Goal: Task Accomplishment & Management: Complete application form

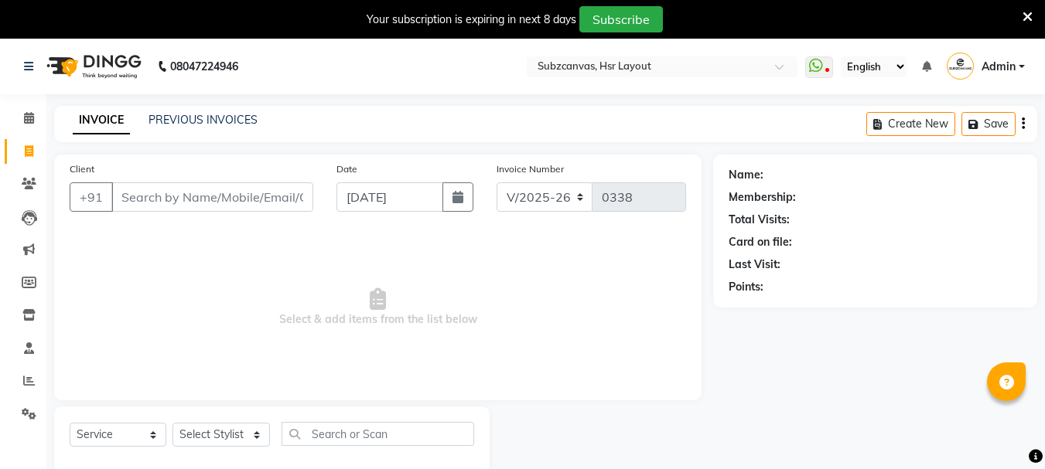
select select "4894"
select select "service"
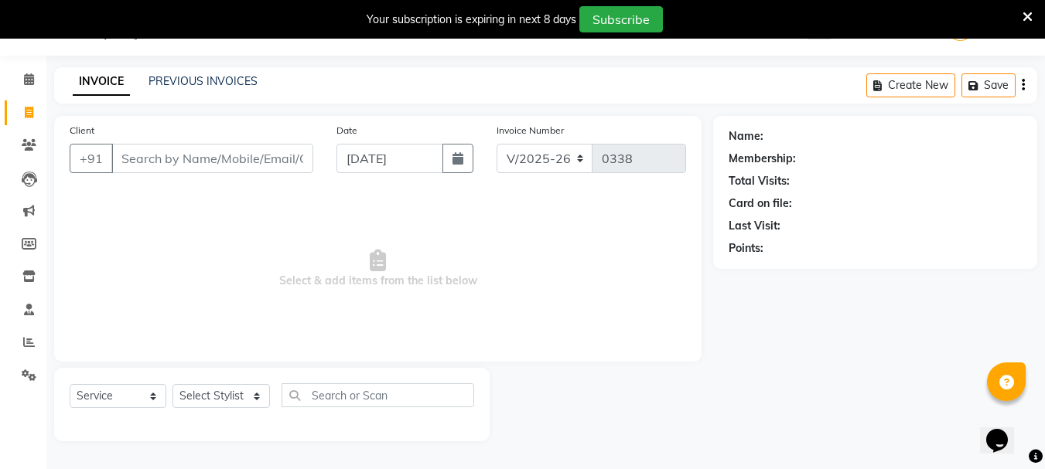
scroll to position [39, 0]
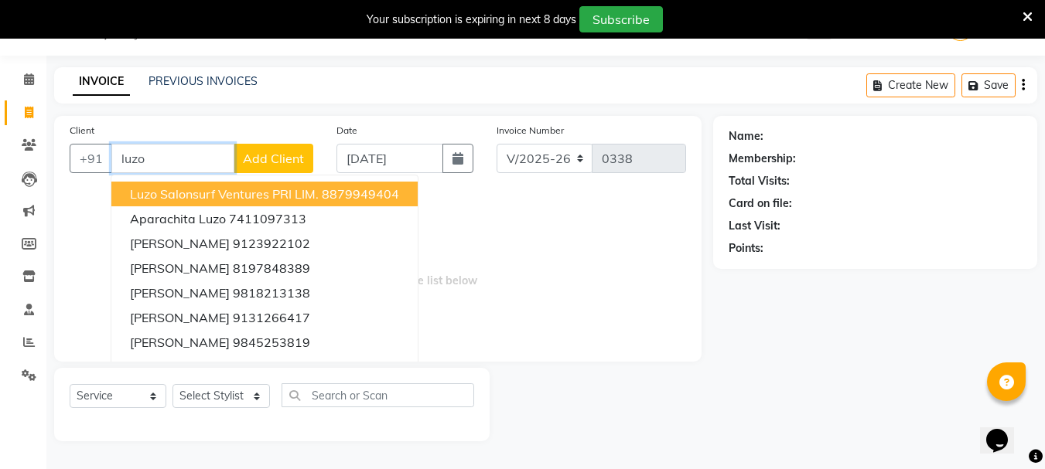
click at [162, 185] on button "Luzo Salonsurf Ventures PRI LIM. 8879949404" at bounding box center [264, 194] width 306 height 25
type input "8879949404"
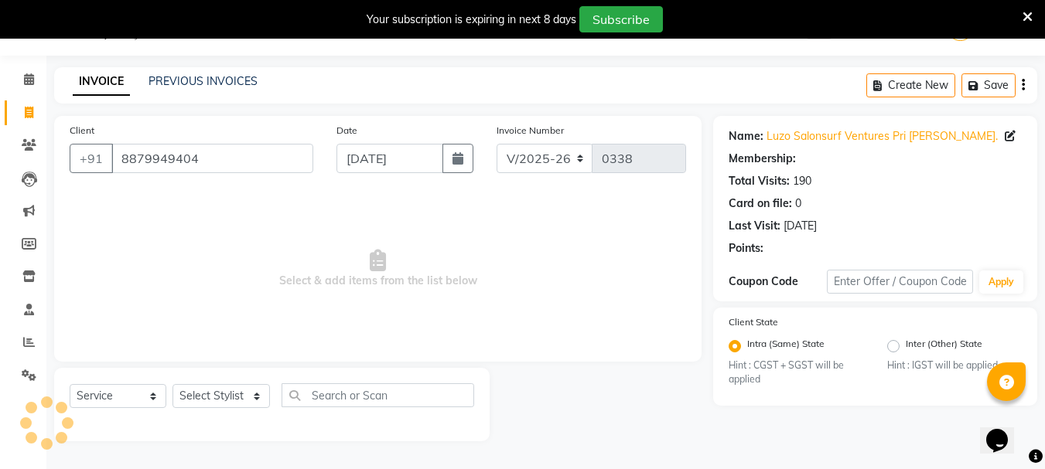
radio input "false"
radio input "true"
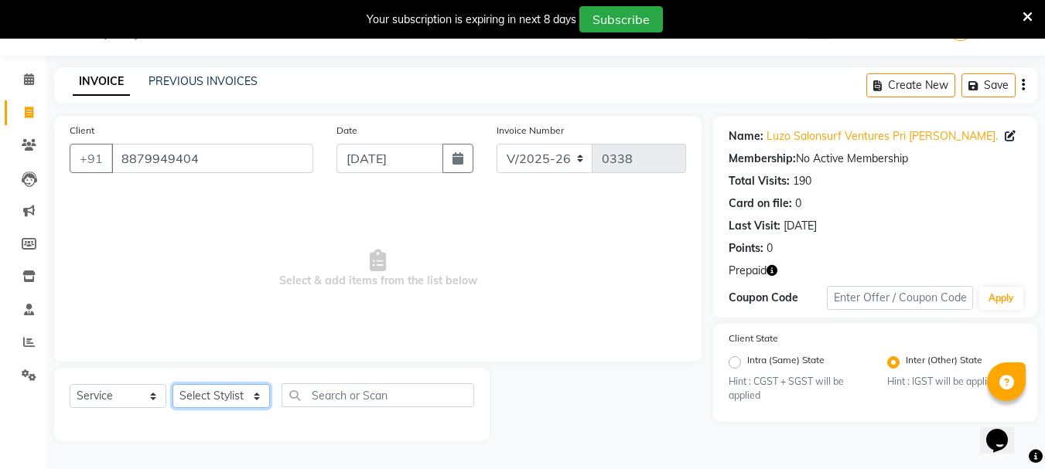
click at [260, 391] on select "Select Stylist [PERSON_NAME] [PERSON_NAME] [PERSON_NAME] [PERSON_NAME] [PERSON_…" at bounding box center [220, 396] width 97 height 24
select select "84913"
click at [172, 384] on select "Select Stylist [PERSON_NAME] [PERSON_NAME] [PERSON_NAME] [PERSON_NAME] [PERSON_…" at bounding box center [220, 396] width 97 height 24
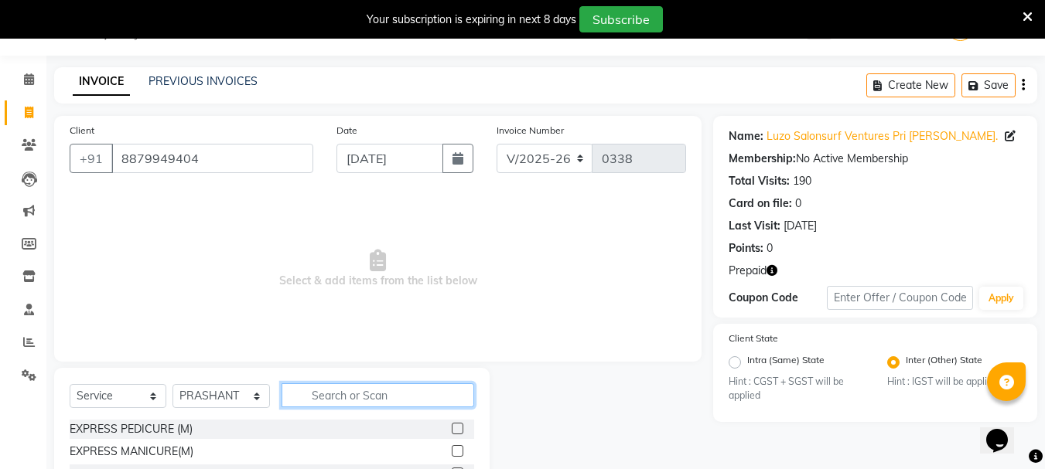
click at [384, 396] on input "text" at bounding box center [378, 396] width 193 height 24
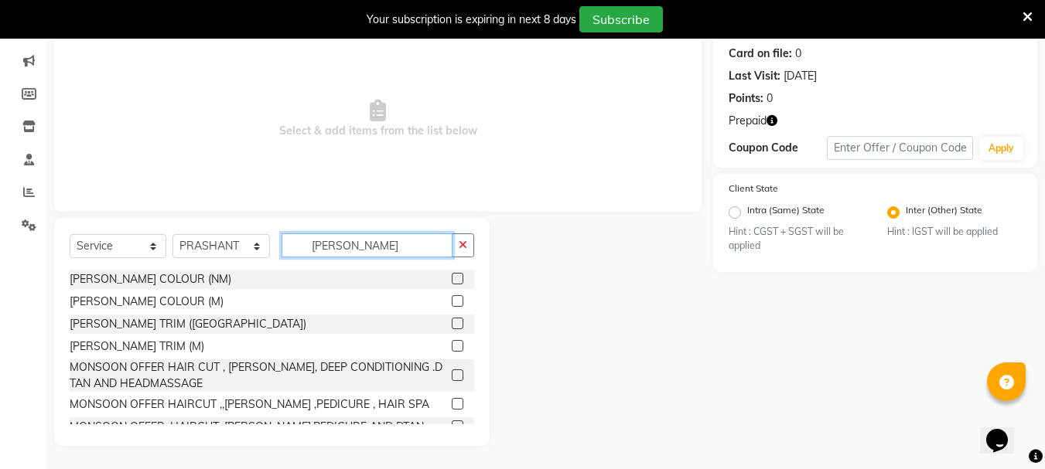
type input "[PERSON_NAME]"
click at [452, 321] on label at bounding box center [458, 324] width 12 height 12
click at [452, 321] on input "checkbox" at bounding box center [457, 324] width 10 height 10
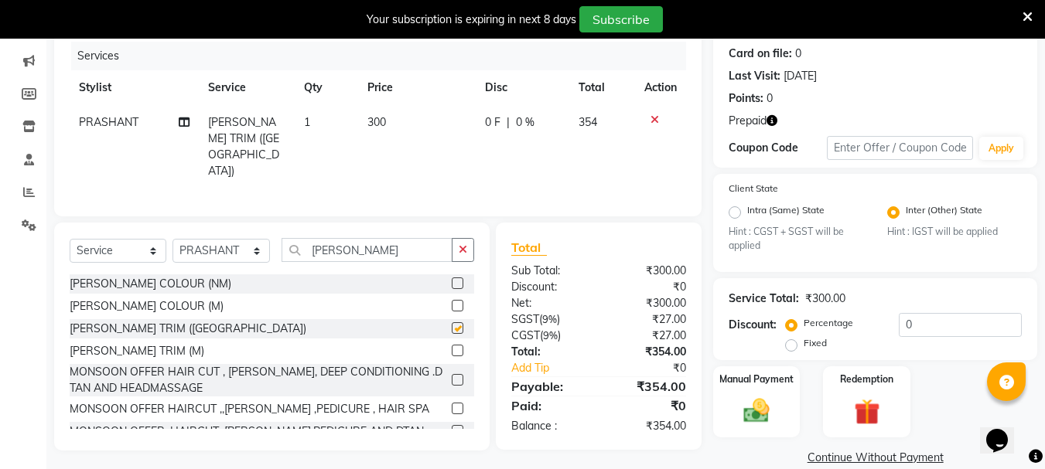
scroll to position [117, 0]
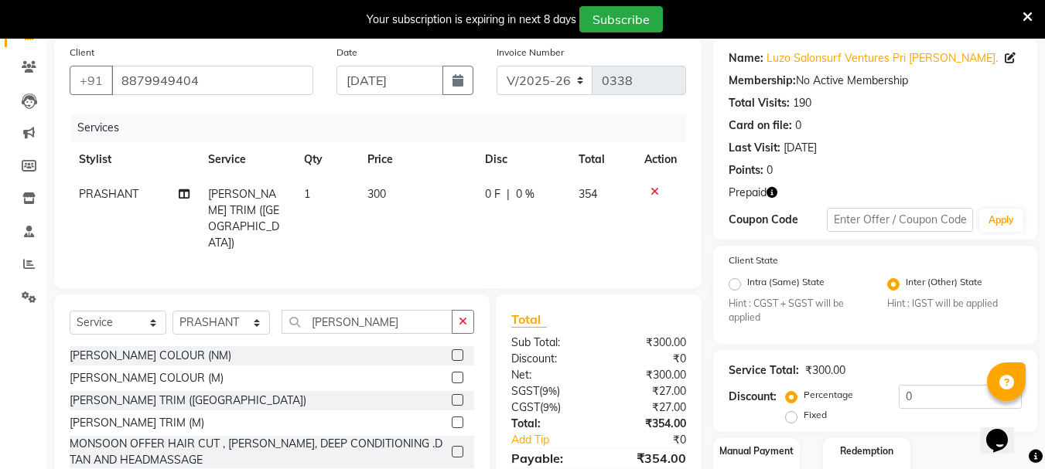
checkbox input "false"
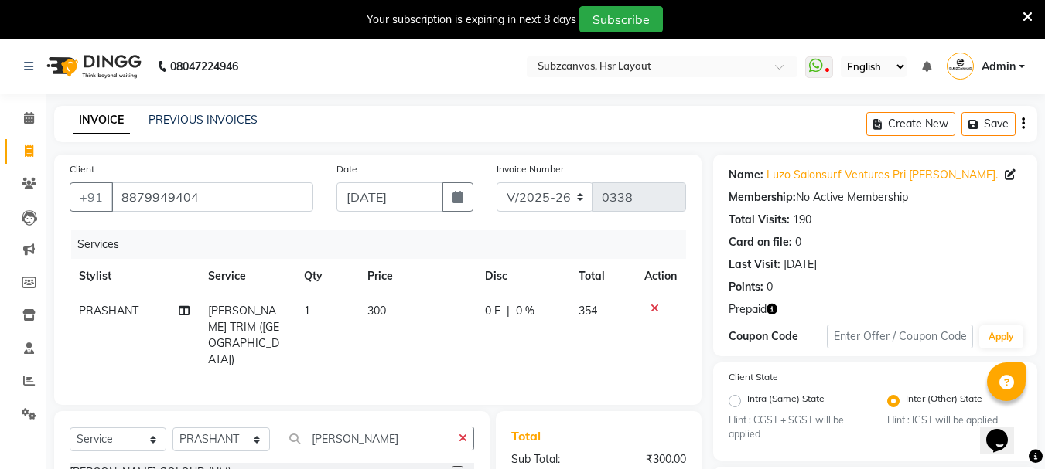
click at [405, 310] on td "300" at bounding box center [417, 336] width 118 height 84
select select "84913"
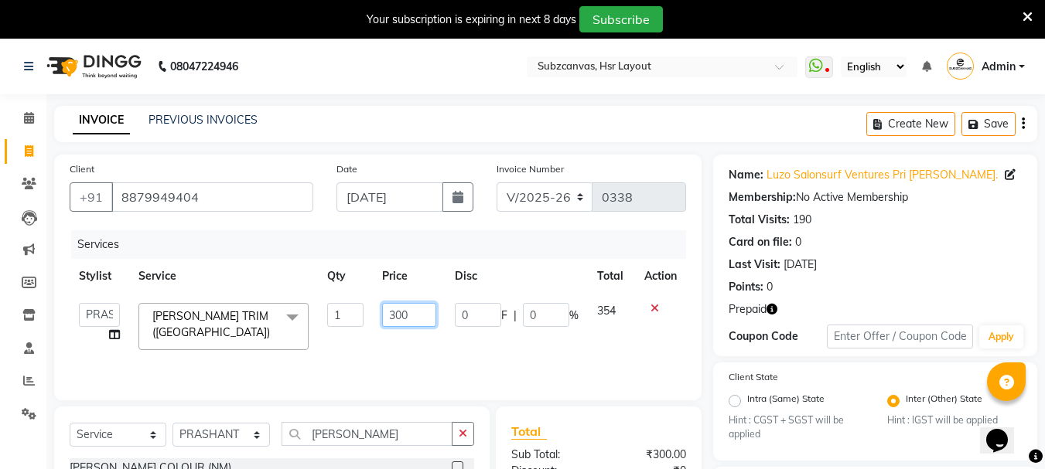
click at [423, 316] on input "300" at bounding box center [408, 315] width 53 height 24
type input "350"
click at [571, 241] on div "Services" at bounding box center [384, 244] width 626 height 29
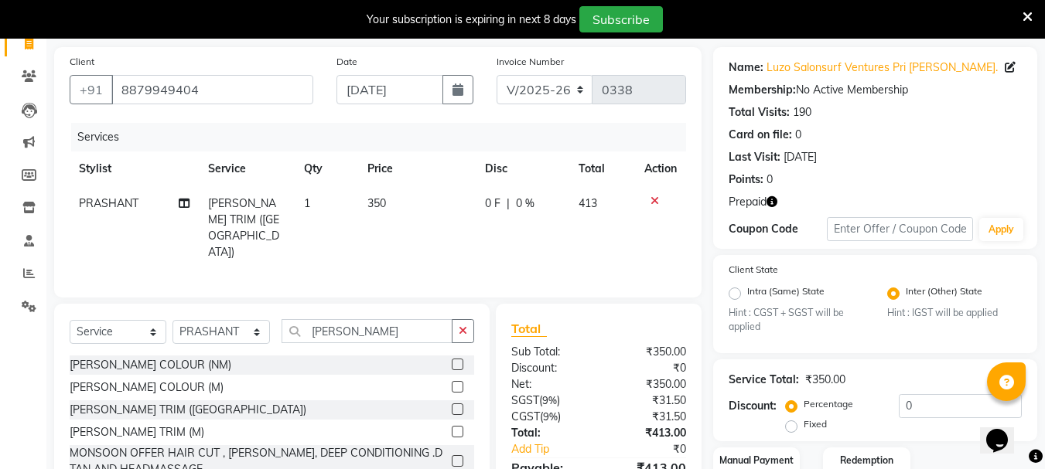
scroll to position [212, 0]
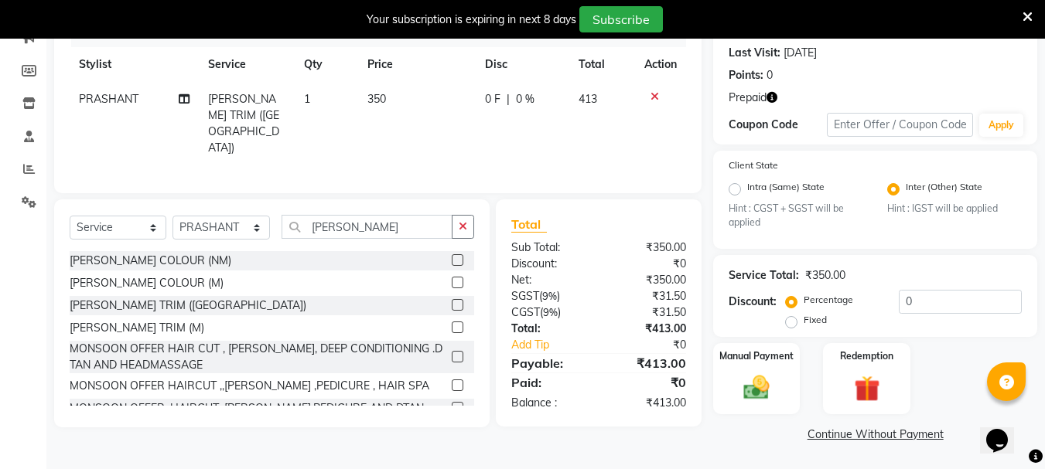
click at [630, 272] on div "₹350.00" at bounding box center [648, 280] width 99 height 16
click at [657, 94] on icon at bounding box center [654, 96] width 9 height 11
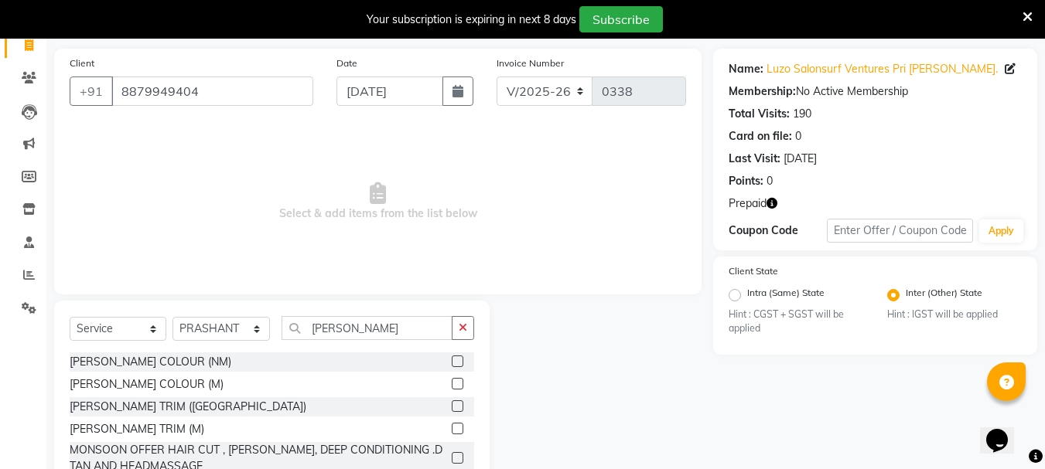
scroll to position [189, 0]
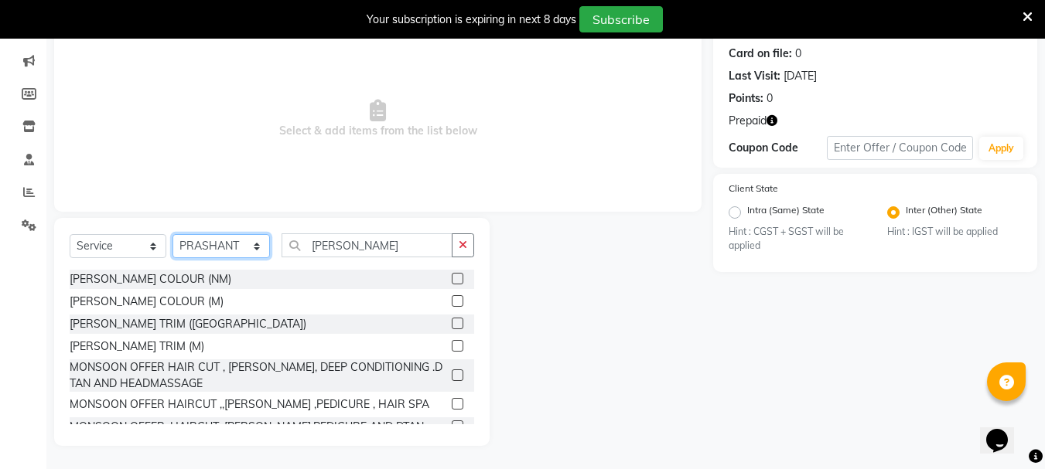
click at [256, 246] on select "Select Stylist [PERSON_NAME] [PERSON_NAME] [PERSON_NAME] [PERSON_NAME] [PERSON_…" at bounding box center [220, 246] width 97 height 24
select select "81213"
click at [172, 234] on select "Select Stylist [PERSON_NAME] [PERSON_NAME] [PERSON_NAME] [PERSON_NAME] [PERSON_…" at bounding box center [220, 246] width 97 height 24
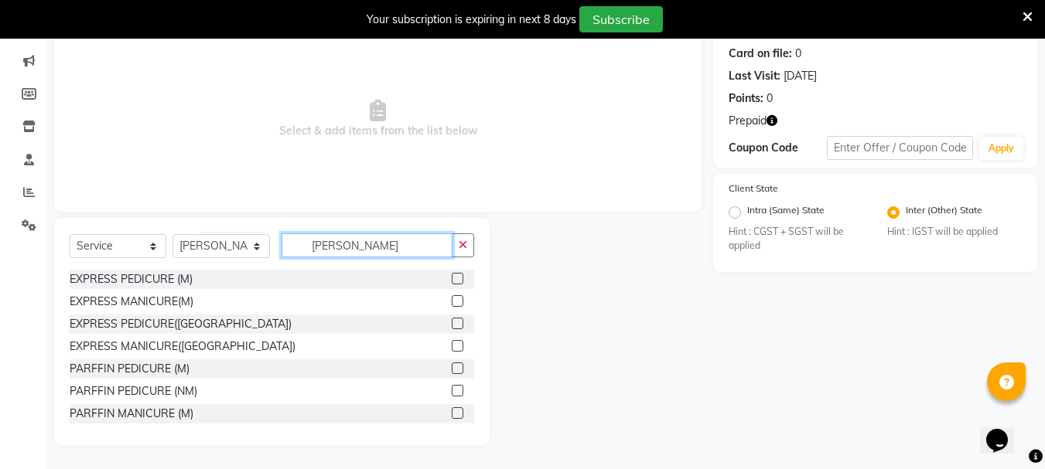
click at [370, 237] on input "[PERSON_NAME]" at bounding box center [367, 246] width 171 height 24
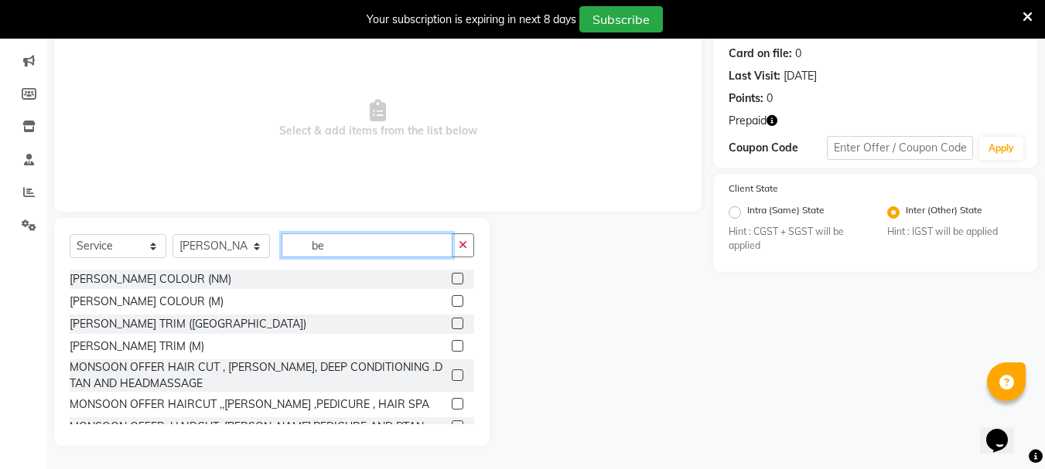
type input "b"
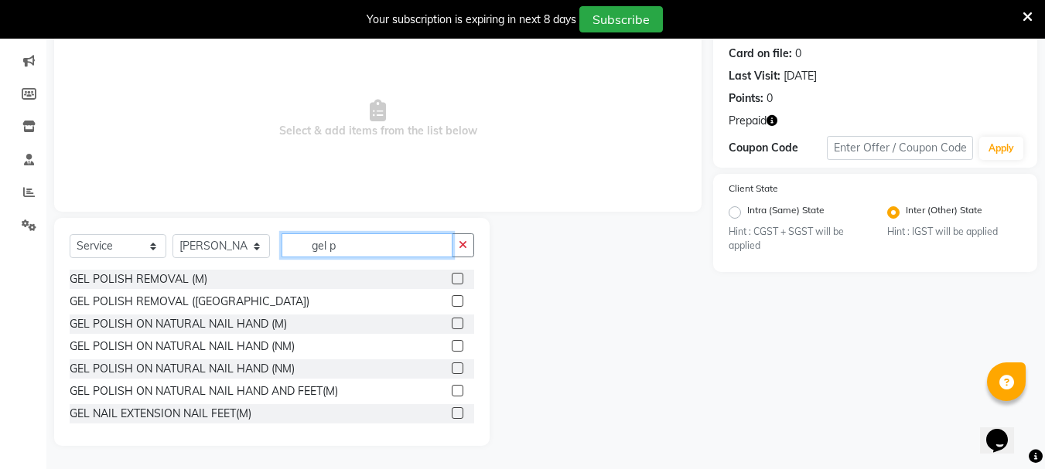
scroll to position [169, 0]
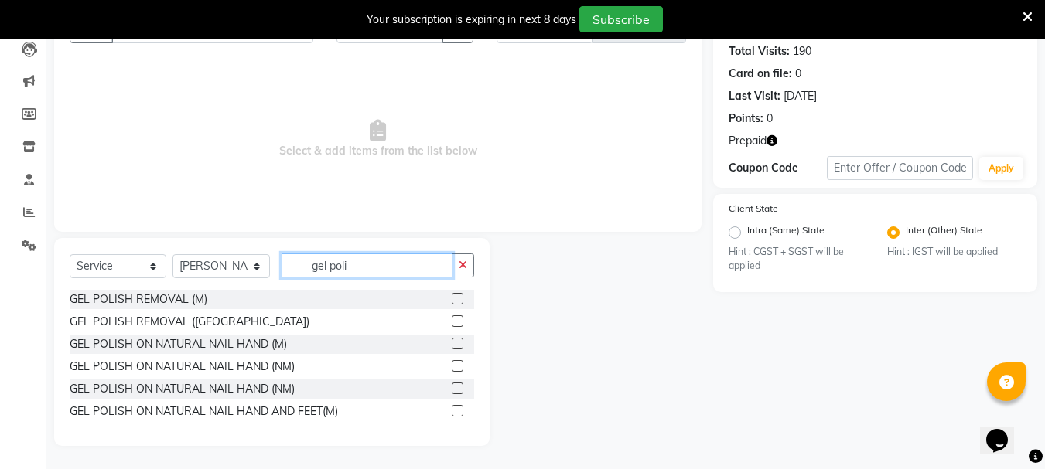
type input "gel poli"
drag, startPoint x: 457, startPoint y: 366, endPoint x: 461, endPoint y: 358, distance: 8.6
click at [458, 364] on label at bounding box center [458, 366] width 12 height 12
click at [458, 364] on input "checkbox" at bounding box center [457, 367] width 10 height 10
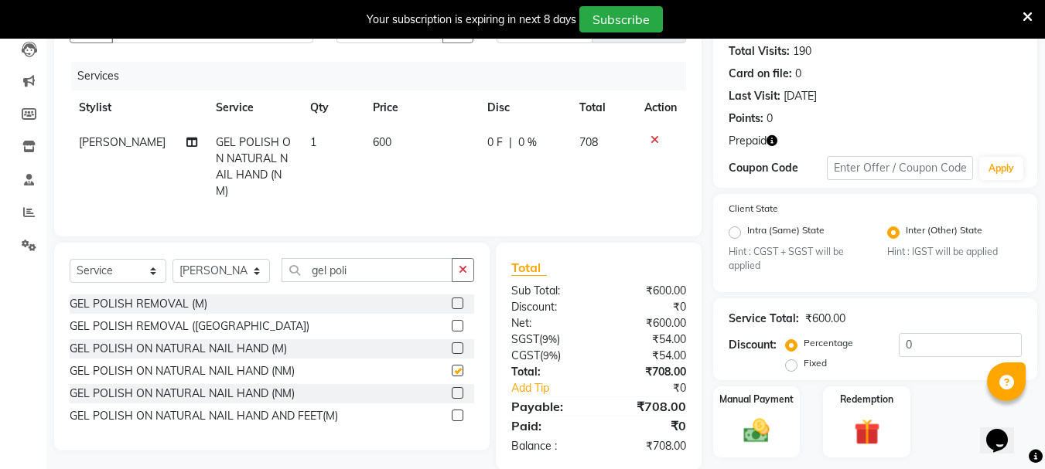
scroll to position [59, 0]
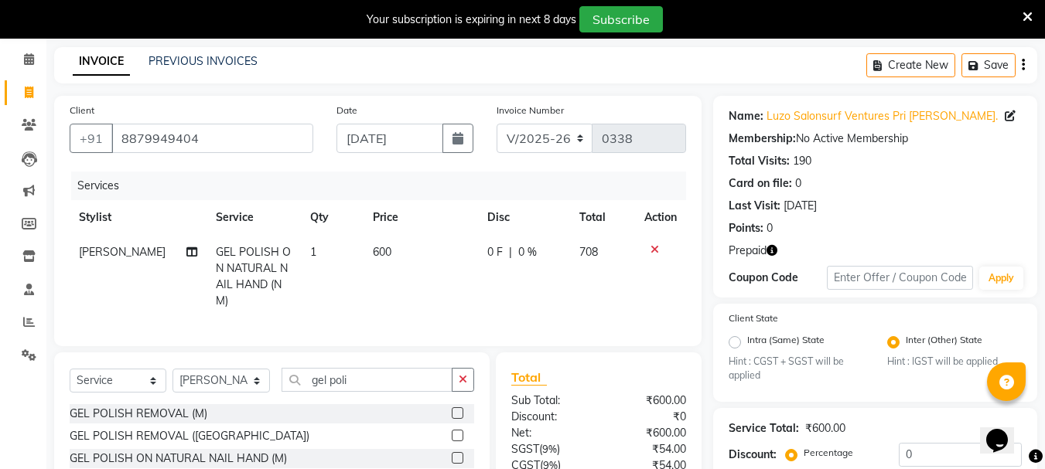
checkbox input "false"
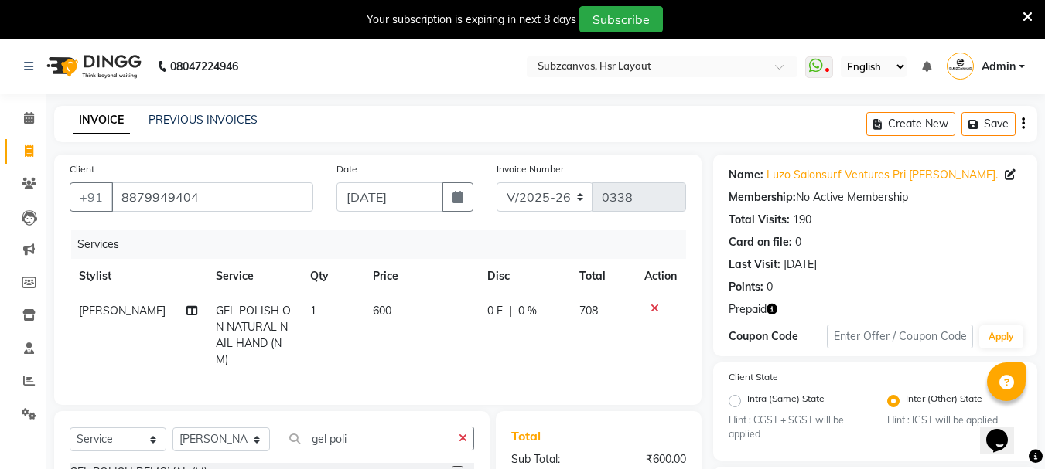
click at [390, 312] on td "600" at bounding box center [421, 336] width 114 height 84
select select "81213"
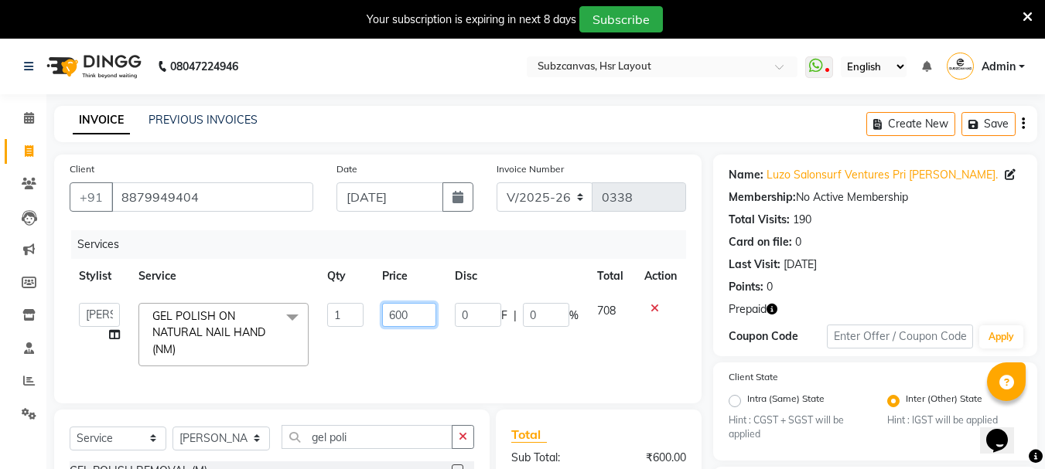
drag, startPoint x: 416, startPoint y: 312, endPoint x: 373, endPoint y: 331, distance: 47.4
click at [416, 312] on input "600" at bounding box center [408, 315] width 53 height 24
type input "6"
type input "800"
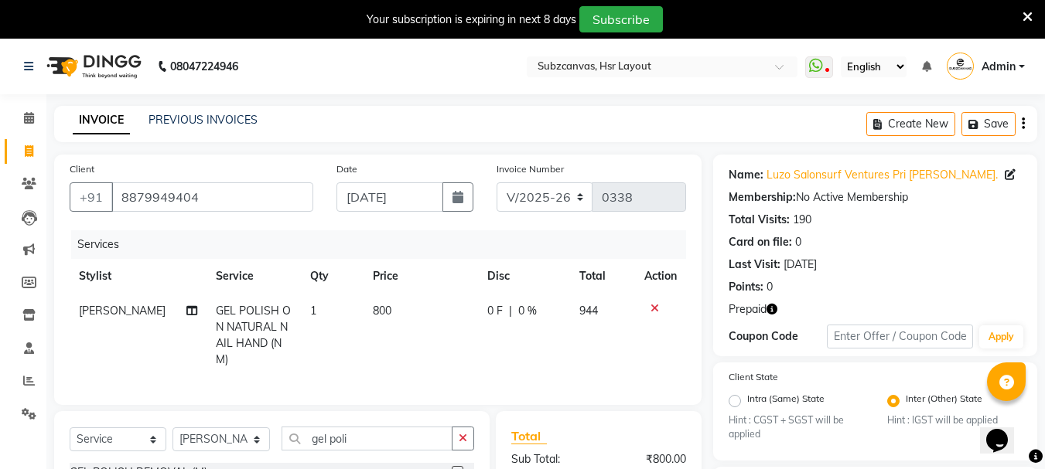
click at [367, 333] on tr "[PERSON_NAME] GEL POLISH ON NATURAL NAIL HAND (NM) 1 800 0 F | 0 % 944" at bounding box center [378, 336] width 616 height 84
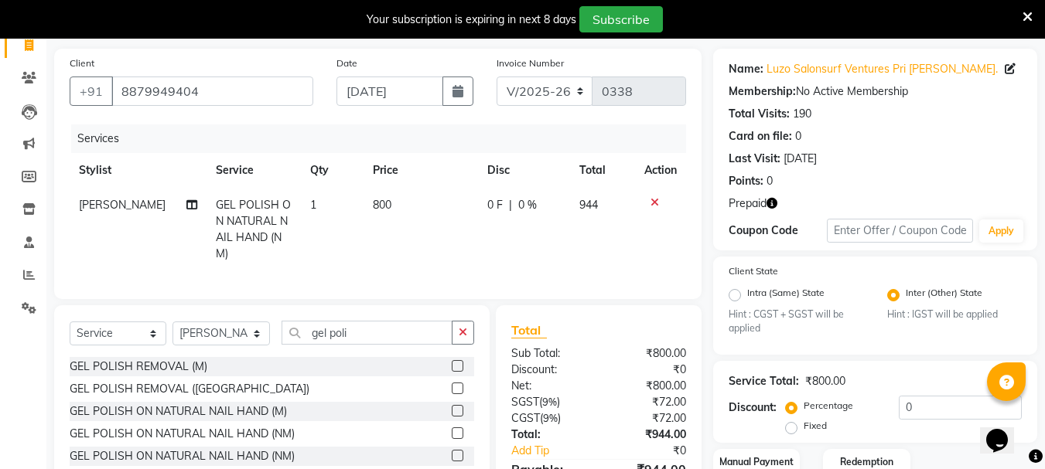
scroll to position [212, 0]
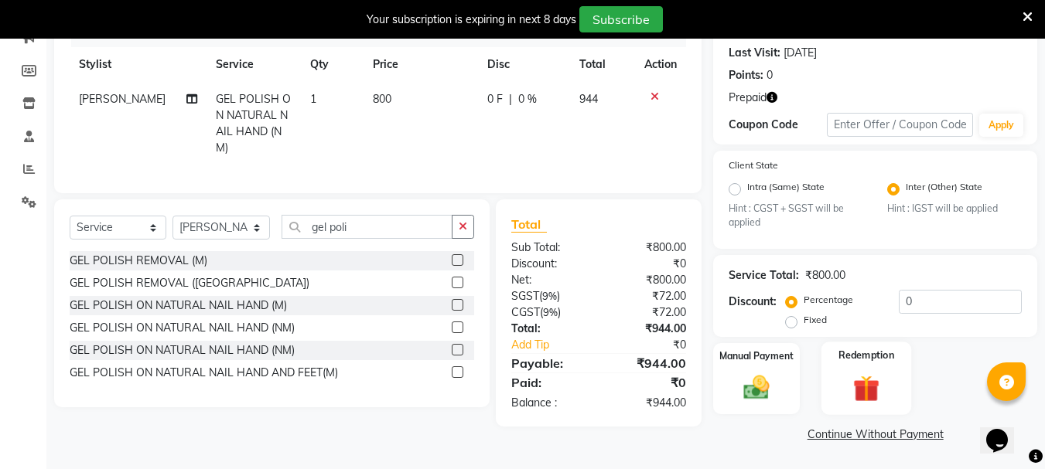
click at [854, 373] on img at bounding box center [866, 389] width 43 height 33
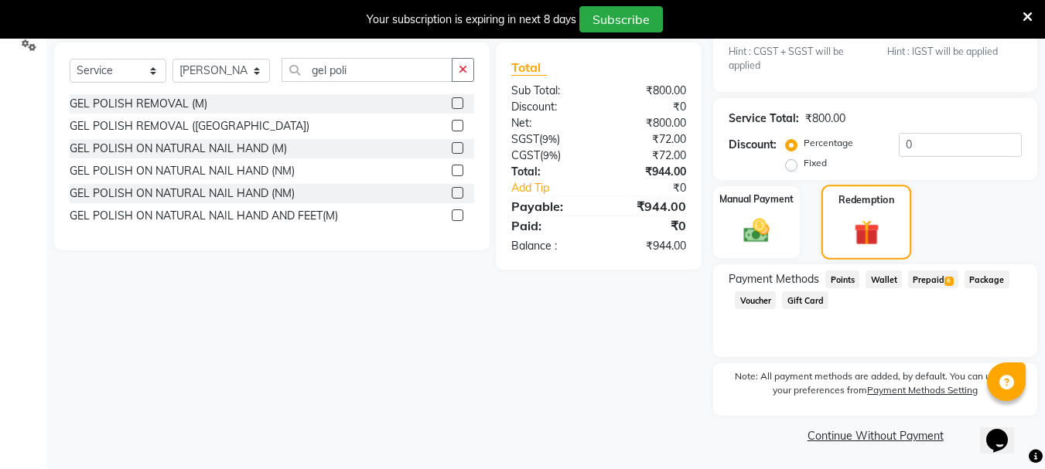
scroll to position [370, 0]
click at [934, 278] on span "Prepaid 6" at bounding box center [933, 278] width 50 height 18
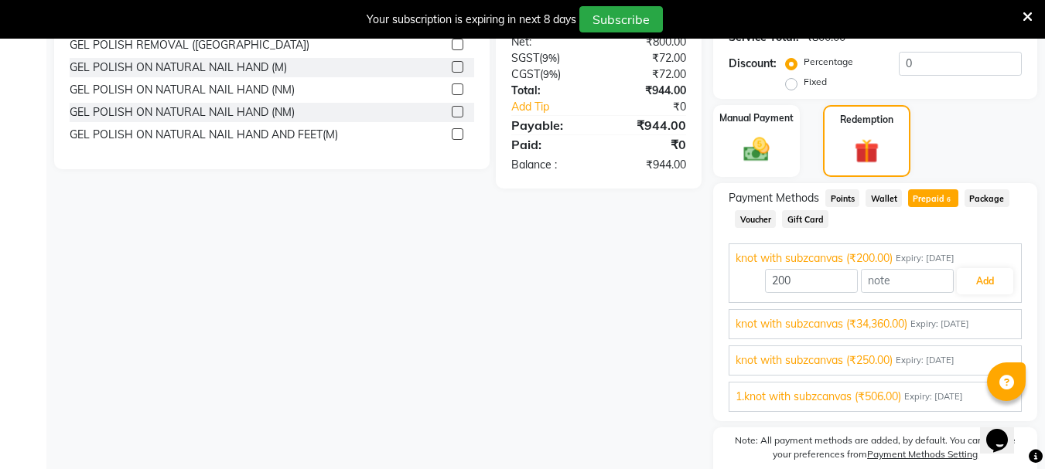
scroll to position [516, 0]
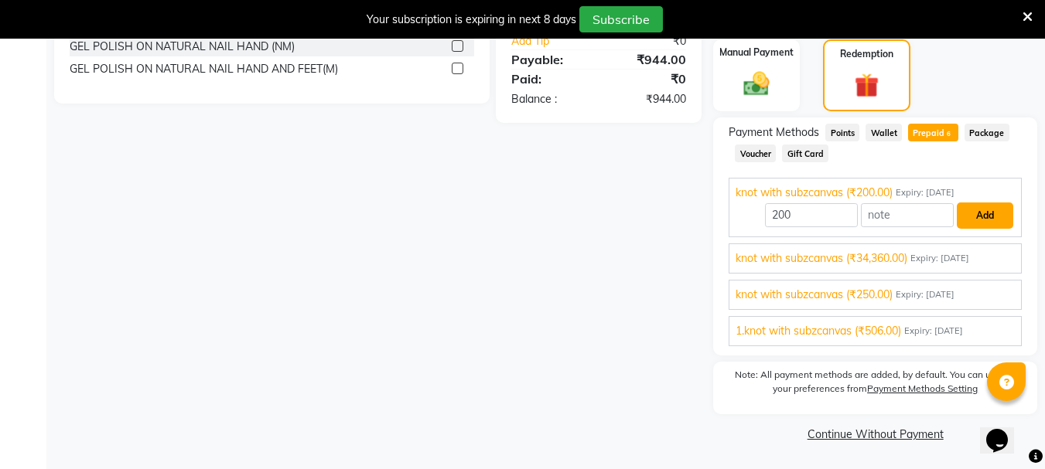
click at [979, 211] on button "Add" at bounding box center [985, 216] width 56 height 26
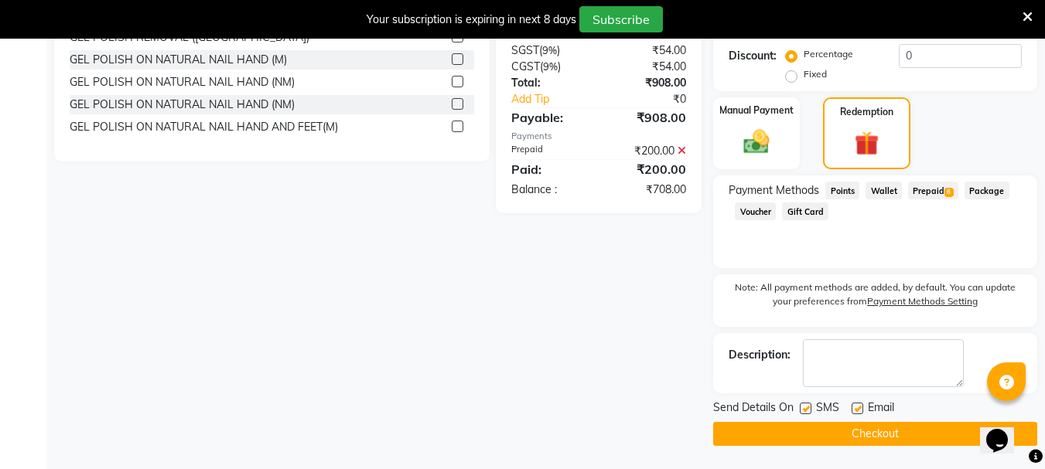
scroll to position [458, 0]
click at [876, 435] on button "Checkout" at bounding box center [875, 434] width 324 height 24
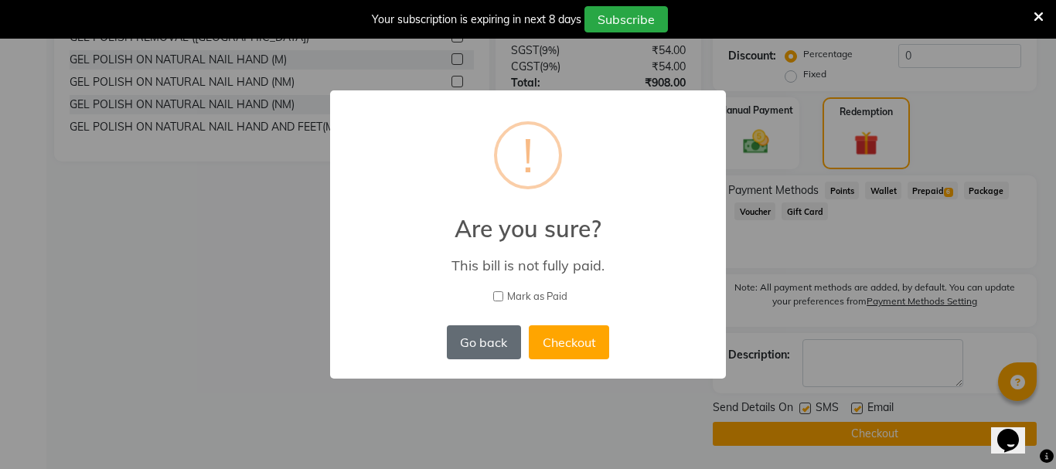
click at [494, 342] on button "Go back" at bounding box center [484, 343] width 74 height 34
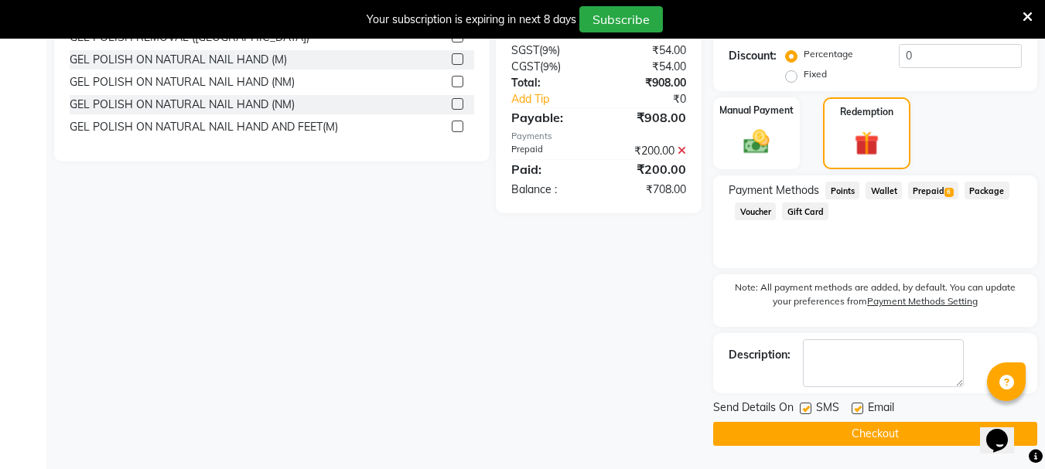
click at [923, 191] on span "Prepaid 6" at bounding box center [933, 191] width 50 height 18
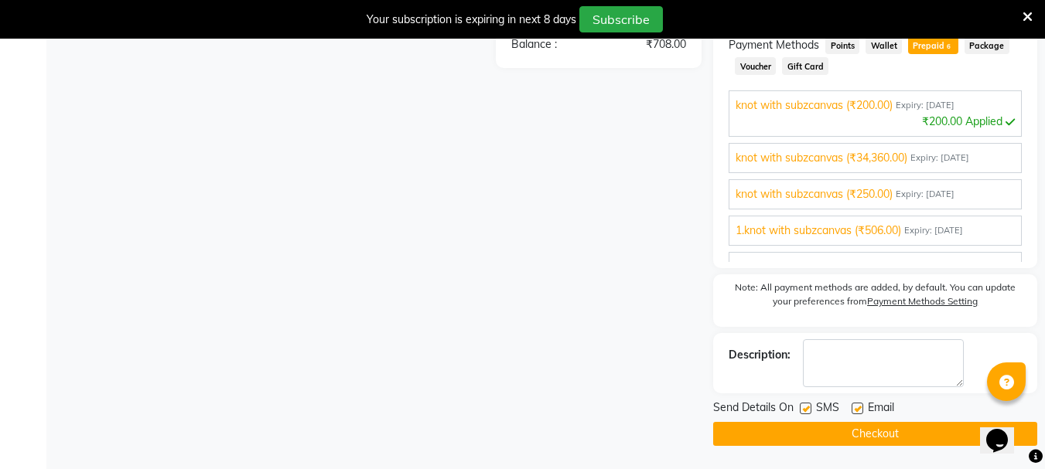
scroll to position [56, 0]
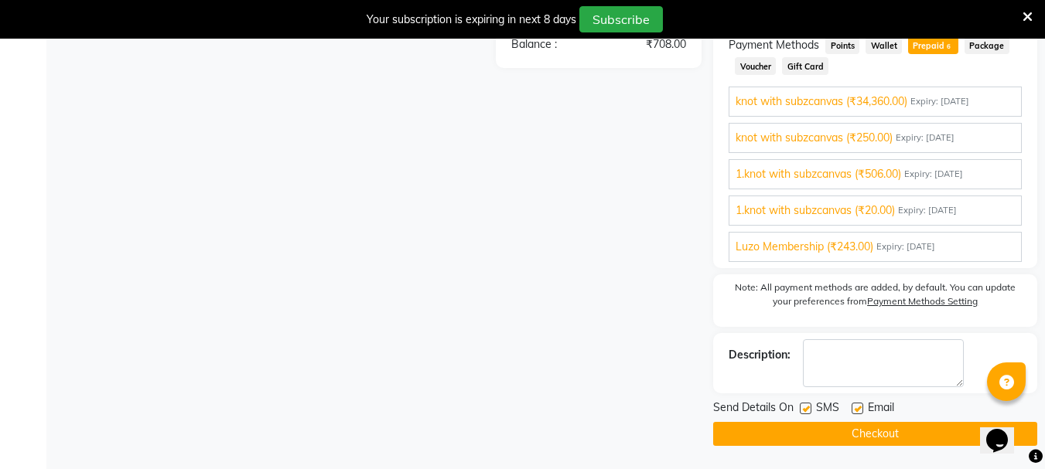
click at [897, 435] on button "Checkout" at bounding box center [875, 434] width 324 height 24
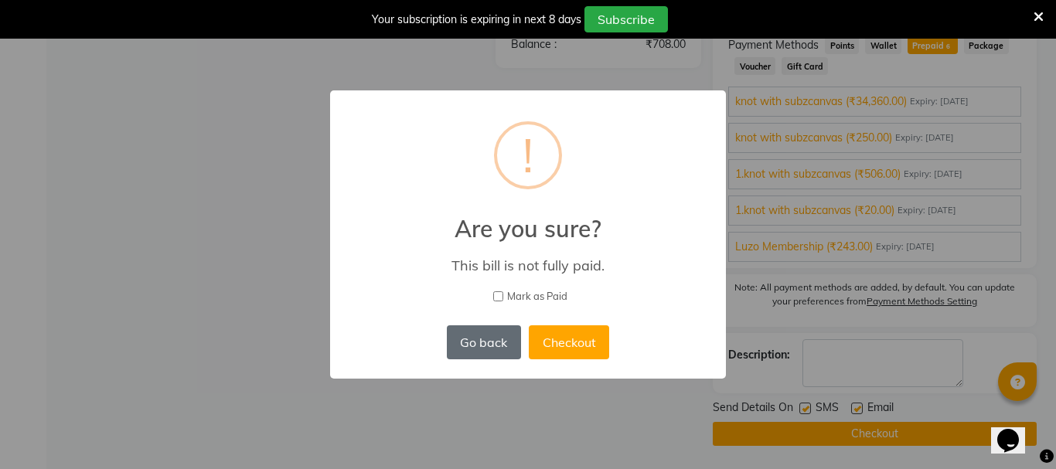
click at [486, 333] on button "Go back" at bounding box center [484, 343] width 74 height 34
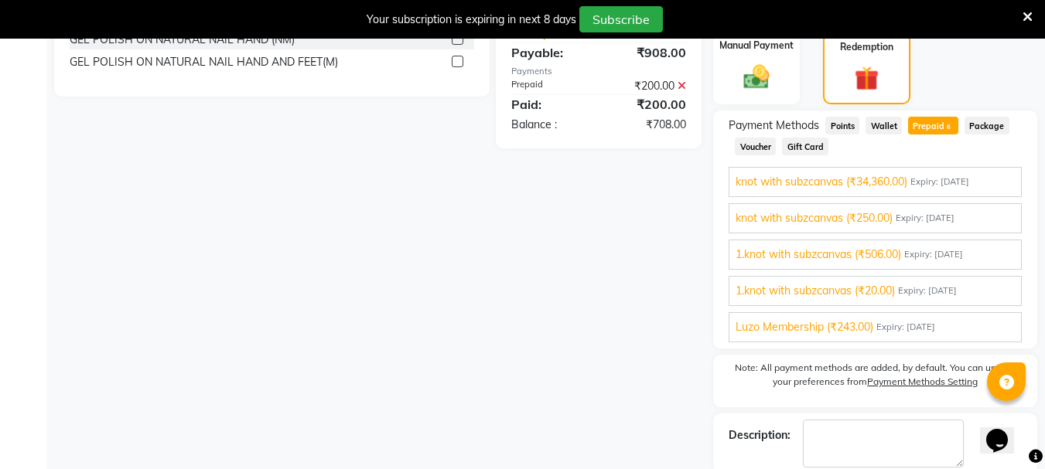
scroll to position [603, 0]
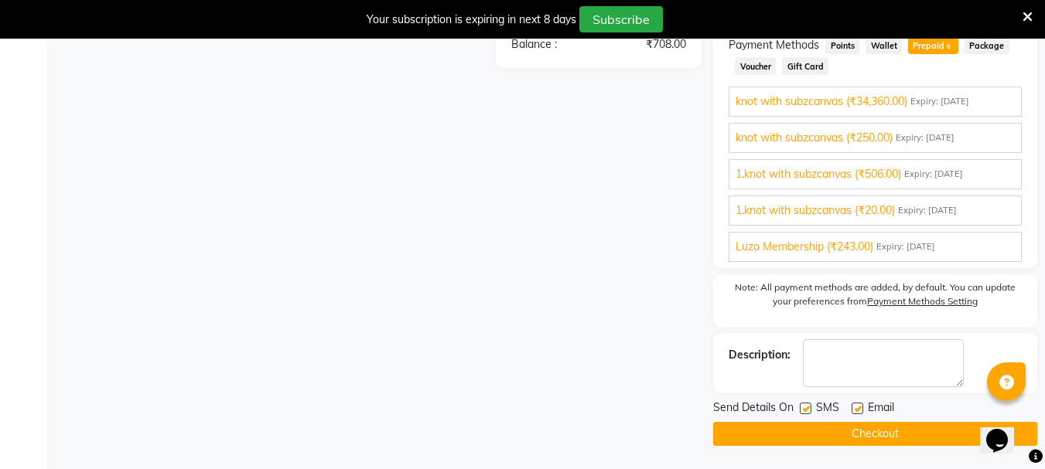
click at [693, 53] on div "₹708.00" at bounding box center [648, 44] width 99 height 16
click at [667, 53] on div "₹708.00" at bounding box center [648, 44] width 99 height 16
click at [678, 53] on div "₹708.00" at bounding box center [648, 44] width 99 height 16
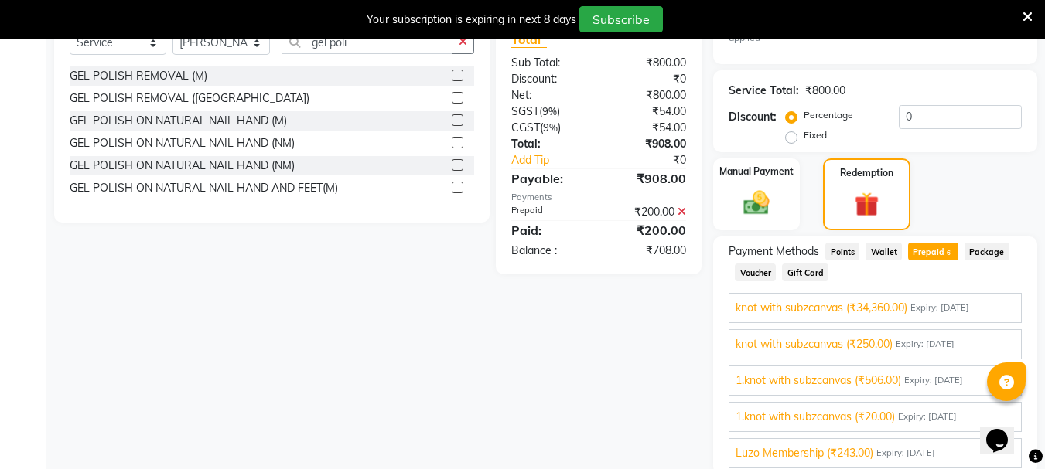
scroll to position [371, 0]
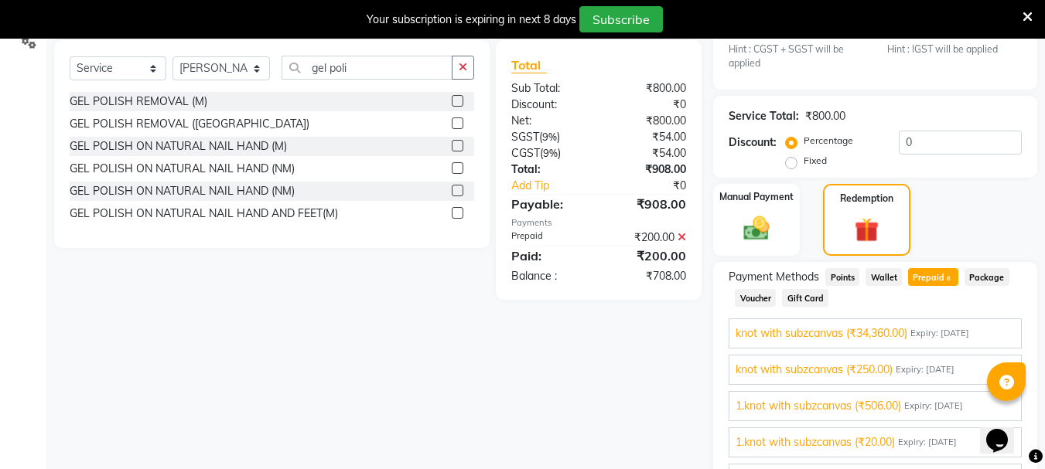
click at [660, 285] on div "₹708.00" at bounding box center [648, 276] width 99 height 16
click at [680, 243] on icon at bounding box center [682, 237] width 9 height 11
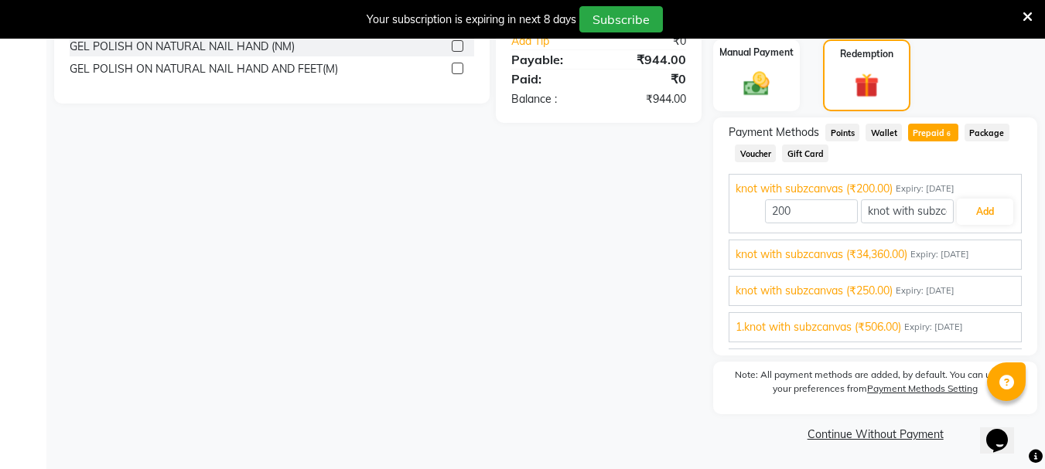
scroll to position [0, 0]
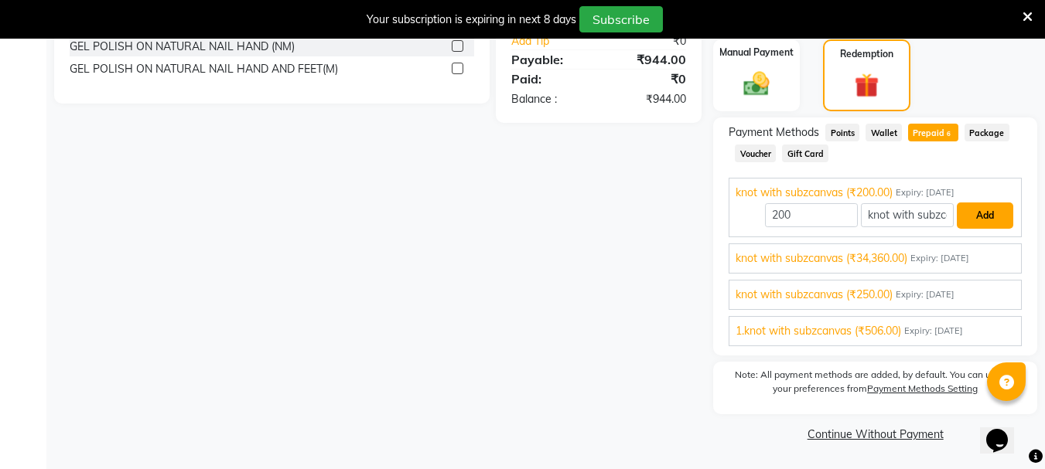
click at [994, 207] on button "Add" at bounding box center [985, 216] width 56 height 26
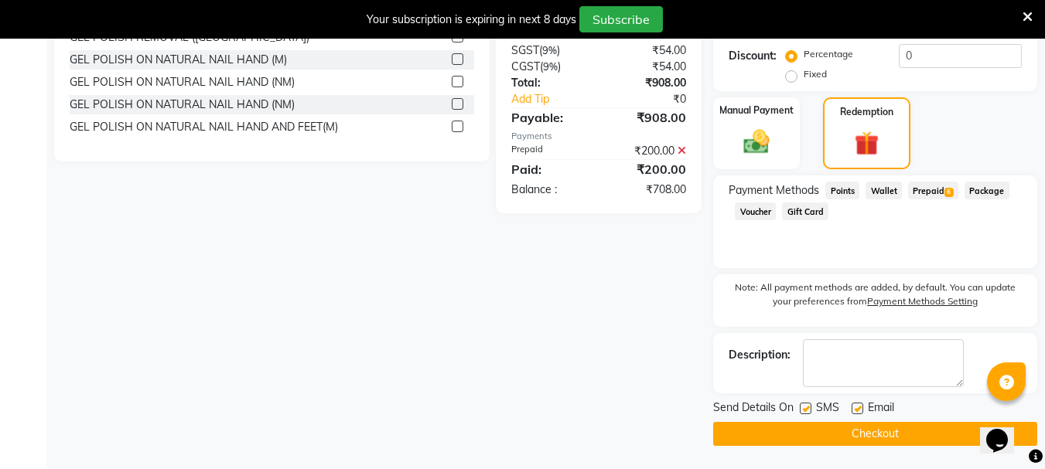
click at [682, 156] on icon at bounding box center [682, 150] width 9 height 11
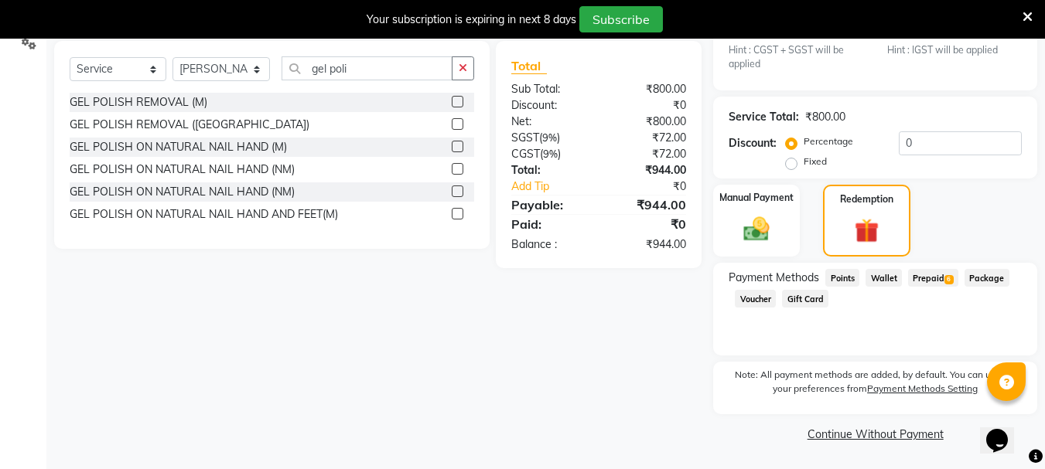
scroll to position [370, 0]
click at [923, 275] on span "Prepaid 6" at bounding box center [933, 278] width 50 height 18
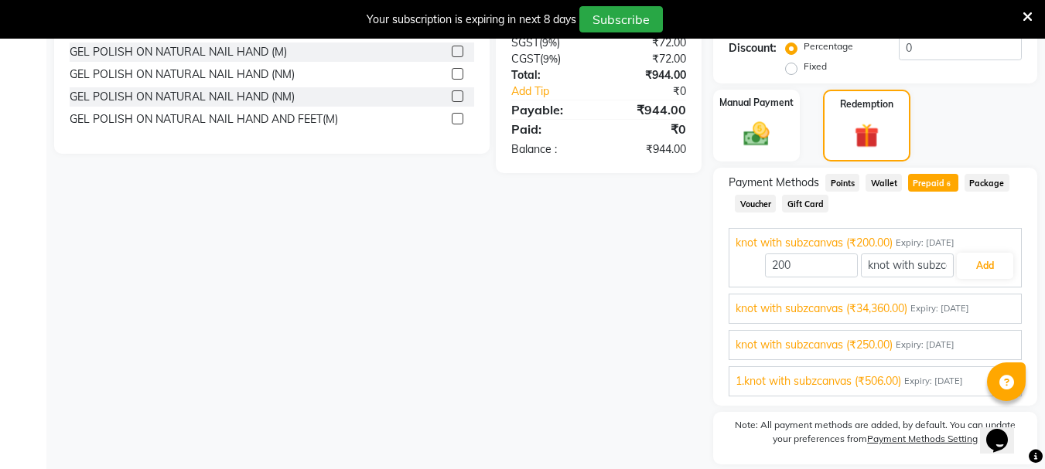
scroll to position [439, 0]
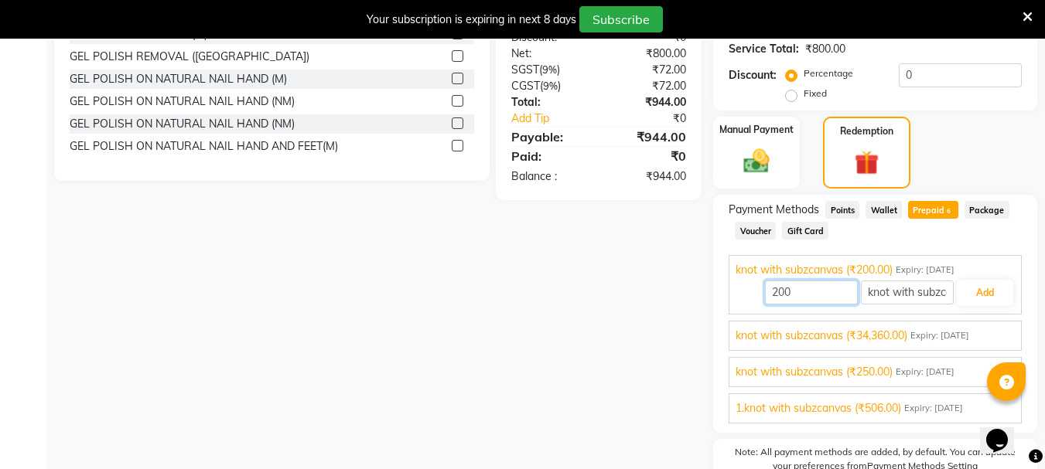
click at [781, 292] on input "200" at bounding box center [811, 293] width 93 height 24
click at [800, 341] on span "knot with subzcanvas (₹34,360.00)" at bounding box center [822, 336] width 172 height 16
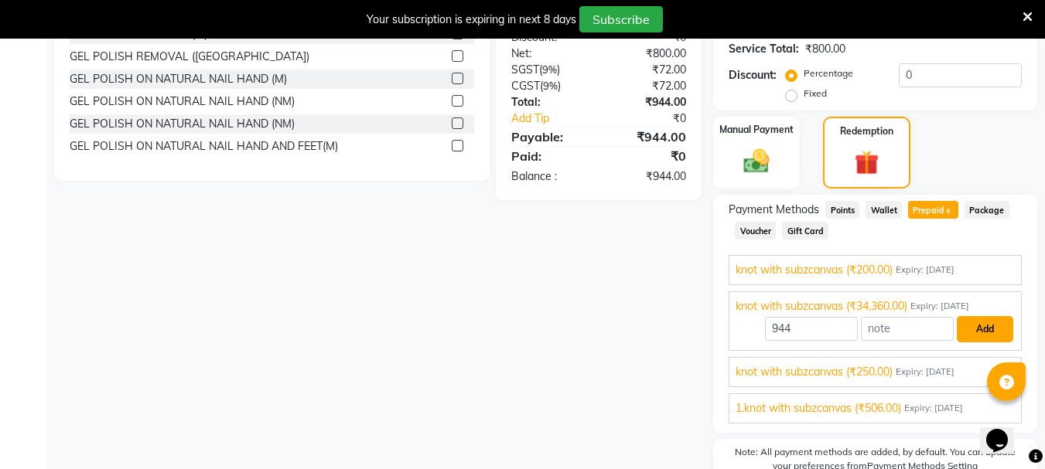
click at [985, 333] on button "Add" at bounding box center [985, 329] width 56 height 26
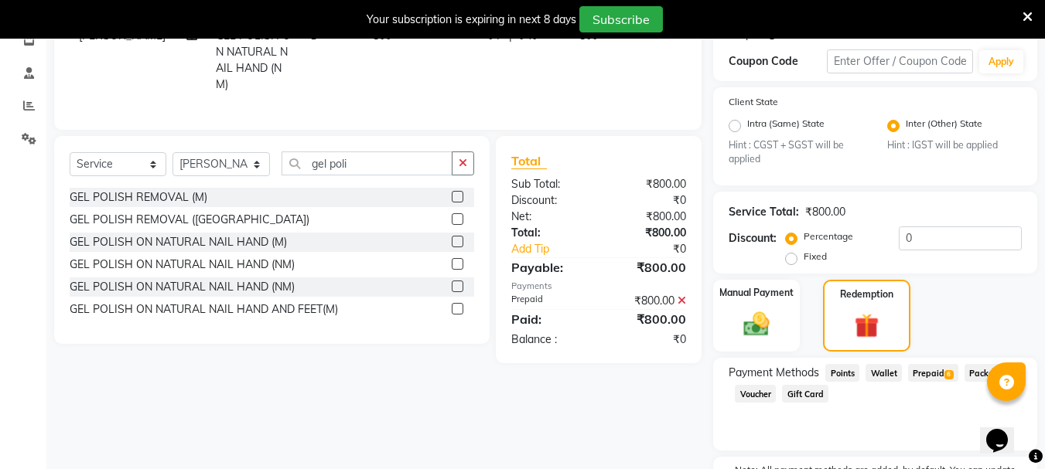
scroll to position [226, 0]
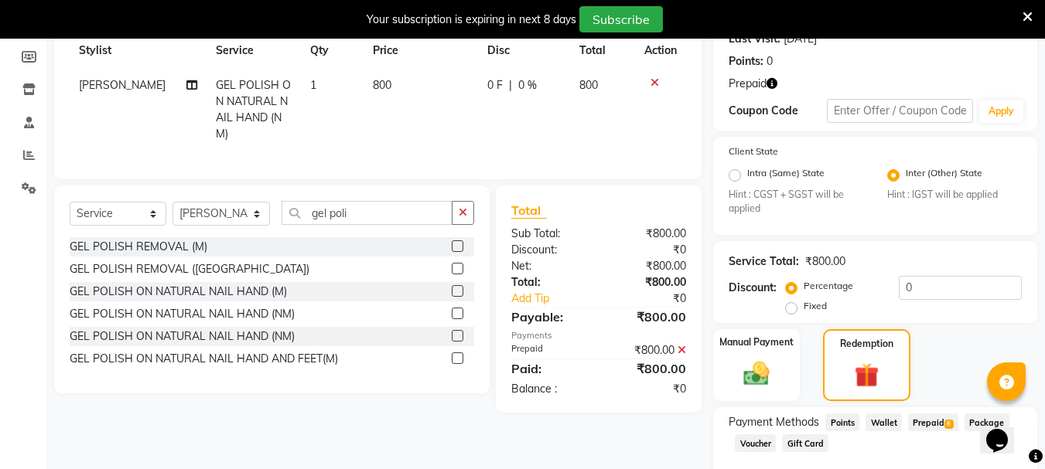
click at [916, 418] on span "Prepaid 6" at bounding box center [933, 423] width 50 height 18
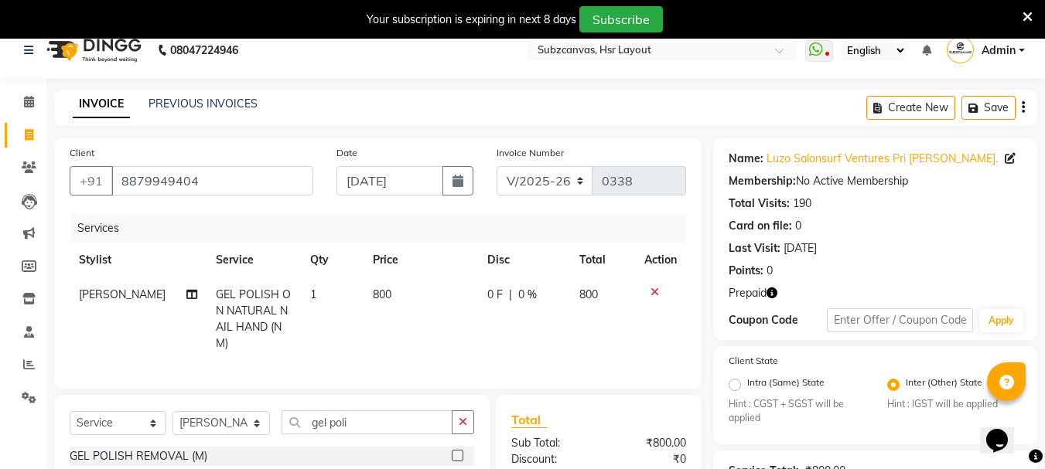
scroll to position [0, 0]
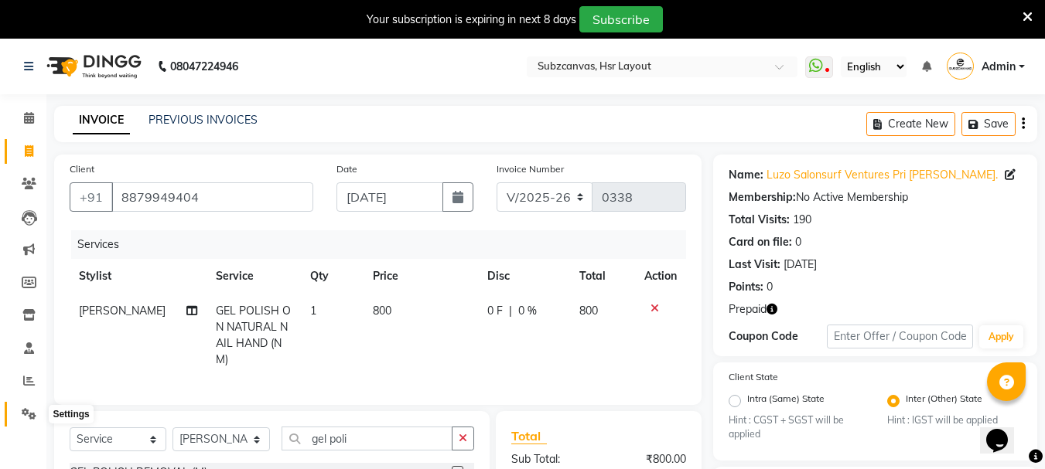
click at [20, 413] on span at bounding box center [28, 415] width 27 height 18
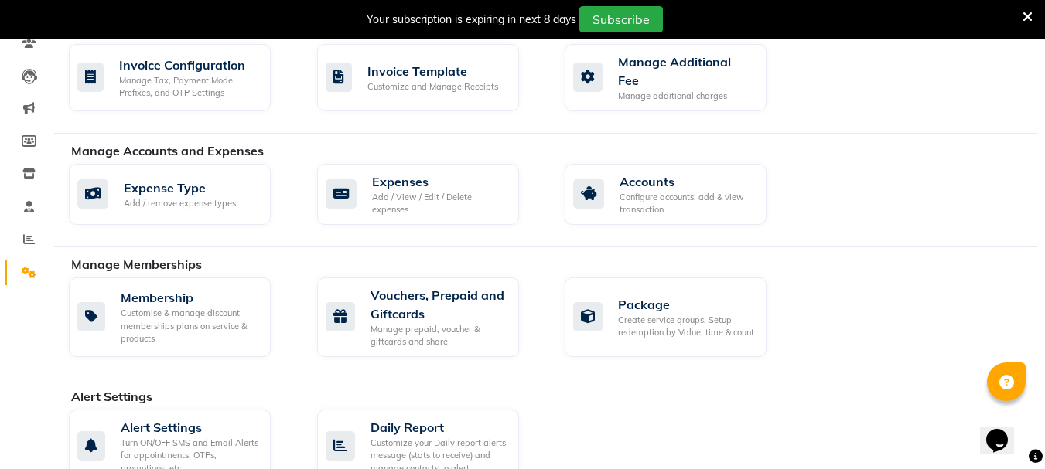
scroll to position [104, 0]
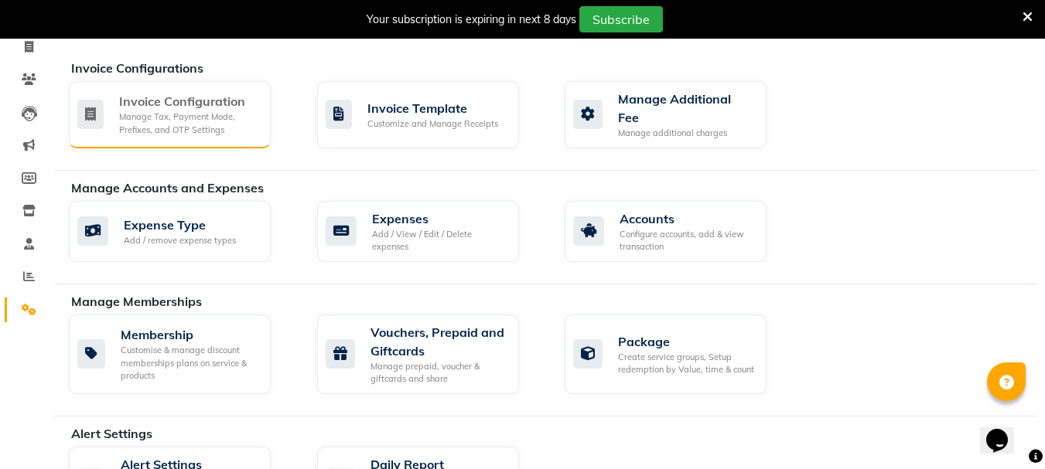
click at [216, 127] on div "Manage Tax, Payment Mode, Prefixes, and OTP Settings" at bounding box center [188, 124] width 139 height 26
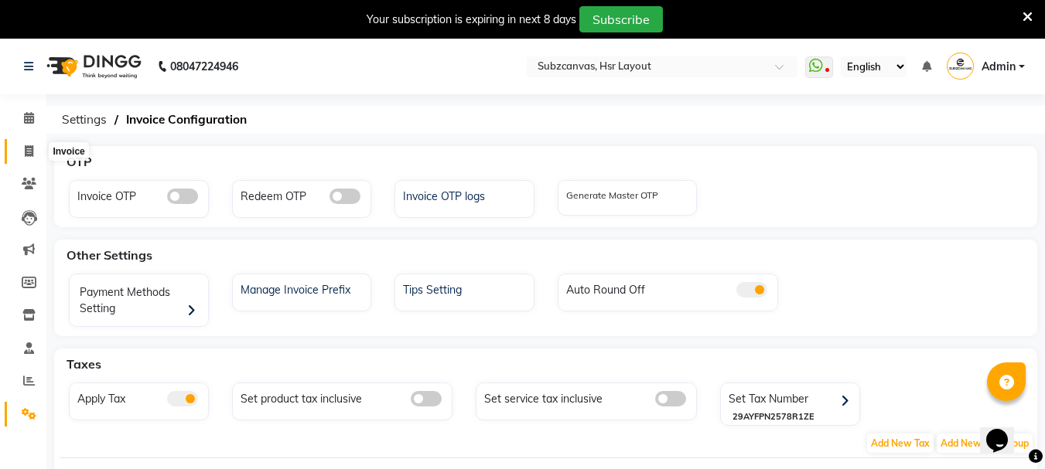
click at [32, 155] on icon at bounding box center [29, 151] width 9 height 12
select select "service"
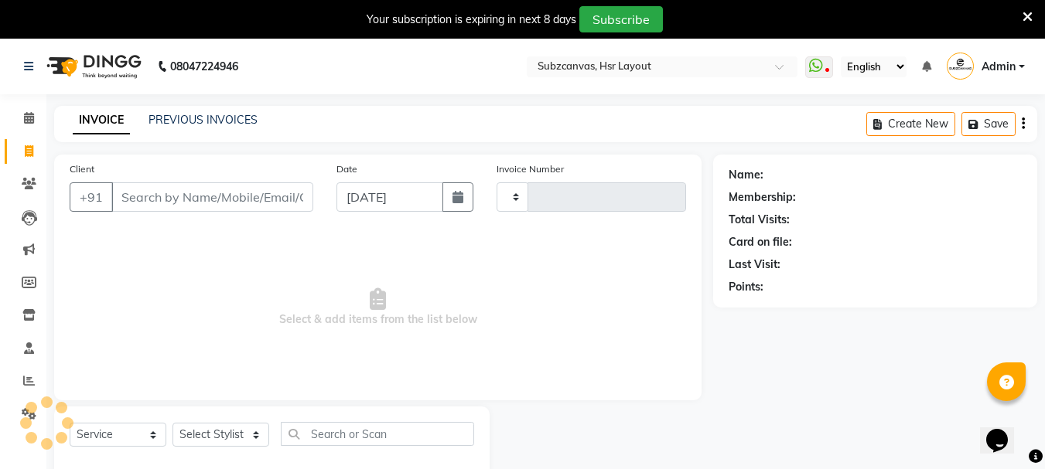
type input "0338"
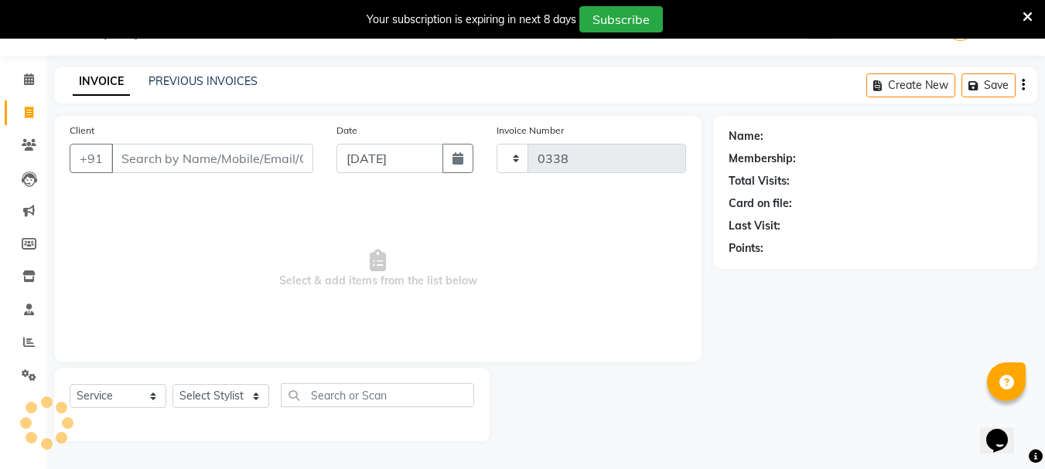
select select "4894"
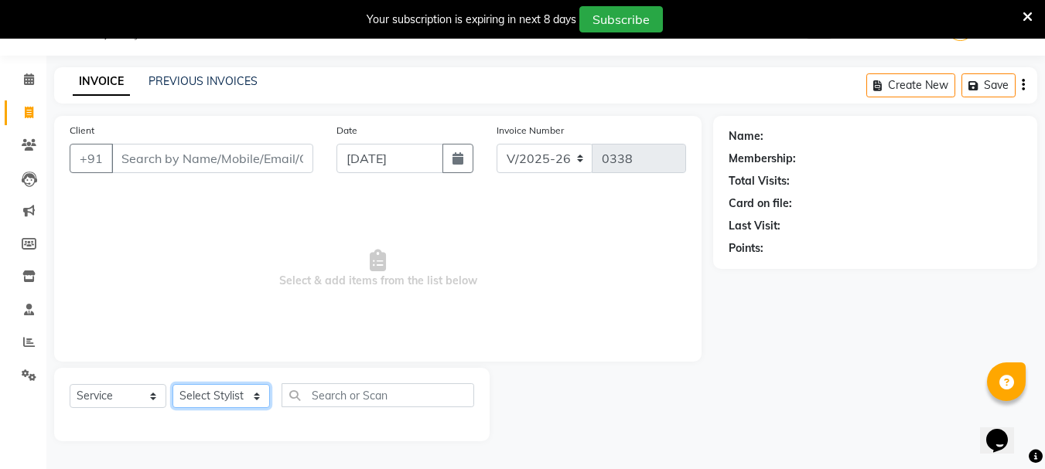
click at [251, 392] on select "Select Stylist [PERSON_NAME] [PERSON_NAME] [PERSON_NAME] [PERSON_NAME] [PERSON_…" at bounding box center [220, 396] width 97 height 24
select select "81213"
click at [172, 384] on select "Select Stylist [PERSON_NAME] [PERSON_NAME] [PERSON_NAME] [PERSON_NAME] [PERSON_…" at bounding box center [220, 396] width 97 height 24
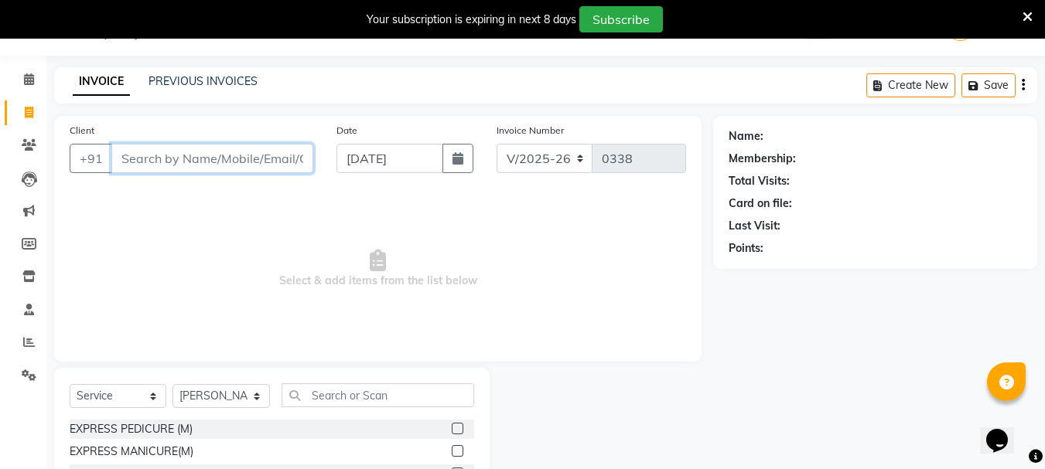
click at [217, 144] on input "Client" at bounding box center [212, 158] width 202 height 29
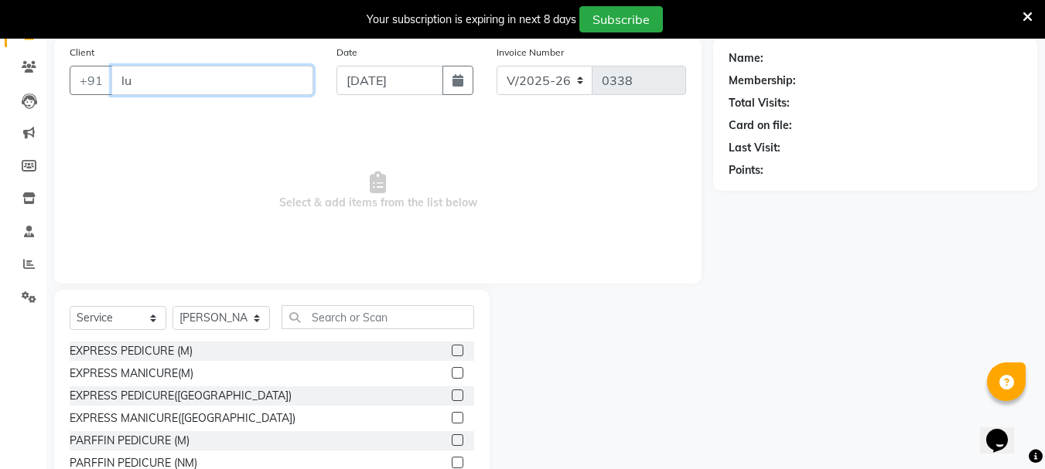
scroll to position [189, 0]
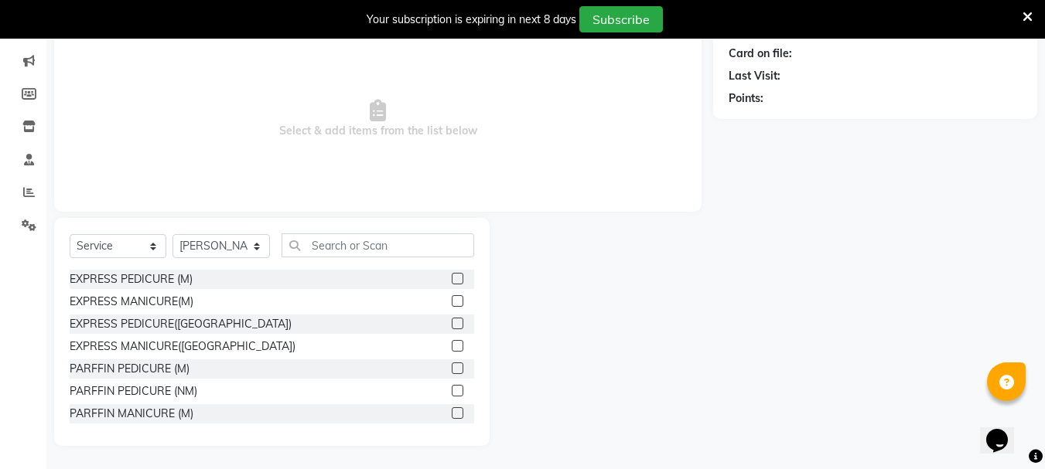
type input "lu"
click at [334, 242] on input "text" at bounding box center [378, 246] width 193 height 24
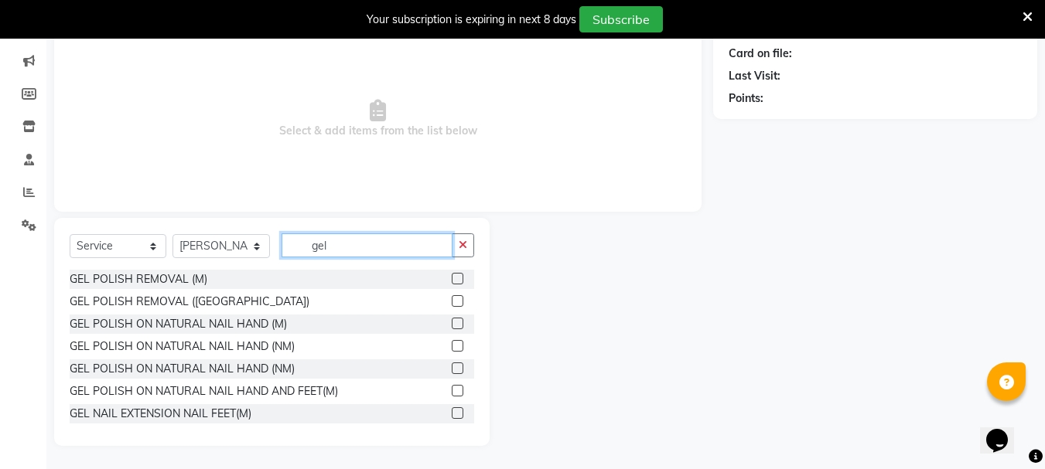
type input "gel"
click at [452, 345] on label at bounding box center [458, 346] width 12 height 12
click at [452, 345] on input "checkbox" at bounding box center [457, 347] width 10 height 10
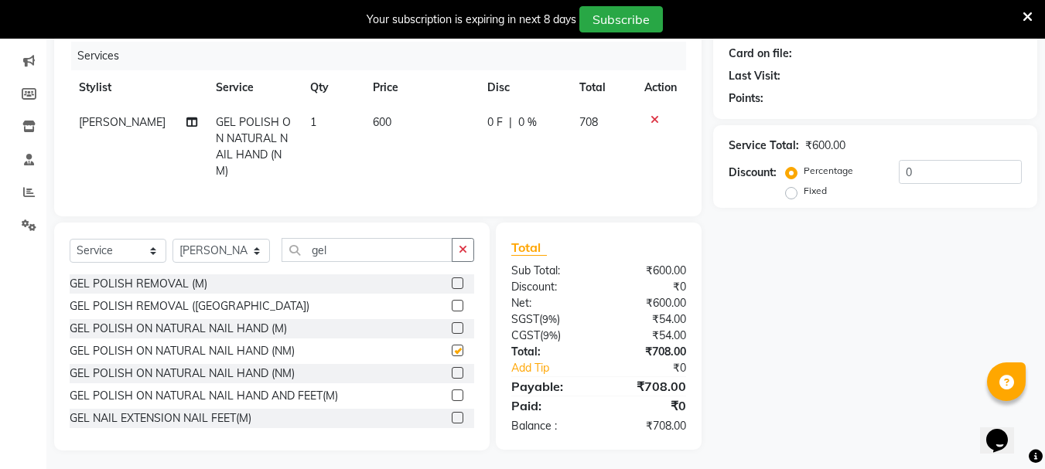
checkbox input "false"
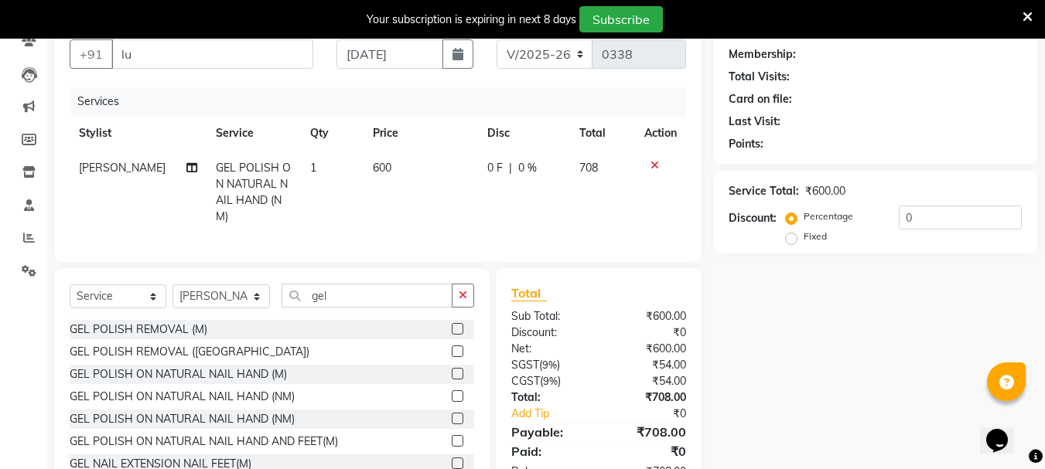
scroll to position [0, 0]
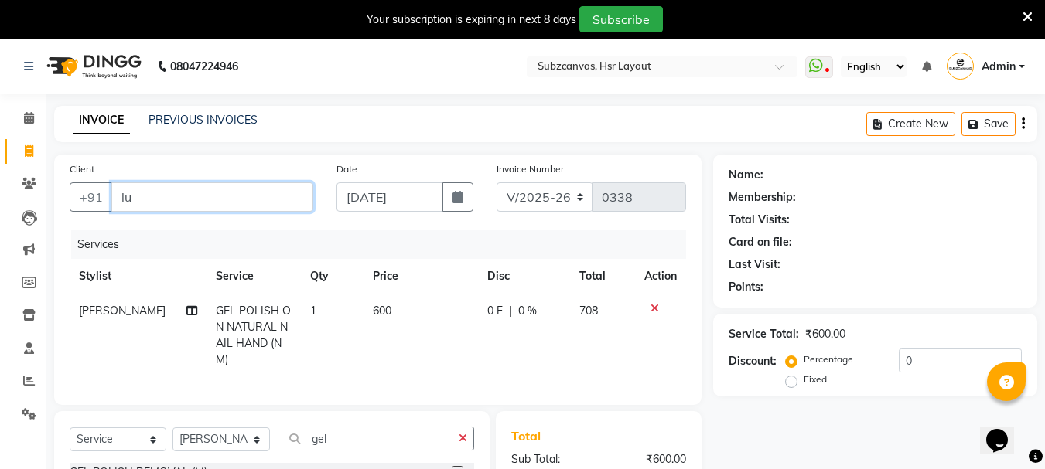
click at [237, 198] on input "lu" at bounding box center [212, 197] width 202 height 29
type input "l"
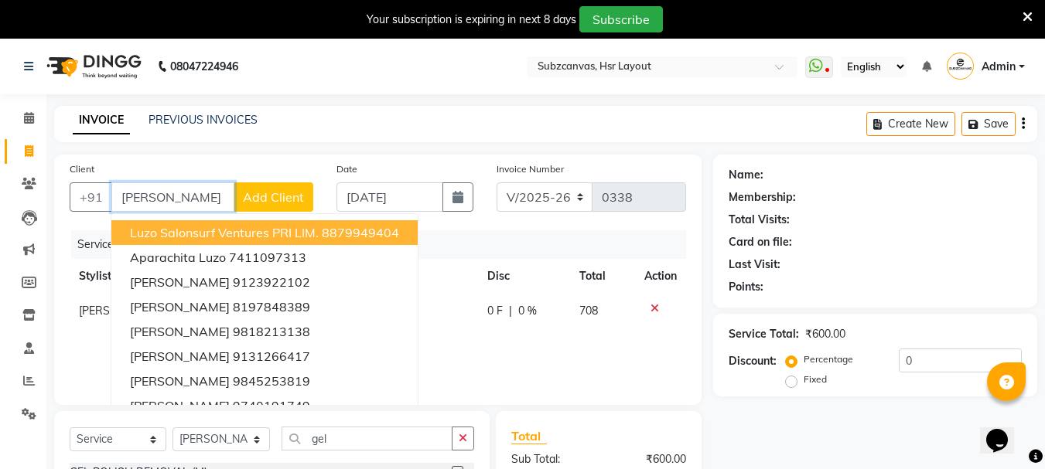
click at [282, 237] on span "Luzo Salonsurf Ventures PRI LIM." at bounding box center [224, 232] width 189 height 15
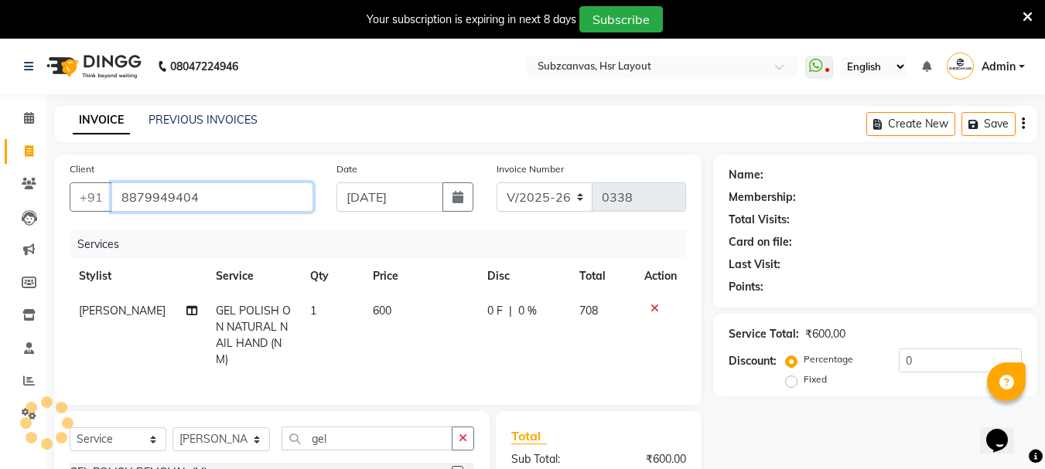
type input "8879949404"
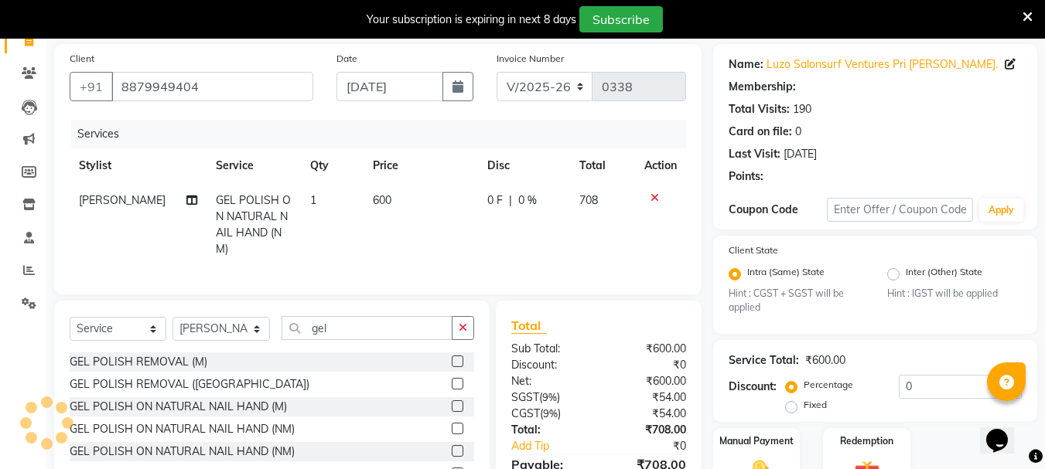
radio input "false"
radio input "true"
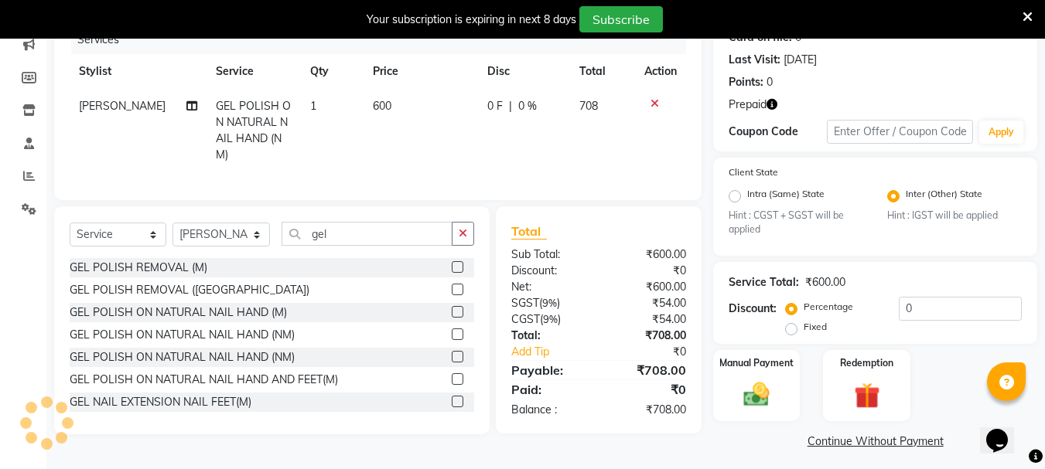
click at [396, 97] on td "600" at bounding box center [421, 131] width 114 height 84
select select "81213"
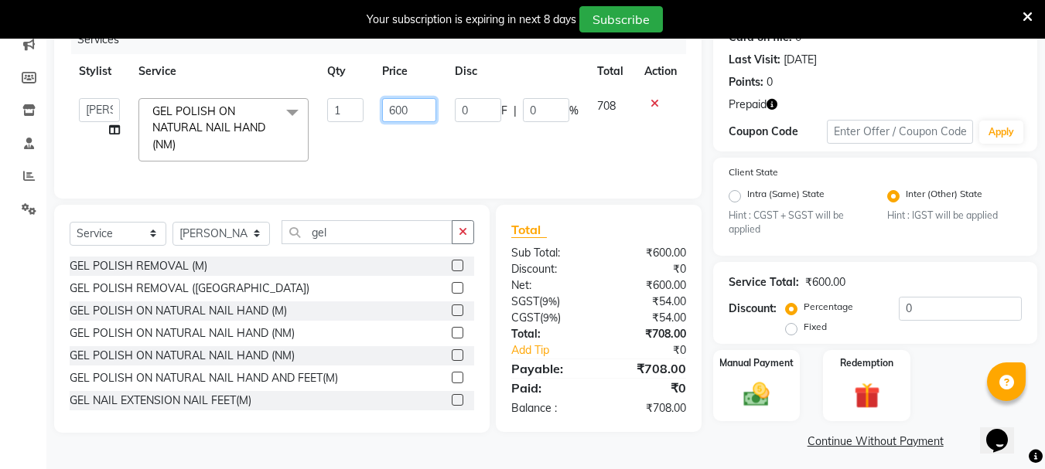
click at [420, 114] on input "600" at bounding box center [408, 110] width 53 height 24
type input "6"
type input "800"
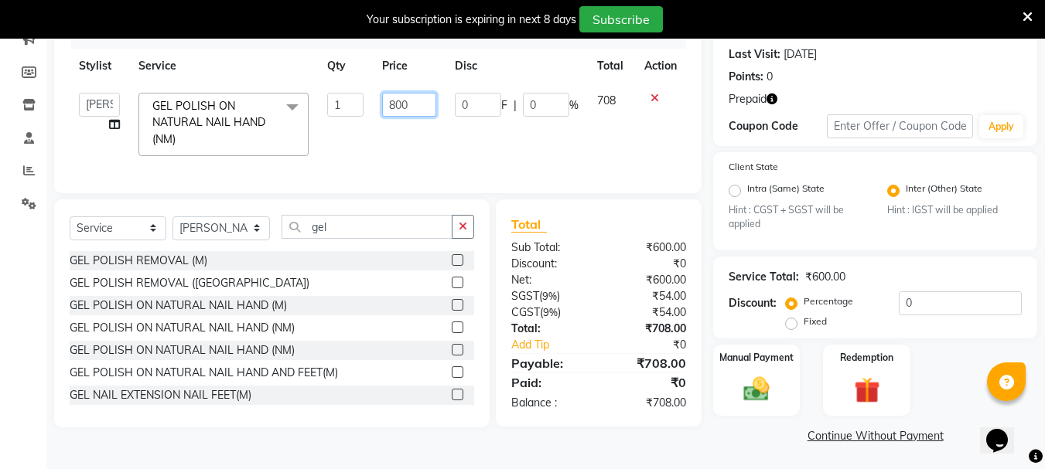
scroll to position [212, 0]
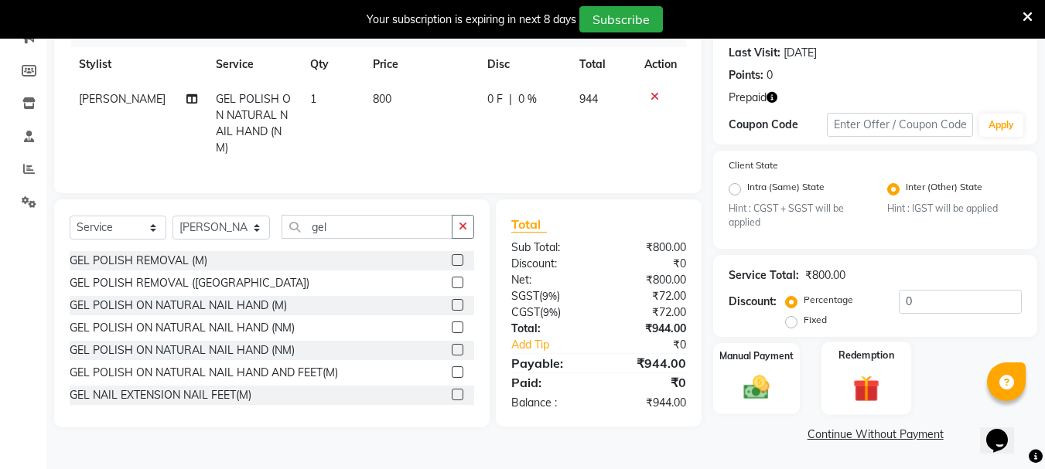
click at [858, 413] on div "Redemption" at bounding box center [866, 378] width 90 height 73
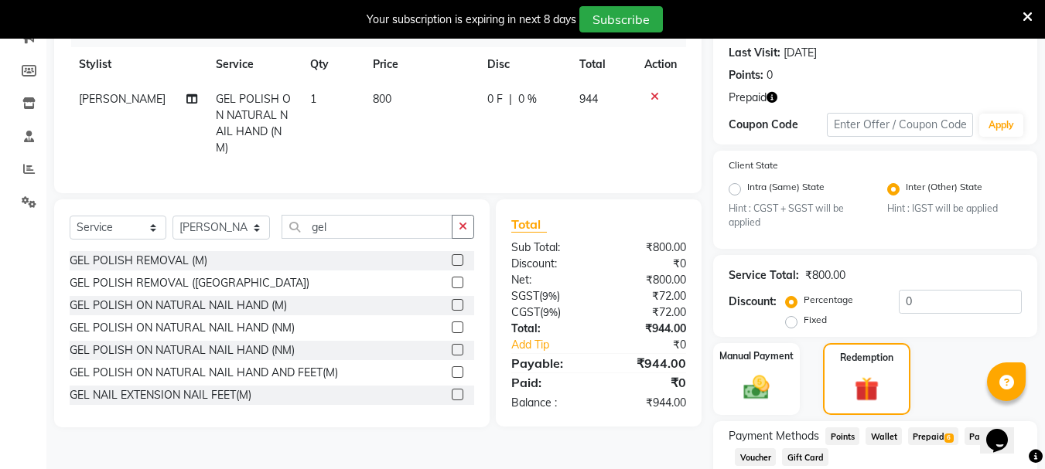
scroll to position [370, 0]
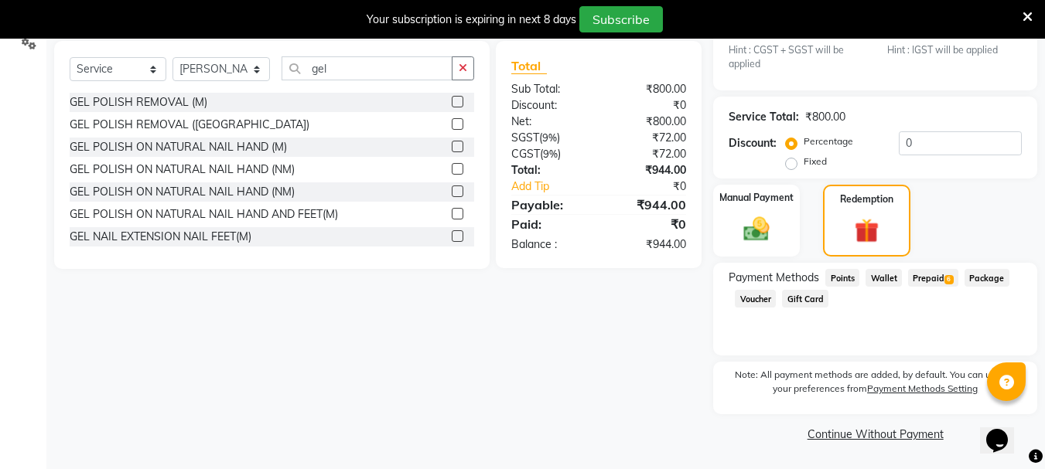
click at [937, 269] on span "Prepaid 6" at bounding box center [933, 278] width 50 height 18
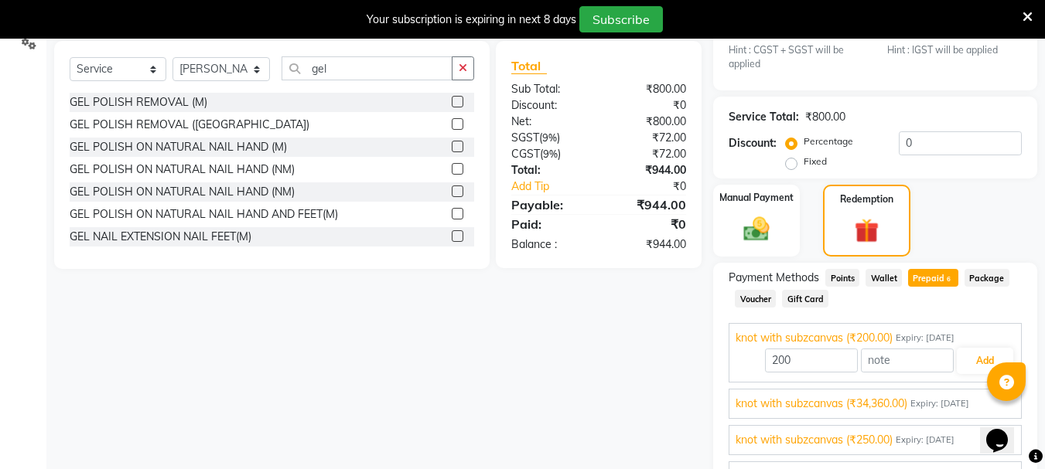
scroll to position [516, 0]
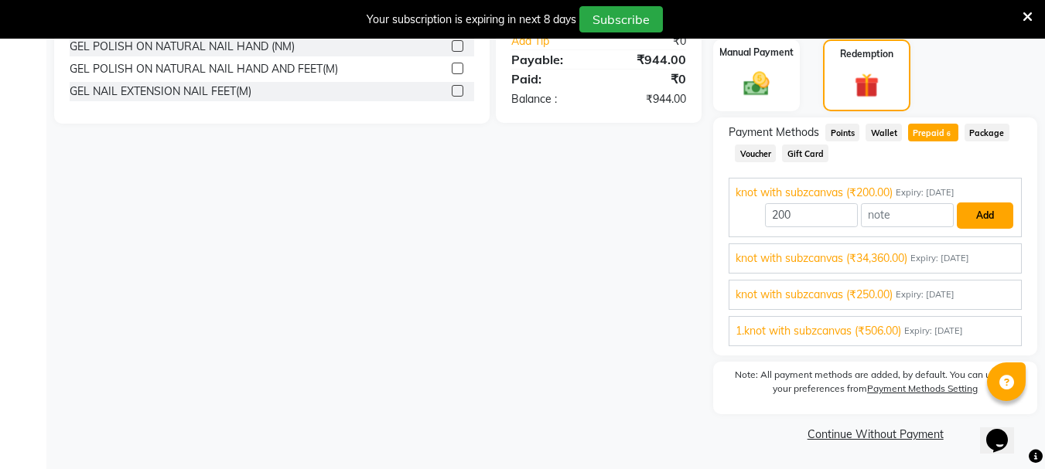
click at [985, 211] on button "Add" at bounding box center [985, 216] width 56 height 26
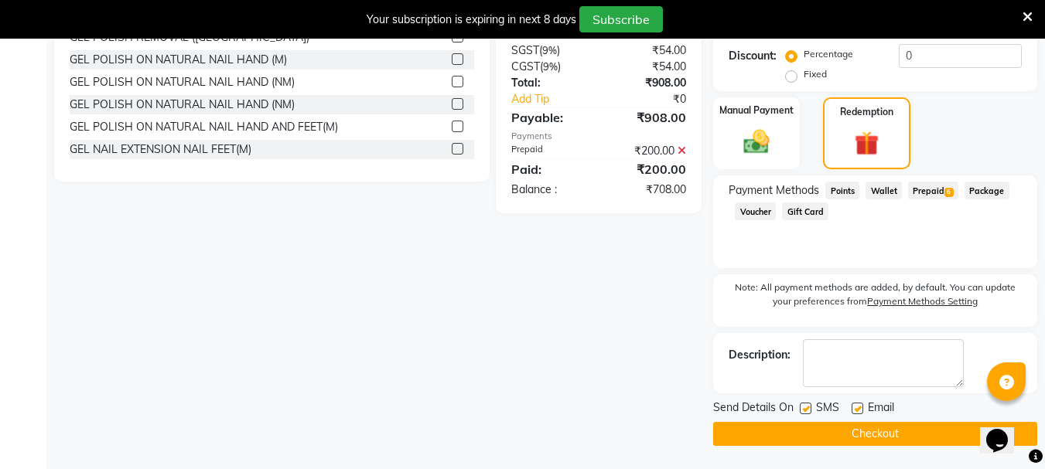
click at [876, 439] on button "Checkout" at bounding box center [875, 434] width 324 height 24
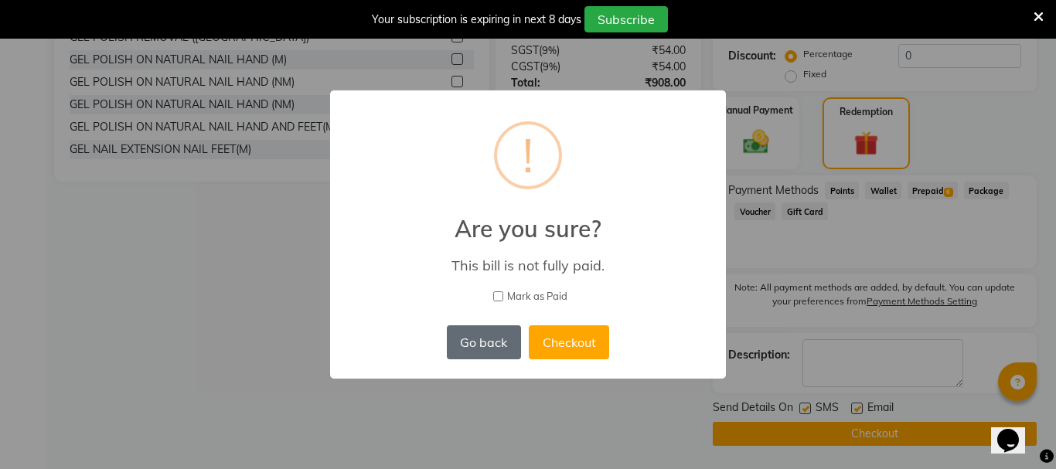
click at [483, 346] on button "Go back" at bounding box center [484, 343] width 74 height 34
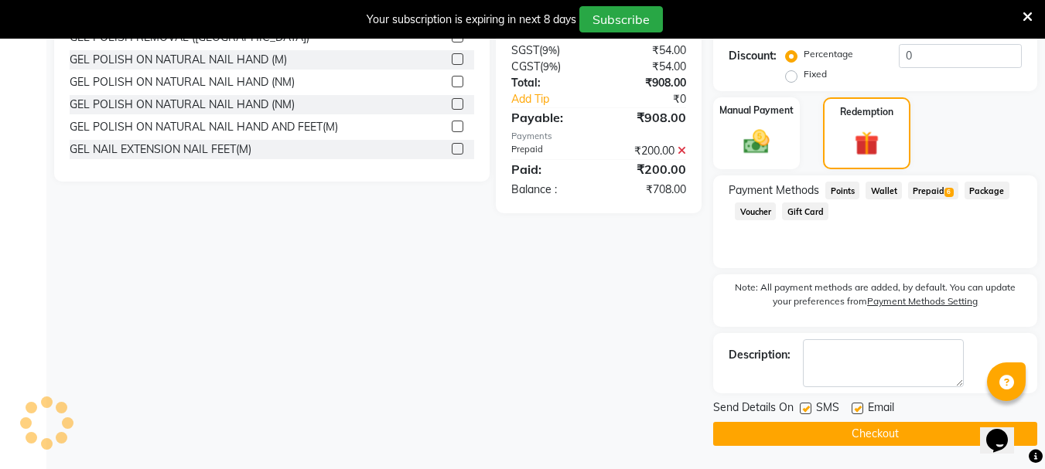
click at [681, 156] on icon at bounding box center [682, 150] width 9 height 11
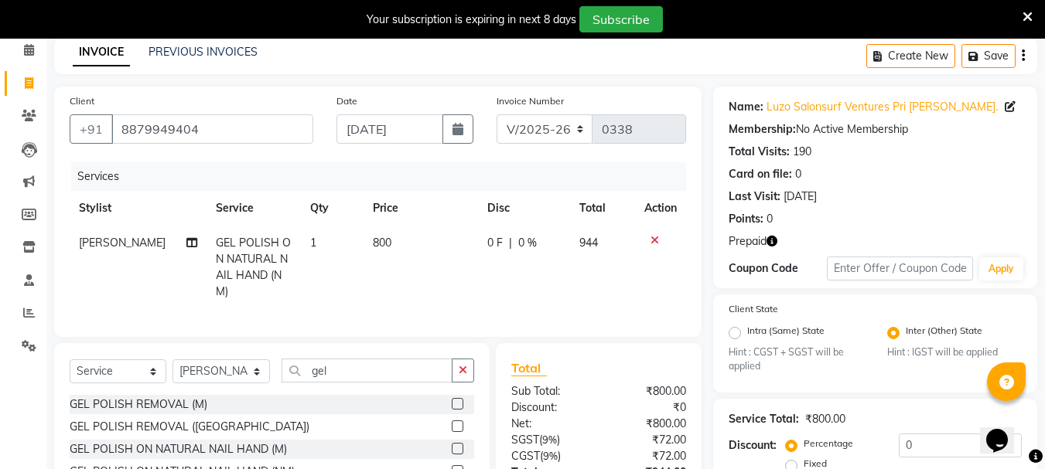
scroll to position [0, 0]
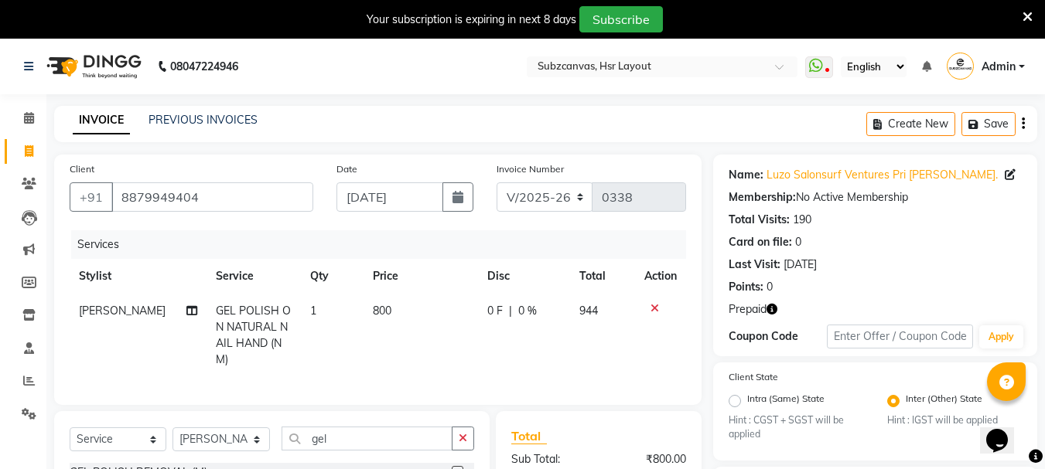
click at [31, 141] on link "Invoice" at bounding box center [23, 152] width 37 height 26
select select "service"
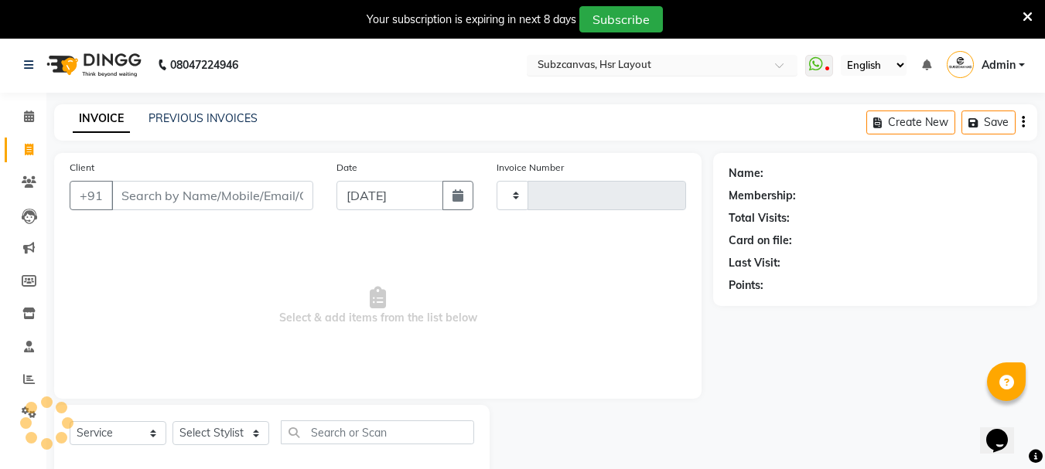
type input "0338"
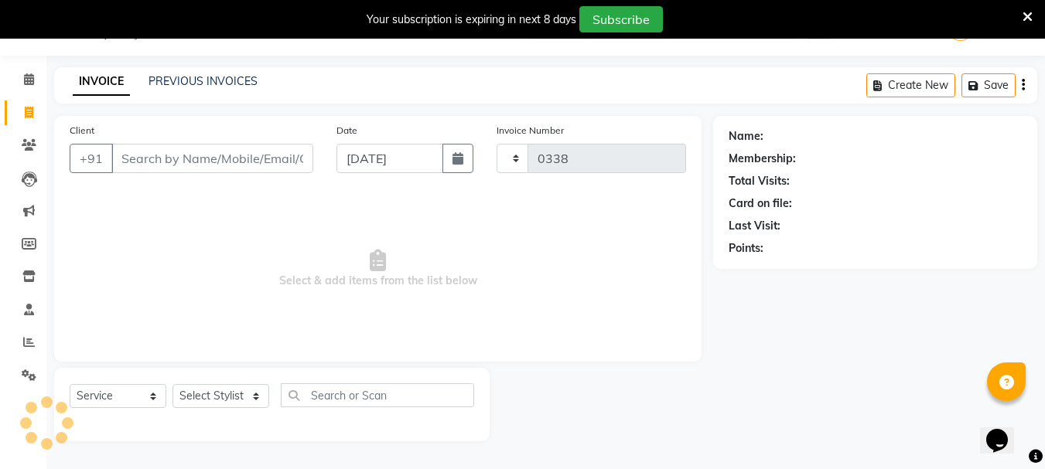
select select "4894"
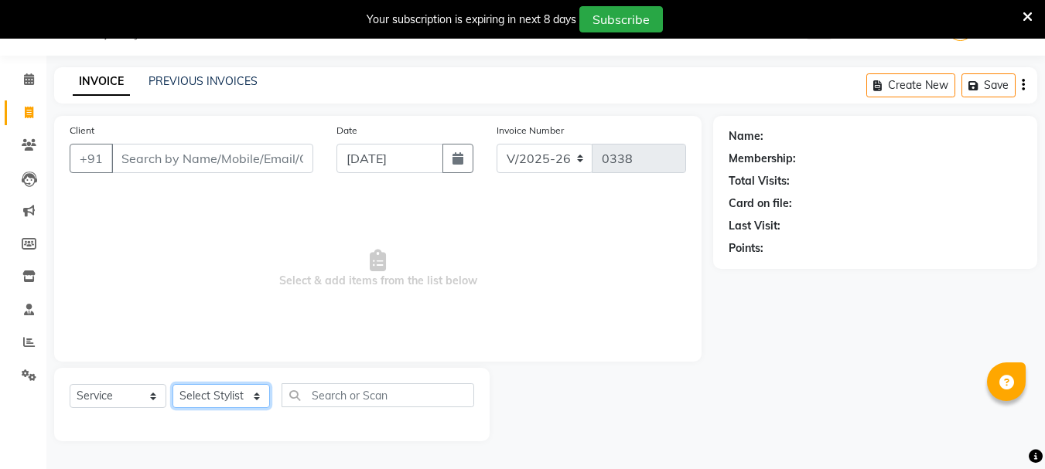
click at [255, 400] on select "Select Stylist [PERSON_NAME] [PERSON_NAME] [PERSON_NAME] [PERSON_NAME] [PERSON_…" at bounding box center [220, 396] width 97 height 24
select select "84913"
click at [172, 384] on select "Select Stylist [PERSON_NAME] [PERSON_NAME] [PERSON_NAME] [PERSON_NAME] [PERSON_…" at bounding box center [220, 396] width 97 height 24
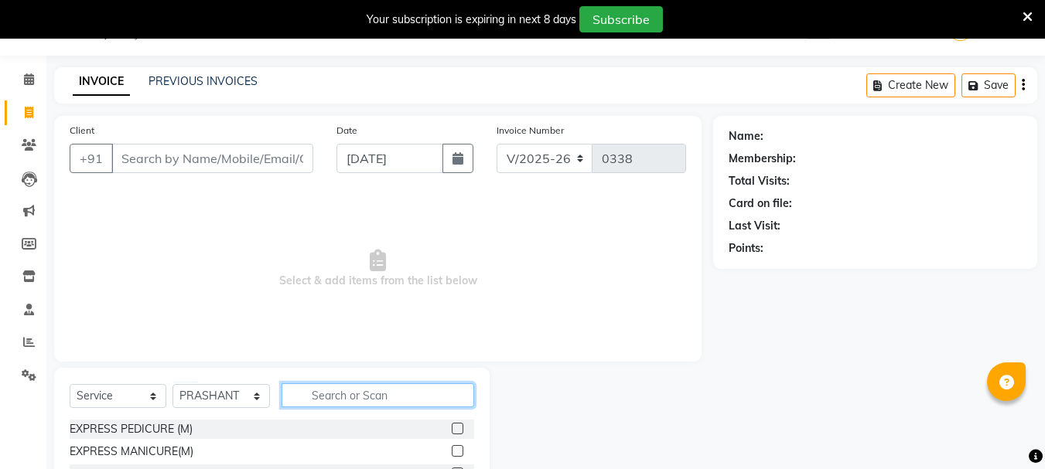
click at [332, 399] on input "text" at bounding box center [378, 396] width 193 height 24
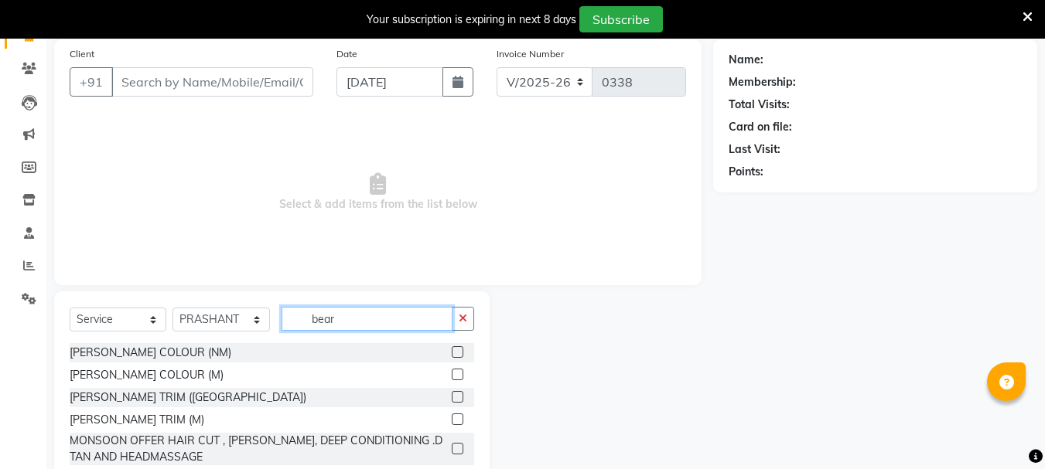
scroll to position [189, 0]
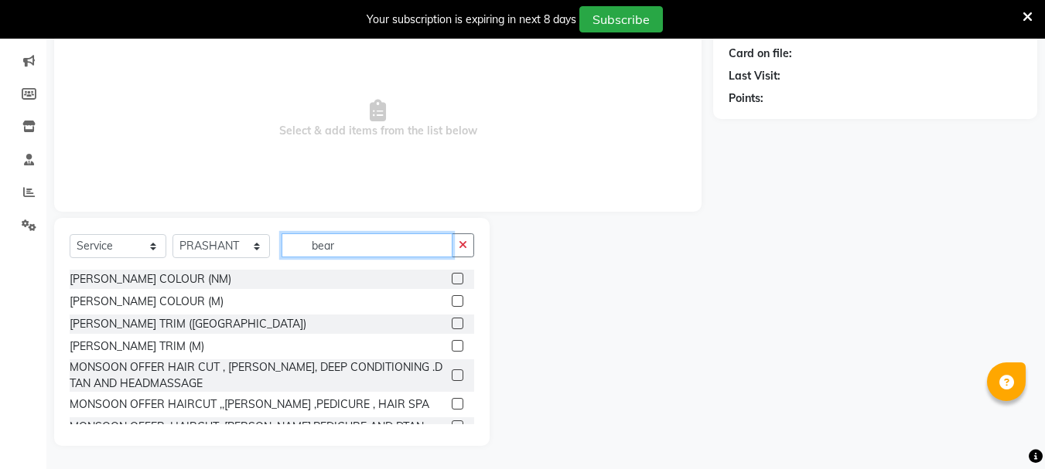
type input "bear"
click at [452, 318] on label at bounding box center [458, 324] width 12 height 12
click at [452, 319] on input "checkbox" at bounding box center [457, 324] width 10 height 10
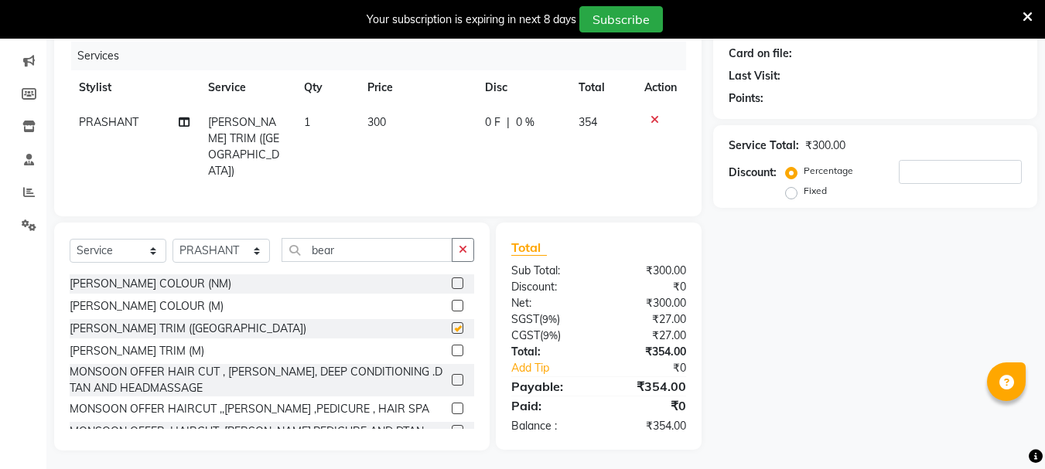
scroll to position [0, 0]
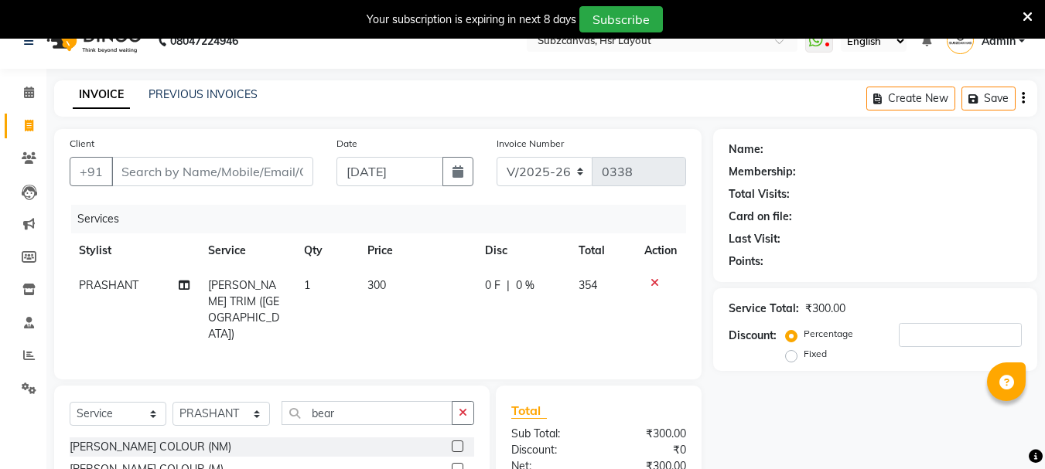
checkbox input "false"
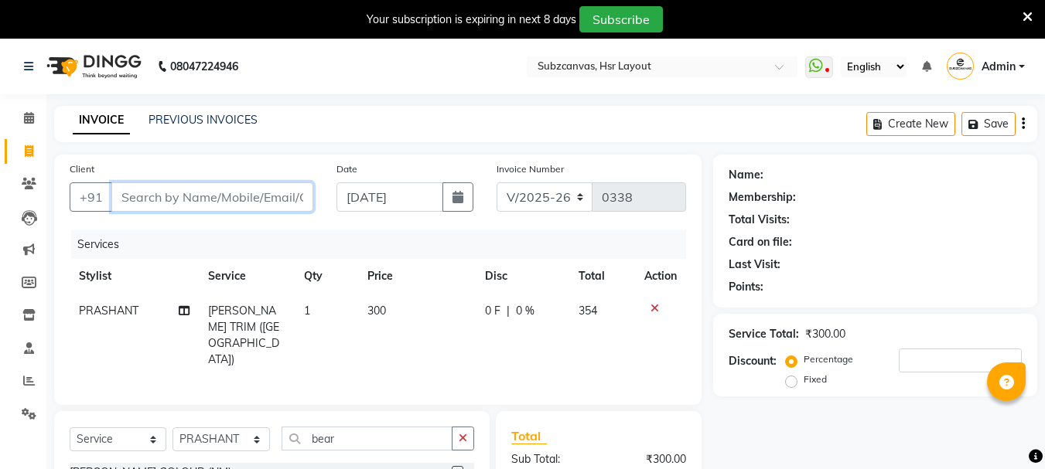
click at [172, 204] on input "Client" at bounding box center [212, 197] width 202 height 29
type input "l"
type input "0"
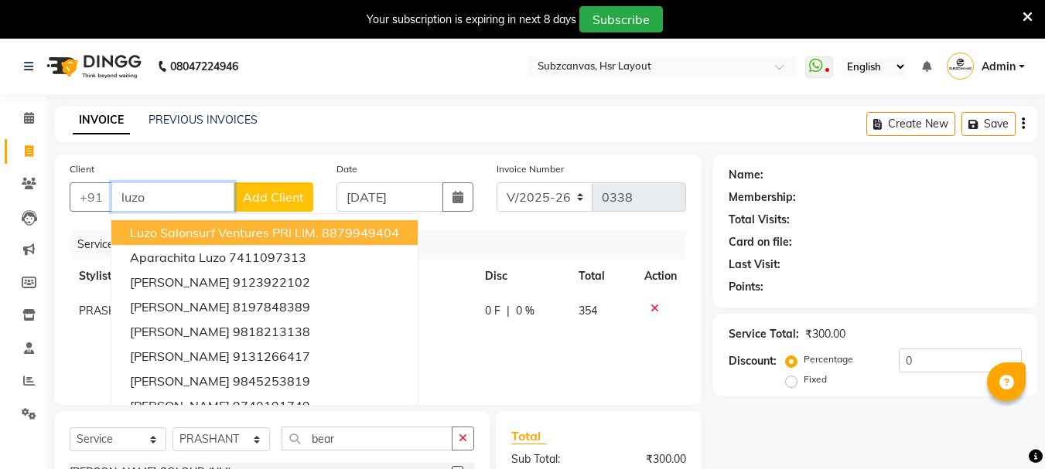
click at [223, 235] on span "Luzo Salonsurf Ventures PRI LIM." at bounding box center [224, 232] width 189 height 15
type input "8879949404"
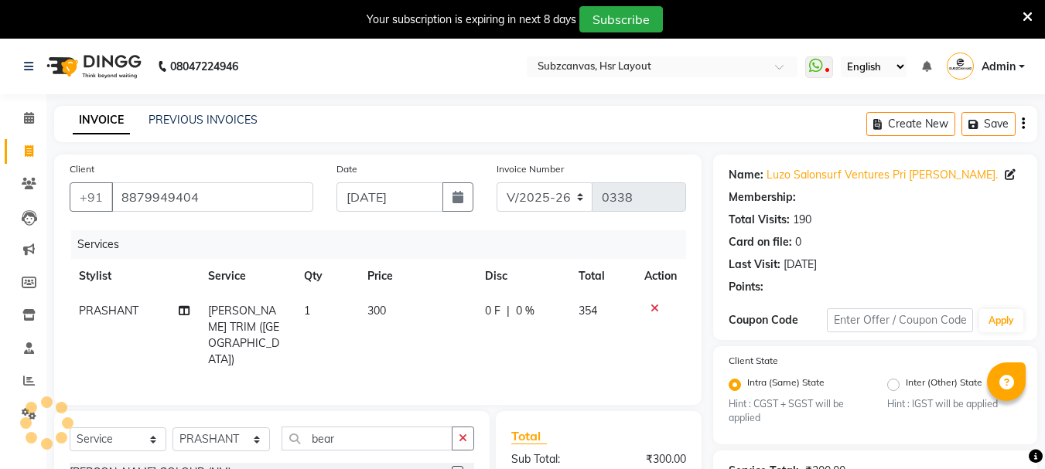
radio input "false"
radio input "true"
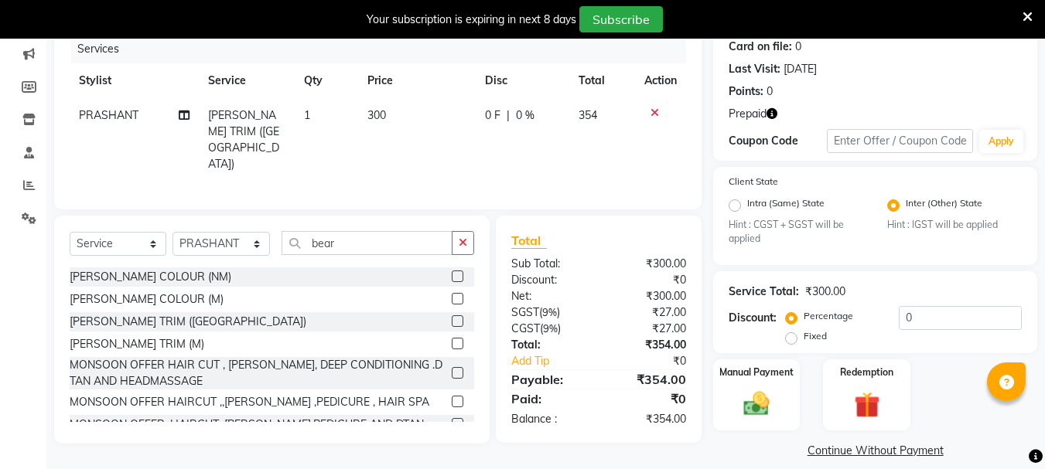
click at [381, 107] on td "300" at bounding box center [417, 140] width 118 height 84
select select "84913"
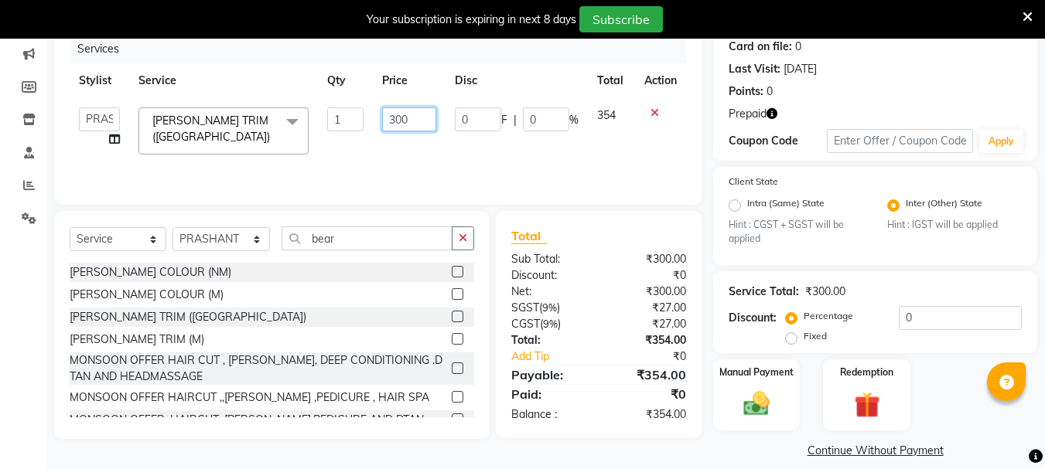
click at [430, 115] on input "300" at bounding box center [408, 120] width 53 height 24
type input "350"
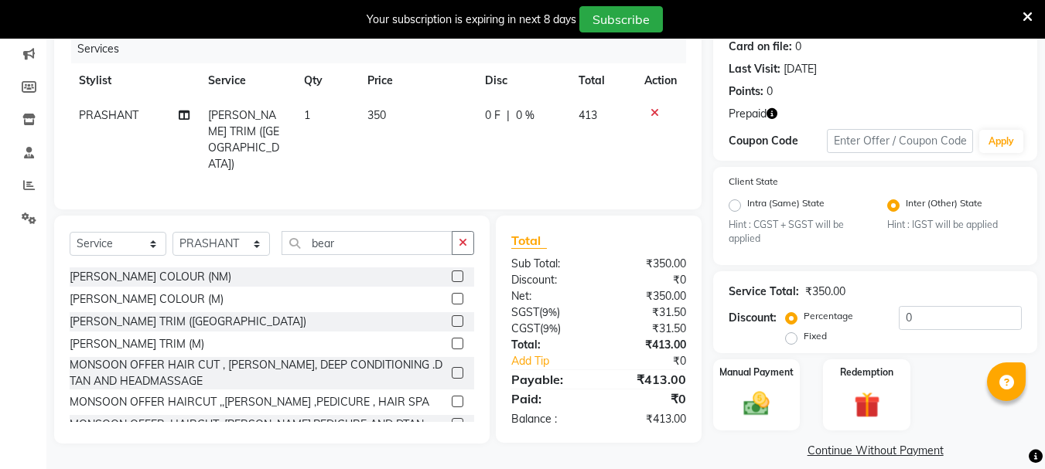
click at [469, 145] on tr "[PERSON_NAME] TRIM ([GEOGRAPHIC_DATA]) 1 350 0 F | 0 % 413" at bounding box center [378, 140] width 616 height 84
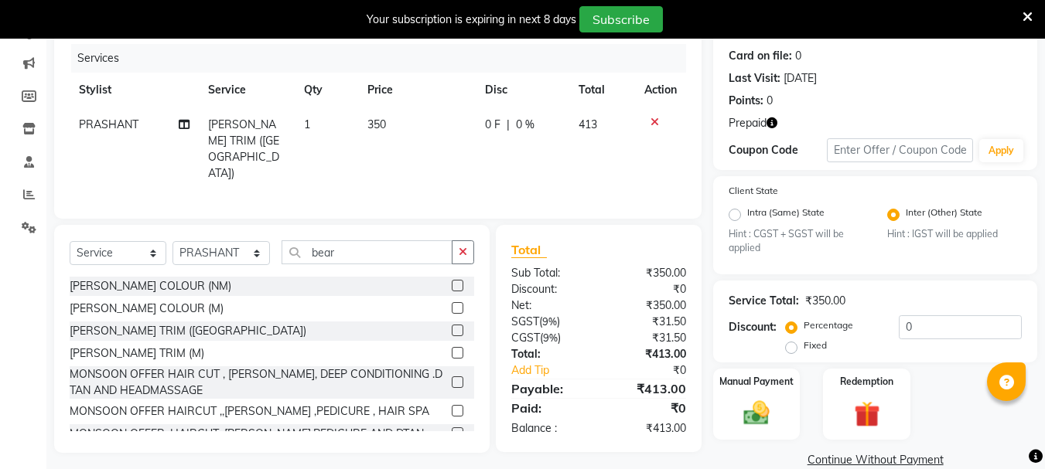
scroll to position [212, 0]
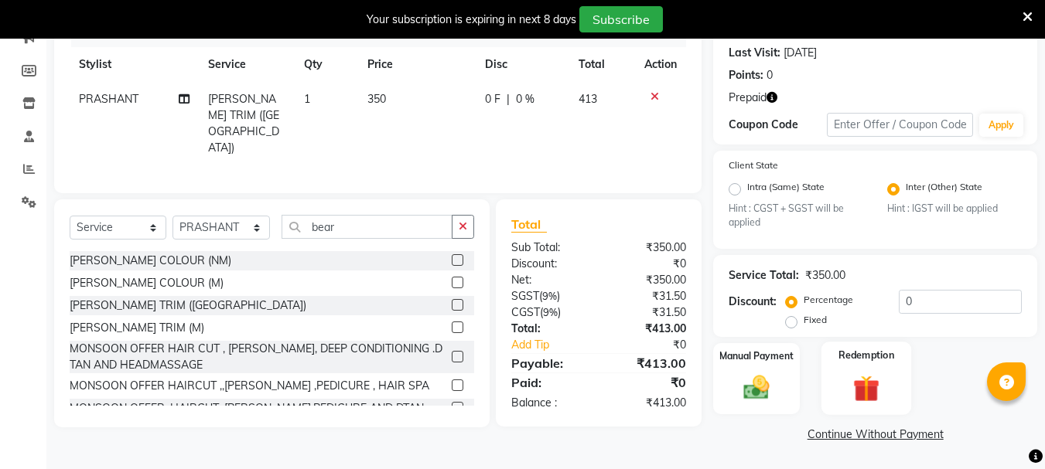
click at [873, 378] on img at bounding box center [866, 389] width 43 height 33
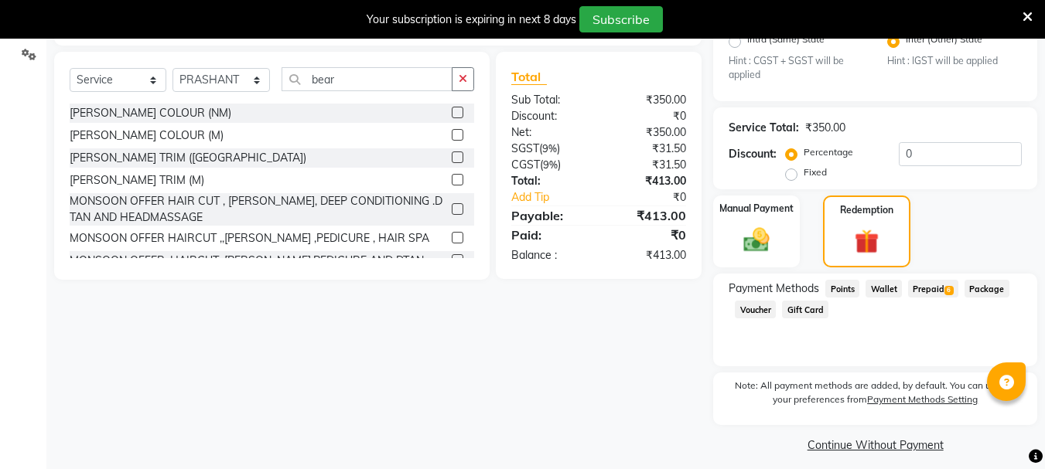
scroll to position [367, 0]
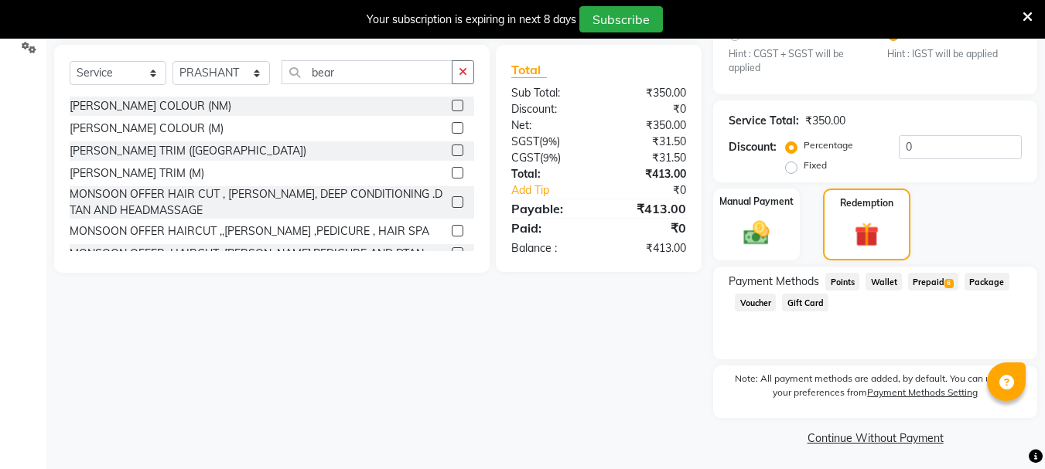
click at [937, 278] on span "Prepaid 6" at bounding box center [933, 282] width 50 height 18
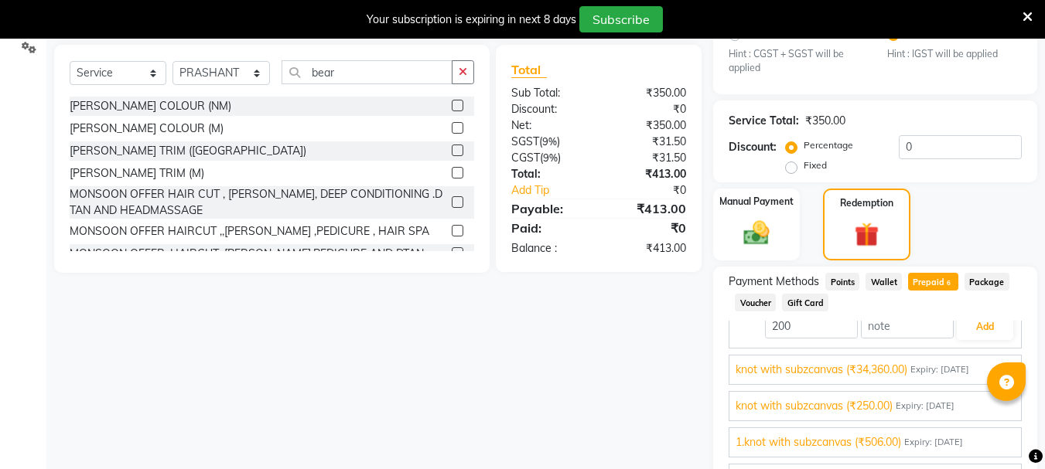
scroll to position [70, 0]
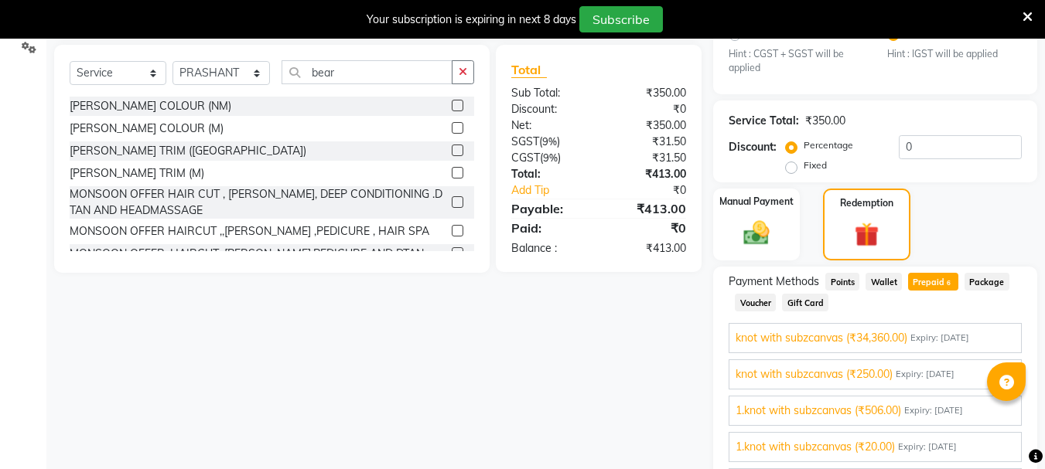
click at [791, 414] on span "1.knot with subzcanvas (₹506.00)" at bounding box center [819, 411] width 166 height 16
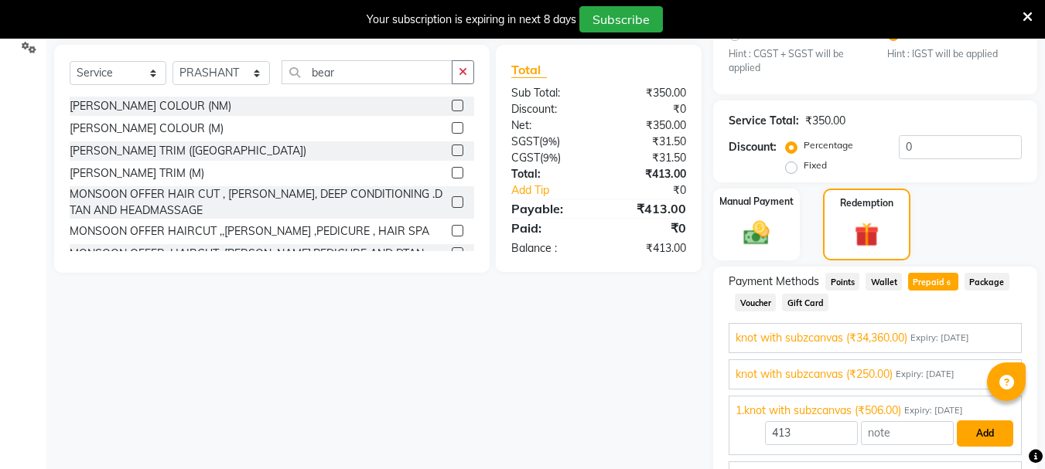
click at [968, 433] on button "Add" at bounding box center [985, 434] width 56 height 26
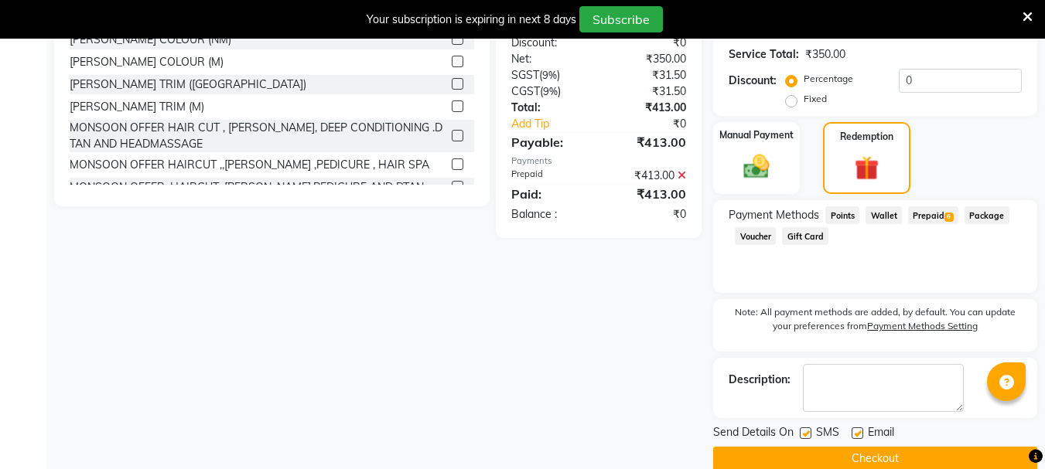
scroll to position [458, 0]
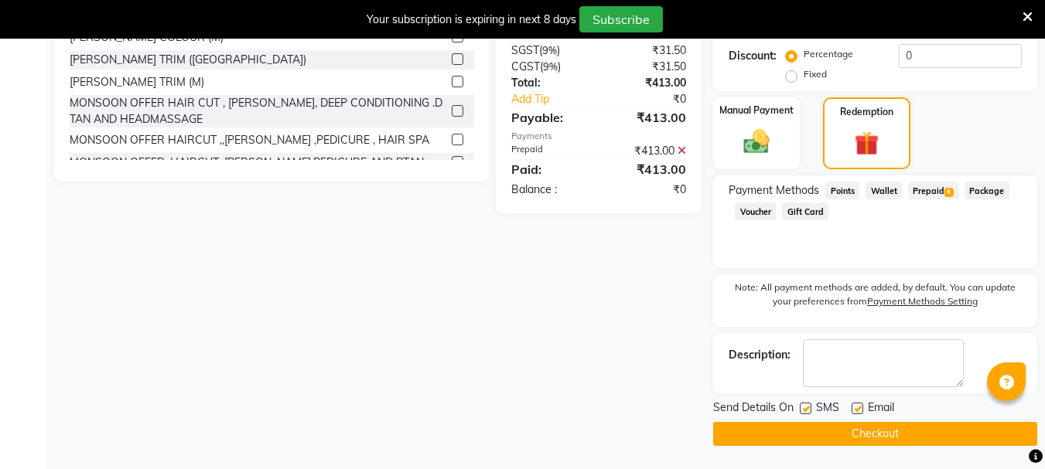
click at [783, 431] on button "Checkout" at bounding box center [875, 434] width 324 height 24
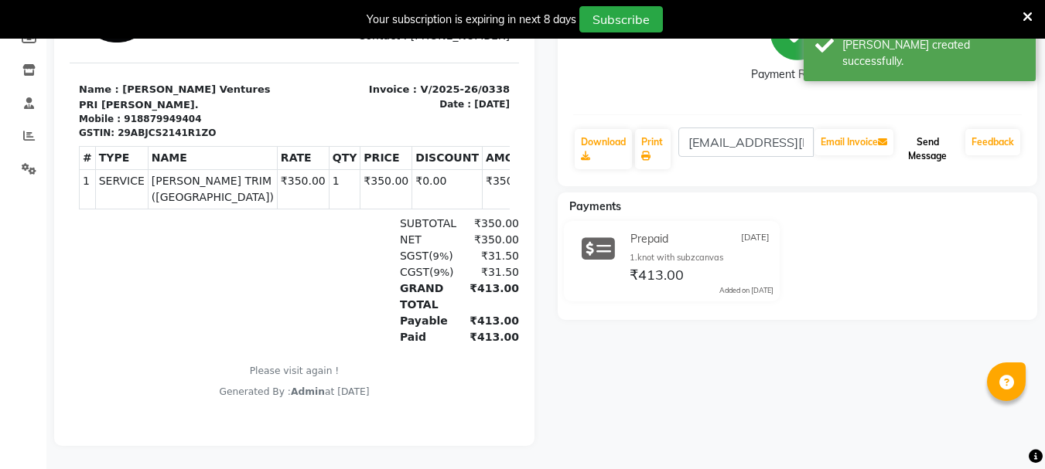
click at [923, 144] on button "Send Message" at bounding box center [927, 149] width 63 height 40
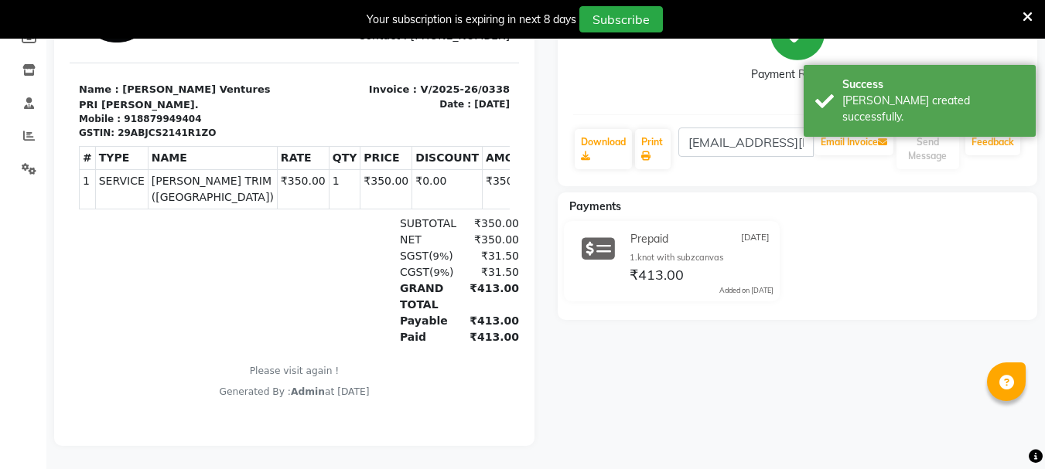
click at [1022, 12] on icon at bounding box center [1027, 17] width 10 height 14
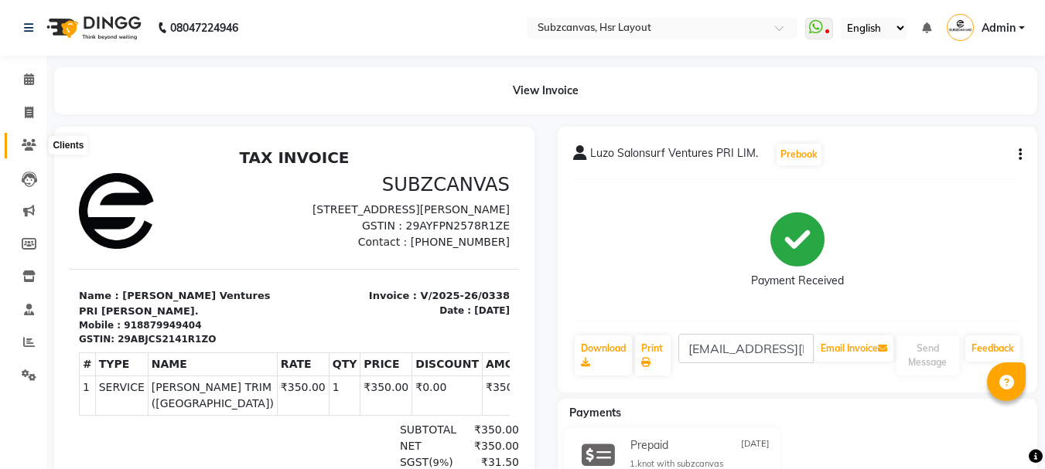
click at [26, 139] on icon at bounding box center [29, 145] width 15 height 12
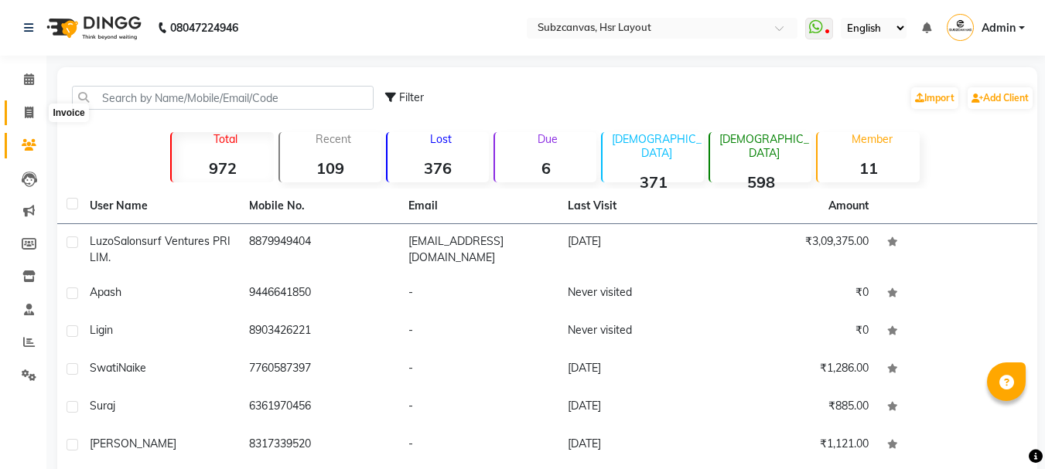
click at [26, 114] on icon at bounding box center [29, 113] width 9 height 12
select select "service"
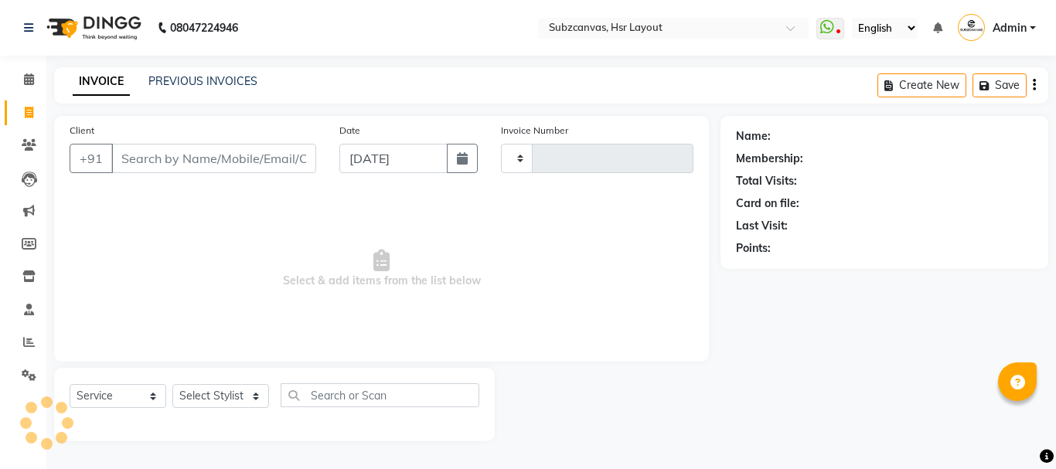
type input "0339"
select select "4894"
click at [261, 162] on input "Client" at bounding box center [213, 158] width 205 height 29
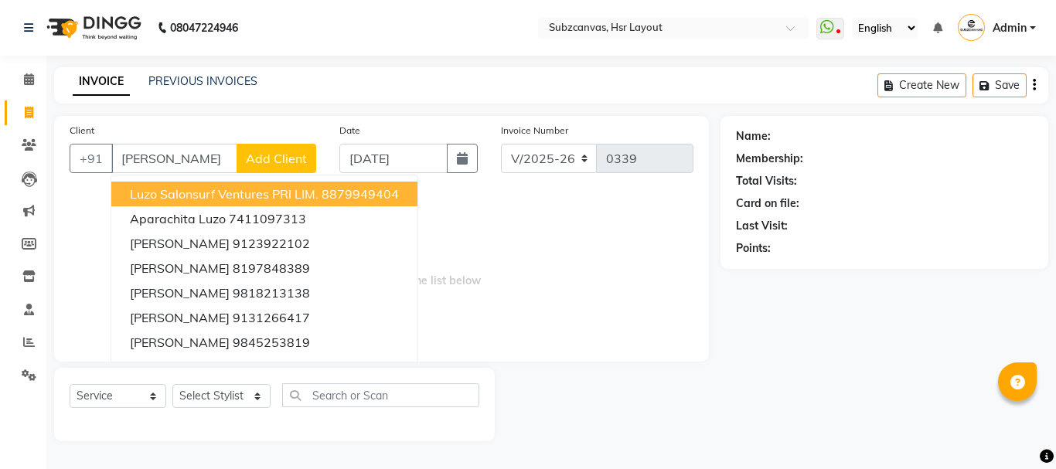
click at [279, 192] on span "Luzo Salonsurf Ventures PRI LIM." at bounding box center [224, 193] width 189 height 15
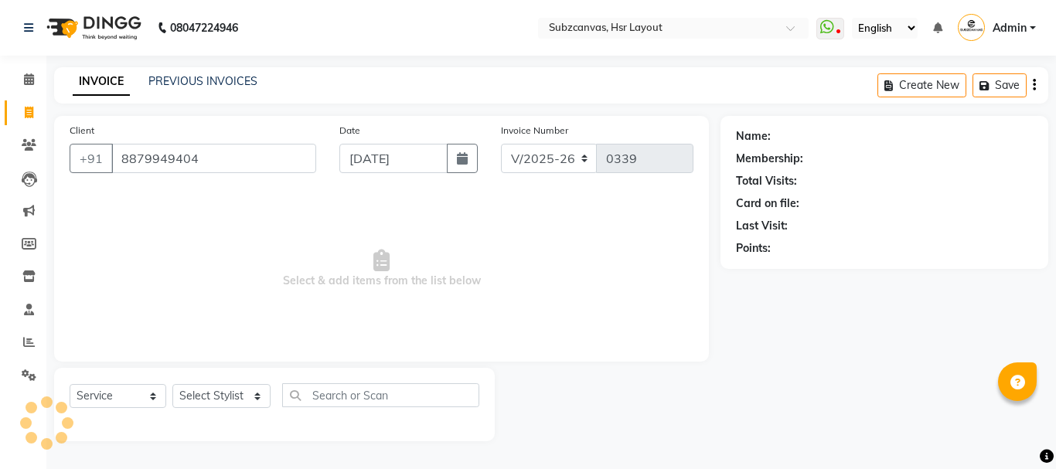
type input "8879949404"
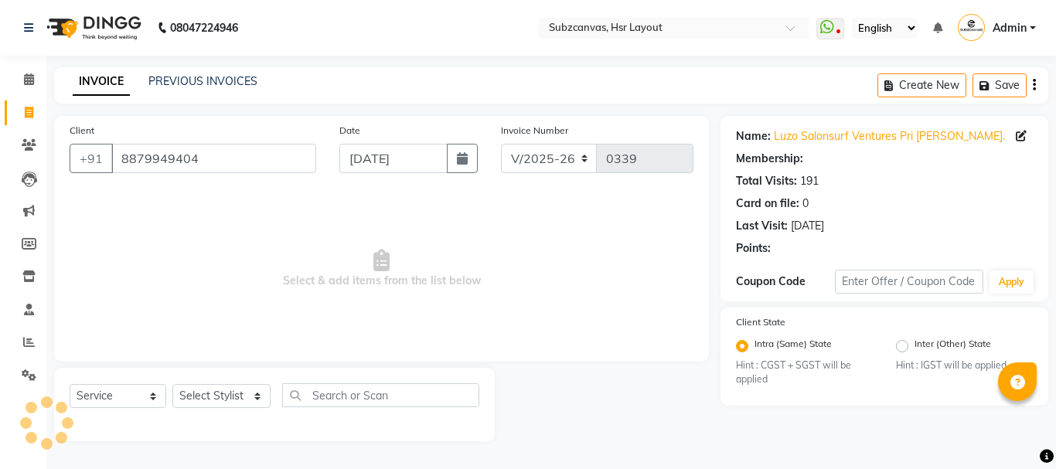
radio input "false"
radio input "true"
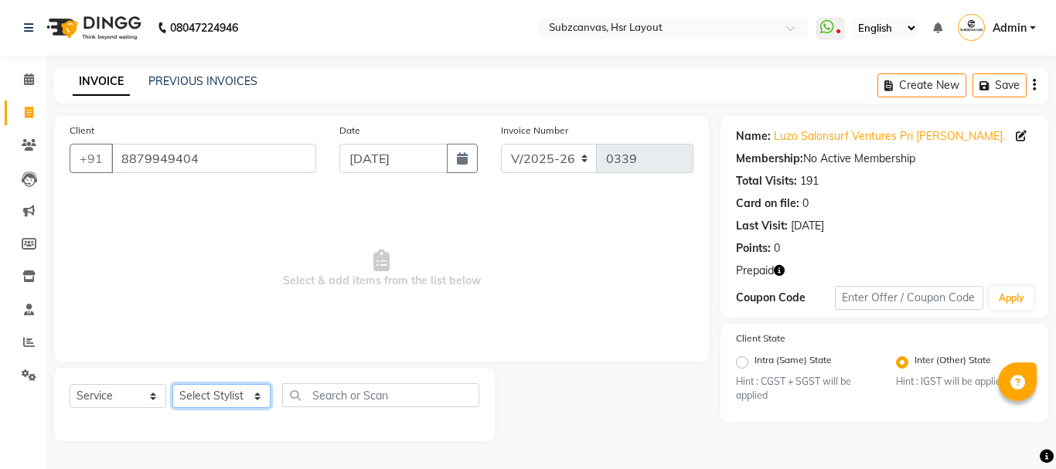
click at [248, 399] on select "Select Stylist [PERSON_NAME] [PERSON_NAME] [PERSON_NAME] [PERSON_NAME] [PERSON_…" at bounding box center [221, 396] width 98 height 24
select select "81213"
click at [172, 384] on select "Select Stylist [PERSON_NAME] [PERSON_NAME] [PERSON_NAME] [PERSON_NAME] [PERSON_…" at bounding box center [221, 396] width 98 height 24
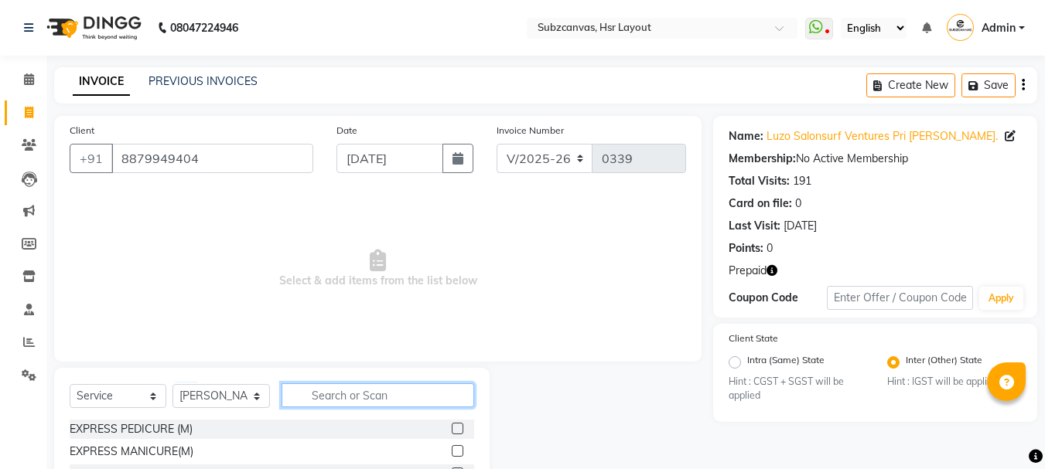
click at [355, 397] on input "text" at bounding box center [378, 396] width 193 height 24
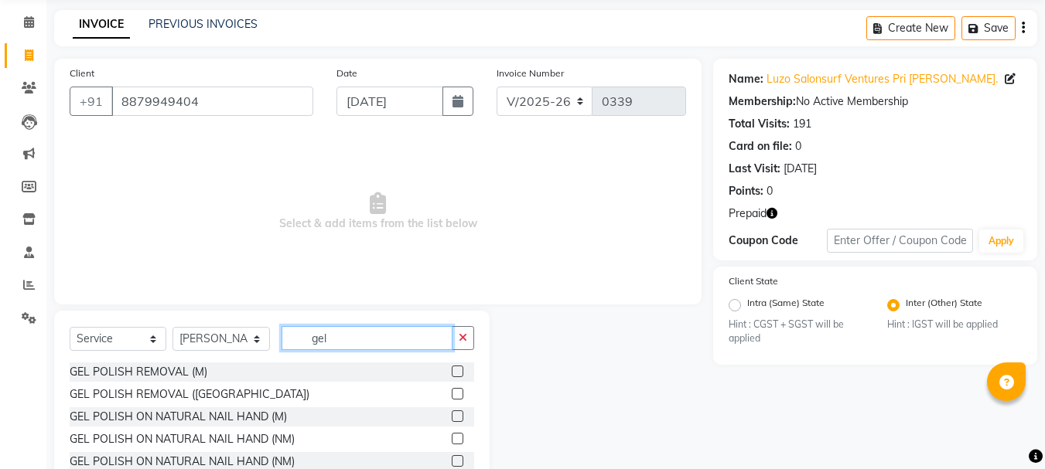
scroll to position [150, 0]
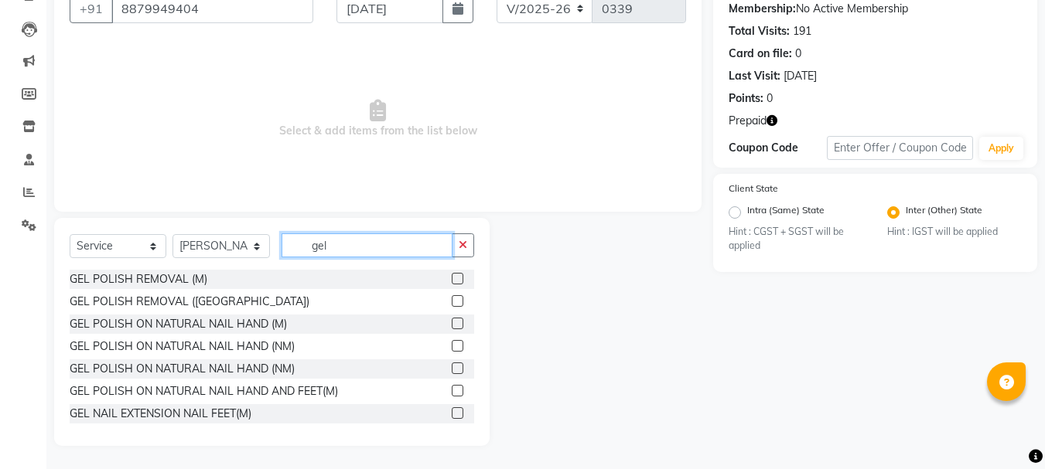
type input "gel"
click at [452, 342] on label at bounding box center [458, 346] width 12 height 12
click at [452, 342] on input "checkbox" at bounding box center [457, 347] width 10 height 10
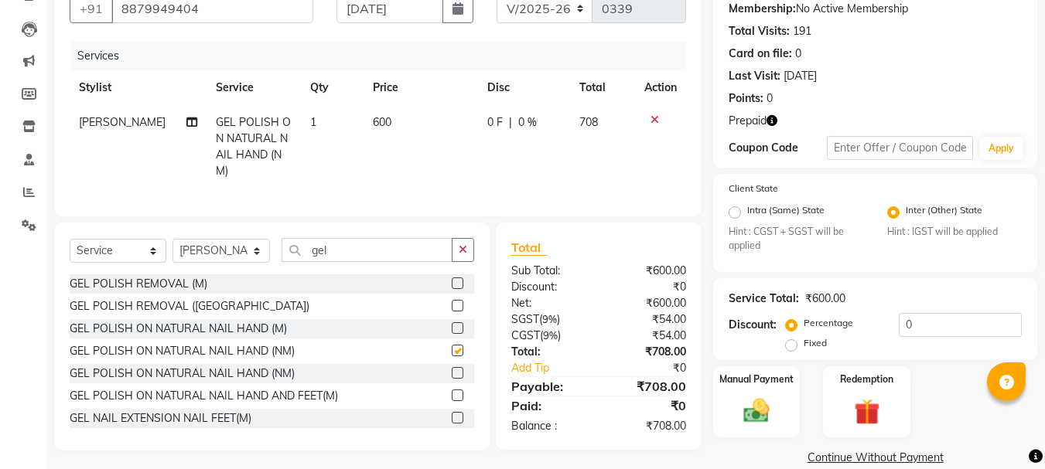
checkbox input "false"
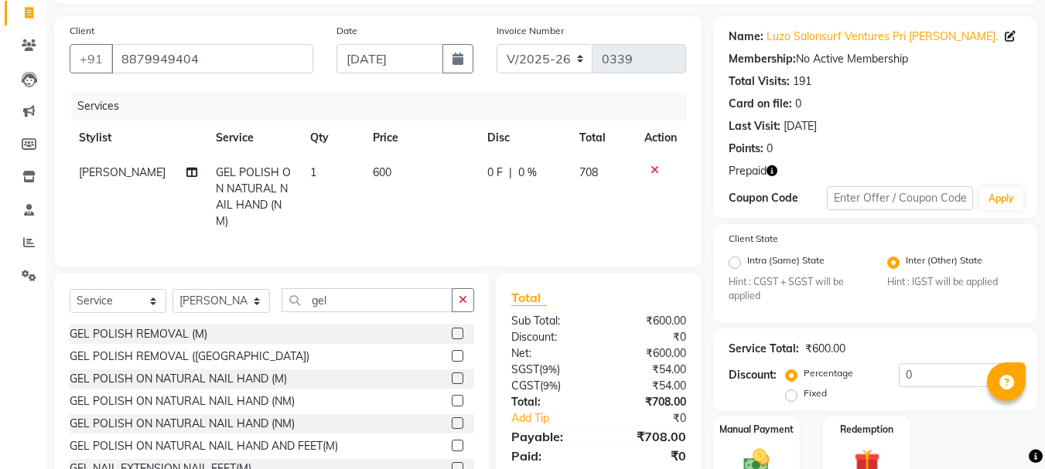
scroll to position [73, 0]
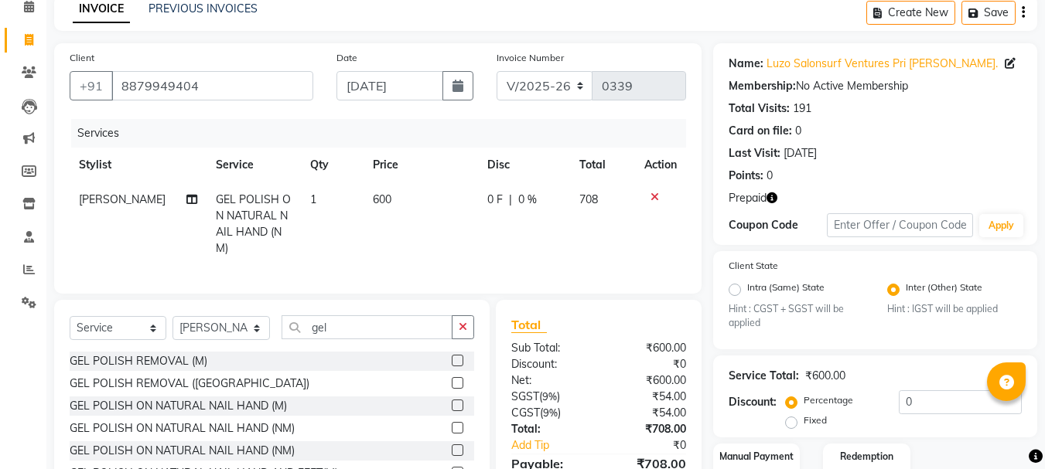
click at [653, 202] on icon at bounding box center [654, 197] width 9 height 11
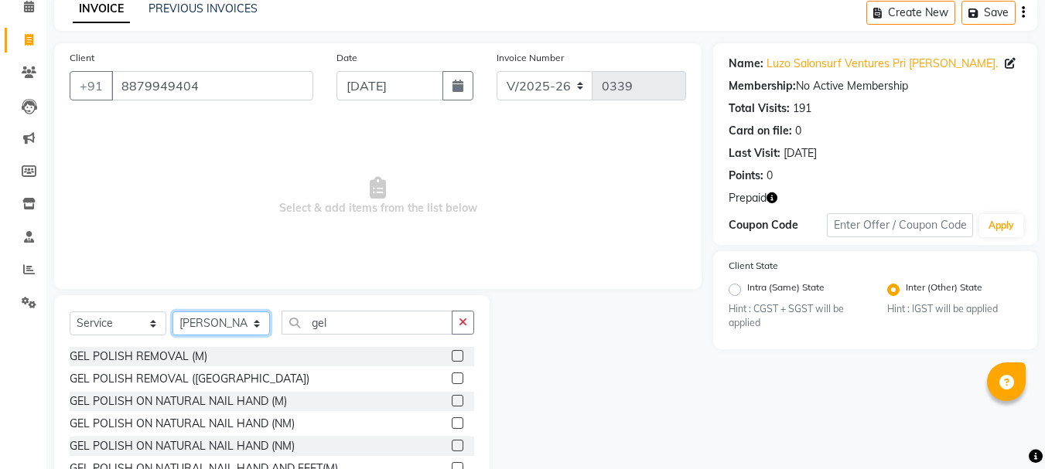
click at [254, 323] on select "Select Stylist [PERSON_NAME] [PERSON_NAME] [PERSON_NAME] [PERSON_NAME] [PERSON_…" at bounding box center [220, 324] width 97 height 24
select select "80341"
click at [172, 312] on select "Select Stylist [PERSON_NAME] [PERSON_NAME] [PERSON_NAME] [PERSON_NAME] [PERSON_…" at bounding box center [220, 324] width 97 height 24
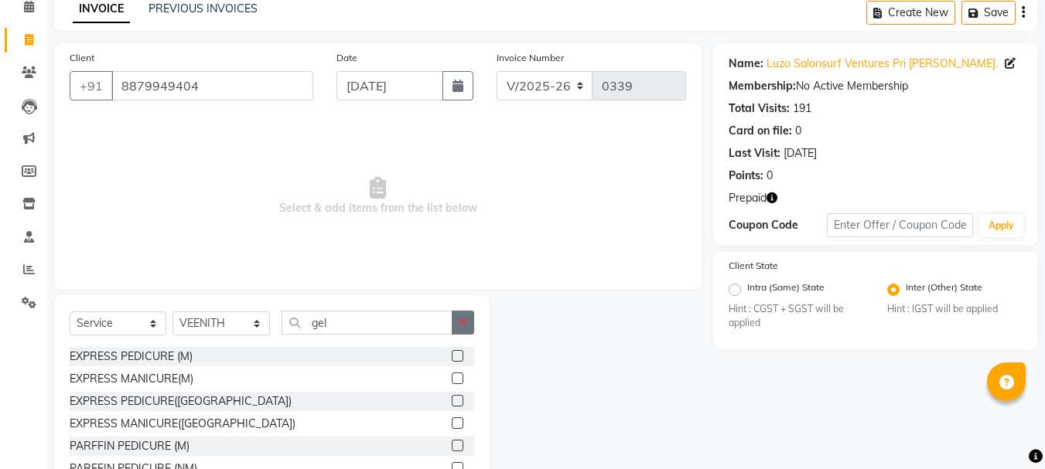
click at [470, 328] on button "button" at bounding box center [463, 323] width 22 height 24
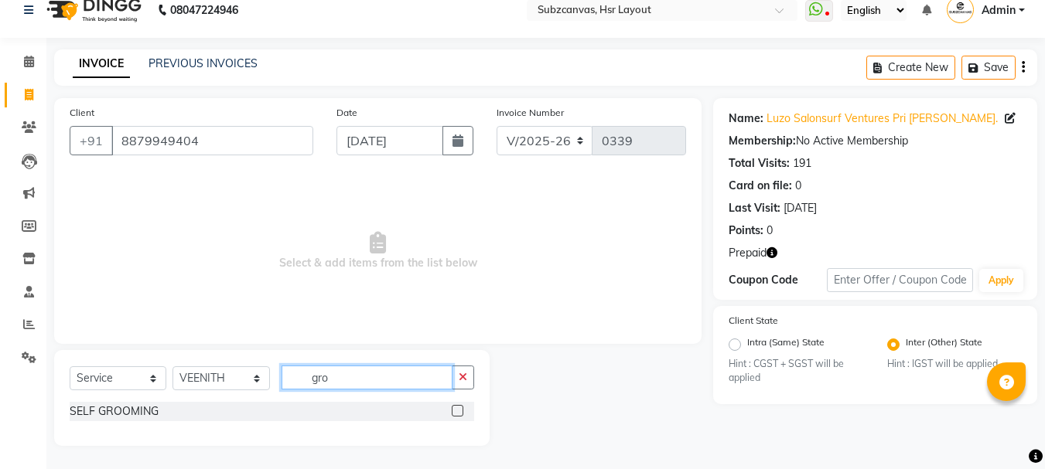
scroll to position [18, 0]
type input "gro"
click at [451, 408] on div "SELF GROOMING" at bounding box center [272, 411] width 404 height 19
click at [452, 409] on label at bounding box center [458, 411] width 12 height 12
click at [452, 409] on input "checkbox" at bounding box center [457, 412] width 10 height 10
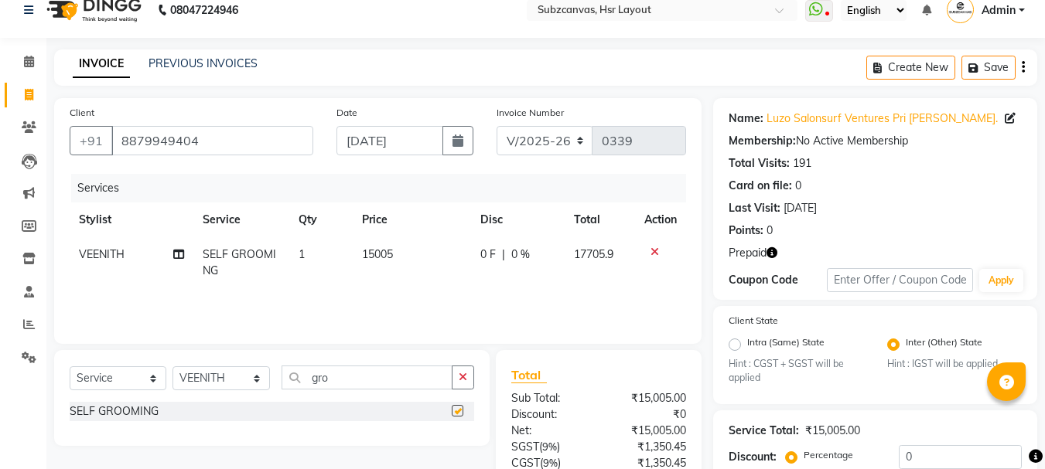
checkbox input "false"
click at [391, 243] on td "15005" at bounding box center [412, 262] width 118 height 51
select select "80341"
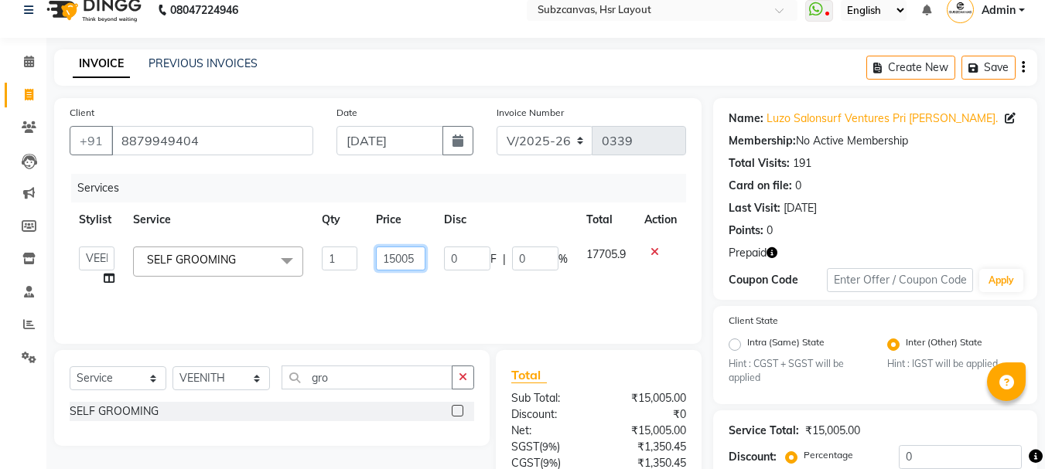
click at [412, 258] on input "15005" at bounding box center [400, 259] width 49 height 24
type input "1"
type input "5000"
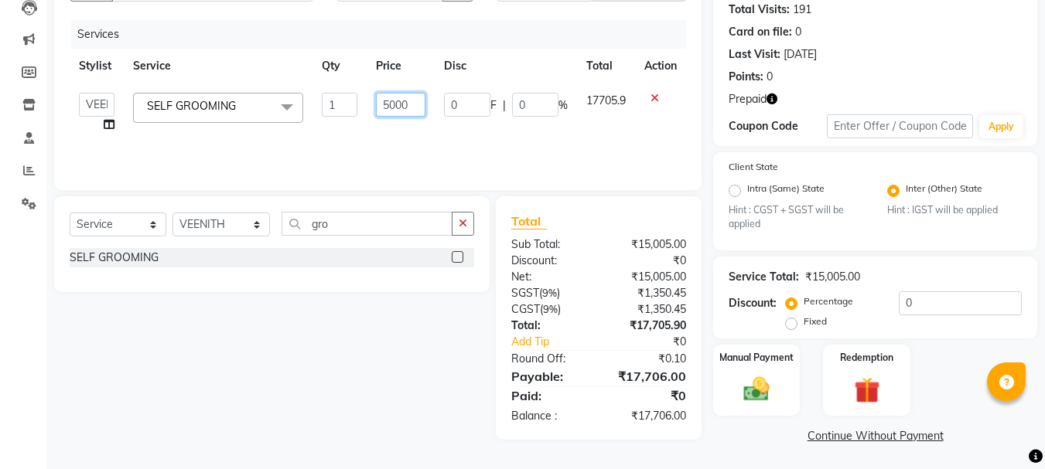
scroll to position [173, 0]
click at [772, 381] on img at bounding box center [756, 388] width 43 height 31
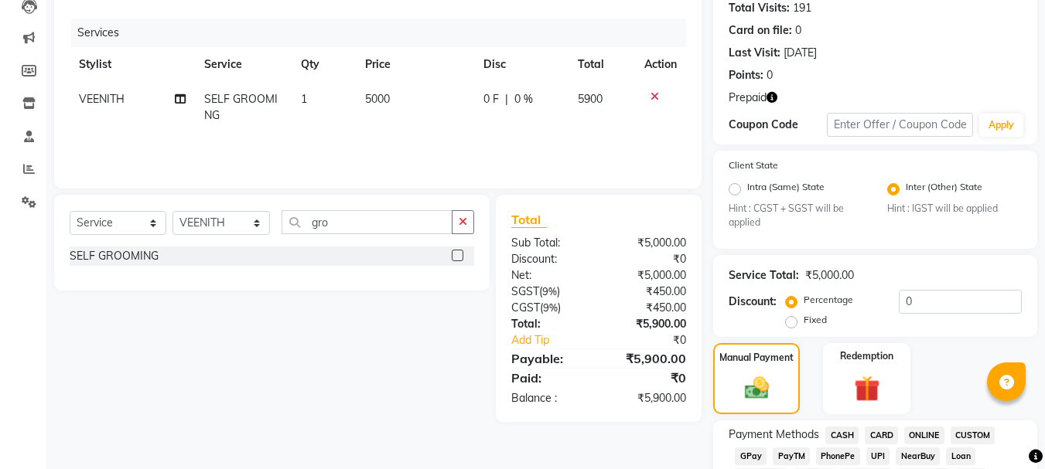
click at [919, 435] on span "ONLINE" at bounding box center [924, 436] width 40 height 18
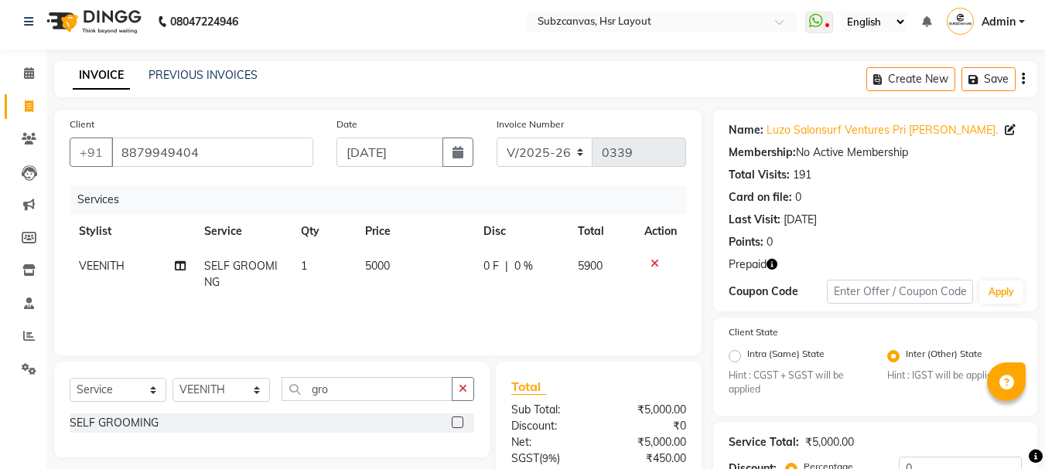
scroll to position [0, 0]
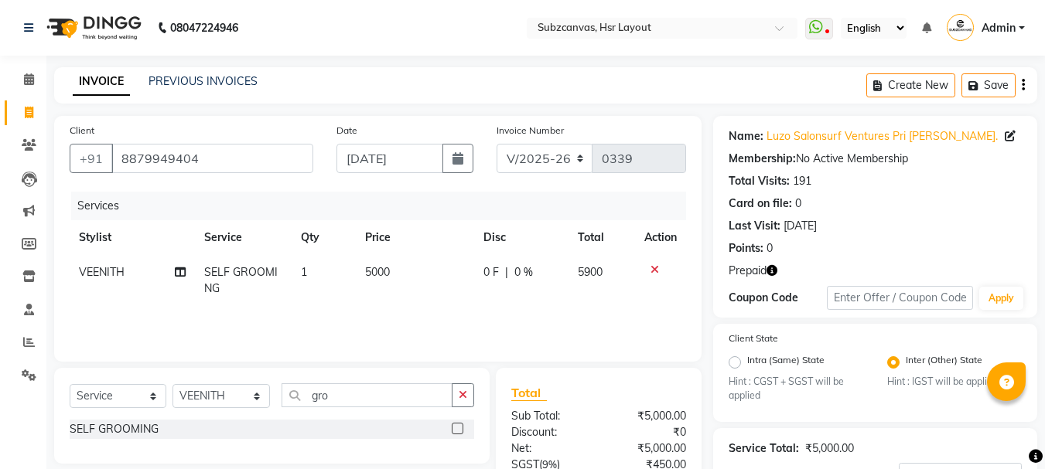
click at [589, 270] on span "5900" at bounding box center [590, 272] width 25 height 14
select select "80341"
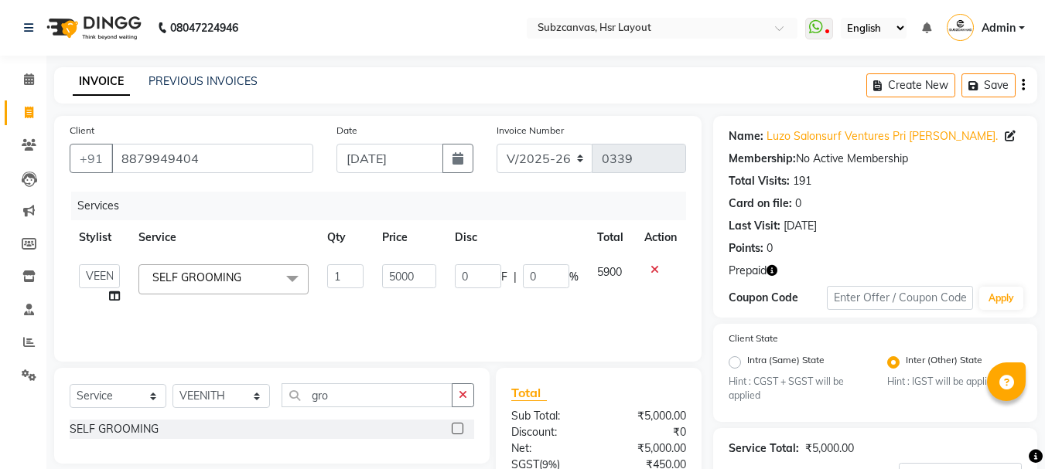
click at [612, 269] on span "5900" at bounding box center [609, 272] width 25 height 14
click at [254, 166] on input "8879949404" at bounding box center [212, 158] width 202 height 29
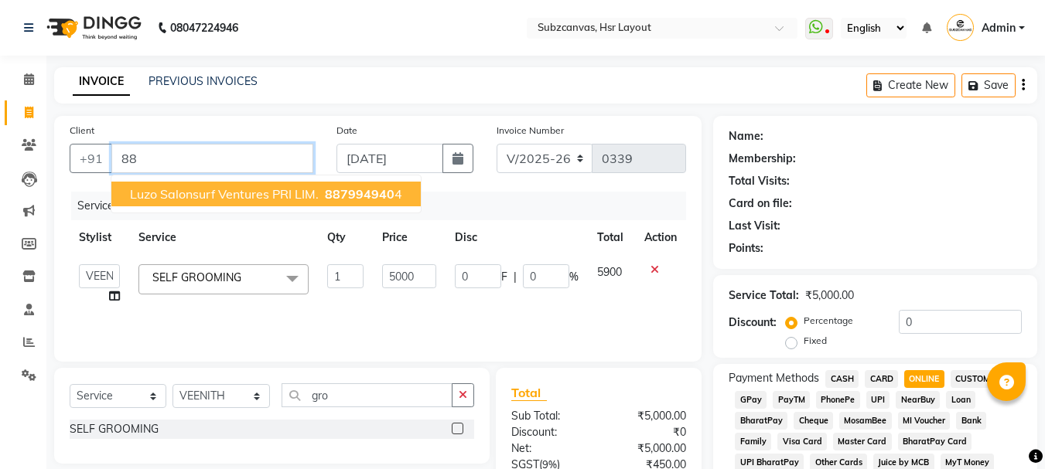
type input "8"
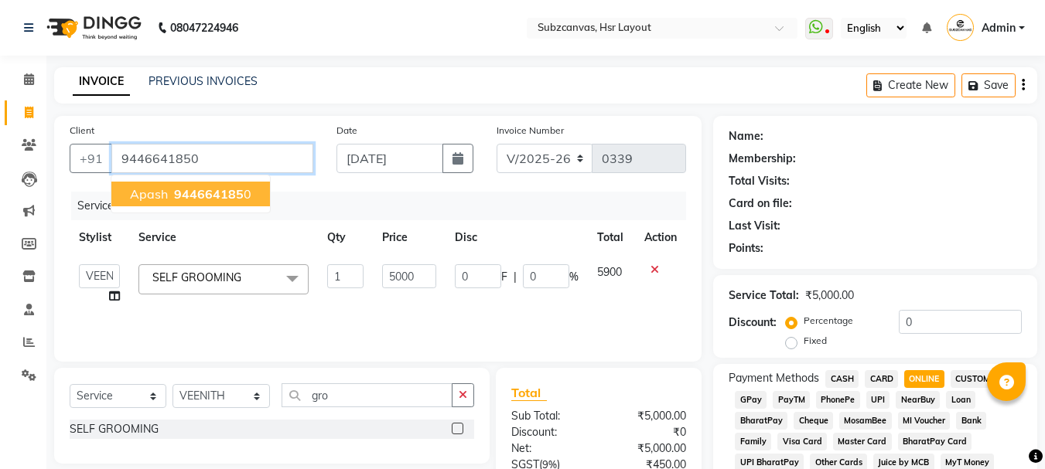
type input "9446641850"
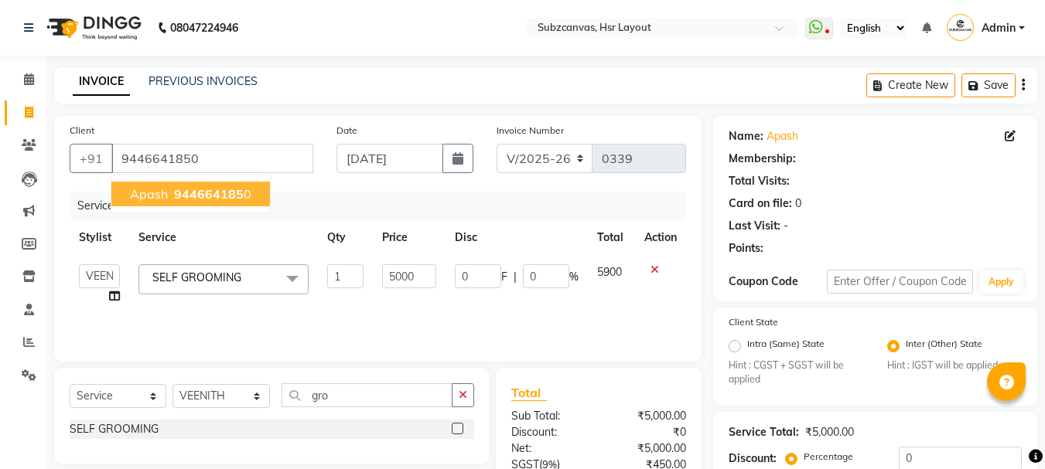
radio input "true"
click at [218, 193] on span "944664185" at bounding box center [209, 193] width 70 height 15
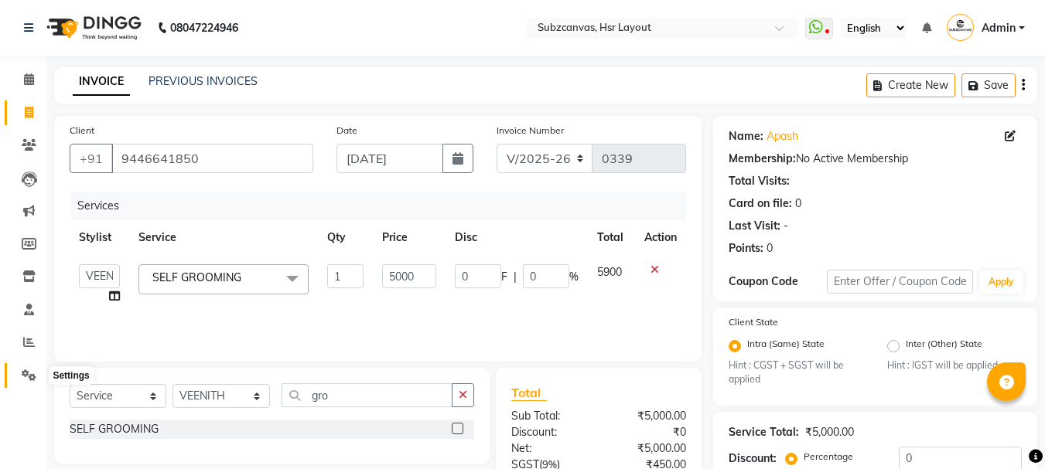
click at [32, 370] on icon at bounding box center [29, 376] width 15 height 12
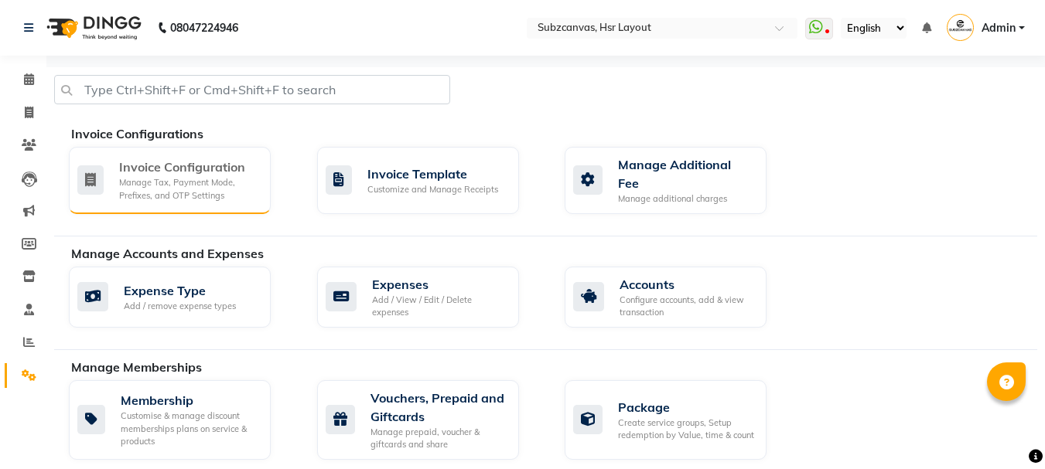
click at [168, 188] on div "Manage Tax, Payment Mode, Prefixes, and OTP Settings" at bounding box center [188, 189] width 139 height 26
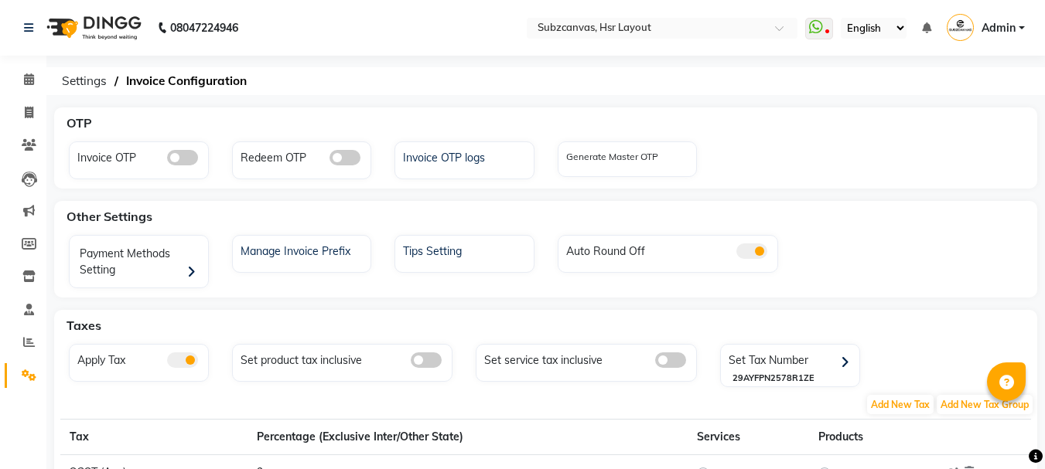
click at [195, 367] on label at bounding box center [182, 360] width 31 height 15
click at [167, 363] on input "checkbox" at bounding box center [167, 363] width 0 height 0
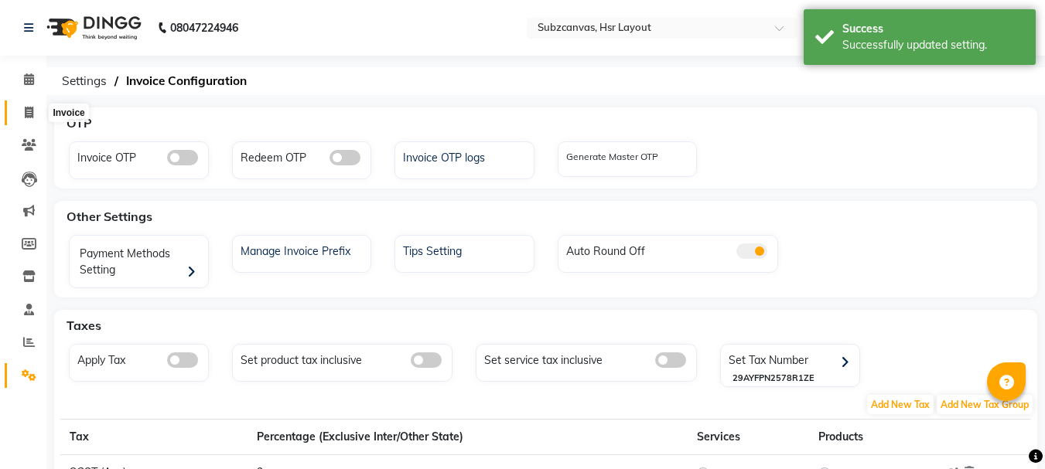
click at [25, 115] on icon at bounding box center [29, 113] width 9 height 12
select select "service"
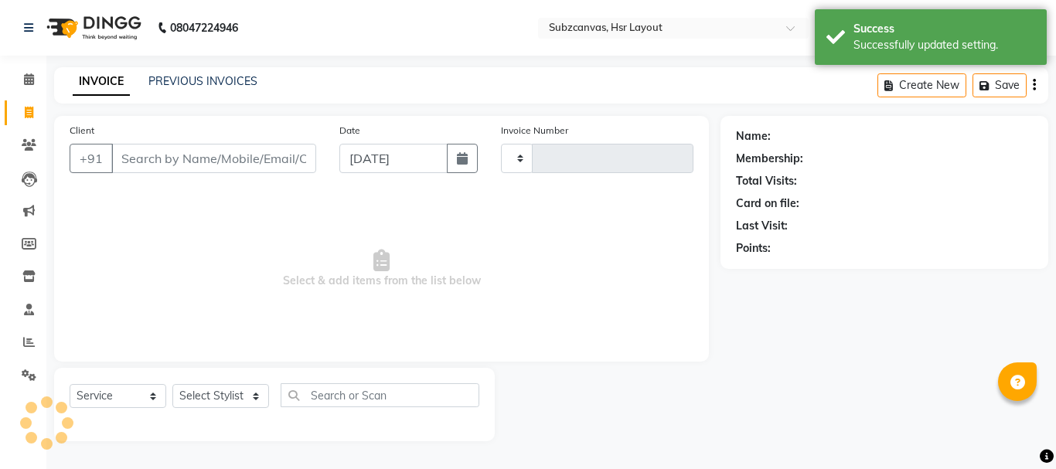
type input "0339"
select select "4894"
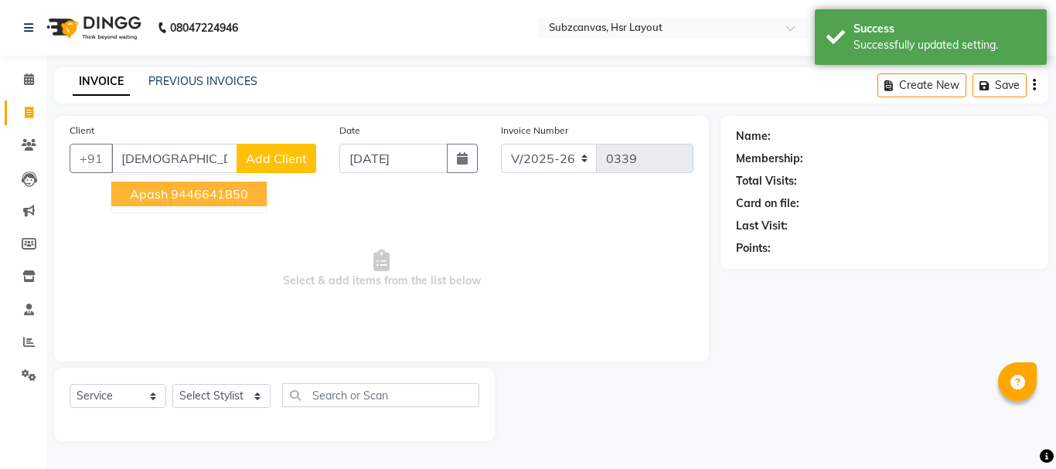
click at [225, 189] on ngb-highlight "9446641850" at bounding box center [209, 193] width 77 height 15
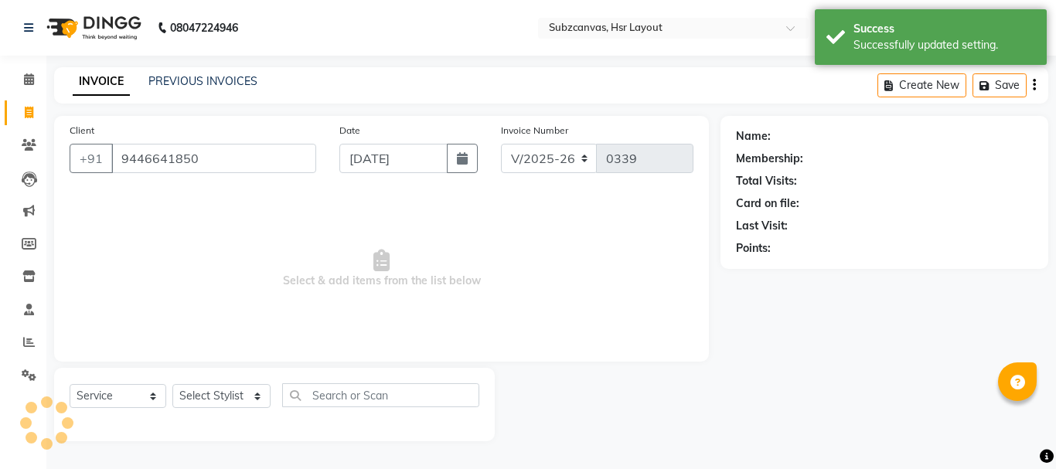
type input "9446641850"
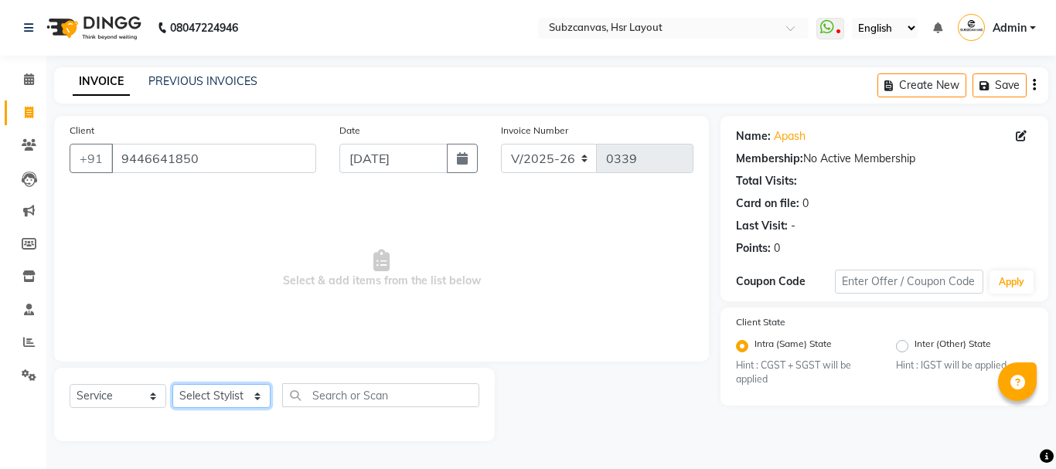
click at [251, 396] on select "Select Stylist [PERSON_NAME] [PERSON_NAME] [PERSON_NAME] [PERSON_NAME] [PERSON_…" at bounding box center [221, 396] width 98 height 24
select select "80341"
click at [172, 384] on select "Select Stylist [PERSON_NAME] [PERSON_NAME] [PERSON_NAME] [PERSON_NAME] [PERSON_…" at bounding box center [221, 396] width 98 height 24
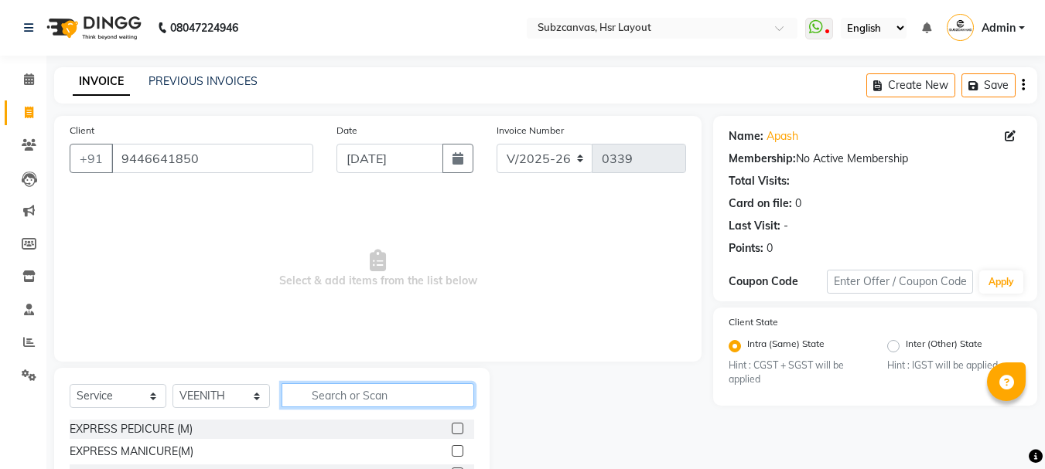
click at [321, 391] on input "text" at bounding box center [378, 396] width 193 height 24
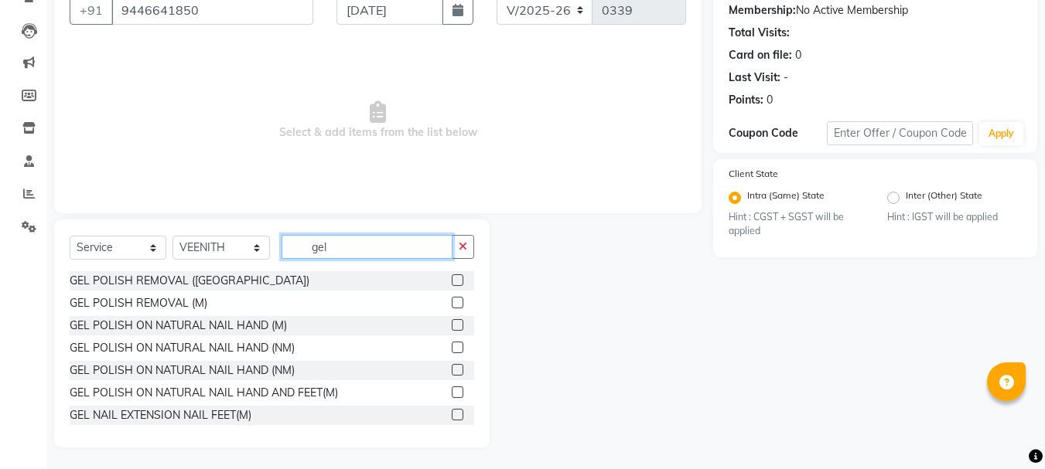
scroll to position [150, 0]
type input "gel"
click at [452, 343] on label at bounding box center [458, 346] width 12 height 12
click at [452, 343] on input "checkbox" at bounding box center [457, 347] width 10 height 10
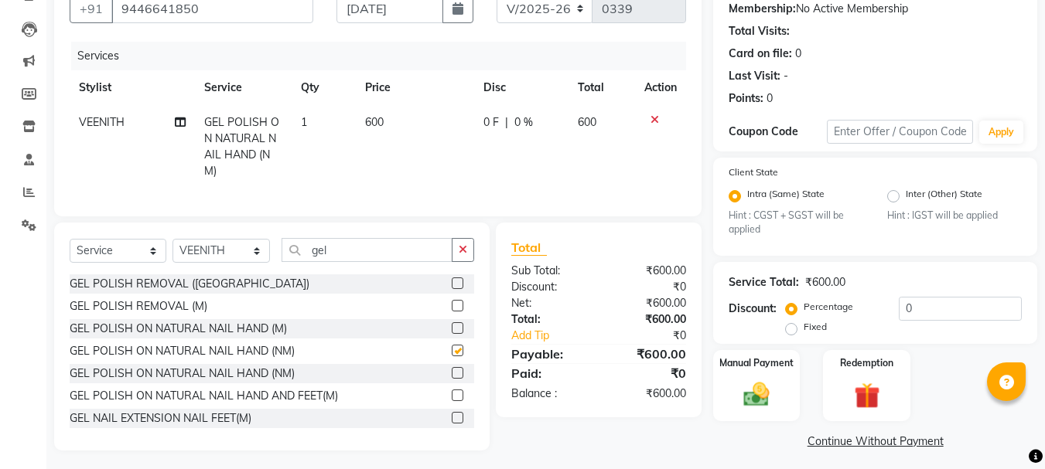
checkbox input "false"
click at [467, 255] on icon "button" at bounding box center [463, 249] width 9 height 11
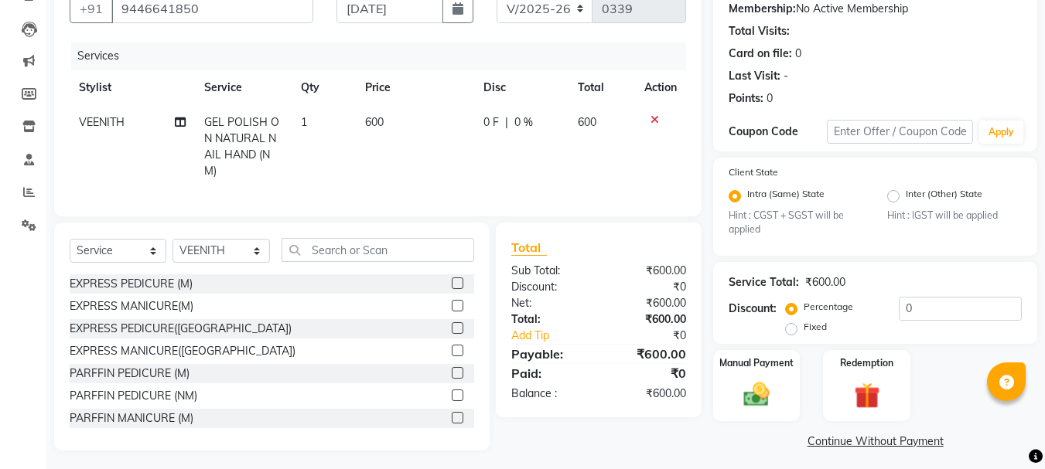
click at [657, 124] on icon at bounding box center [654, 119] width 9 height 11
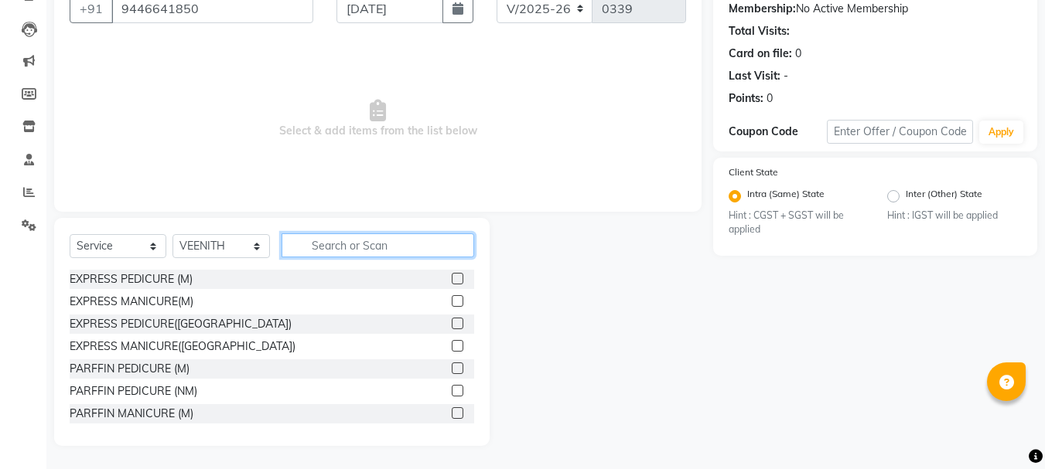
click at [418, 247] on input "text" at bounding box center [378, 246] width 193 height 24
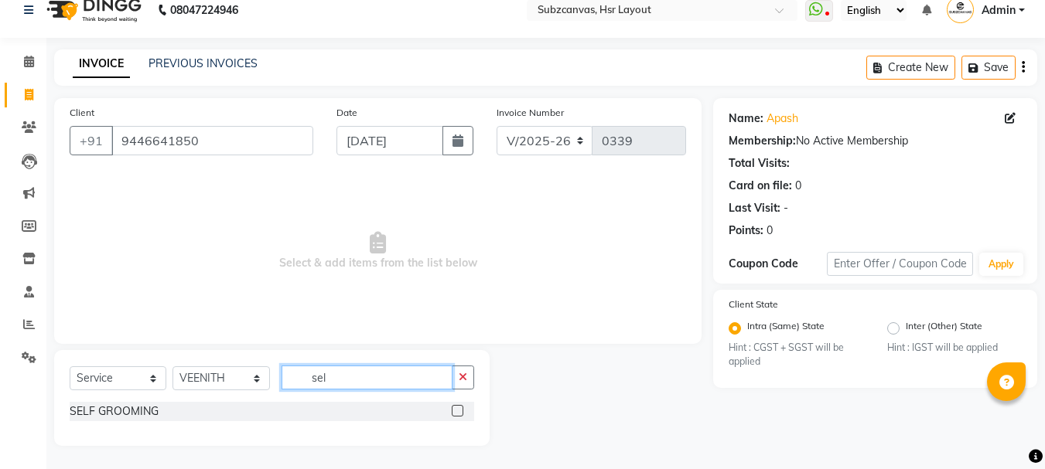
scroll to position [18, 0]
type input "self"
click at [213, 418] on div "SELF GROOMING" at bounding box center [272, 411] width 404 height 19
click at [463, 417] on div at bounding box center [463, 411] width 22 height 19
click at [459, 411] on label at bounding box center [458, 411] width 12 height 12
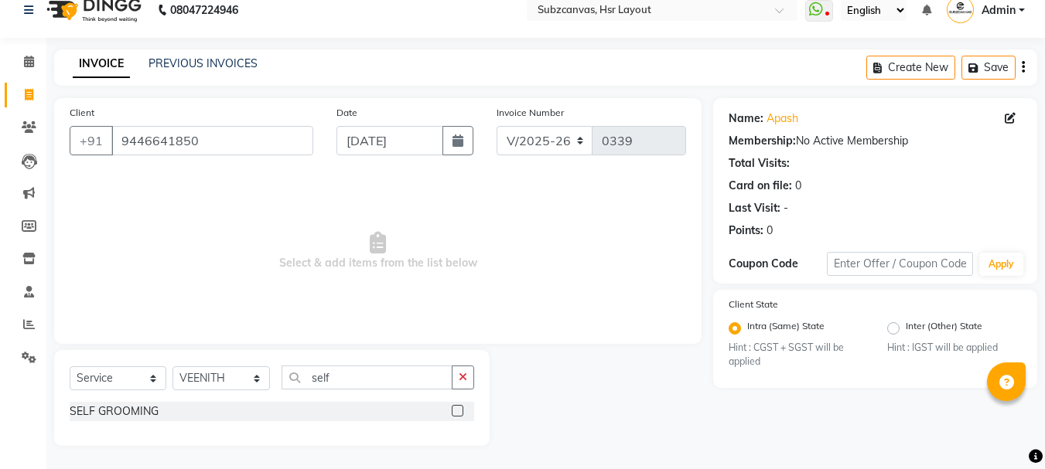
click at [459, 411] on input "checkbox" at bounding box center [457, 412] width 10 height 10
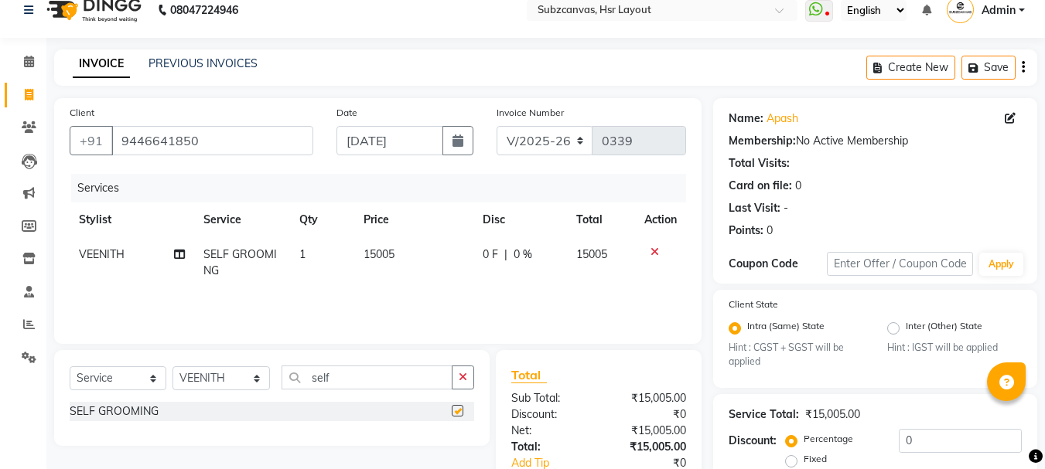
checkbox input "false"
click at [405, 252] on td "15005" at bounding box center [413, 262] width 119 height 51
select select "80341"
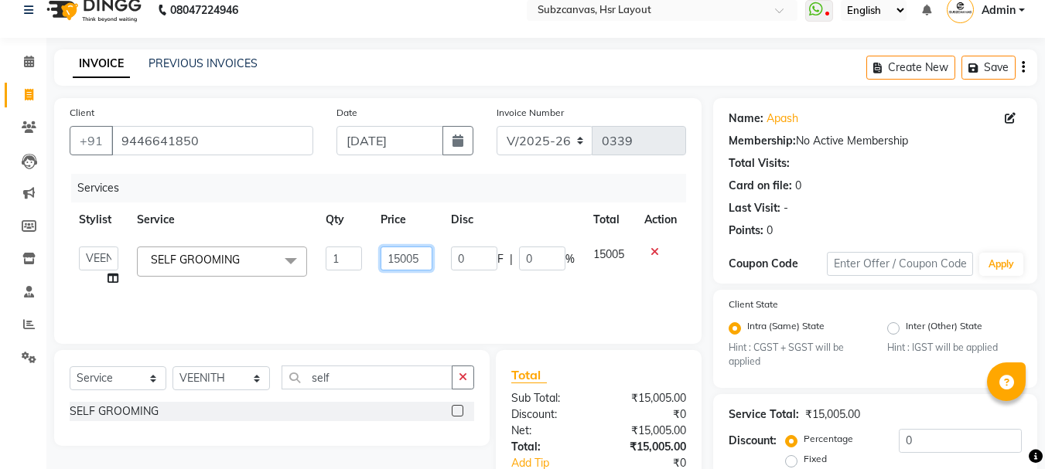
click at [415, 258] on input "15005" at bounding box center [407, 259] width 52 height 24
type input "1"
type input "5000"
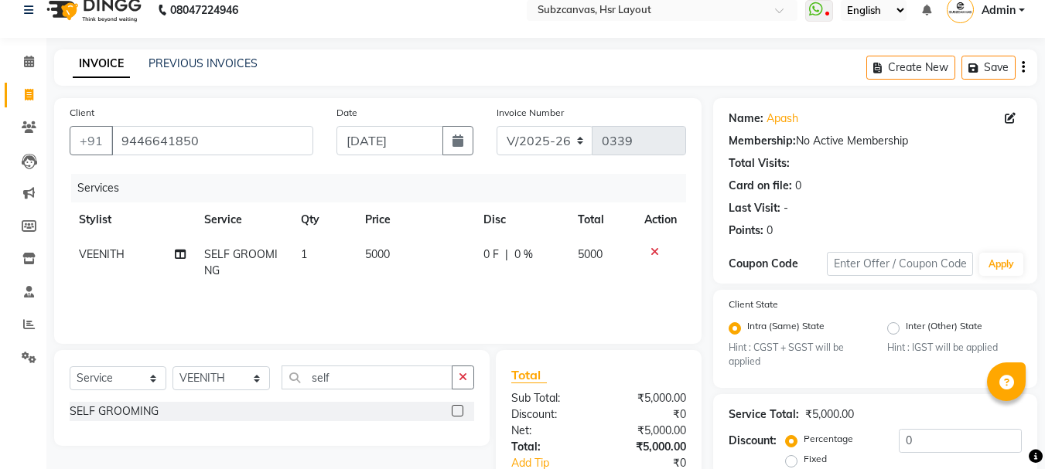
click at [617, 254] on td "5000" at bounding box center [601, 262] width 67 height 51
select select "80341"
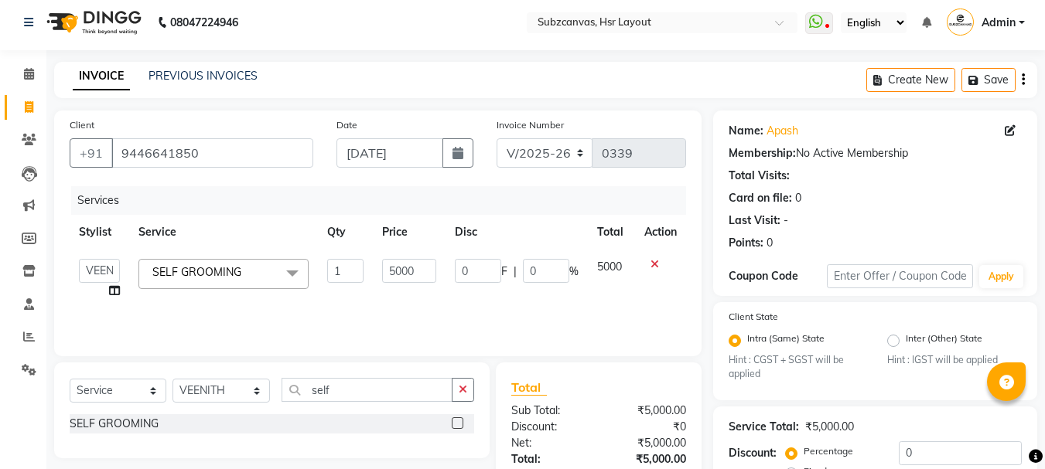
scroll to position [0, 0]
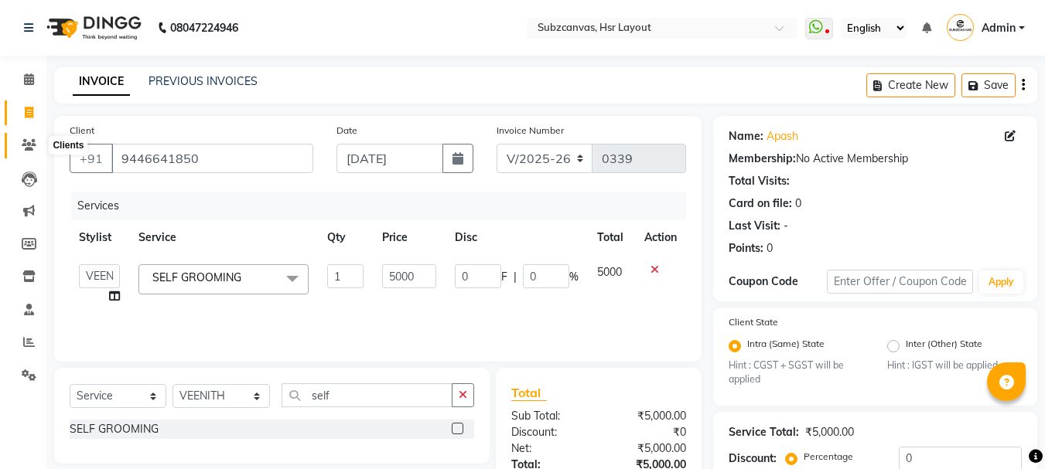
click at [29, 142] on icon at bounding box center [29, 145] width 15 height 12
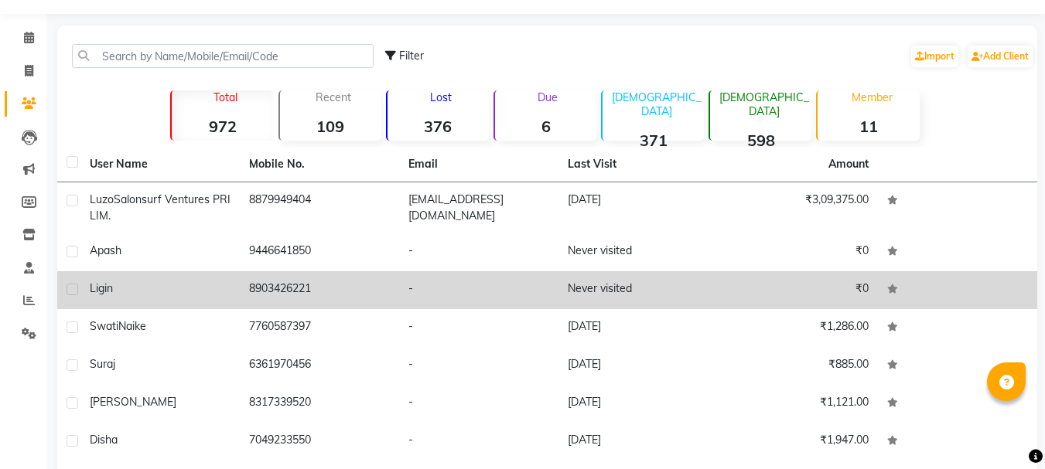
scroll to position [77, 0]
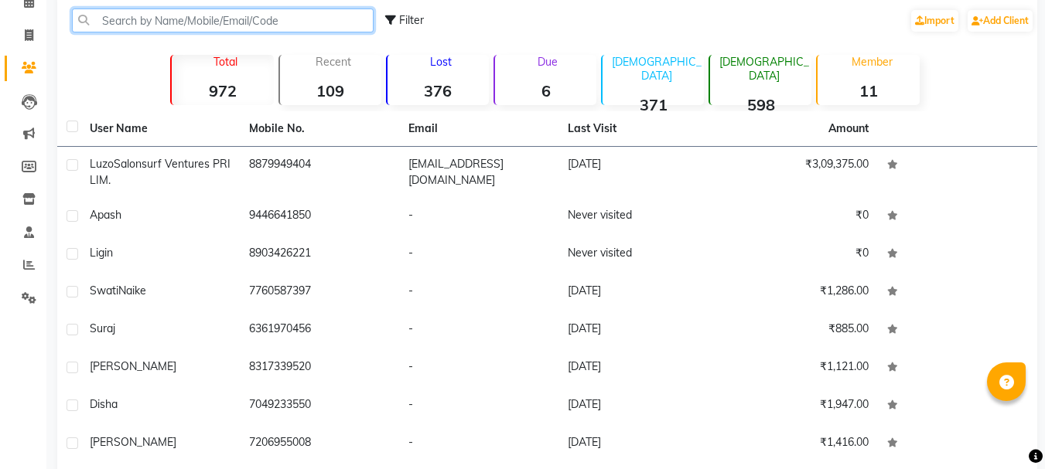
click at [309, 26] on input "text" at bounding box center [223, 21] width 302 height 24
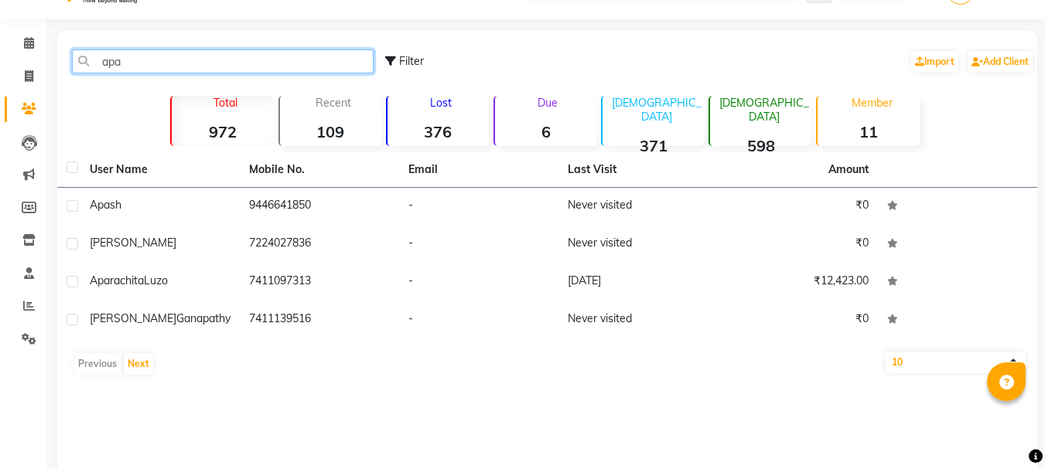
scroll to position [0, 0]
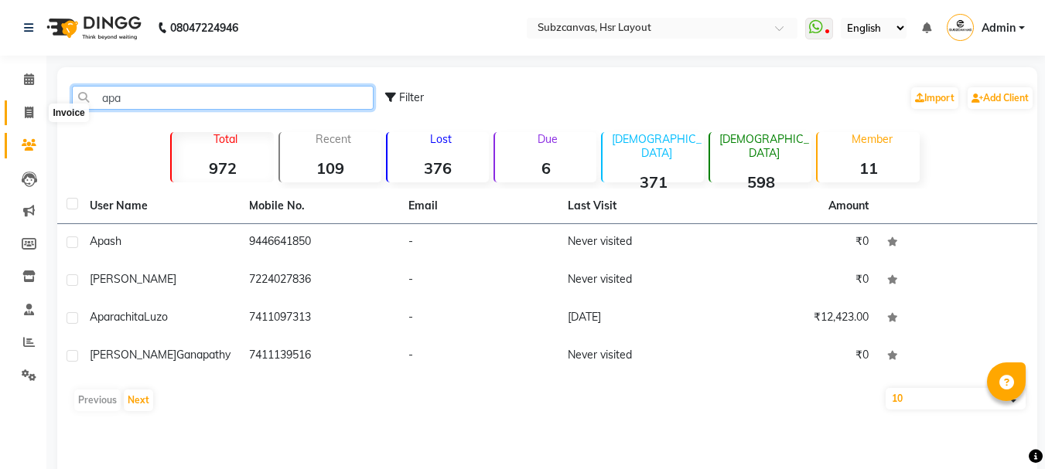
type input "apa"
click at [19, 111] on span at bounding box center [28, 113] width 27 height 18
select select "service"
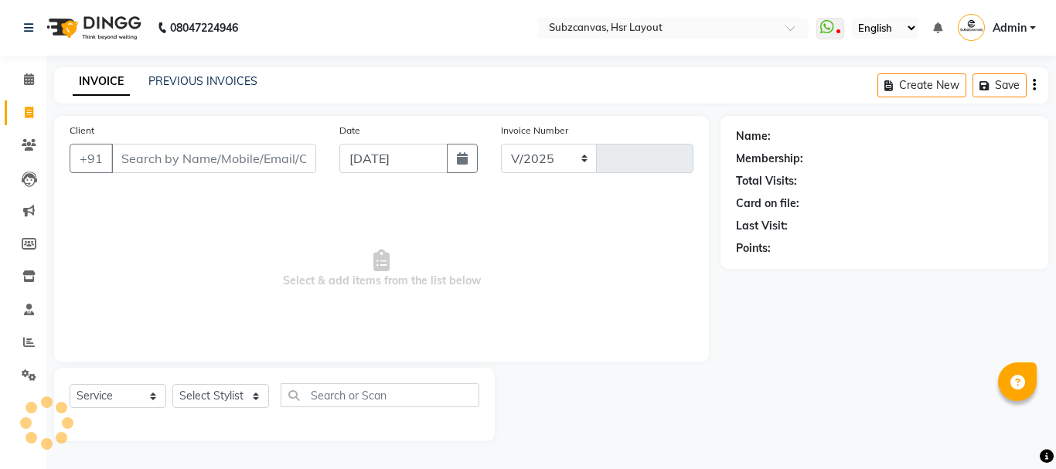
select select "4894"
type input "0339"
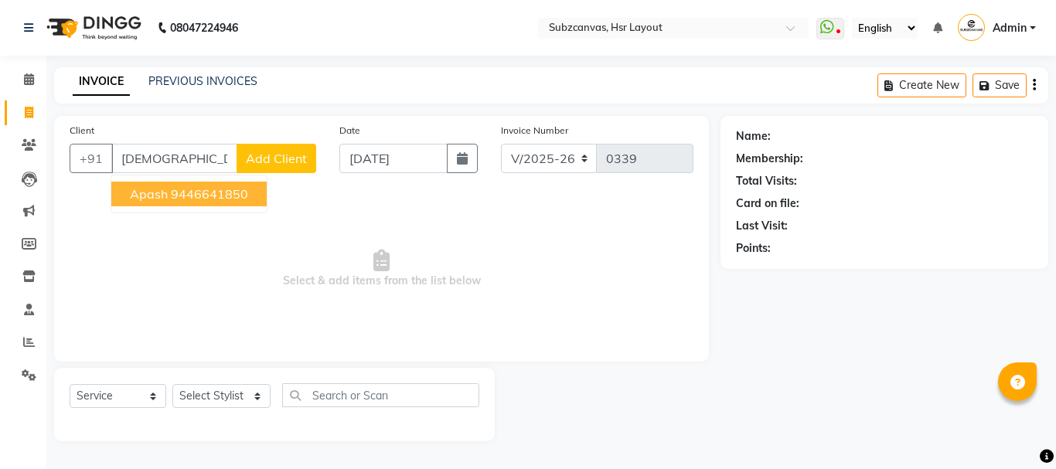
click at [148, 196] on span "Apash" at bounding box center [149, 193] width 38 height 15
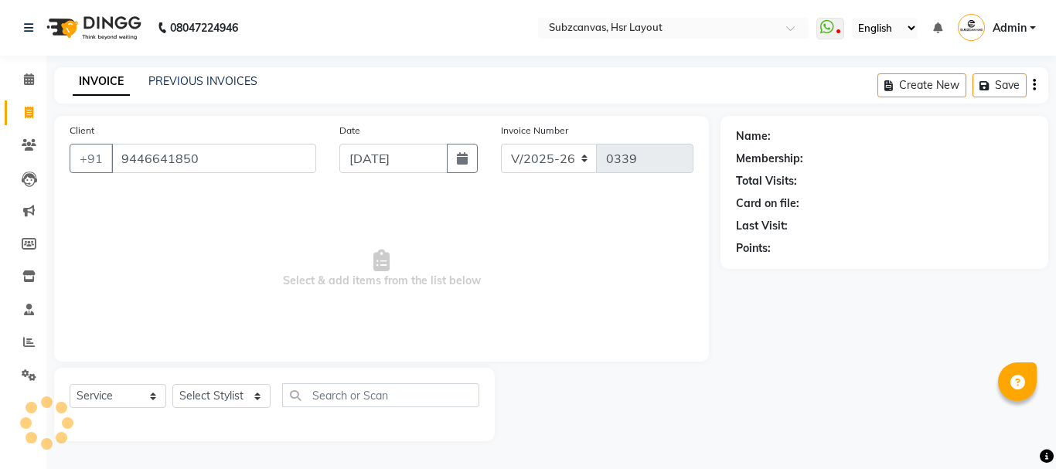
type input "9446641850"
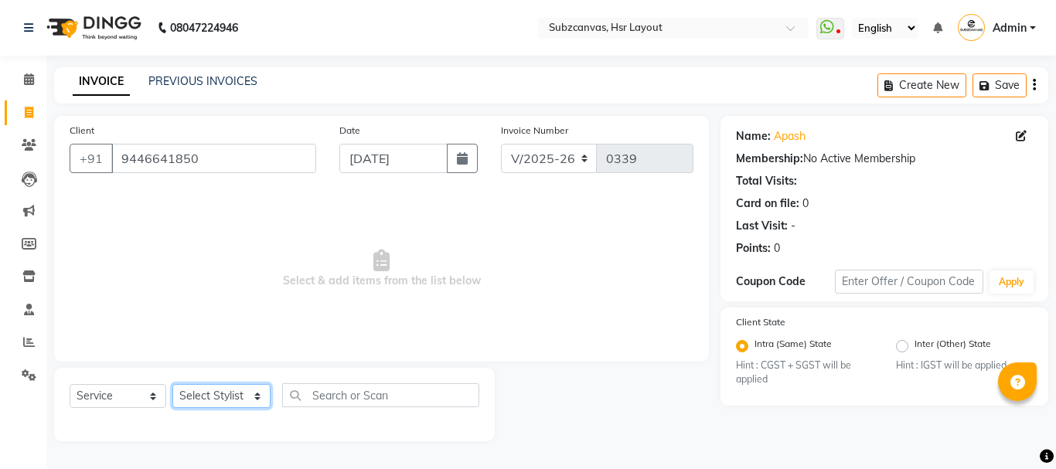
drag, startPoint x: 261, startPoint y: 402, endPoint x: 234, endPoint y: 402, distance: 27.1
click at [261, 402] on select "Select Stylist [PERSON_NAME] [PERSON_NAME] [PERSON_NAME] [PERSON_NAME] [PERSON_…" at bounding box center [221, 396] width 98 height 24
select select "80341"
click at [172, 384] on select "Select Stylist [PERSON_NAME] [PERSON_NAME] [PERSON_NAME] [PERSON_NAME] [PERSON_…" at bounding box center [221, 396] width 98 height 24
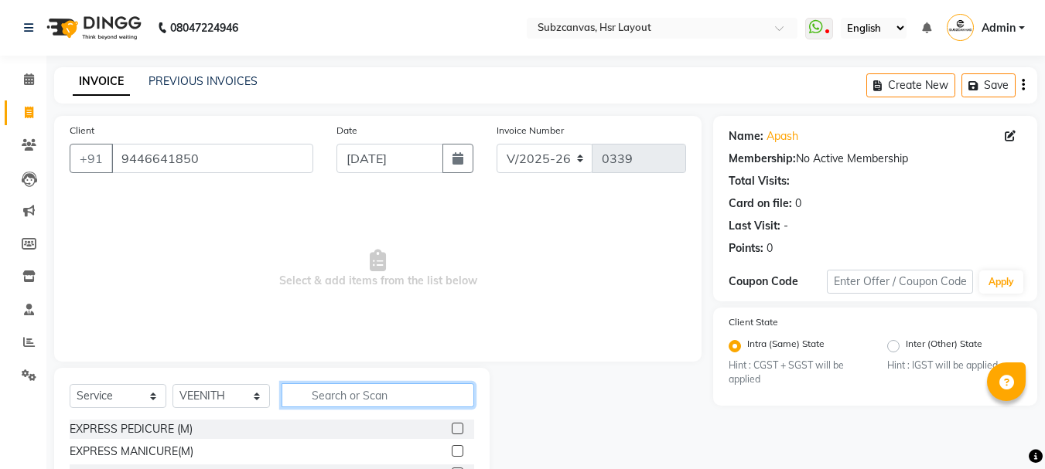
click at [339, 393] on input "text" at bounding box center [378, 396] width 193 height 24
type input "self"
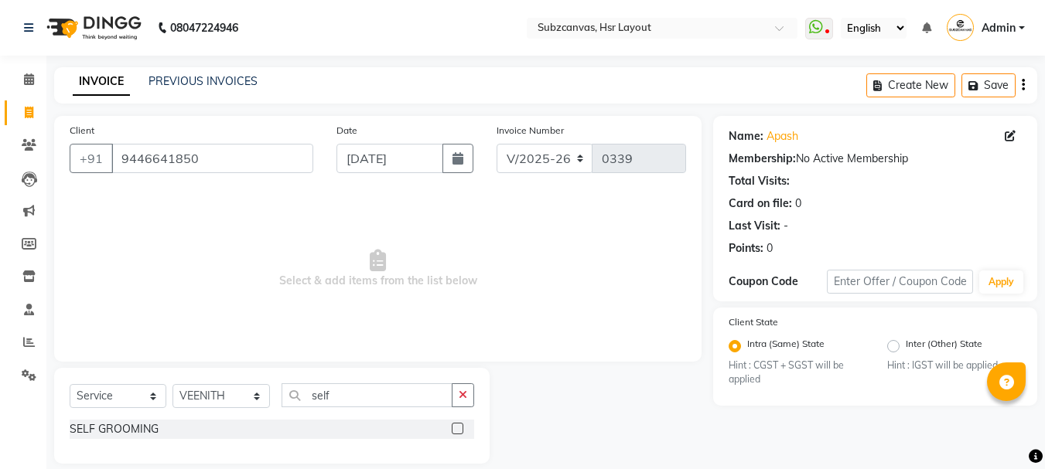
click at [452, 423] on label at bounding box center [458, 429] width 12 height 12
click at [452, 425] on input "checkbox" at bounding box center [457, 430] width 10 height 10
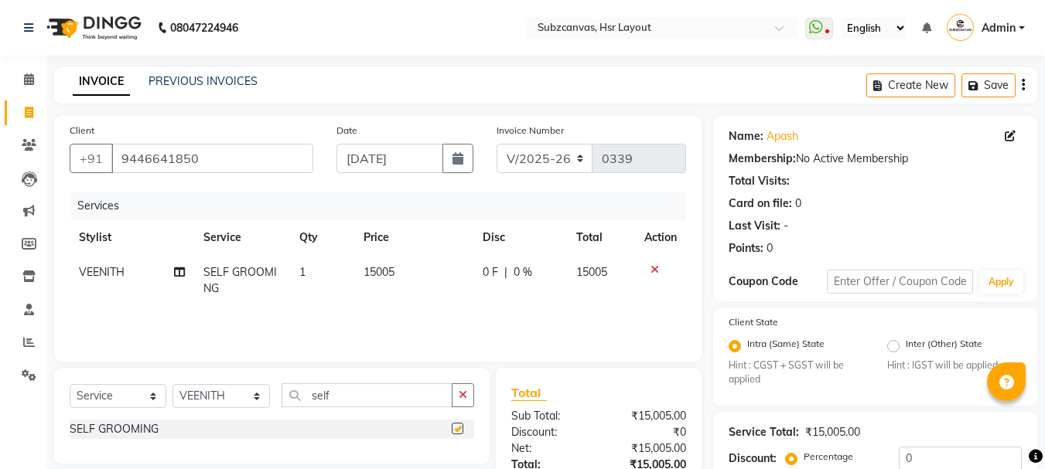
checkbox input "false"
click at [396, 276] on td "15005" at bounding box center [413, 280] width 119 height 51
select select "80341"
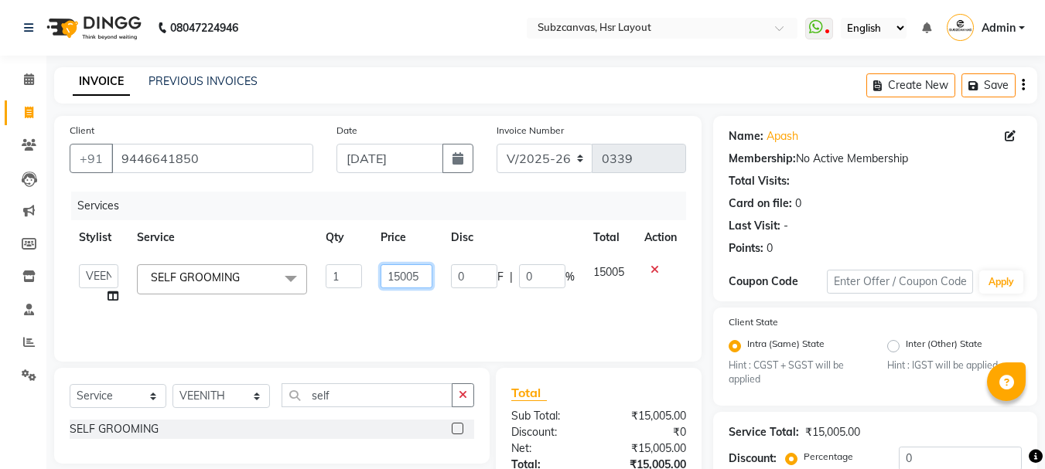
click at [425, 277] on input "15005" at bounding box center [407, 277] width 52 height 24
type input "1"
type input "5000"
click at [431, 295] on td "5000" at bounding box center [406, 284] width 70 height 59
select select "80341"
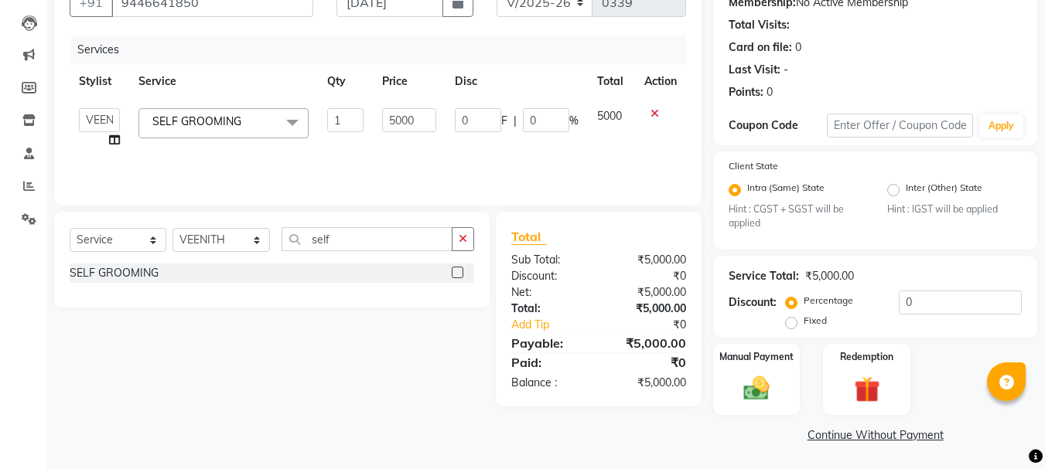
scroll to position [157, 0]
click at [755, 374] on img at bounding box center [756, 388] width 43 height 31
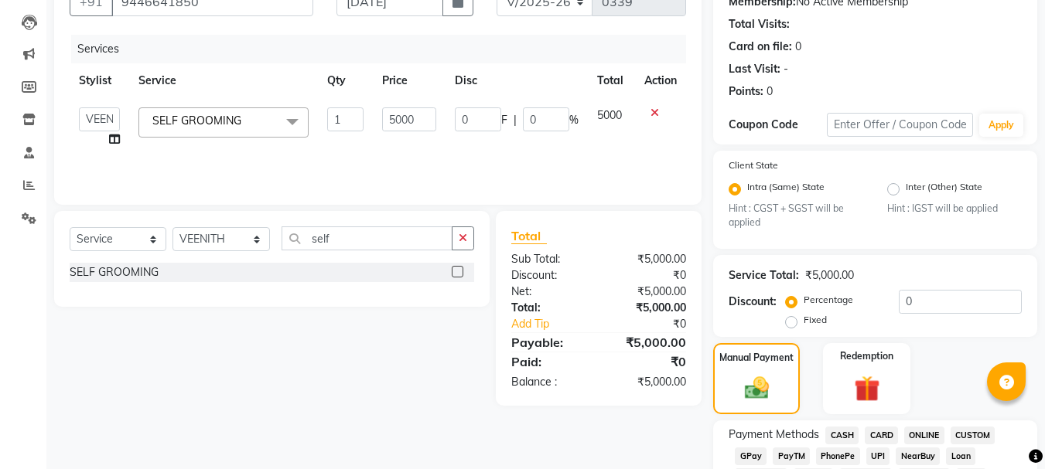
click at [921, 433] on span "ONLINE" at bounding box center [924, 436] width 40 height 18
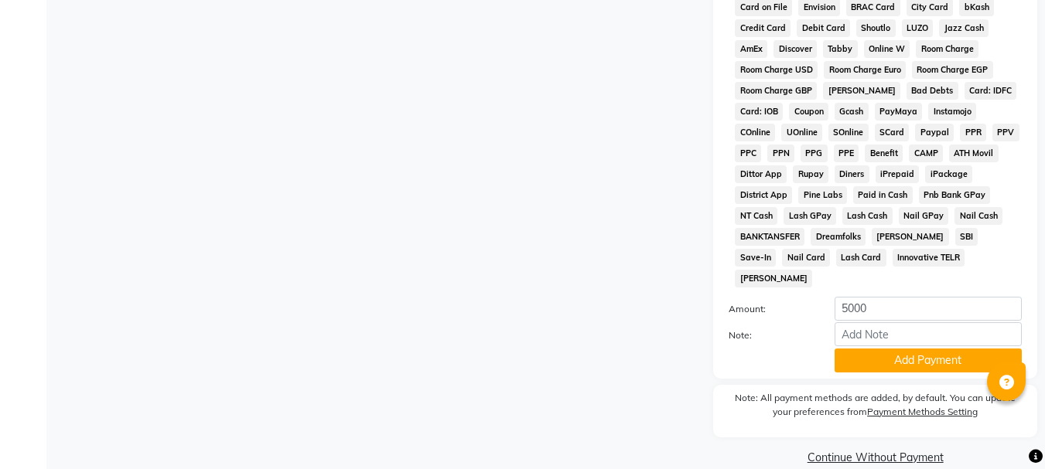
scroll to position [817, 0]
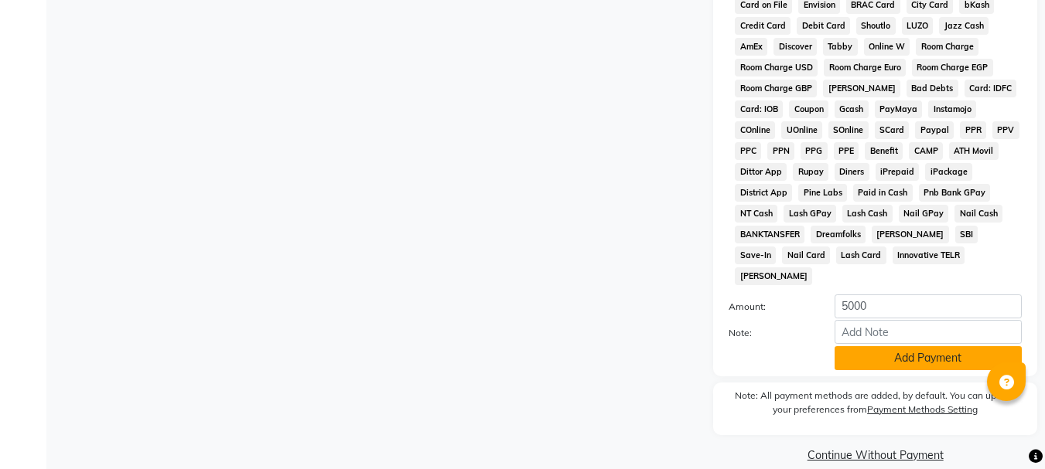
click at [896, 346] on button "Add Payment" at bounding box center [928, 358] width 187 height 24
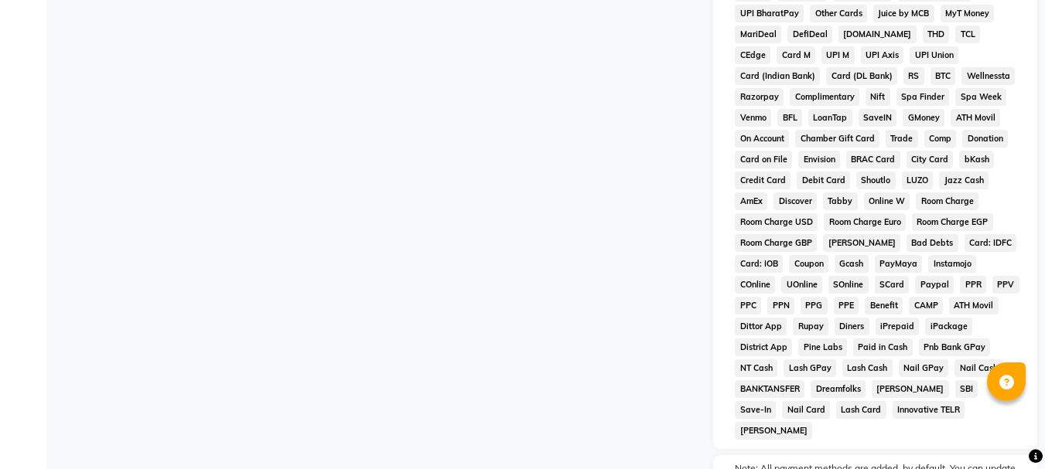
scroll to position [823, 0]
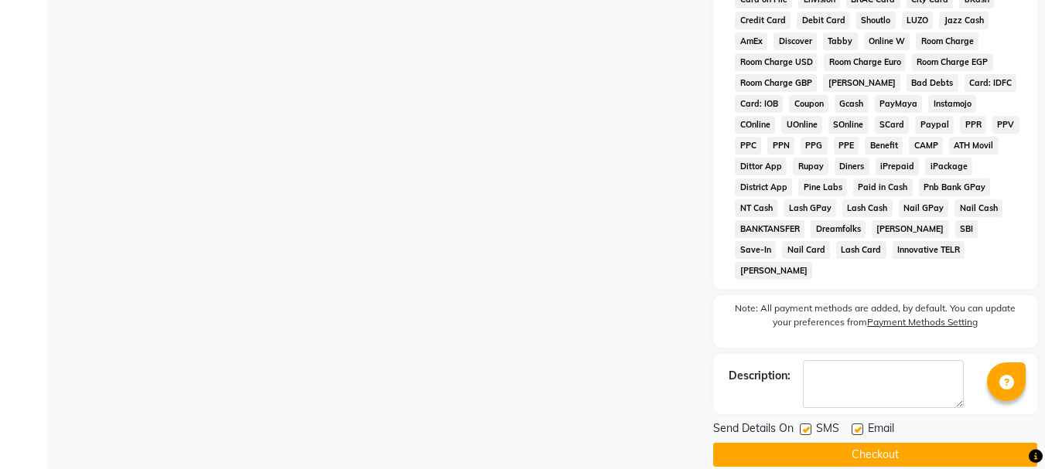
click at [846, 443] on button "Checkout" at bounding box center [875, 455] width 324 height 24
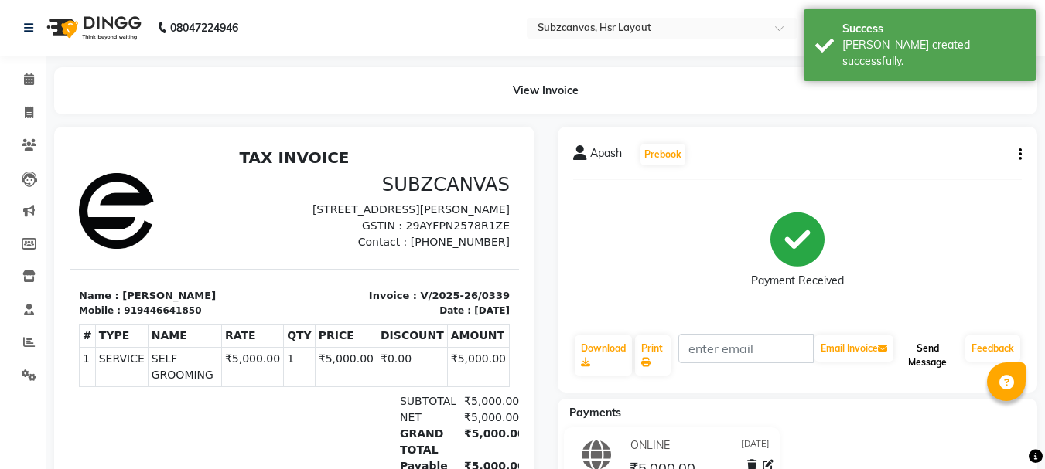
click at [925, 357] on button "Send Message" at bounding box center [927, 356] width 63 height 40
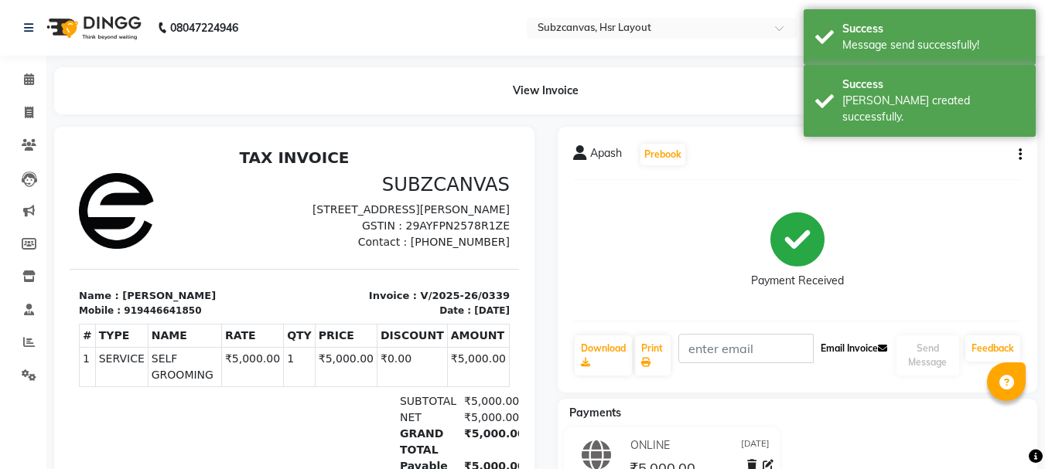
click at [845, 343] on button "Email Invoice" at bounding box center [853, 349] width 79 height 26
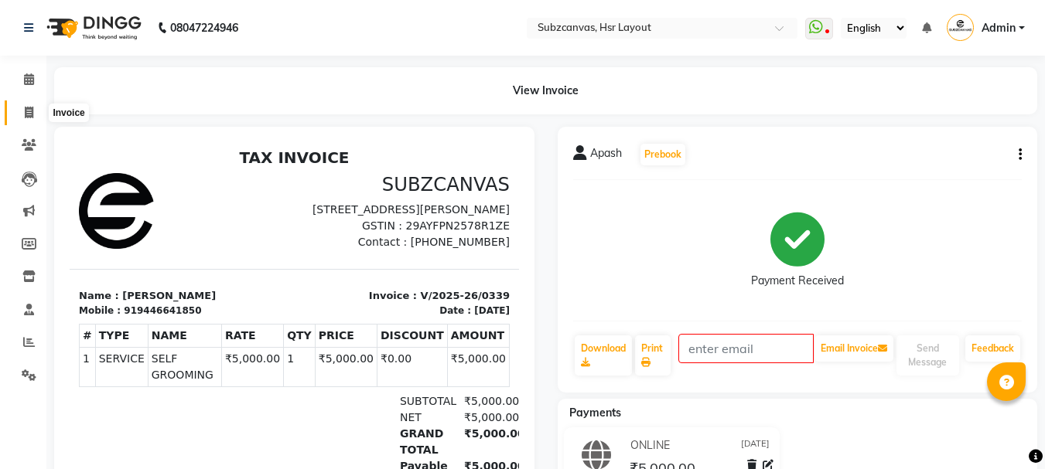
click at [31, 105] on span at bounding box center [28, 113] width 27 height 18
select select "service"
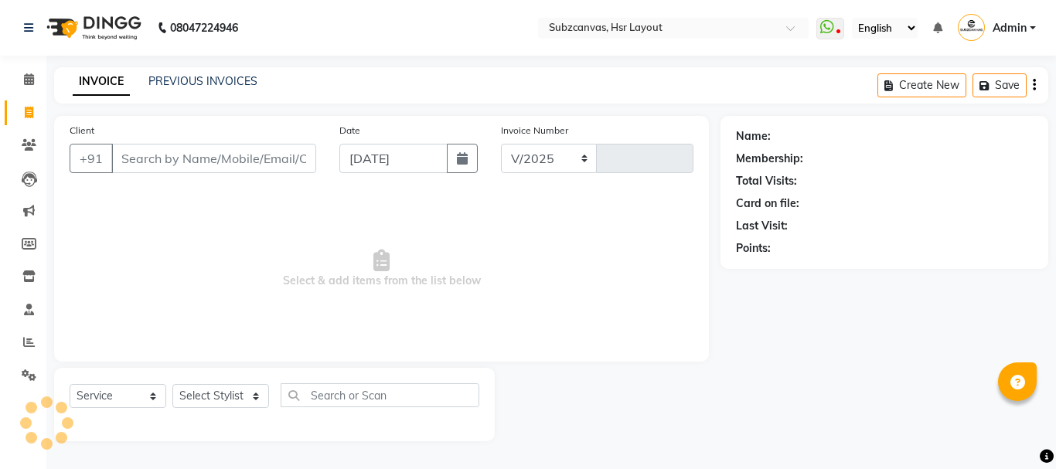
select select "4894"
type input "0340"
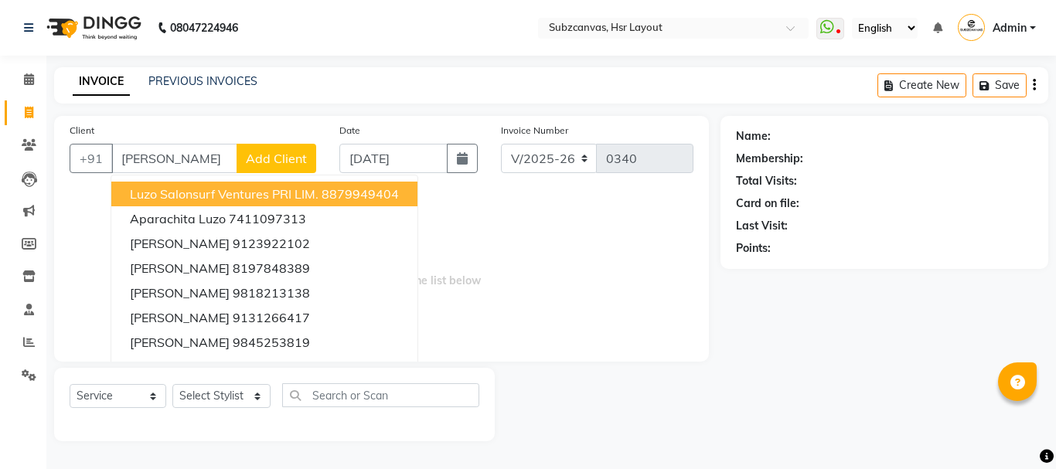
click at [248, 203] on button "Luzo Salonsurf Ventures PRI LIM. 8879949404" at bounding box center [264, 194] width 306 height 25
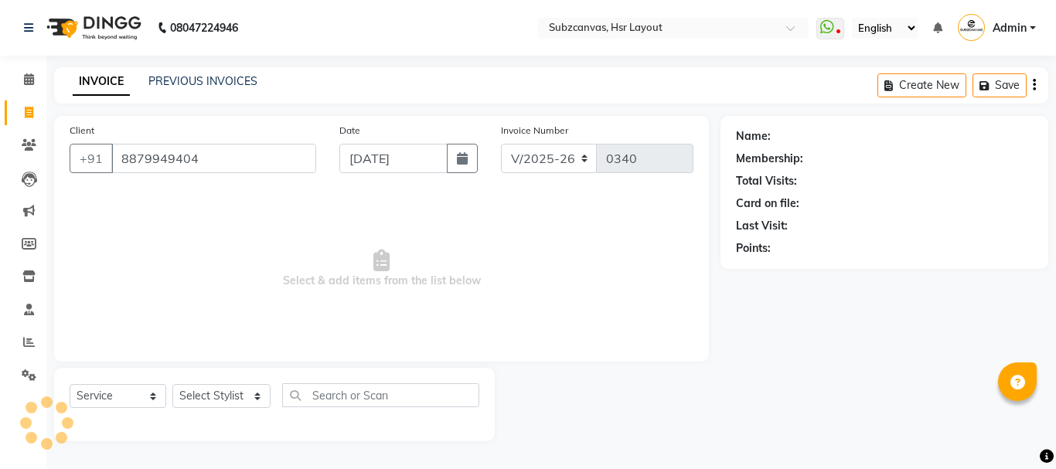
type input "8879949404"
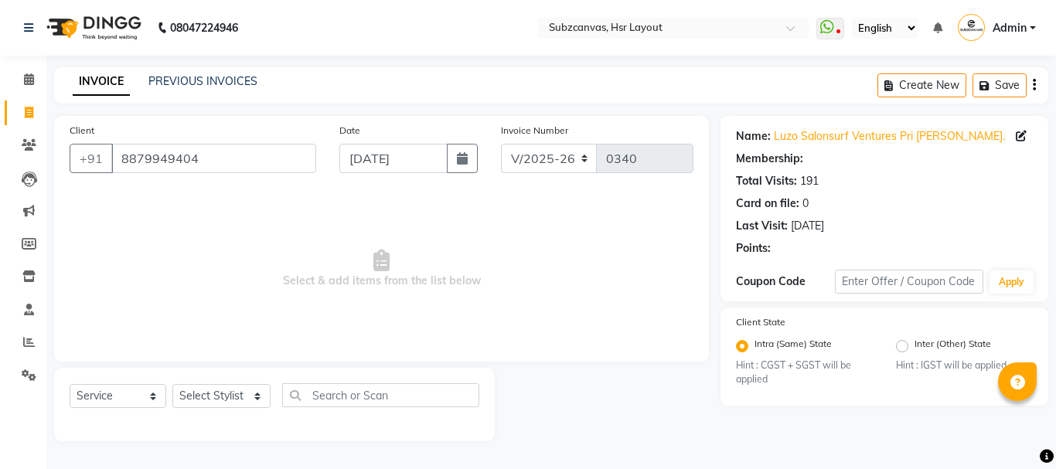
radio input "false"
radio input "true"
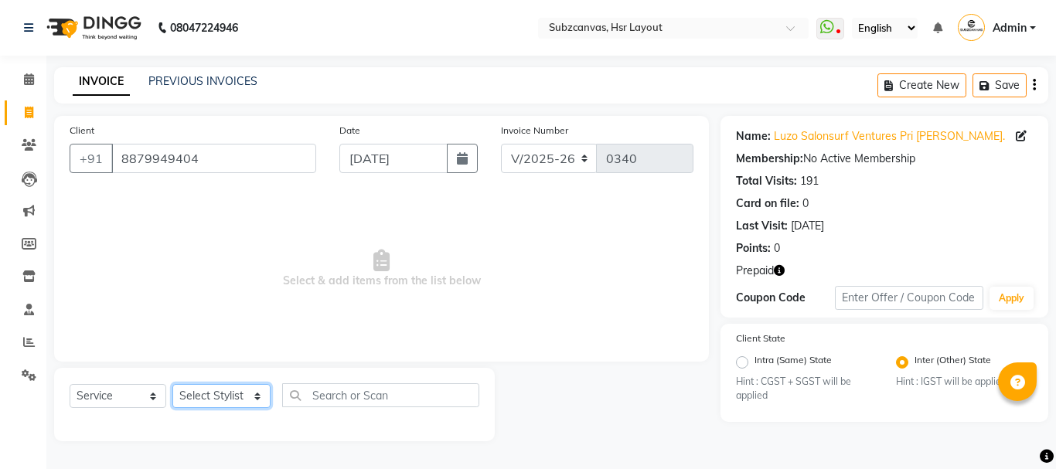
click at [258, 397] on select "Select Stylist [PERSON_NAME] [PERSON_NAME] [PERSON_NAME] [PERSON_NAME] [PERSON_…" at bounding box center [221, 396] width 98 height 24
click at [172, 384] on select "Select Stylist [PERSON_NAME] [PERSON_NAME] [PERSON_NAME] [PERSON_NAME] [PERSON_…" at bounding box center [221, 396] width 98 height 24
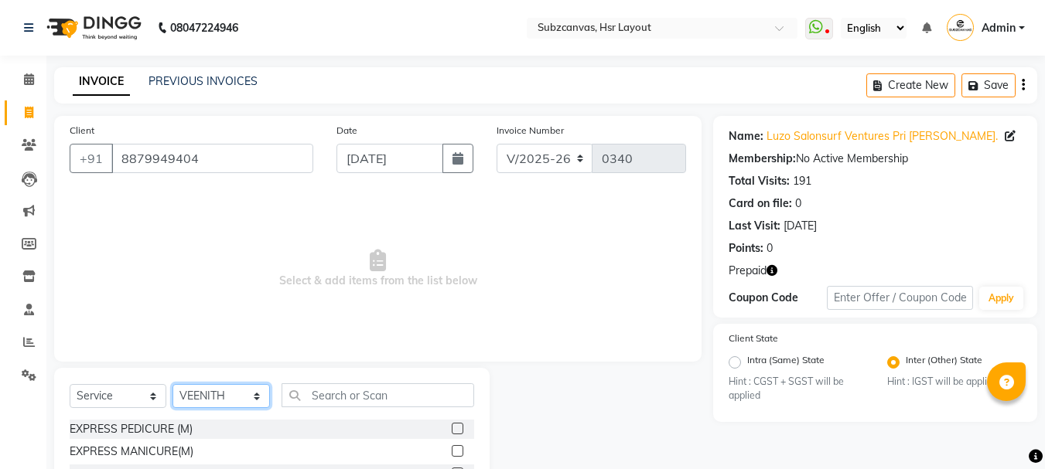
click at [256, 396] on select "Select Stylist [PERSON_NAME] [PERSON_NAME] [PERSON_NAME] [PERSON_NAME] [PERSON_…" at bounding box center [220, 396] width 97 height 24
select select "81213"
click at [172, 384] on select "Select Stylist [PERSON_NAME] [PERSON_NAME] [PERSON_NAME] [PERSON_NAME] [PERSON_…" at bounding box center [220, 396] width 97 height 24
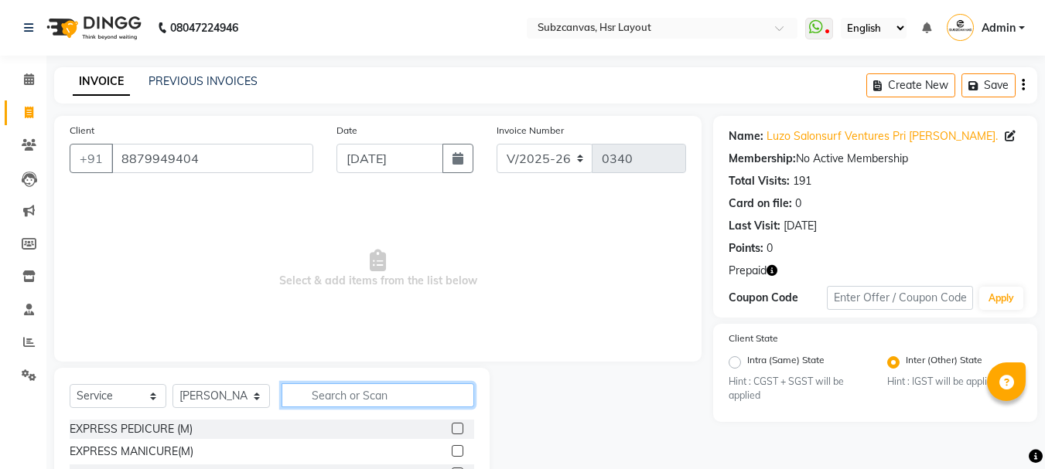
click at [330, 401] on input "text" at bounding box center [378, 396] width 193 height 24
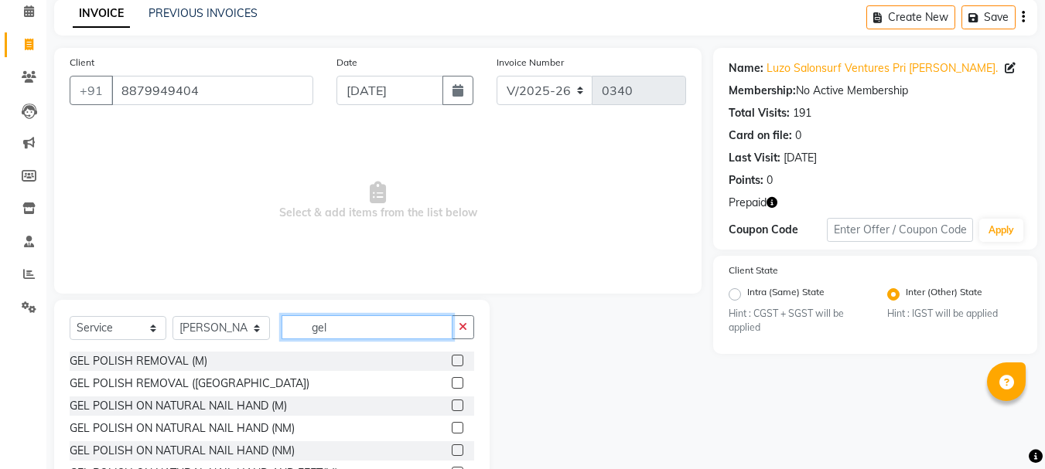
scroll to position [150, 0]
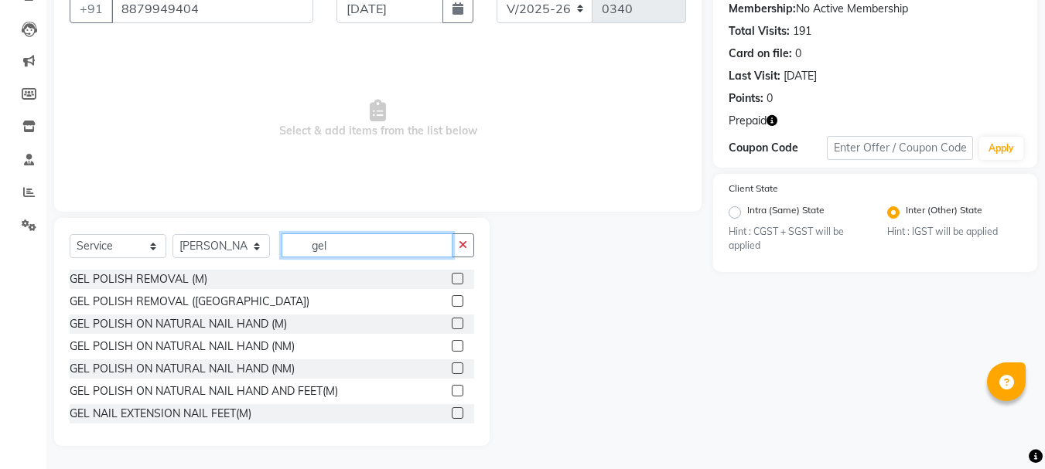
type input "gel"
click at [436, 343] on div "GEL POLISH ON NATURAL NAIL HAND (NM)" at bounding box center [272, 346] width 404 height 19
click at [452, 345] on label at bounding box center [458, 346] width 12 height 12
click at [452, 345] on input "checkbox" at bounding box center [457, 347] width 10 height 10
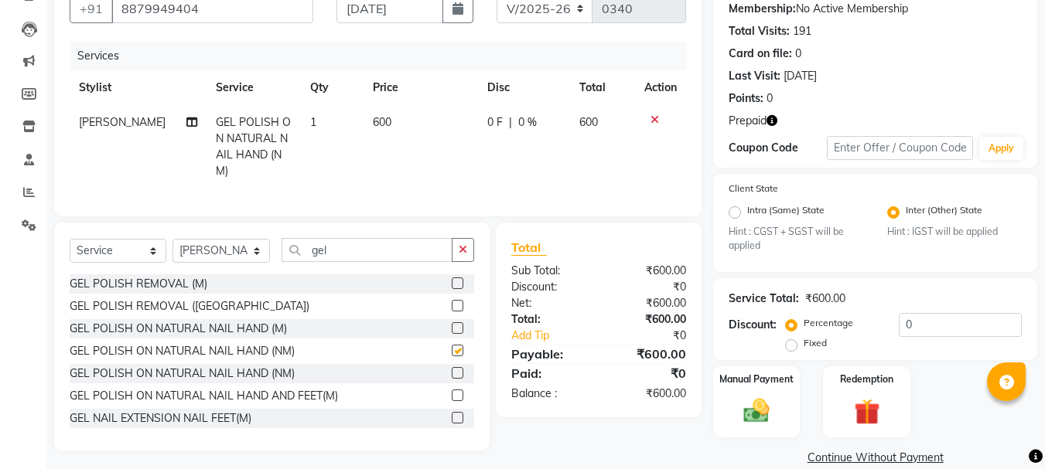
checkbox input "false"
click at [24, 224] on icon at bounding box center [29, 226] width 15 height 12
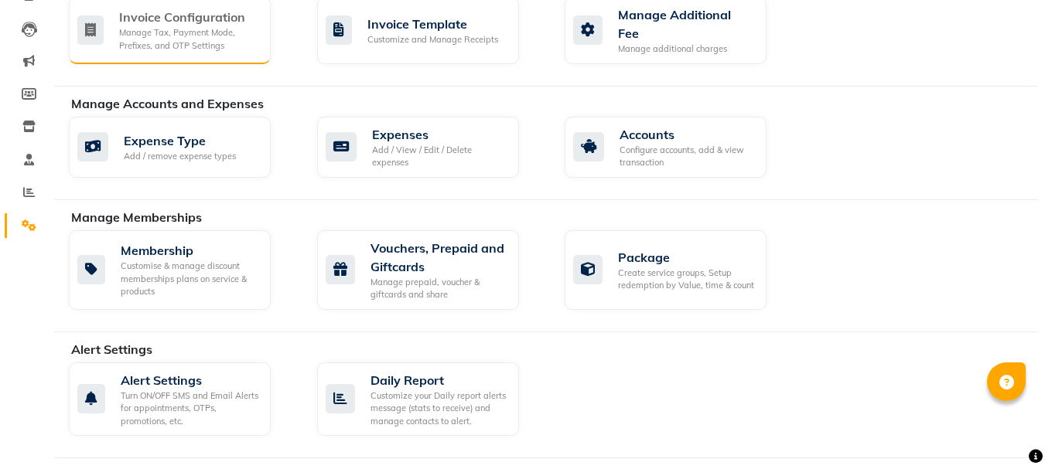
click at [151, 14] on div "Invoice Configuration" at bounding box center [188, 17] width 139 height 19
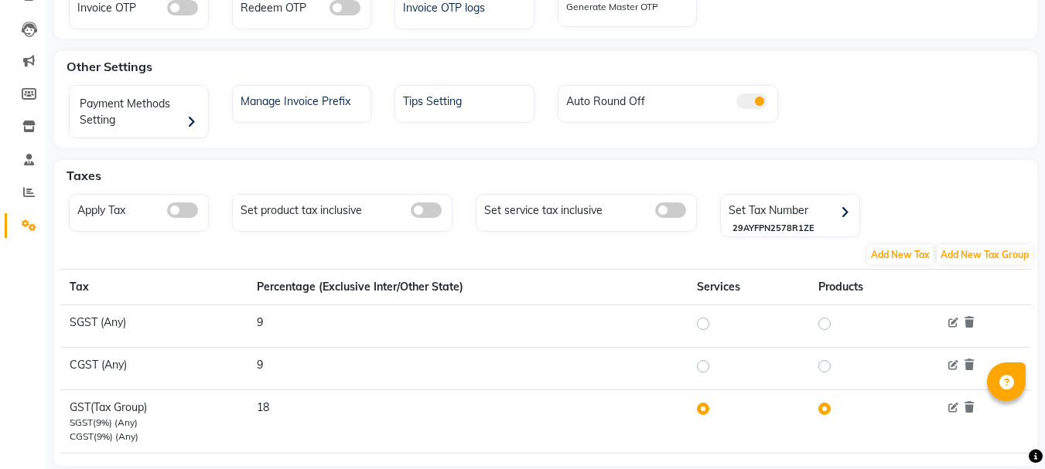
click at [182, 214] on span at bounding box center [182, 210] width 31 height 15
click at [167, 213] on input "checkbox" at bounding box center [167, 213] width 0 height 0
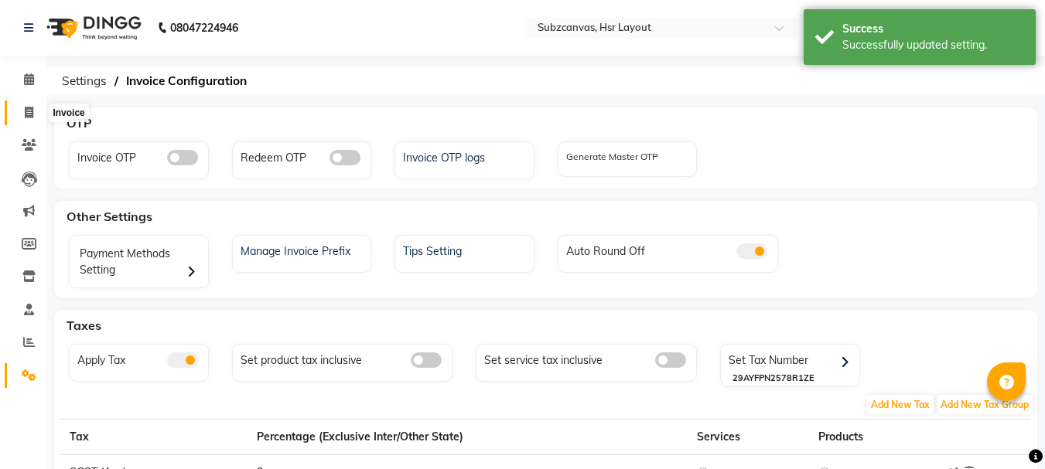
click at [23, 119] on span at bounding box center [28, 113] width 27 height 18
select select "service"
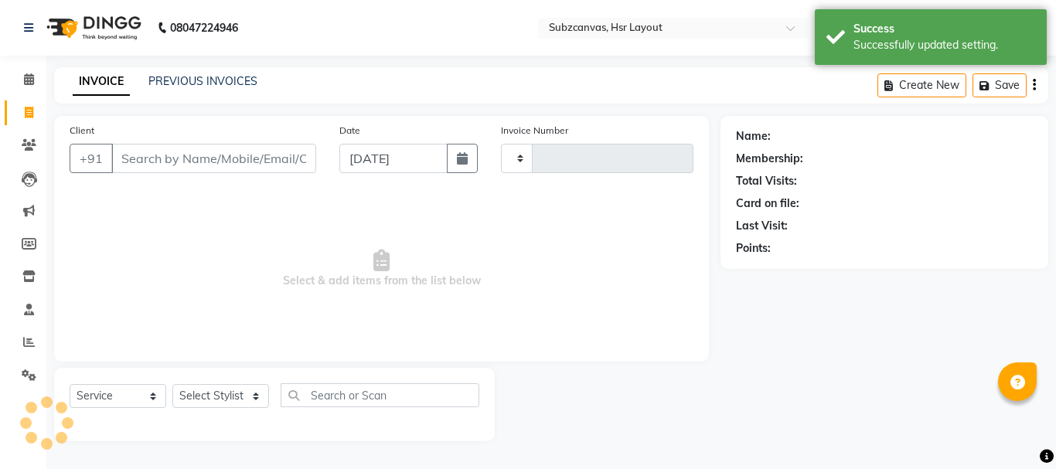
type input "0340"
select select "4894"
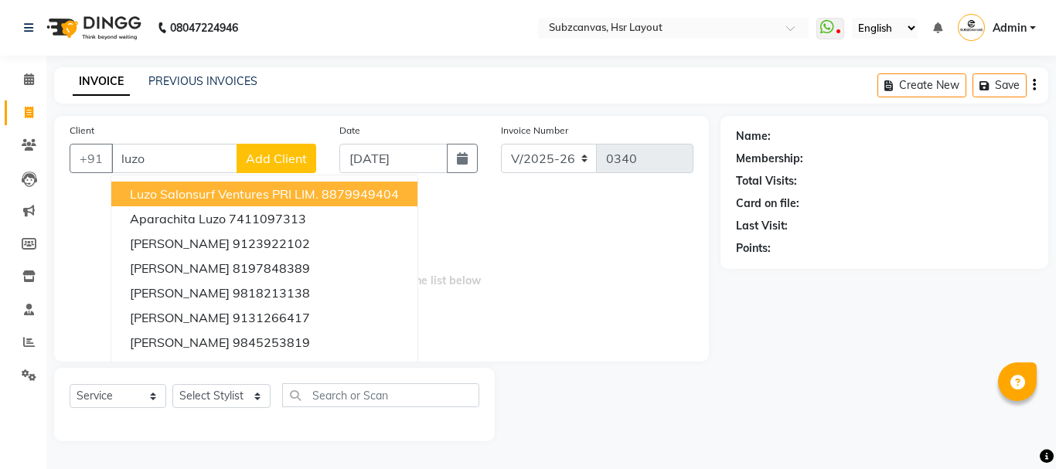
click at [254, 194] on span "Luzo Salonsurf Ventures PRI LIM." at bounding box center [224, 193] width 189 height 15
type input "8879949404"
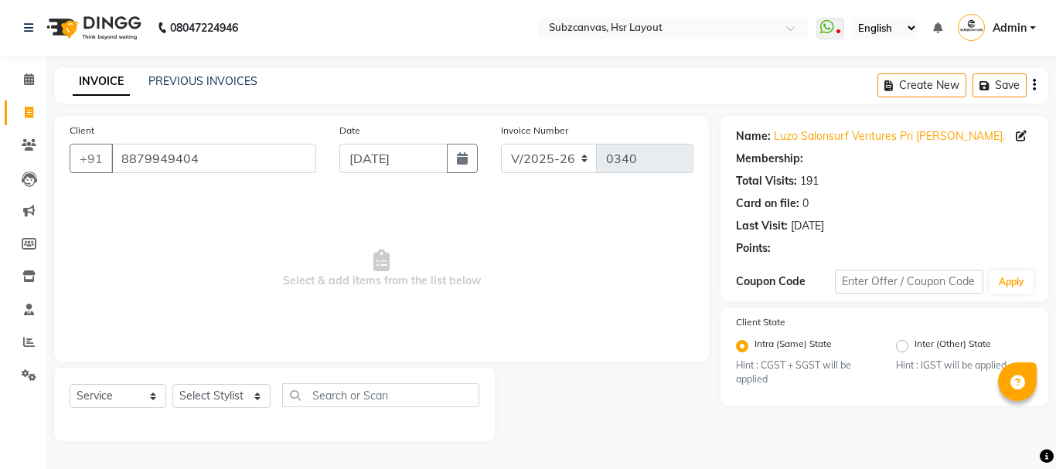
radio input "false"
radio input "true"
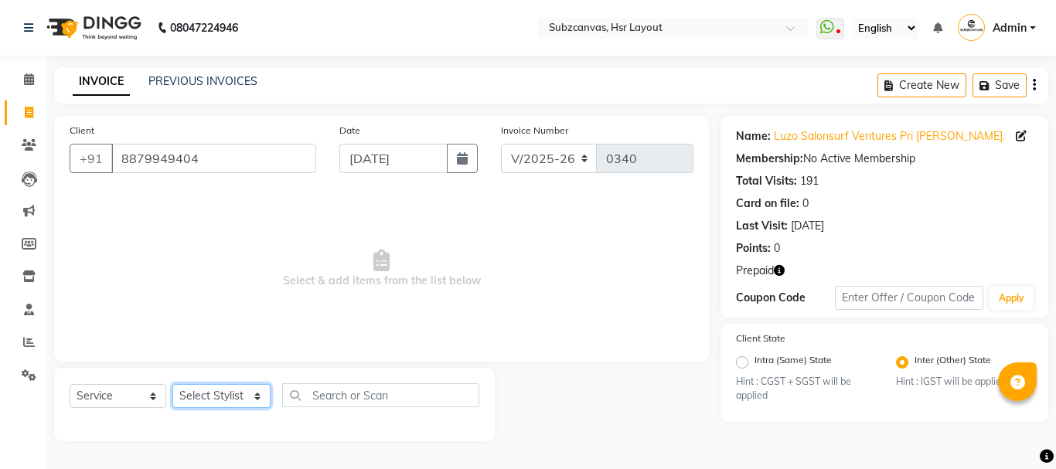
click at [253, 391] on select "Select Stylist [PERSON_NAME] [PERSON_NAME] [PERSON_NAME] [PERSON_NAME] [PERSON_…" at bounding box center [221, 396] width 98 height 24
select select "81213"
click at [172, 384] on select "Select Stylist [PERSON_NAME] [PERSON_NAME] [PERSON_NAME] [PERSON_NAME] [PERSON_…" at bounding box center [221, 396] width 98 height 24
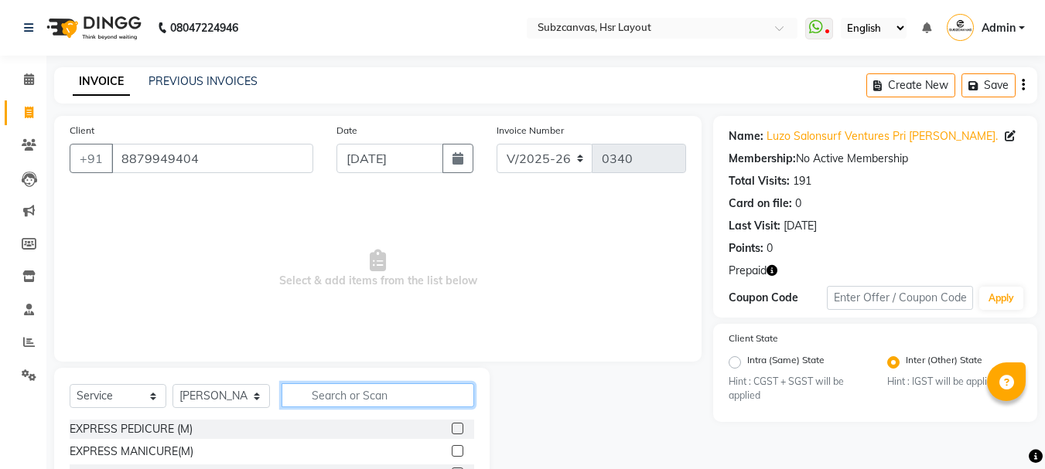
click at [353, 393] on input "text" at bounding box center [378, 396] width 193 height 24
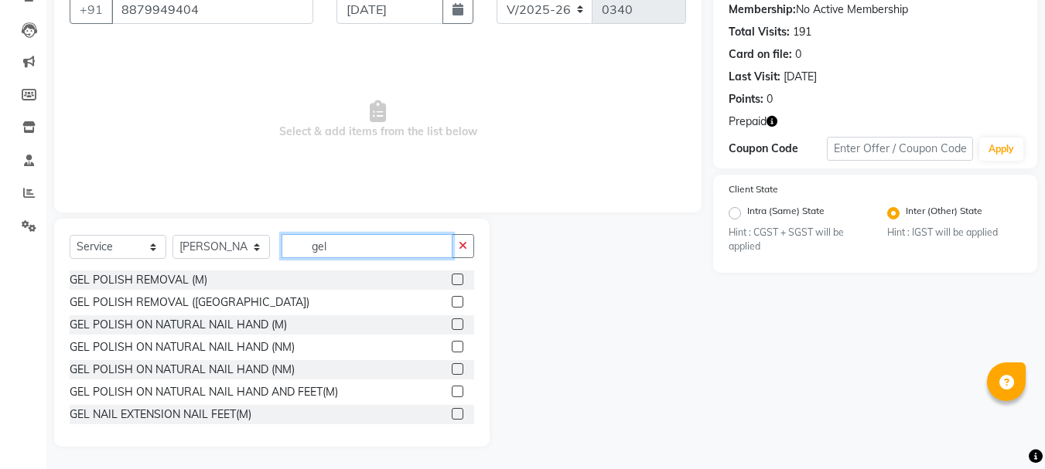
scroll to position [150, 0]
type input "gel"
click at [452, 343] on label at bounding box center [458, 346] width 12 height 12
click at [452, 343] on input "checkbox" at bounding box center [457, 347] width 10 height 10
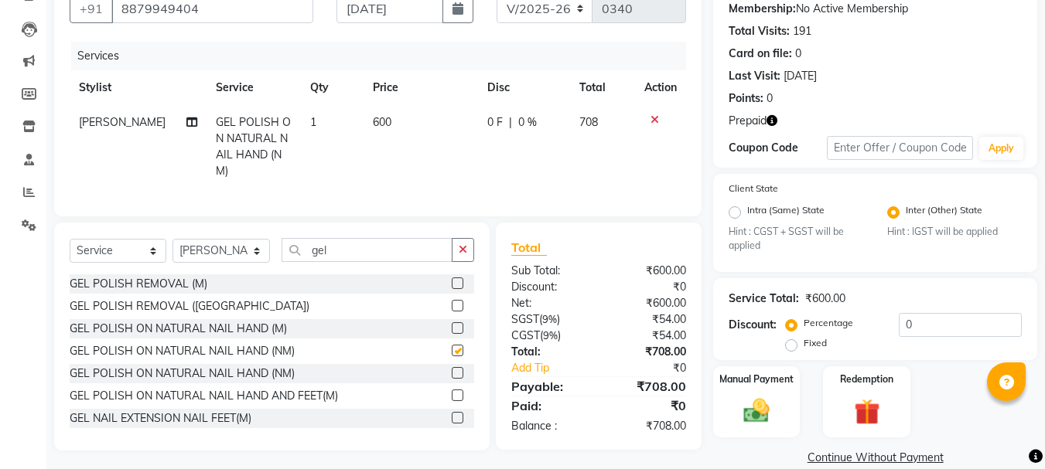
checkbox input "false"
click at [310, 127] on span "1" at bounding box center [313, 122] width 6 height 14
select select "81213"
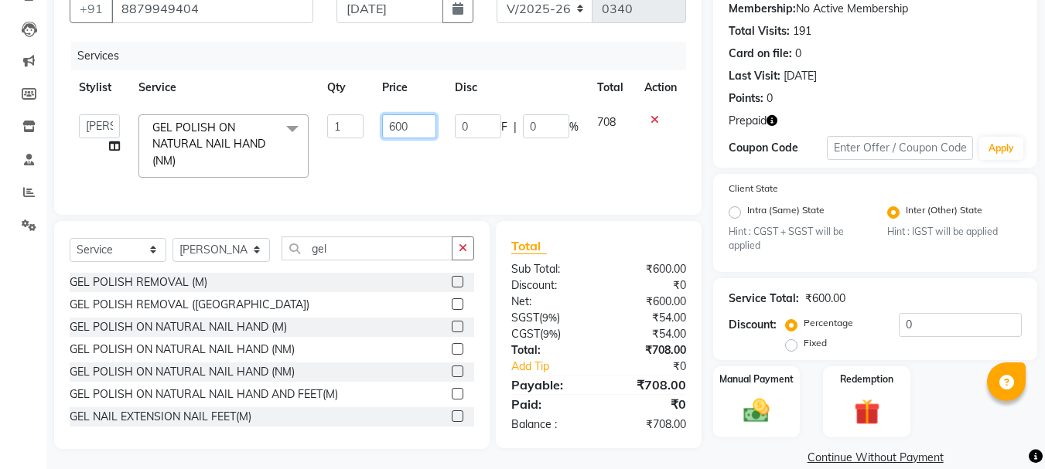
click at [416, 126] on input "600" at bounding box center [408, 126] width 53 height 24
type input "6"
type input "800"
click at [486, 160] on td "0 F | 0 %" at bounding box center [516, 146] width 142 height 82
select select "81213"
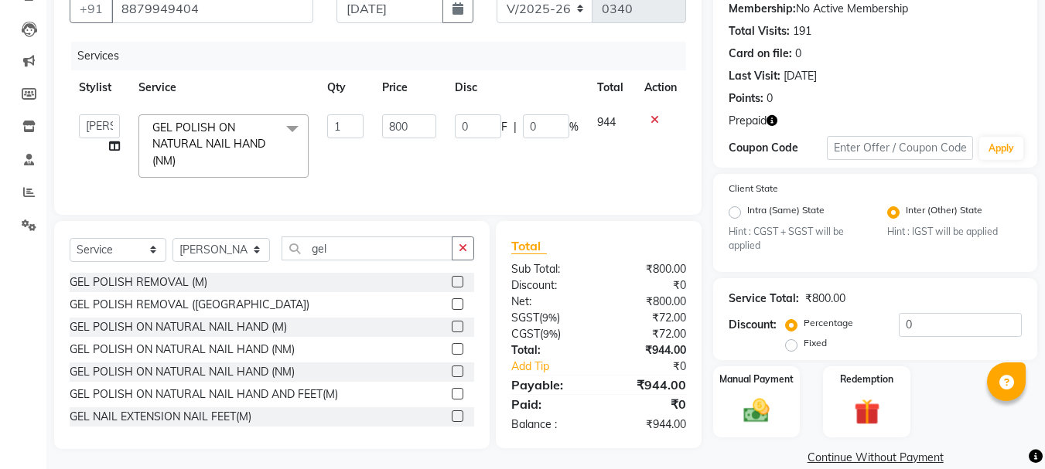
scroll to position [173, 0]
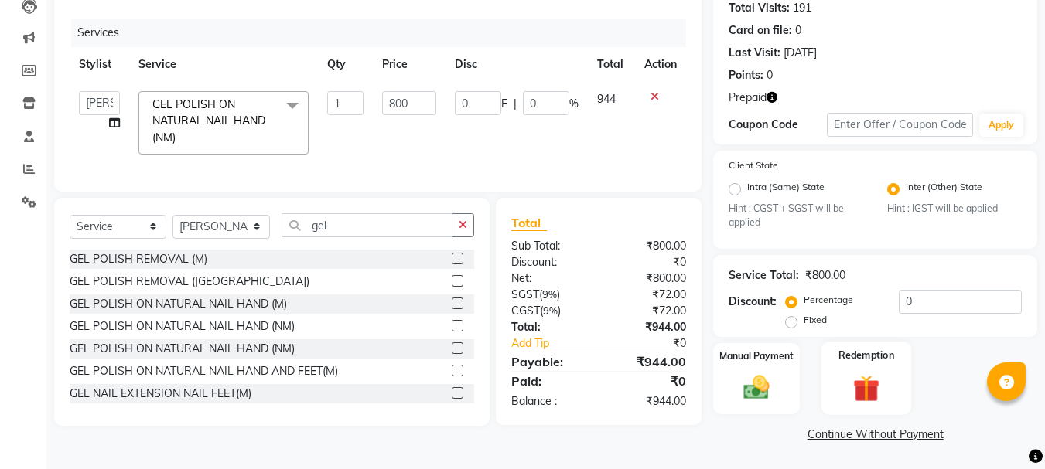
click at [863, 382] on img at bounding box center [866, 389] width 43 height 33
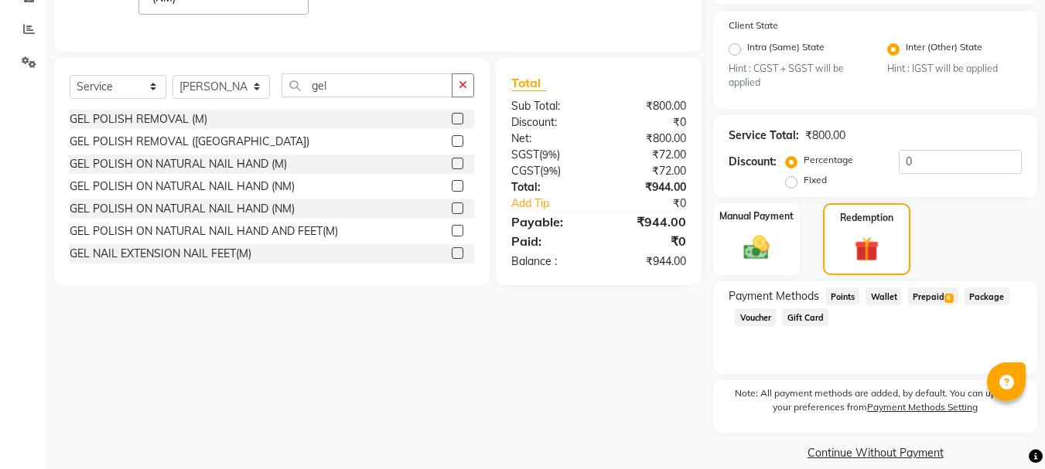
scroll to position [332, 0]
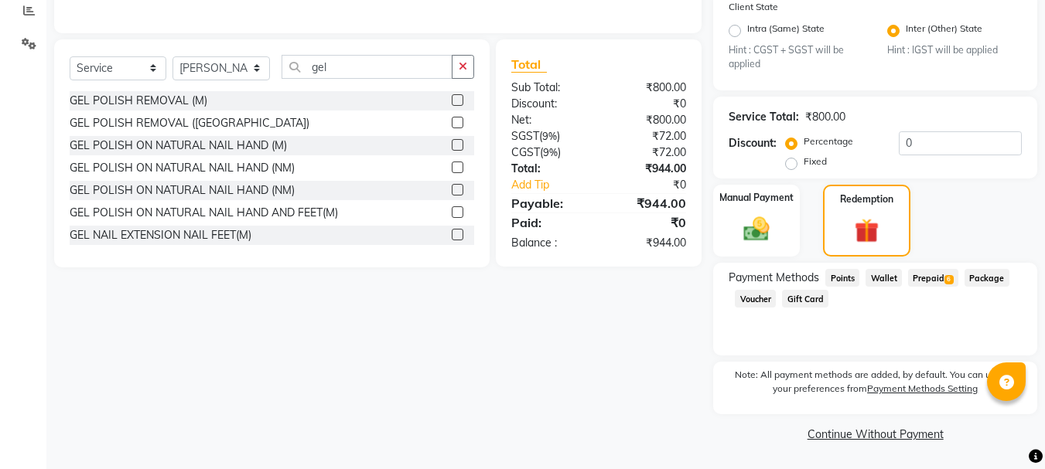
click at [942, 282] on span "Prepaid 6" at bounding box center [933, 278] width 50 height 18
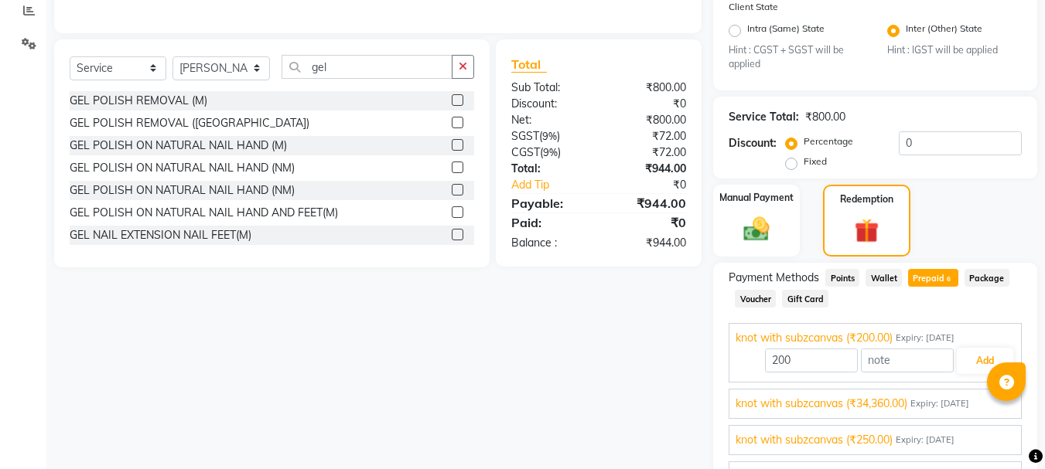
scroll to position [70, 0]
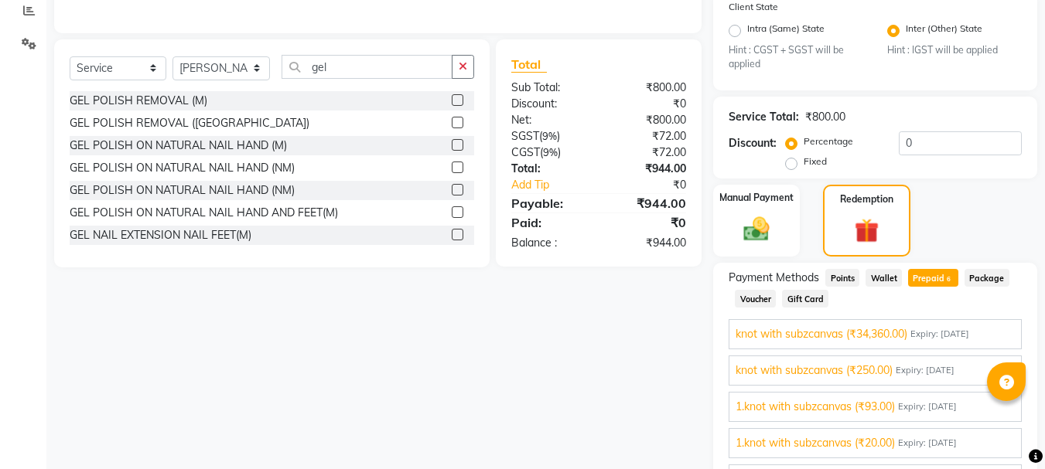
click at [934, 334] on span "Expiry: [DATE]" at bounding box center [939, 334] width 59 height 13
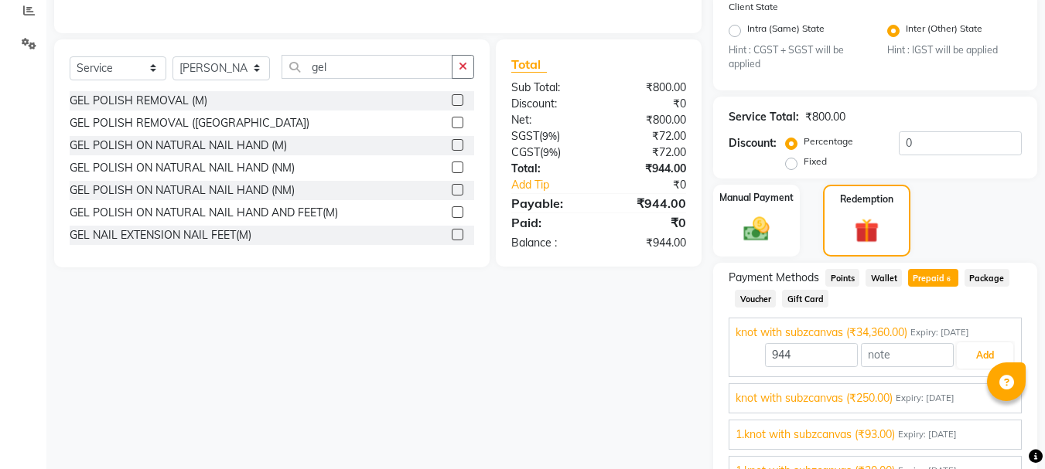
scroll to position [40, 0]
click at [967, 352] on button "Add" at bounding box center [985, 357] width 56 height 26
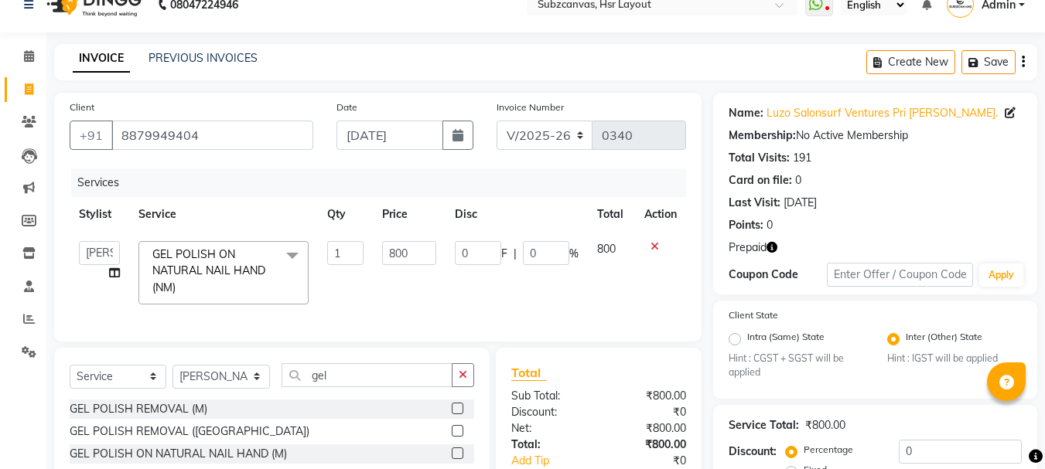
scroll to position [0, 0]
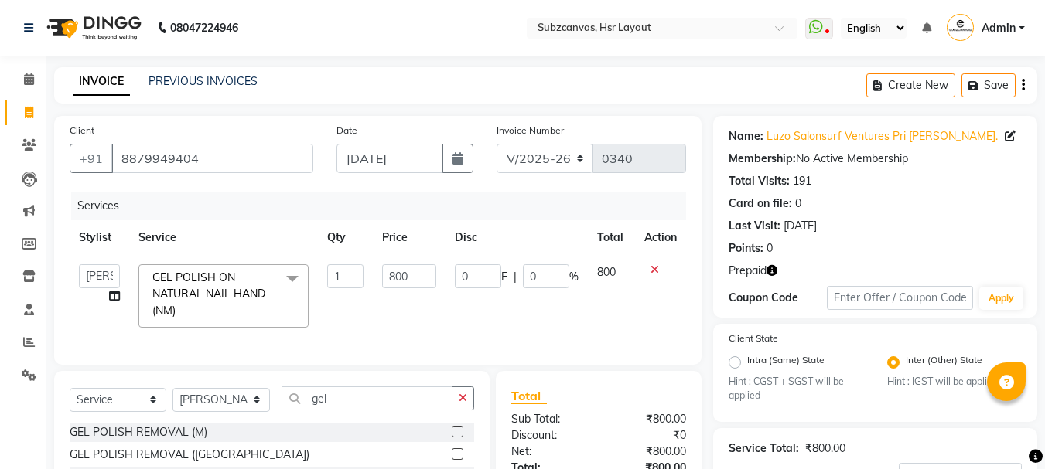
click at [419, 316] on td "800" at bounding box center [409, 296] width 72 height 82
click at [654, 269] on icon at bounding box center [654, 270] width 9 height 11
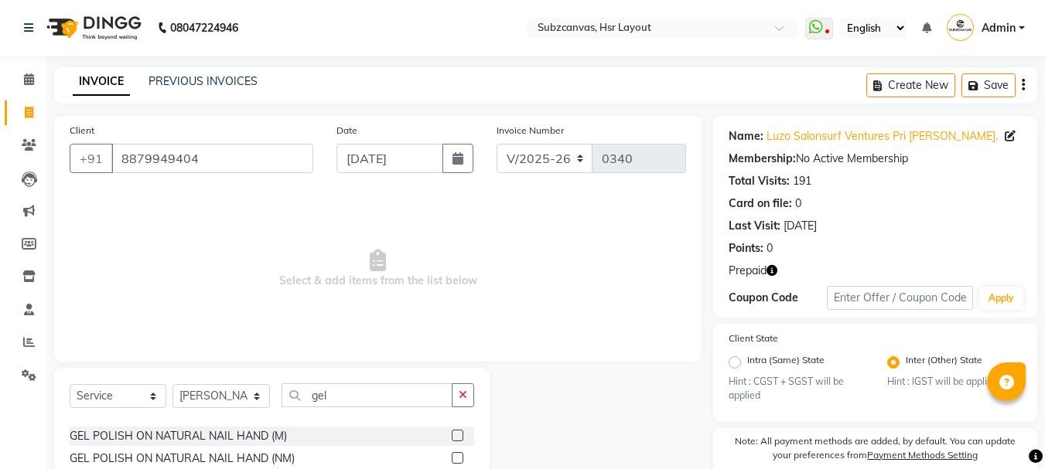
scroll to position [37, 0]
click at [452, 455] on label at bounding box center [458, 459] width 12 height 12
click at [452, 455] on input "checkbox" at bounding box center [457, 460] width 10 height 10
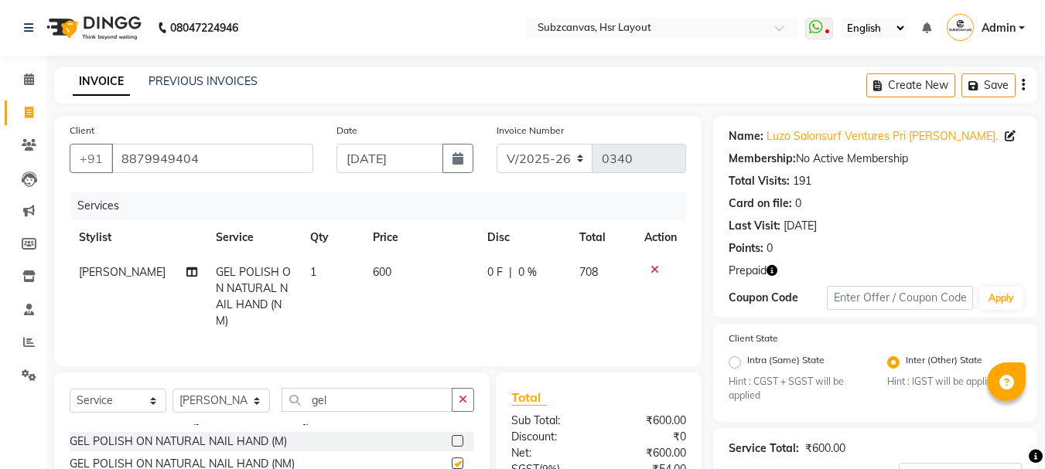
checkbox input "false"
click at [377, 277] on span "600" at bounding box center [382, 272] width 19 height 14
select select "81213"
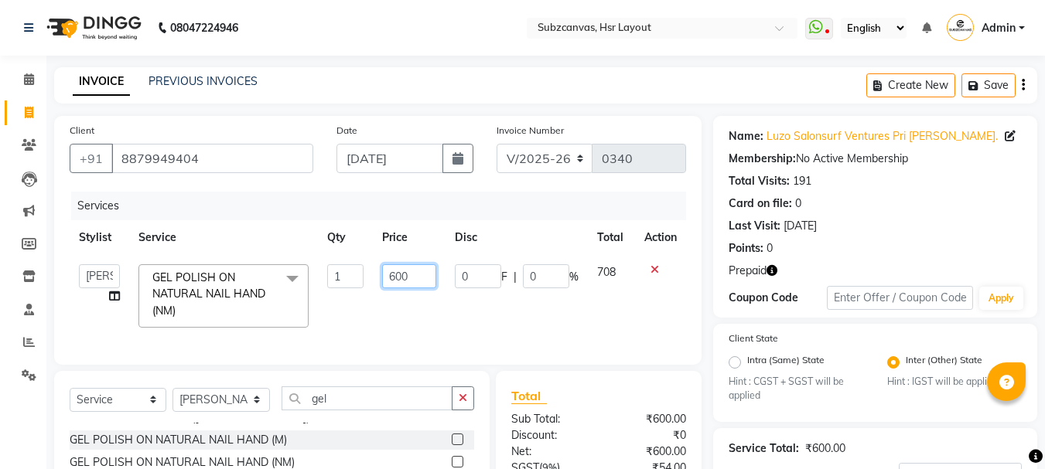
click at [421, 275] on input "600" at bounding box center [408, 277] width 53 height 24
type input "6"
type input "800"
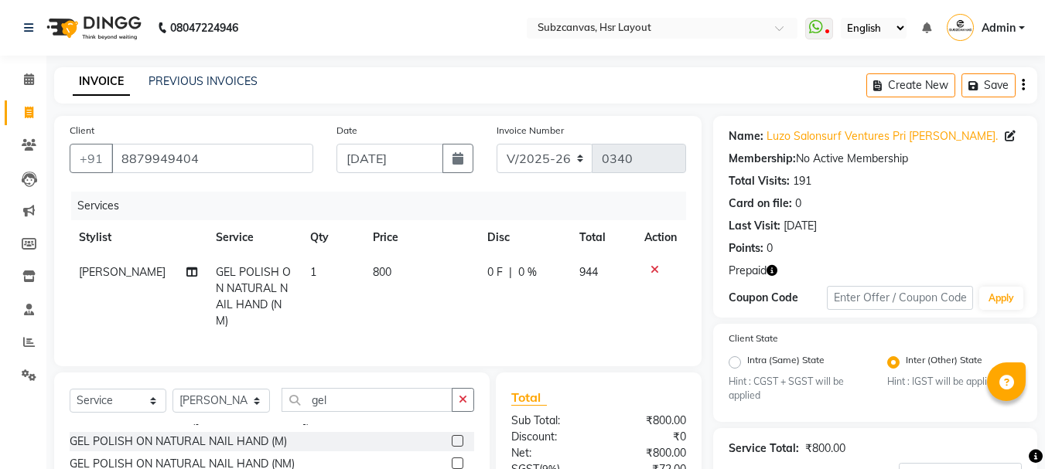
click at [428, 313] on td "800" at bounding box center [421, 297] width 114 height 84
select select "81213"
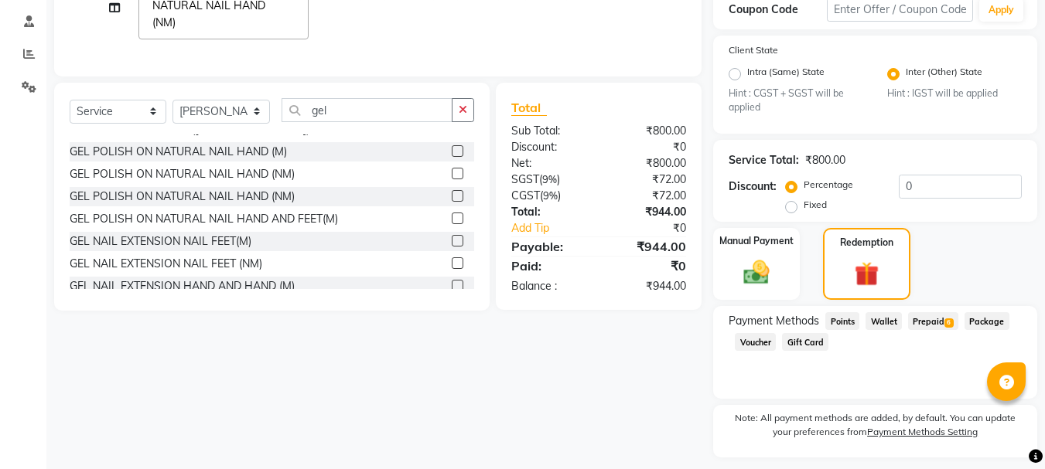
scroll to position [332, 0]
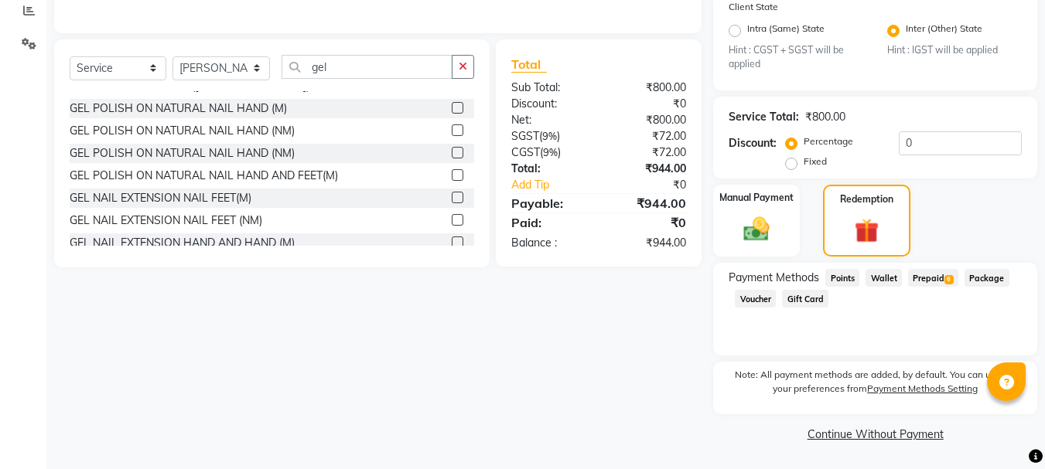
click at [941, 275] on span "Prepaid 6" at bounding box center [933, 278] width 50 height 18
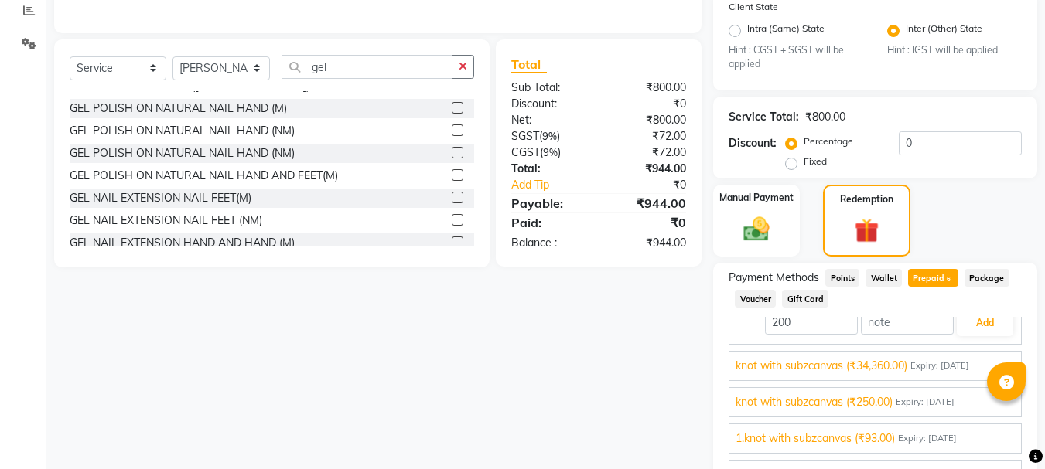
scroll to position [70, 0]
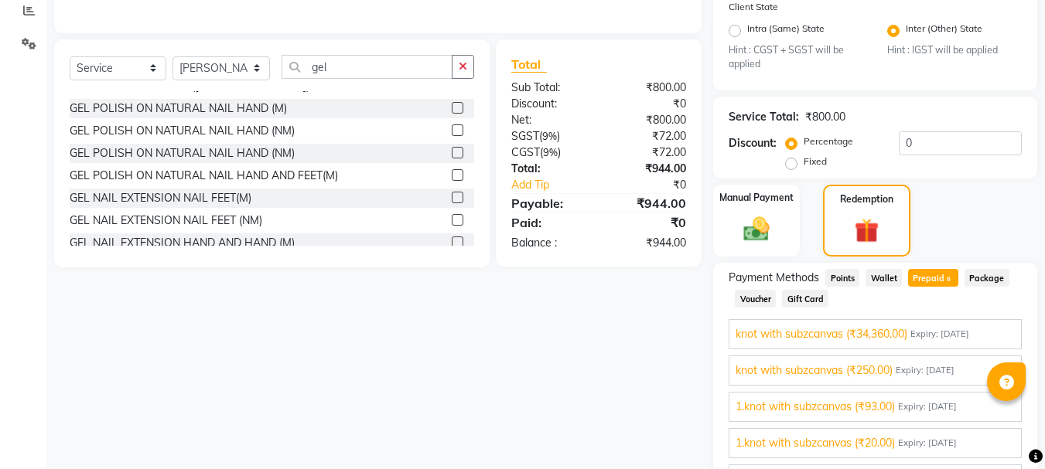
click at [938, 329] on span "Expiry: [DATE]" at bounding box center [939, 334] width 59 height 13
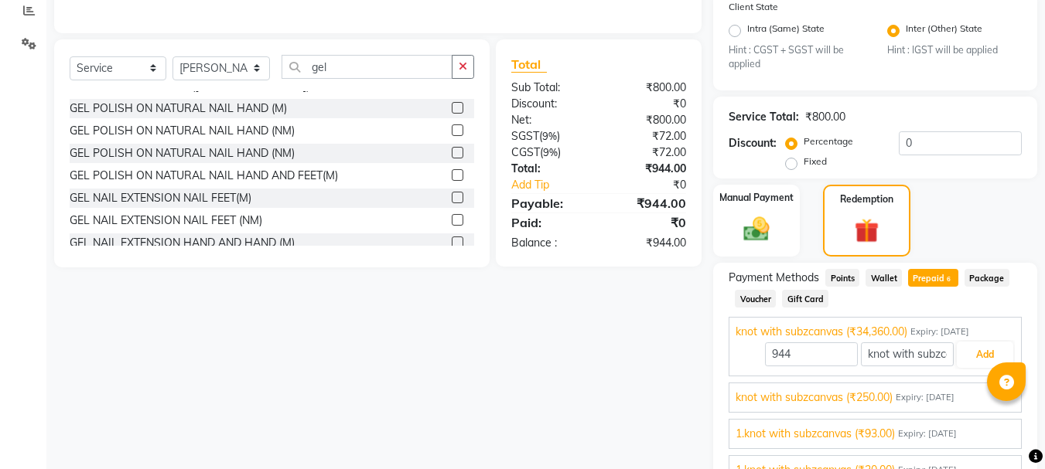
scroll to position [40, 0]
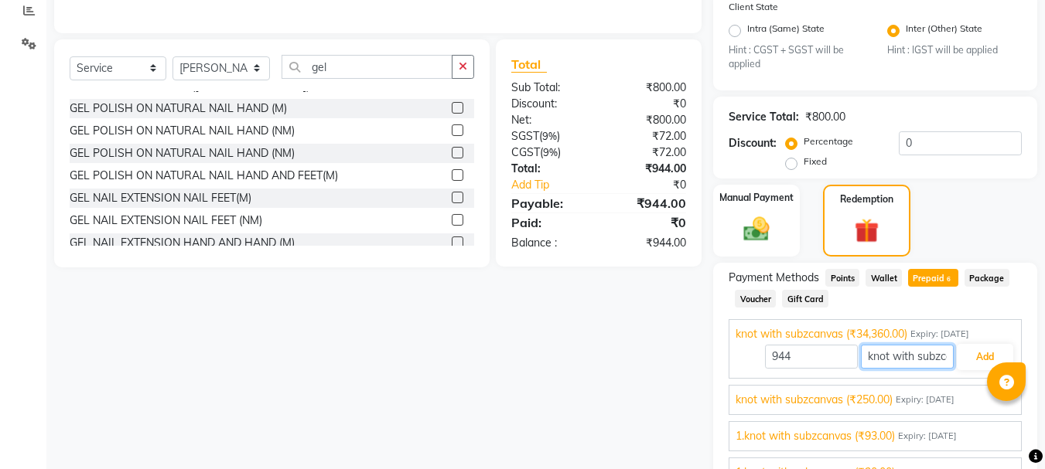
click at [930, 359] on input "knot with subzcanvas" at bounding box center [907, 357] width 93 height 24
click at [967, 357] on button "Add" at bounding box center [985, 357] width 56 height 26
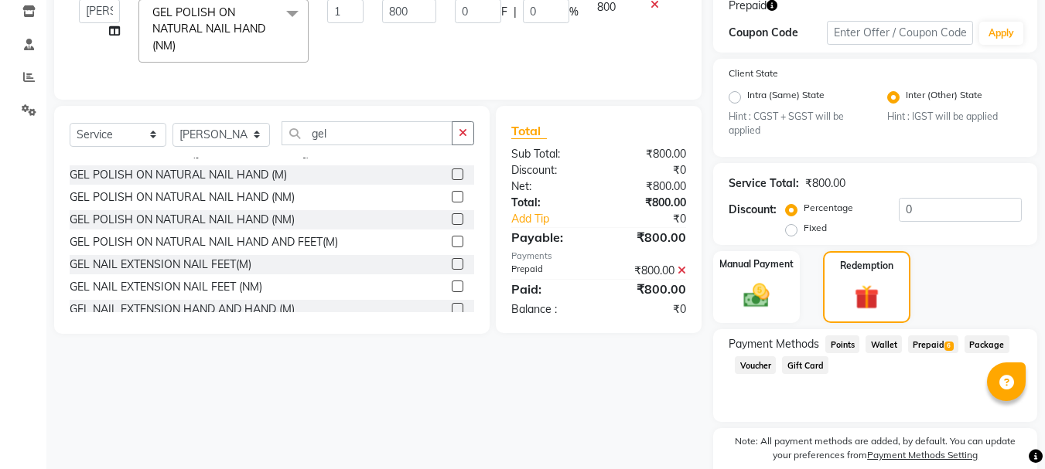
scroll to position [265, 0]
click at [675, 299] on div "₹800.00" at bounding box center [648, 290] width 99 height 19
click at [660, 299] on div "₹800.00" at bounding box center [648, 290] width 99 height 19
click at [667, 299] on div "₹800.00" at bounding box center [648, 290] width 99 height 19
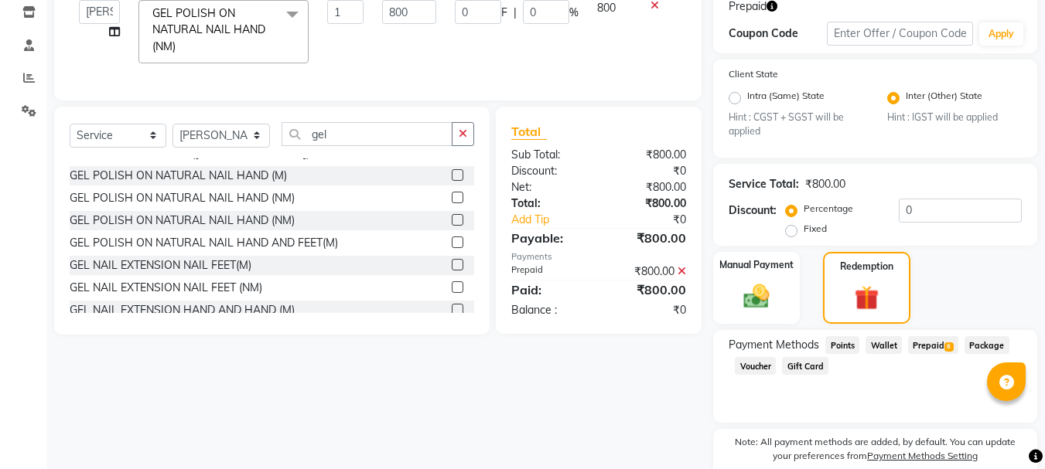
click at [667, 299] on div "₹800.00" at bounding box center [648, 290] width 99 height 19
click at [629, 366] on div "Client [PHONE_NUMBER] Date [DATE] Invoice Number V/2025 V/[PHONE_NUMBER] Servic…" at bounding box center [378, 226] width 671 height 749
click at [684, 277] on icon at bounding box center [682, 271] width 9 height 11
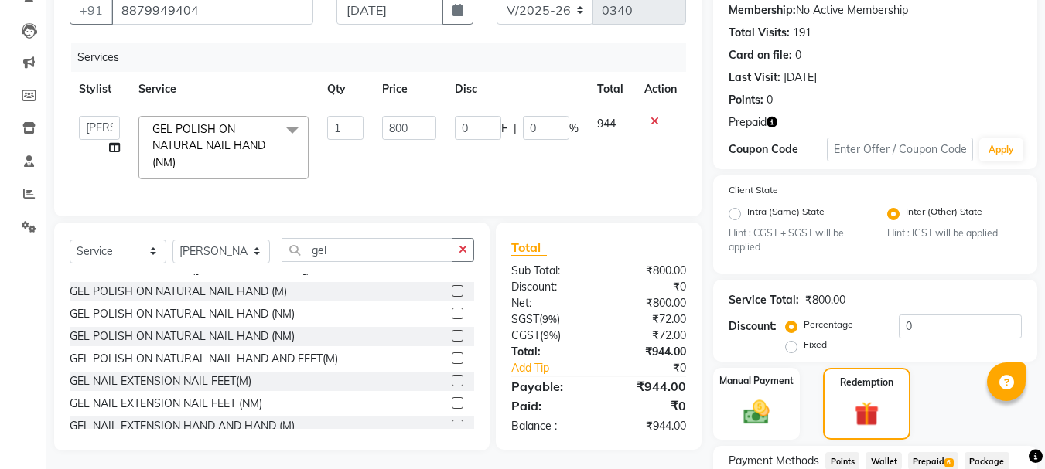
scroll to position [332, 0]
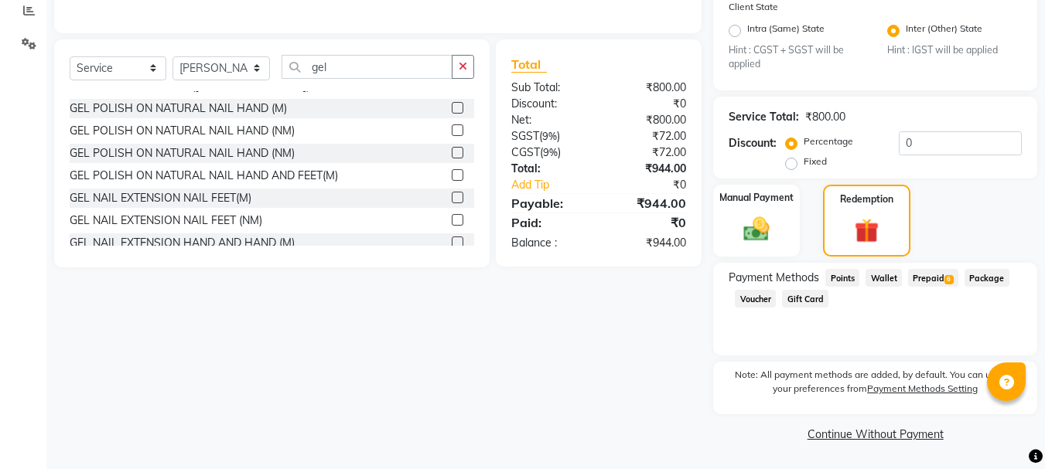
click at [975, 274] on span "Package" at bounding box center [986, 278] width 45 height 18
click at [753, 295] on span "Voucher" at bounding box center [755, 299] width 41 height 18
click at [922, 275] on span "Prepaid 6" at bounding box center [933, 278] width 50 height 18
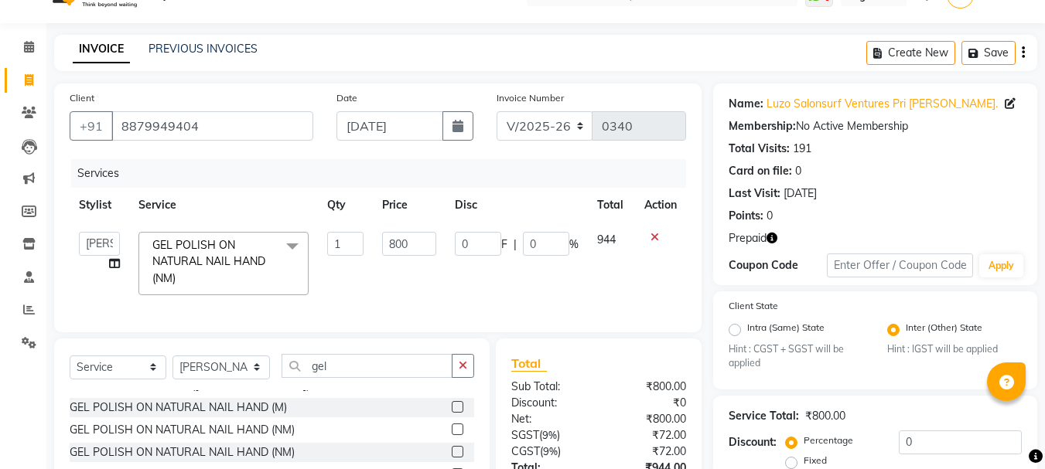
scroll to position [22, 0]
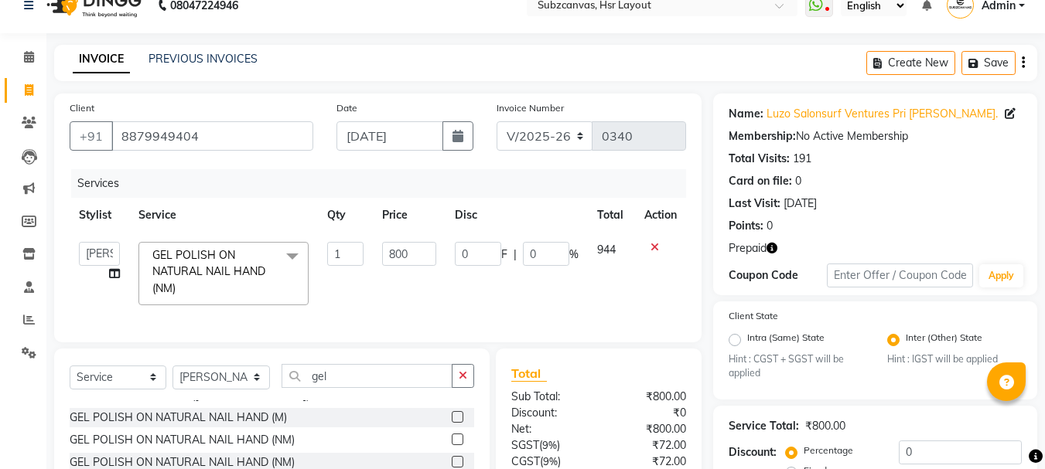
click at [766, 247] on span "Prepaid" at bounding box center [748, 249] width 38 height 16
click at [776, 246] on icon "button" at bounding box center [771, 248] width 11 height 11
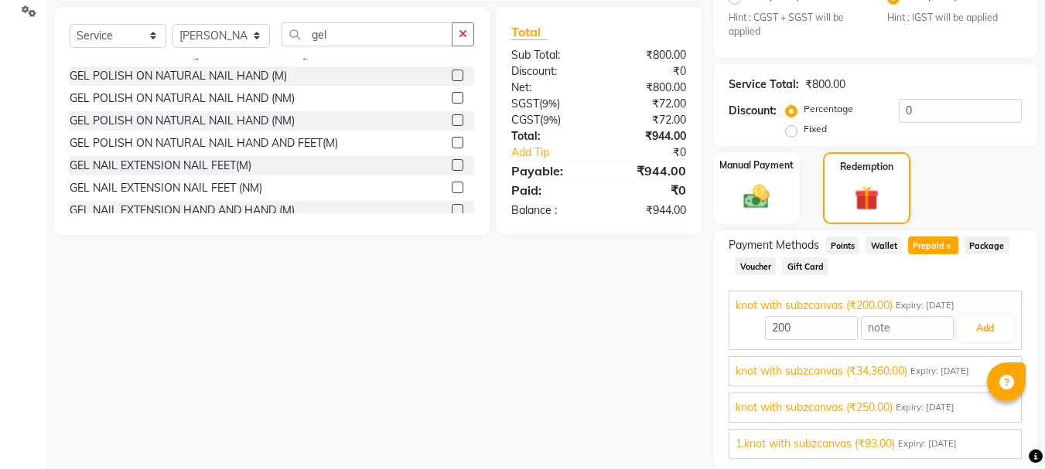
scroll to position [409, 0]
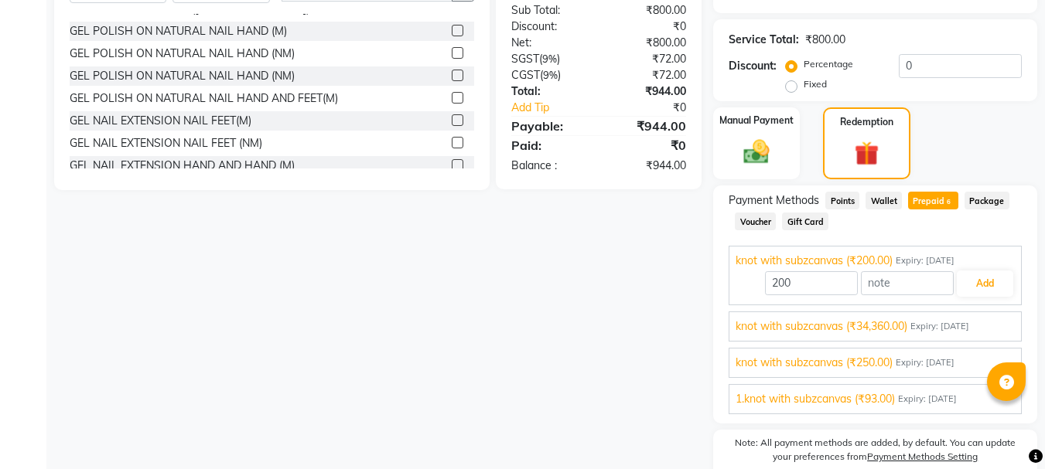
click at [640, 377] on div "Client [PHONE_NUMBER] Date [DATE] Invoice Number V/2025 V/[PHONE_NUMBER] Servic…" at bounding box center [378, 110] width 671 height 807
click at [969, 326] on span "Expiry: [DATE]" at bounding box center [939, 326] width 59 height 13
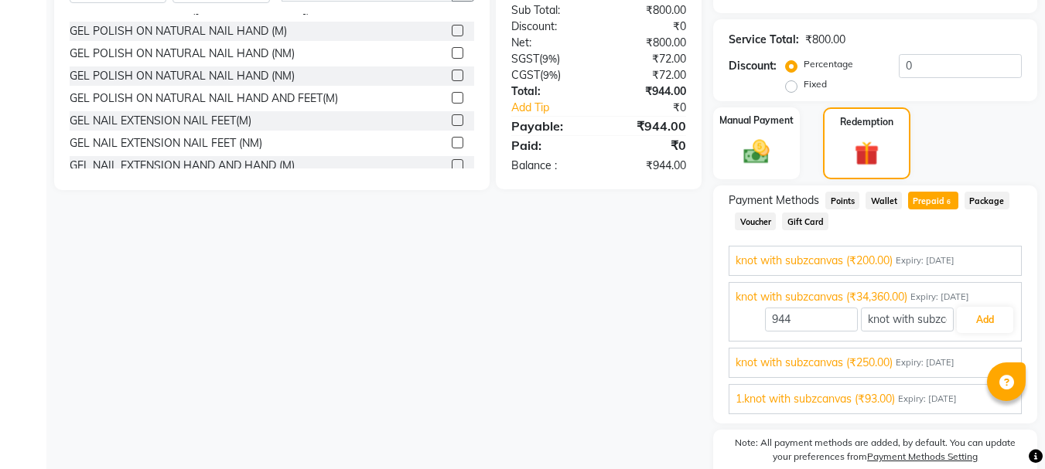
click at [954, 367] on span "Expiry: [DATE]" at bounding box center [925, 363] width 59 height 13
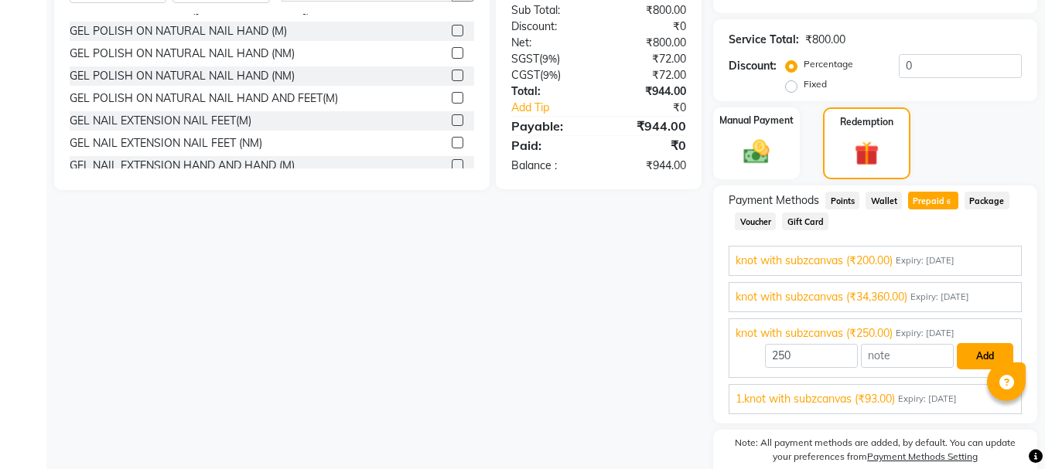
click at [961, 357] on button "Add" at bounding box center [985, 356] width 56 height 26
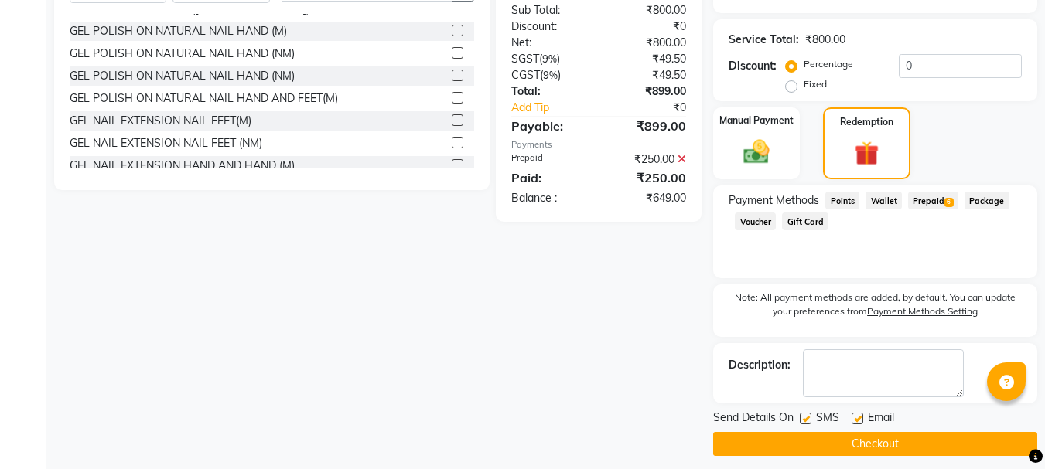
click at [921, 197] on span "Prepaid 6" at bounding box center [933, 201] width 50 height 18
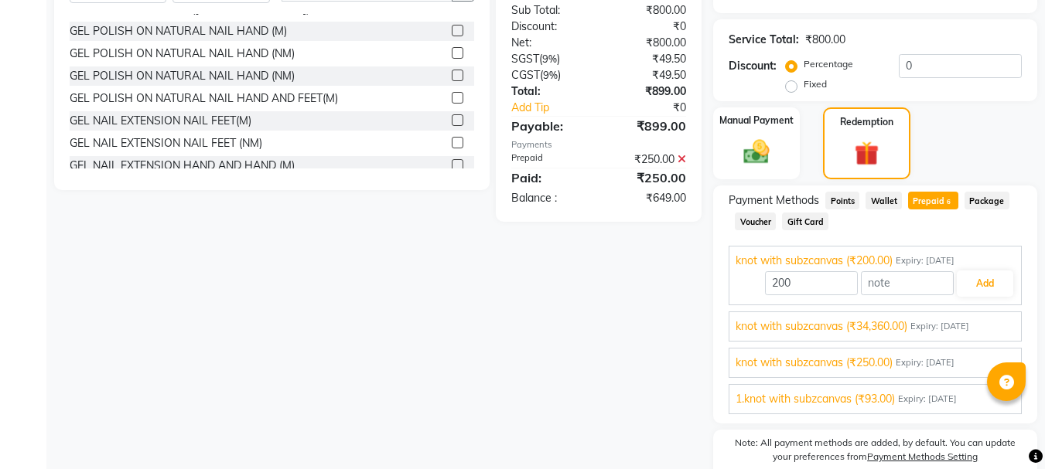
scroll to position [70, 0]
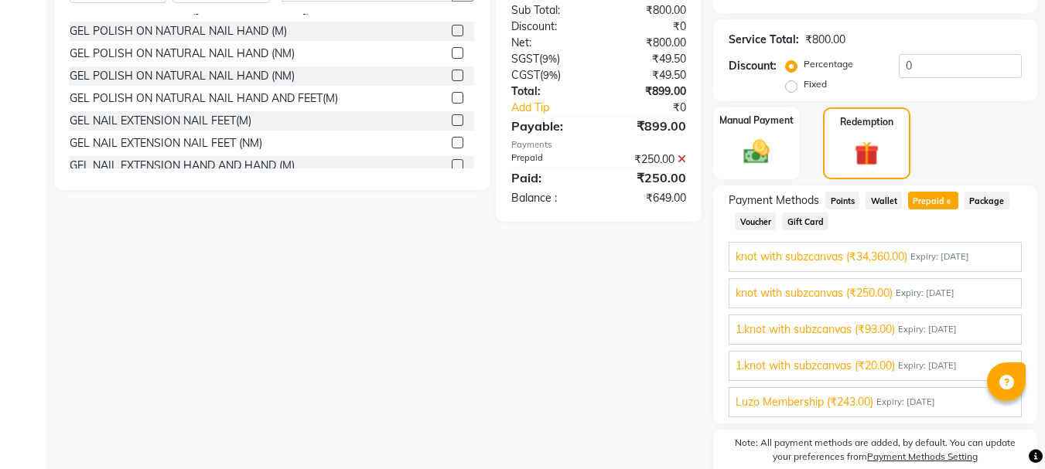
click at [925, 294] on span "Expiry: [DATE]" at bounding box center [925, 293] width 59 height 13
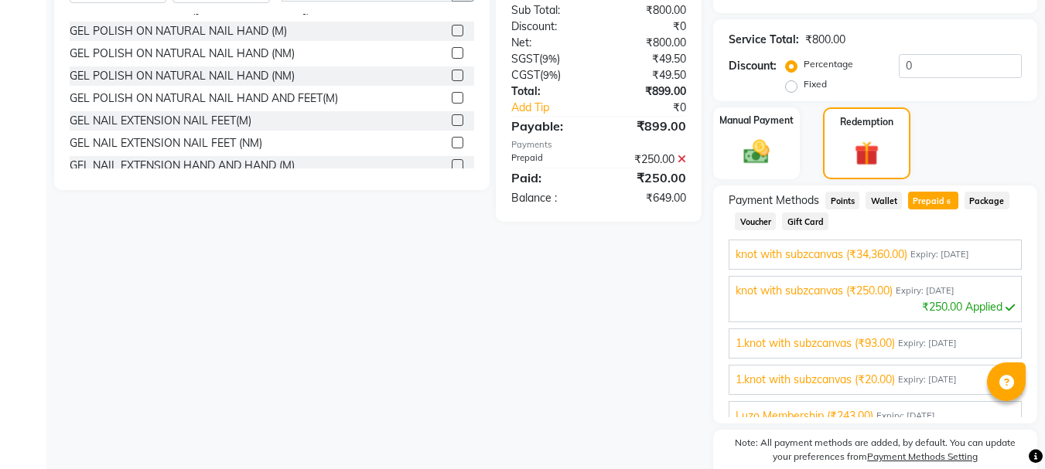
scroll to position [40, 0]
click at [957, 340] on span "Expiry: [DATE]" at bounding box center [927, 346] width 59 height 13
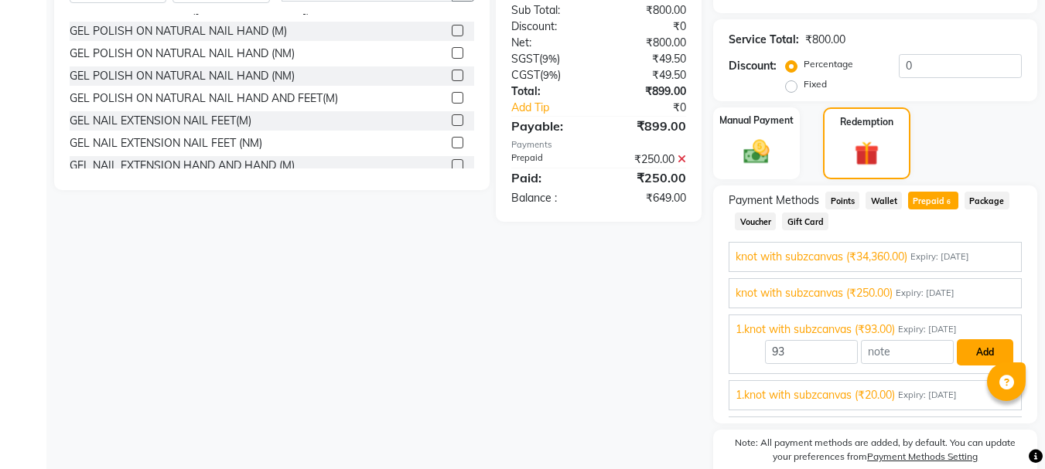
click at [973, 356] on button "Add" at bounding box center [985, 353] width 56 height 26
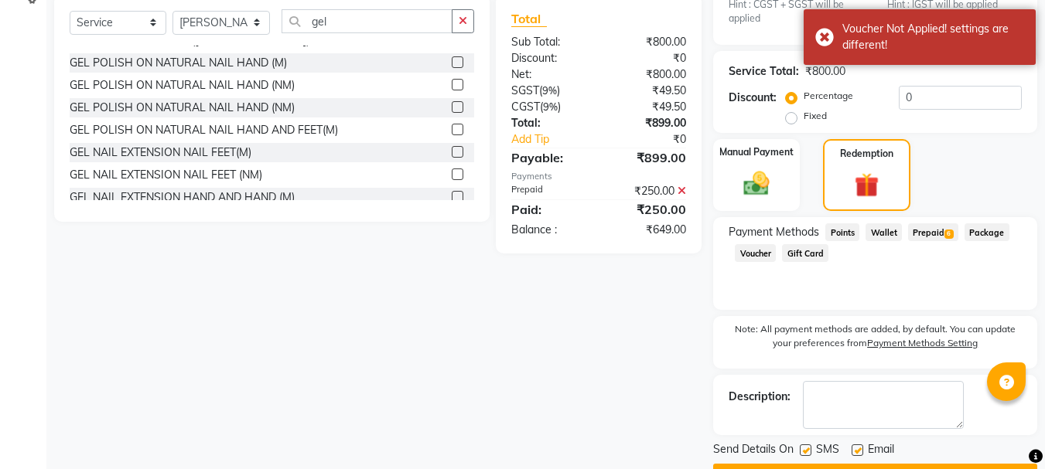
scroll to position [342, 0]
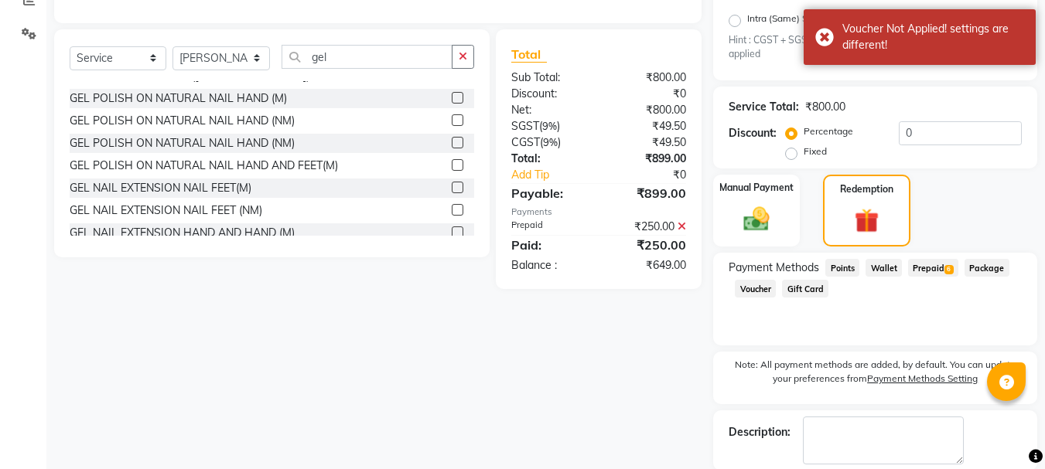
click at [939, 264] on span "Prepaid 6" at bounding box center [933, 268] width 50 height 18
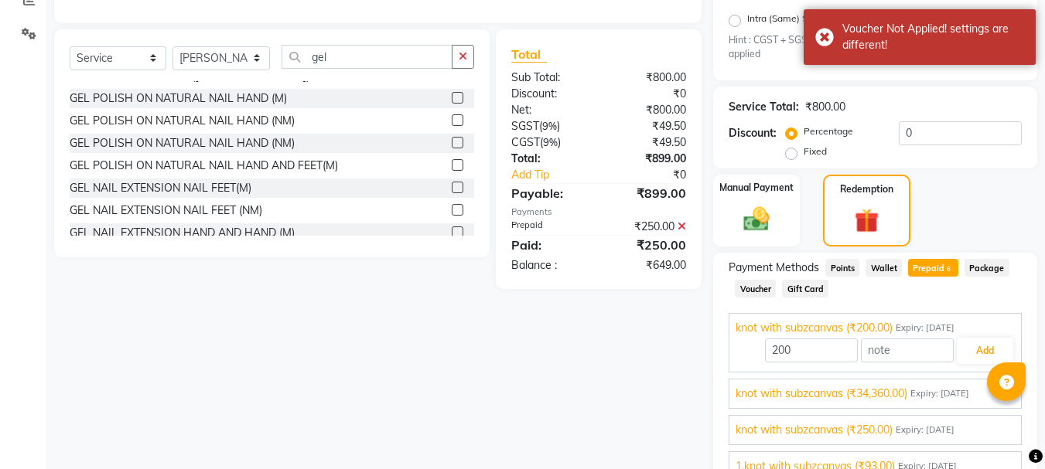
click at [936, 426] on span "Expiry: [DATE]" at bounding box center [925, 430] width 59 height 13
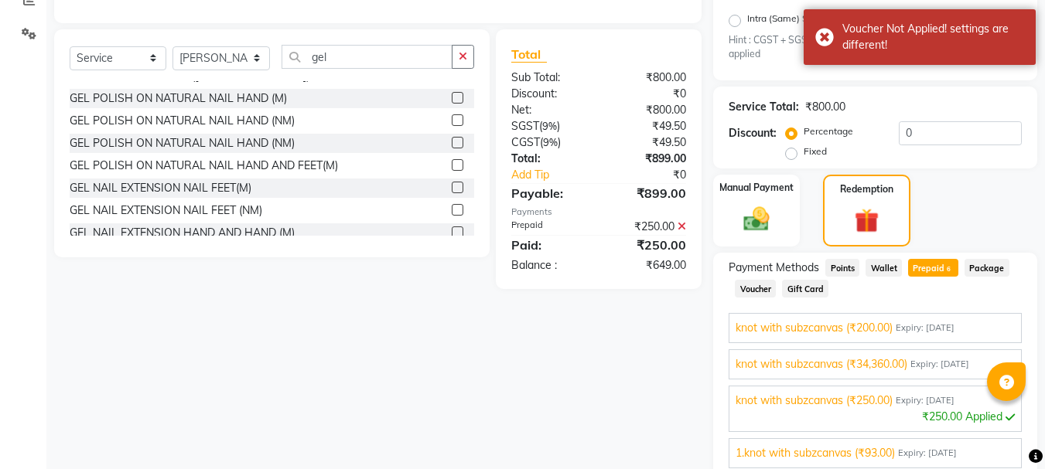
click at [937, 417] on div "₹250.00 Applied" at bounding box center [875, 417] width 279 height 16
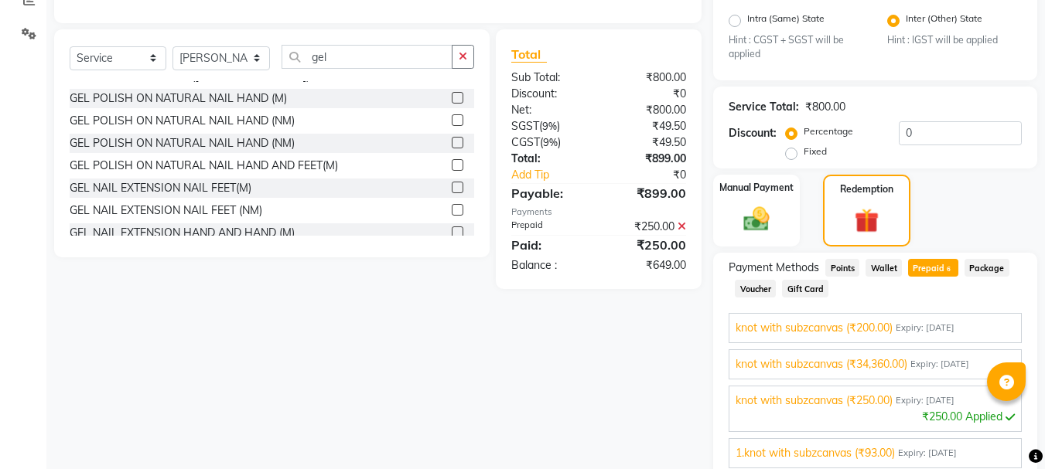
click at [902, 361] on span "knot with subzcanvas (₹34,360.00)" at bounding box center [822, 365] width 172 height 16
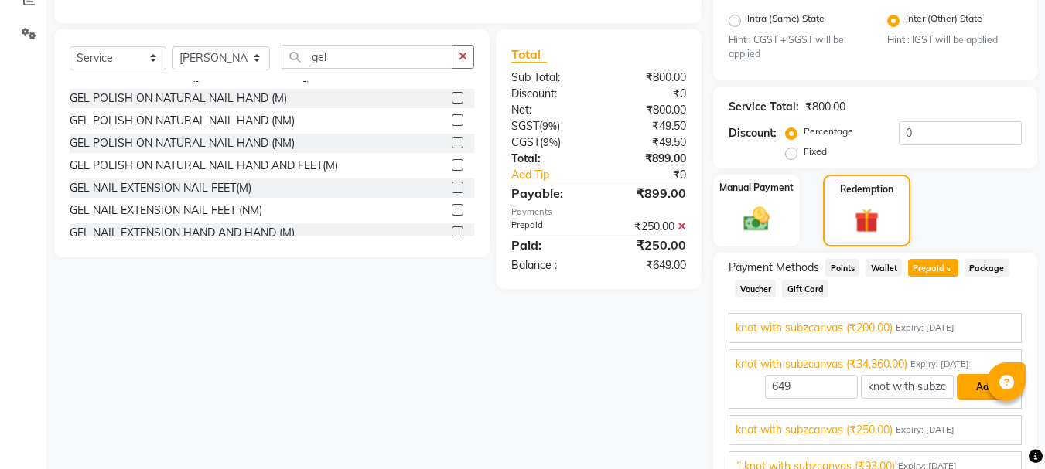
click at [971, 385] on button "Add" at bounding box center [985, 387] width 56 height 26
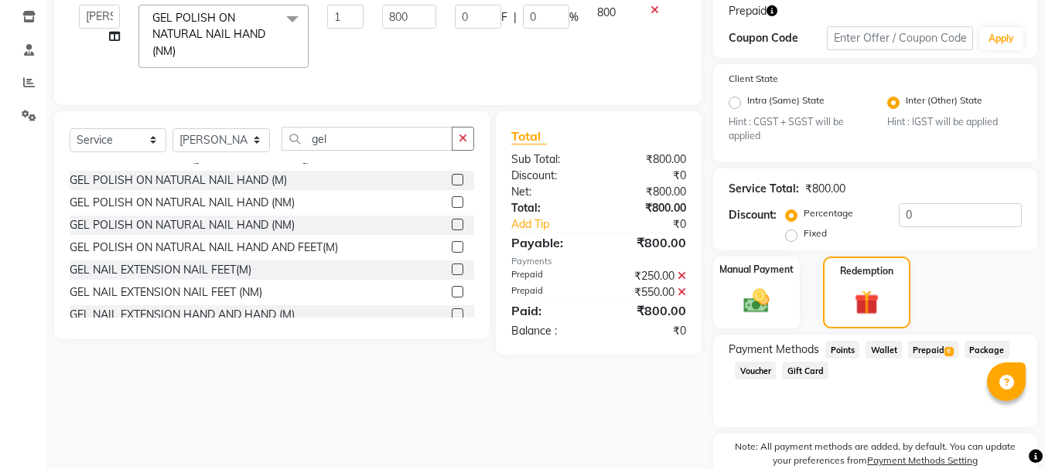
scroll to position [0, 0]
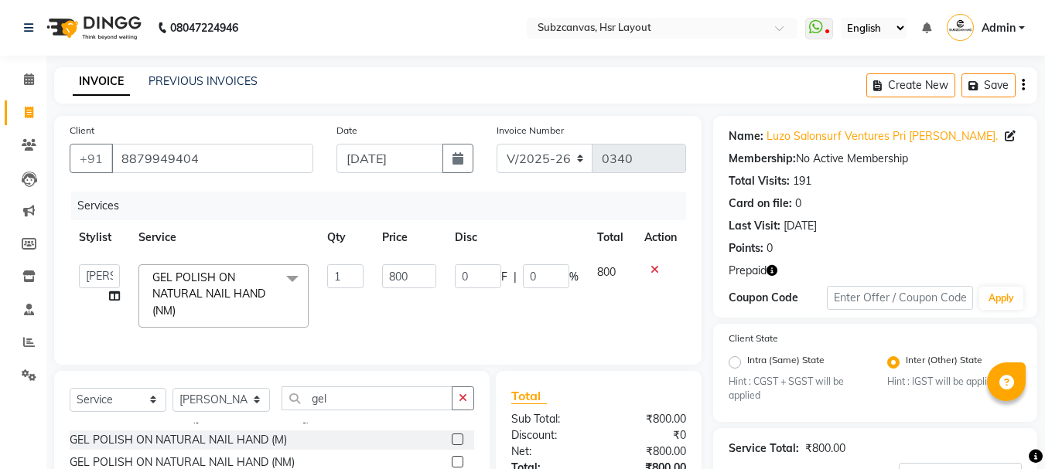
click at [653, 268] on icon at bounding box center [654, 270] width 9 height 11
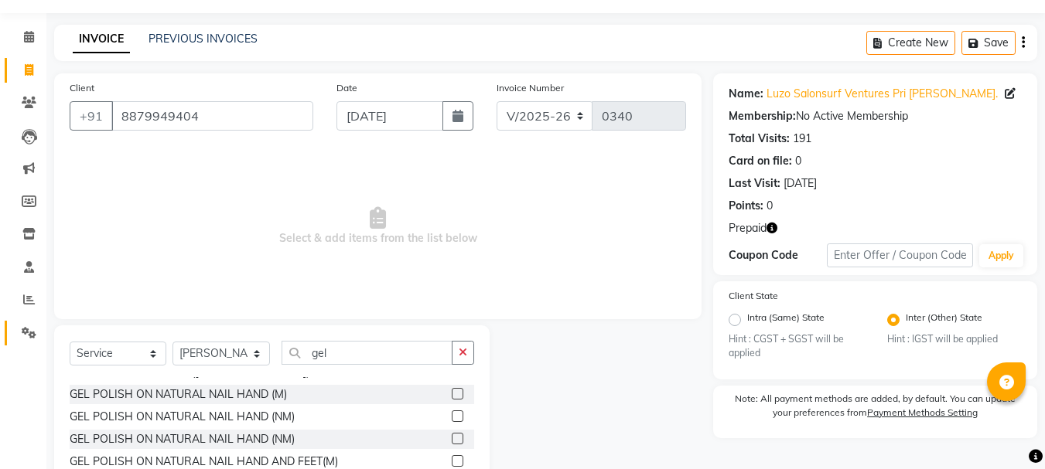
scroll to position [77, 0]
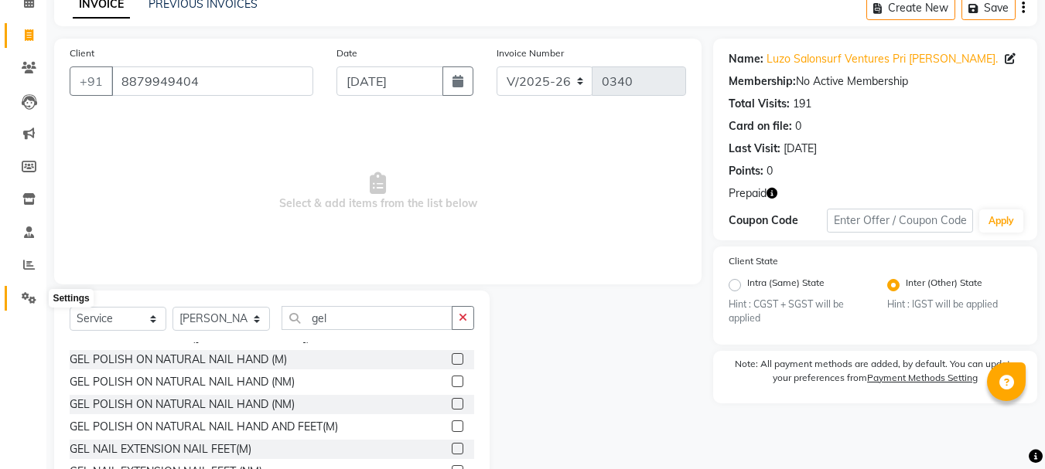
click at [29, 303] on icon at bounding box center [29, 298] width 15 height 12
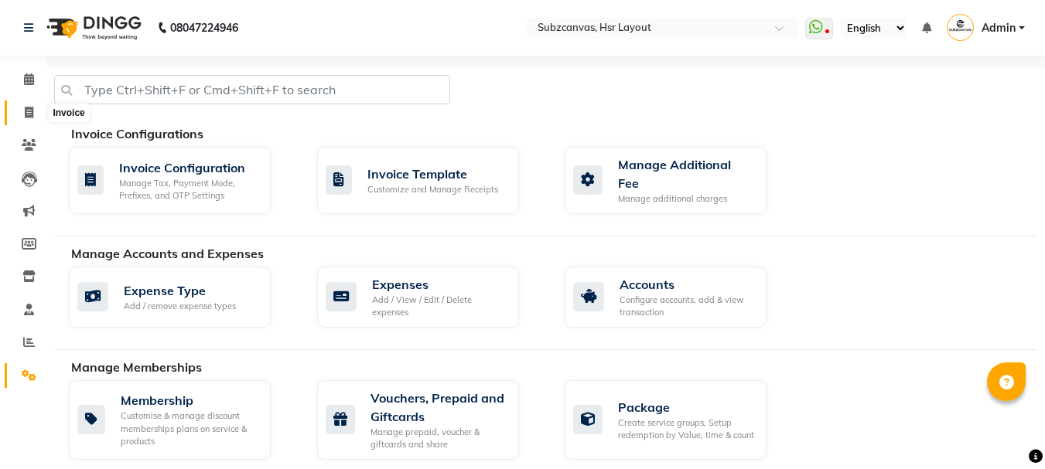
click at [31, 115] on icon at bounding box center [29, 113] width 9 height 12
select select "service"
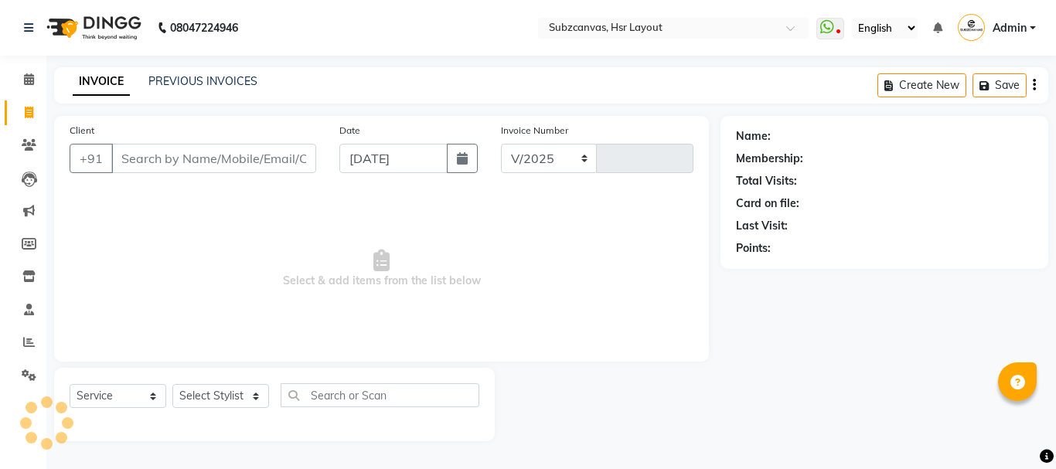
select select "4894"
type input "0340"
click at [35, 371] on icon at bounding box center [29, 376] width 15 height 12
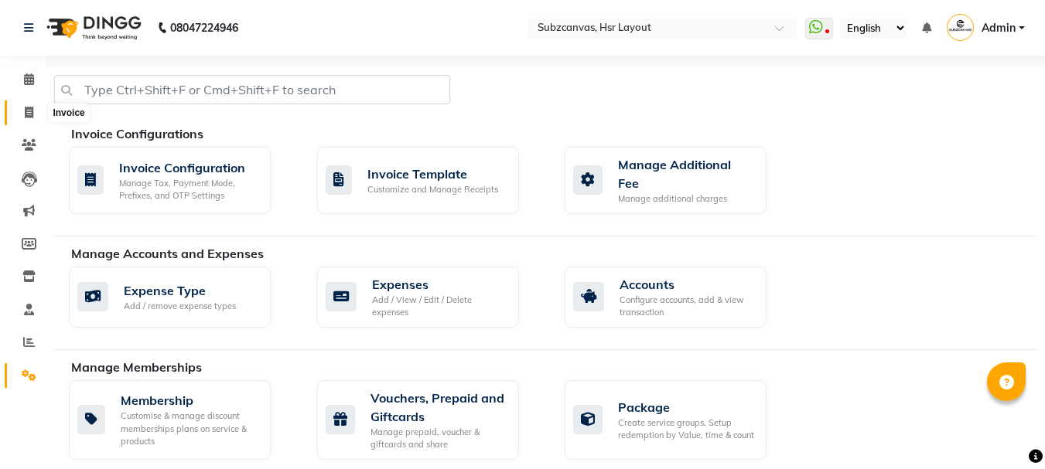
click at [23, 113] on span at bounding box center [28, 113] width 27 height 18
select select "service"
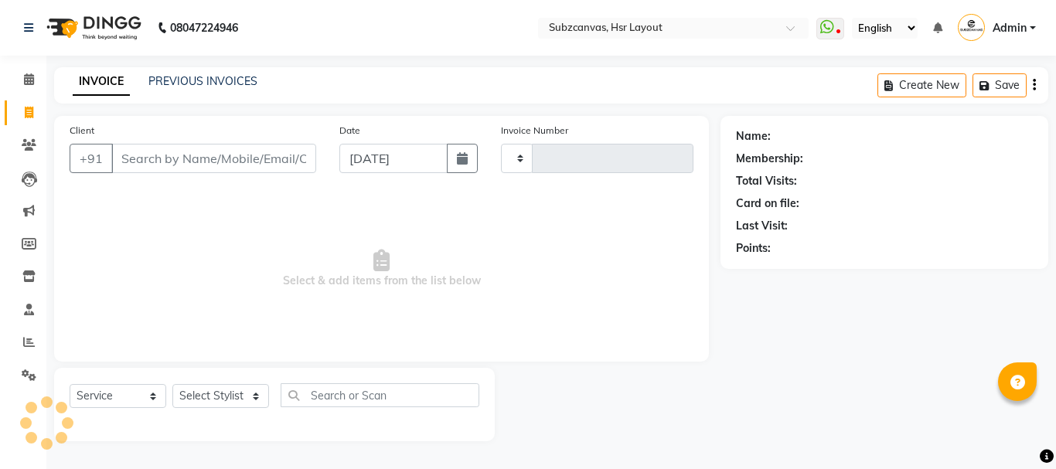
type input "0340"
select select "4894"
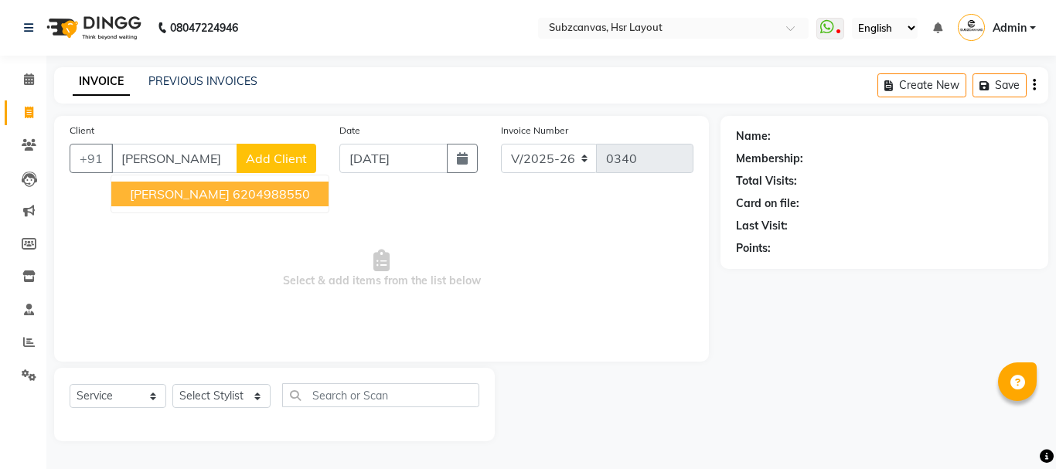
click at [224, 183] on button "[PERSON_NAME] 6204988550" at bounding box center [219, 194] width 217 height 25
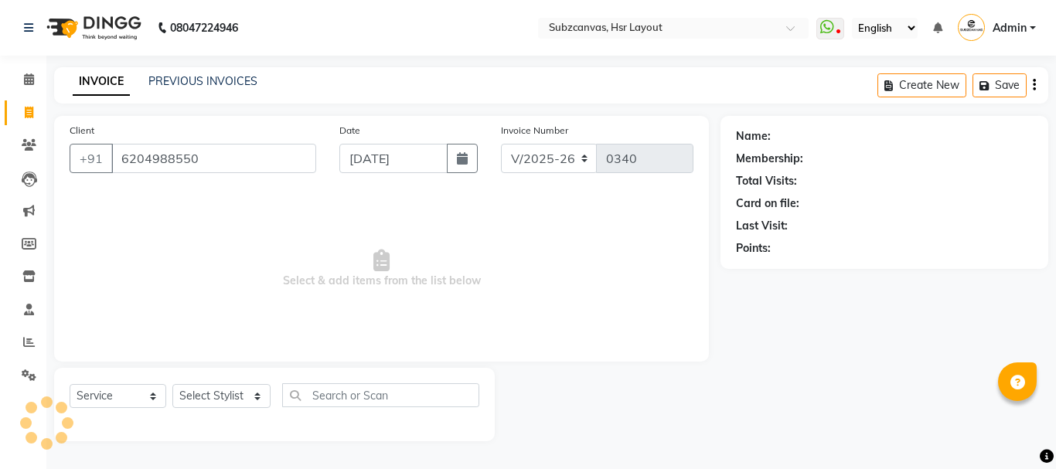
type input "6204988550"
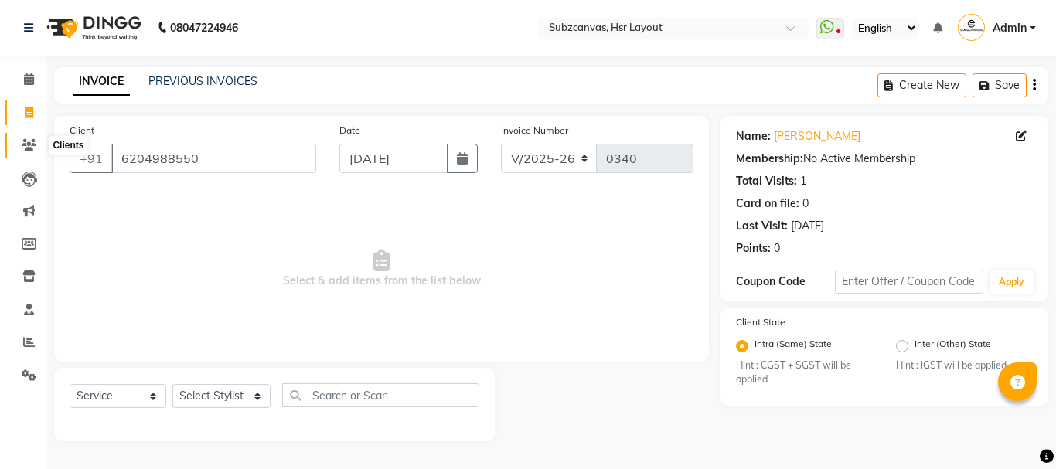
click at [22, 145] on icon at bounding box center [29, 145] width 15 height 12
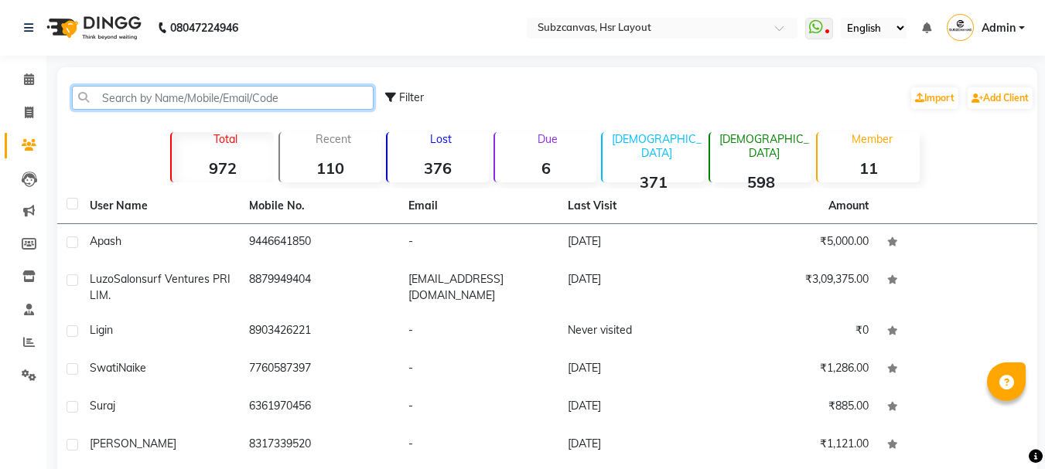
click at [172, 99] on input "text" at bounding box center [223, 98] width 302 height 24
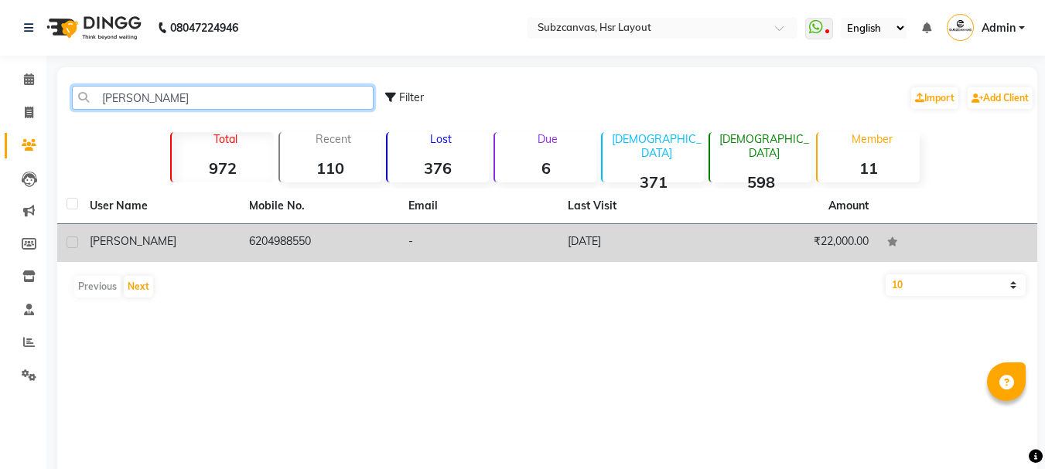
type input "[PERSON_NAME]"
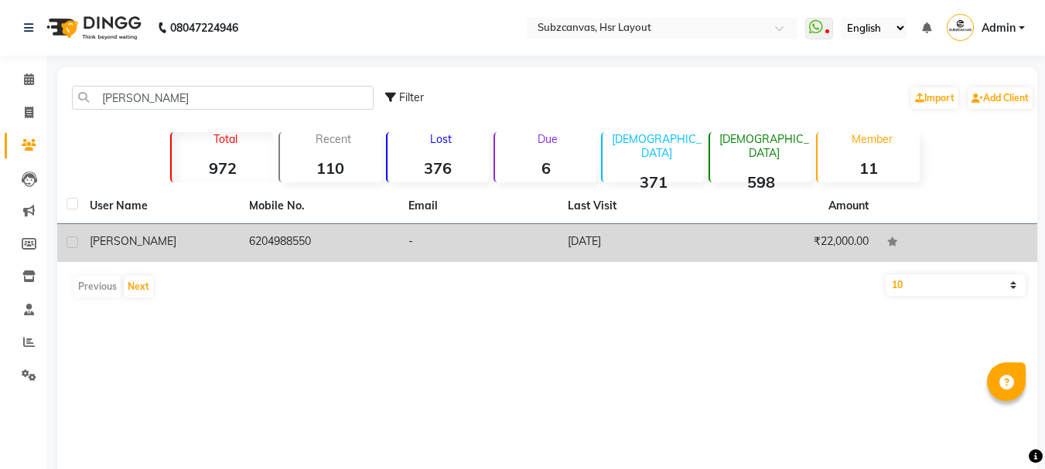
click at [669, 250] on td "[DATE]" at bounding box center [637, 243] width 159 height 38
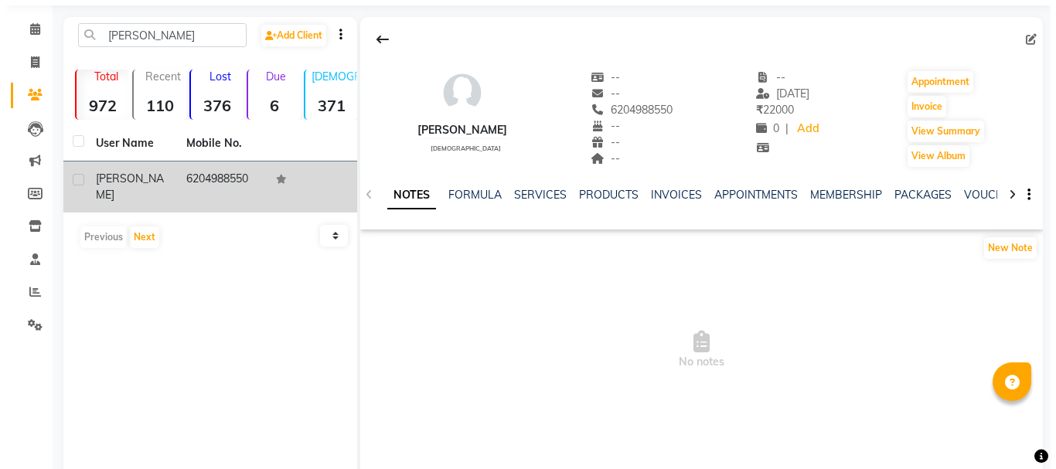
scroll to position [77, 0]
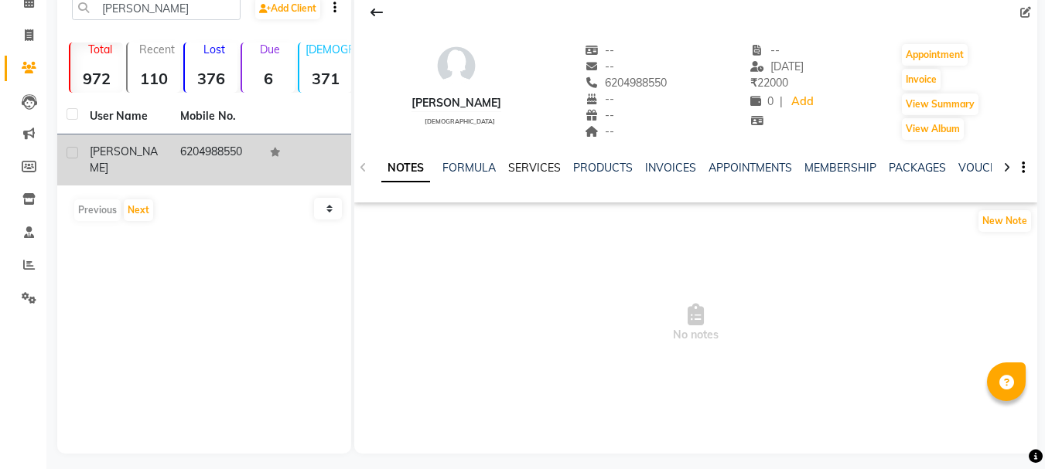
click at [532, 164] on link "SERVICES" at bounding box center [534, 168] width 53 height 14
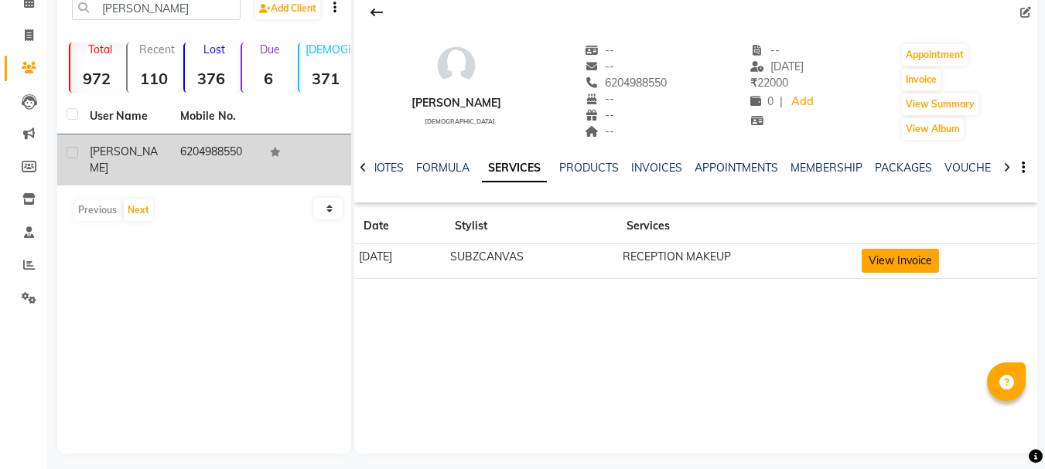
click at [882, 261] on button "View Invoice" at bounding box center [900, 261] width 77 height 24
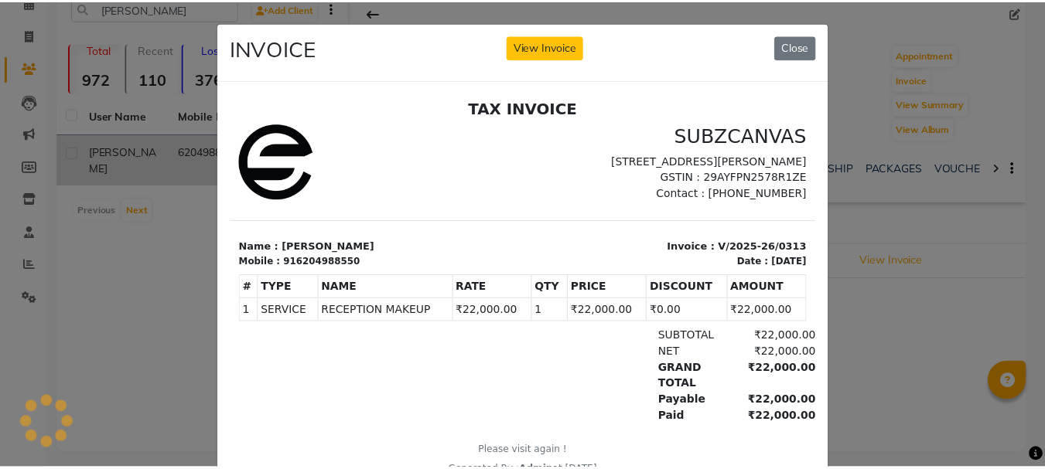
scroll to position [12, 0]
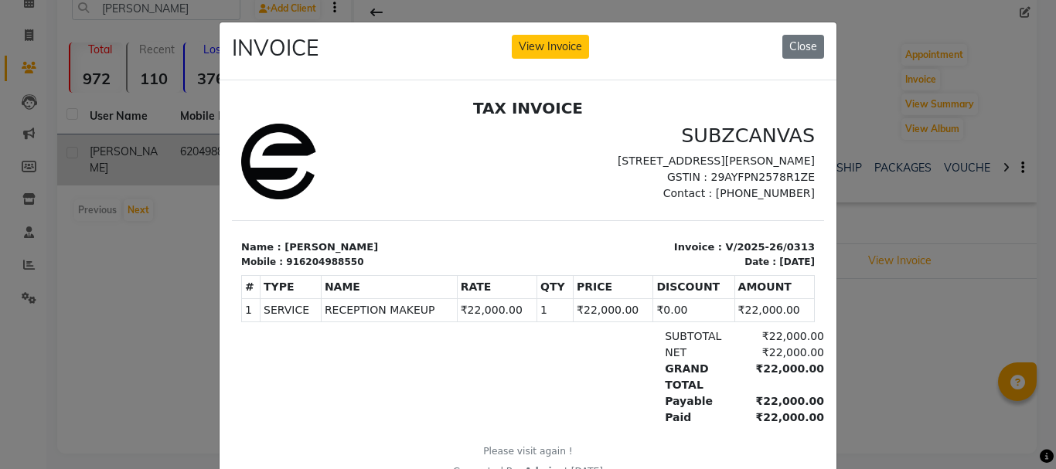
click at [126, 283] on ngb-modal-window "INVOICE View Invoice Close" at bounding box center [528, 234] width 1056 height 469
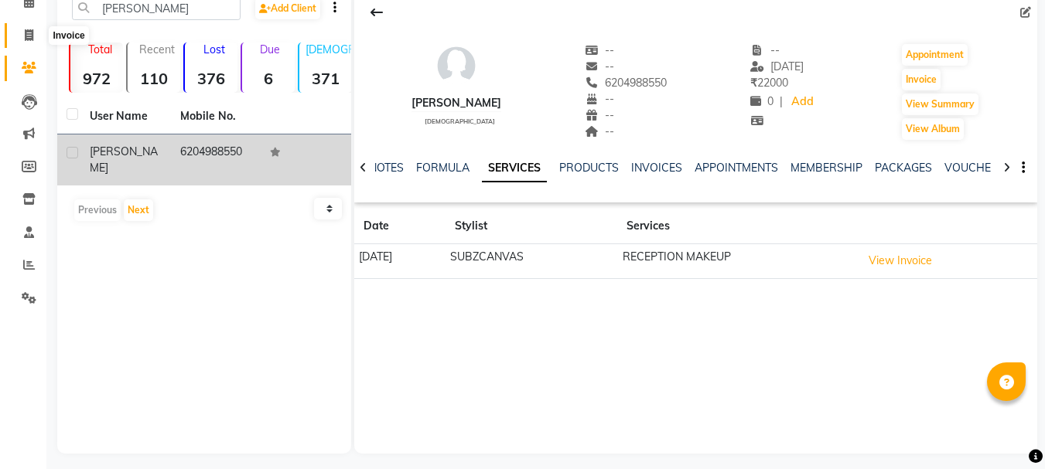
click at [29, 29] on icon at bounding box center [29, 35] width 9 height 12
select select "service"
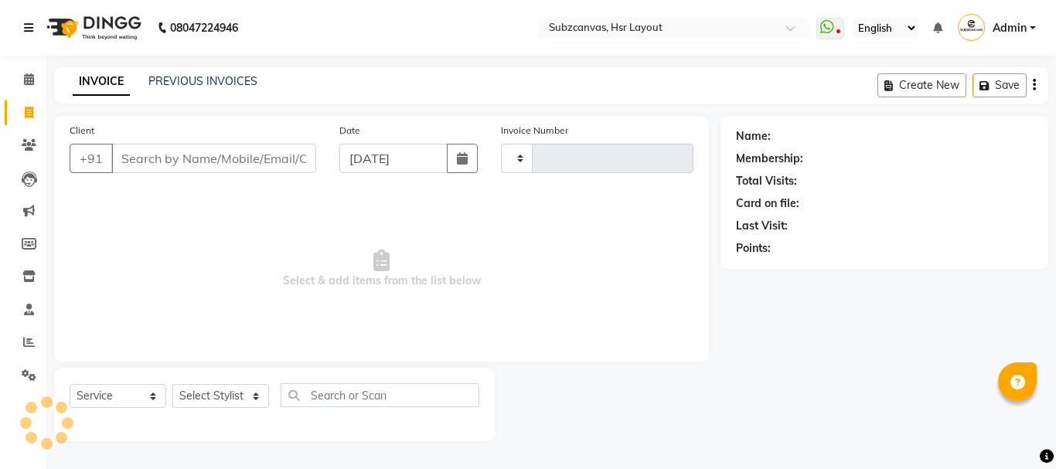
type input "0340"
select select "4894"
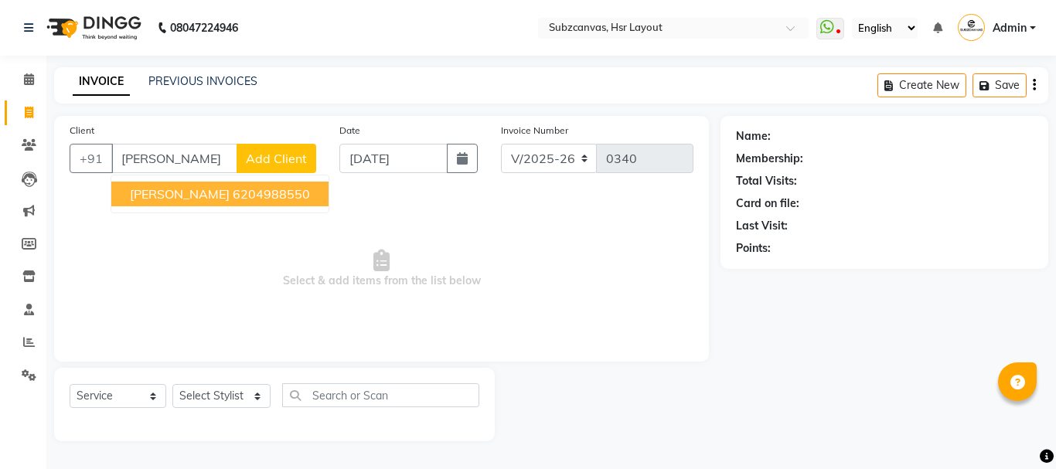
type input "[PERSON_NAME]"
click at [259, 157] on span "Add Client" at bounding box center [276, 158] width 61 height 15
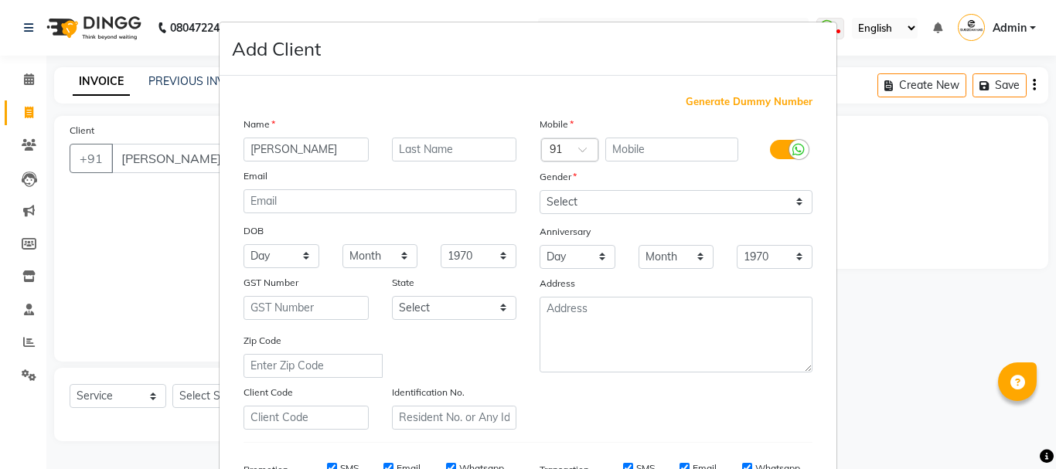
click at [128, 210] on ngb-modal-window "Add Client Generate Dummy Number Name [PERSON_NAME] Email DOB Day 01 02 03 04 0…" at bounding box center [528, 234] width 1056 height 469
click at [896, 150] on ngb-modal-window "Add Client Generate Dummy Number Name [PERSON_NAME] Email DOB Day 01 02 03 04 0…" at bounding box center [528, 234] width 1056 height 469
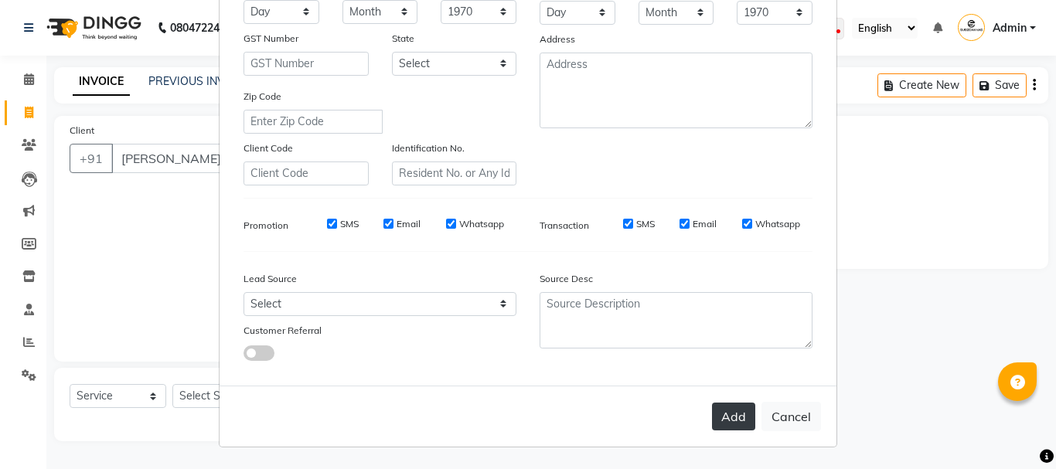
click at [736, 421] on button "Add" at bounding box center [733, 417] width 43 height 28
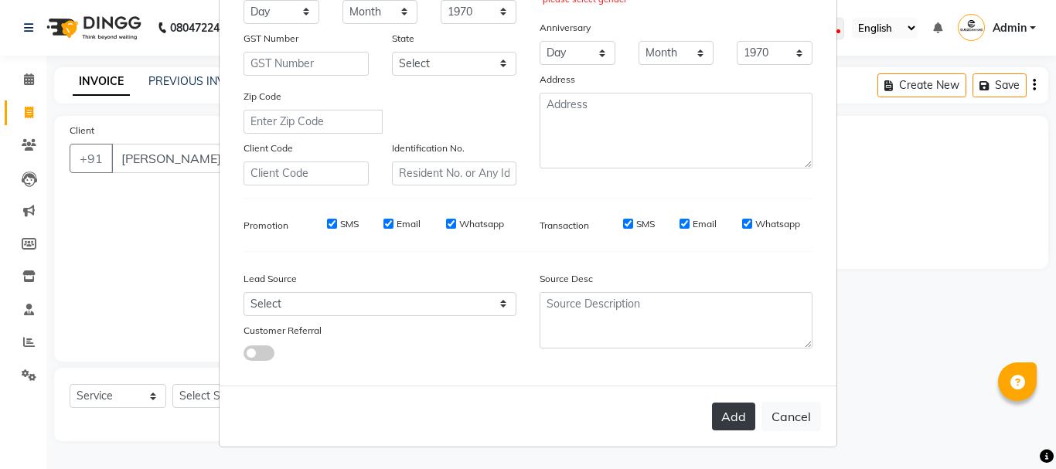
click at [743, 413] on button "Add" at bounding box center [733, 417] width 43 height 28
click at [914, 293] on ngb-modal-window "Add Client Generate Dummy Number Name [PERSON_NAME] Email DOB Day 01 02 03 04 0…" at bounding box center [528, 234] width 1056 height 469
click at [922, 288] on ngb-modal-window "Add Client Generate Dummy Number Name [PERSON_NAME] Email DOB Day 01 02 03 04 0…" at bounding box center [528, 234] width 1056 height 469
click at [174, 302] on ngb-modal-window "Add Client Generate Dummy Number Name [PERSON_NAME] Email DOB Day 01 02 03 04 0…" at bounding box center [528, 234] width 1056 height 469
click at [171, 296] on ngb-modal-window "Add Client Generate Dummy Number Name [PERSON_NAME] Email DOB Day 01 02 03 04 0…" at bounding box center [528, 234] width 1056 height 469
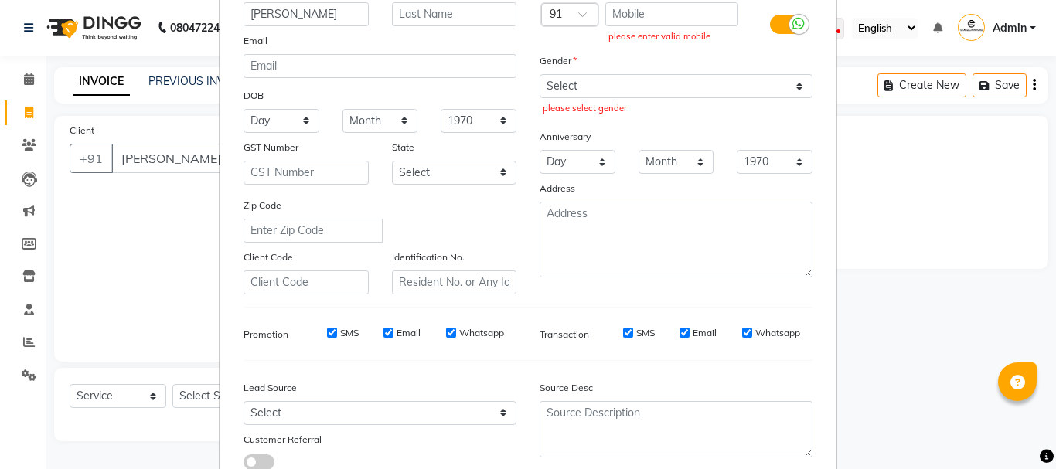
scroll to position [0, 0]
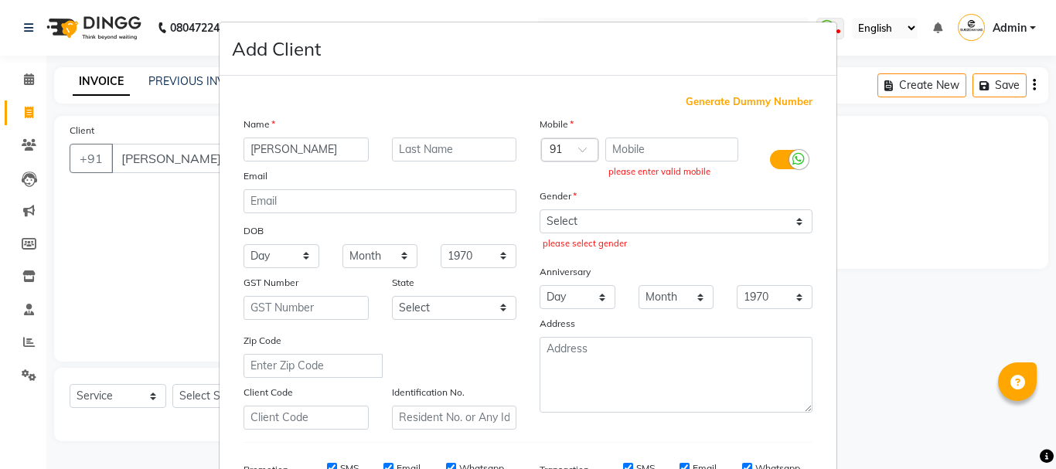
click at [139, 137] on ngb-modal-window "Add Client Generate Dummy Number Name [PERSON_NAME] Email DOB Day 01 02 03 04 0…" at bounding box center [528, 234] width 1056 height 469
click at [169, 145] on ngb-modal-window "Add Client Generate Dummy Number Name [PERSON_NAME] Email DOB Day 01 02 03 04 0…" at bounding box center [528, 234] width 1056 height 469
click at [179, 162] on ngb-modal-window "Add Client Generate Dummy Number Name [PERSON_NAME] Email DOB Day 01 02 03 04 0…" at bounding box center [528, 234] width 1056 height 469
drag, startPoint x: 179, startPoint y: 162, endPoint x: 87, endPoint y: 188, distance: 95.7
click at [144, 172] on ngb-modal-window "Add Client Generate Dummy Number Name [PERSON_NAME] Email DOB Day 01 02 03 04 0…" at bounding box center [528, 234] width 1056 height 469
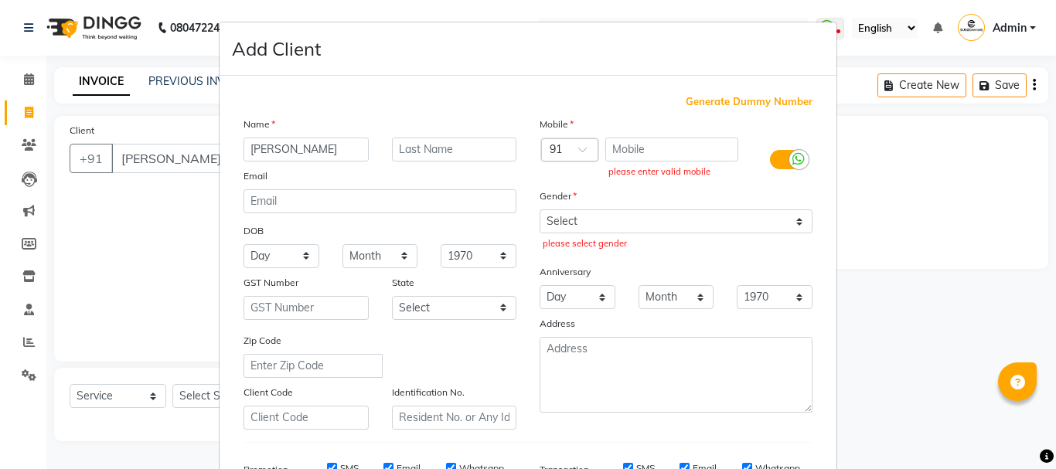
click at [87, 188] on ngb-modal-window "Add Client Generate Dummy Number Name [PERSON_NAME] Email DOB Day 01 02 03 04 0…" at bounding box center [528, 234] width 1056 height 469
click at [31, 84] on ngb-modal-window "Add Client Generate Dummy Number Name [PERSON_NAME] Email DOB Day 01 02 03 04 0…" at bounding box center [528, 234] width 1056 height 469
click at [31, 158] on ngb-modal-window "Add Client Generate Dummy Number Name [PERSON_NAME] Email DOB Day 01 02 03 04 0…" at bounding box center [528, 234] width 1056 height 469
click at [31, 143] on ngb-modal-window "Add Client Generate Dummy Number Name [PERSON_NAME] Email DOB Day 01 02 03 04 0…" at bounding box center [528, 234] width 1056 height 469
click at [28, 163] on ngb-modal-window "Add Client Generate Dummy Number Name [PERSON_NAME] Email DOB Day 01 02 03 04 0…" at bounding box center [528, 234] width 1056 height 469
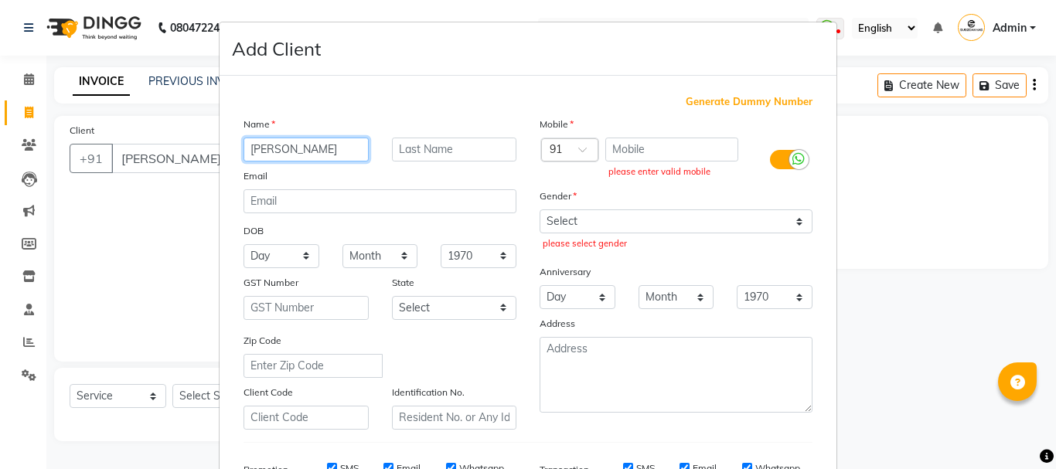
click at [288, 148] on input "[PERSON_NAME]" at bounding box center [306, 150] width 125 height 24
type input "a"
type input "[PERSON_NAME]"
click at [121, 95] on ngb-modal-window "Add Client Generate Dummy Number Name [PERSON_NAME] Email DOB Day 01 02 03 04 0…" at bounding box center [528, 234] width 1056 height 469
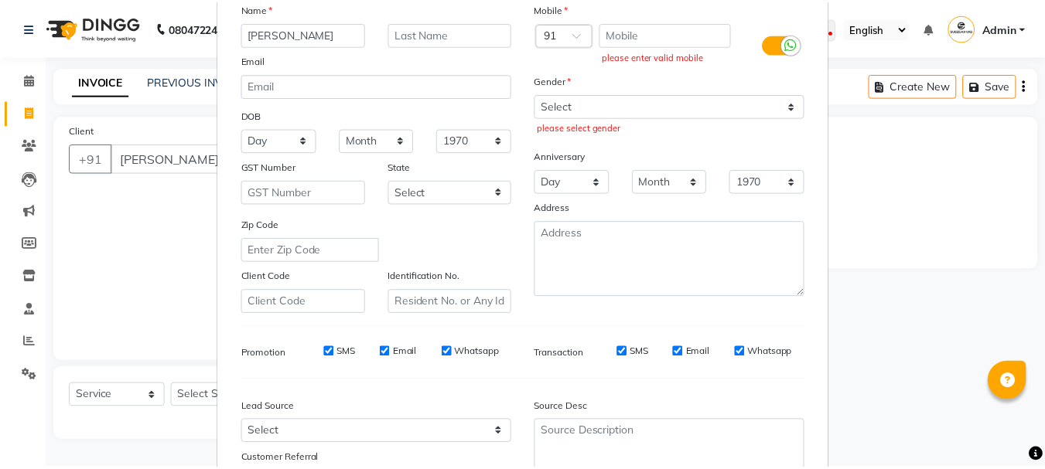
scroll to position [244, 0]
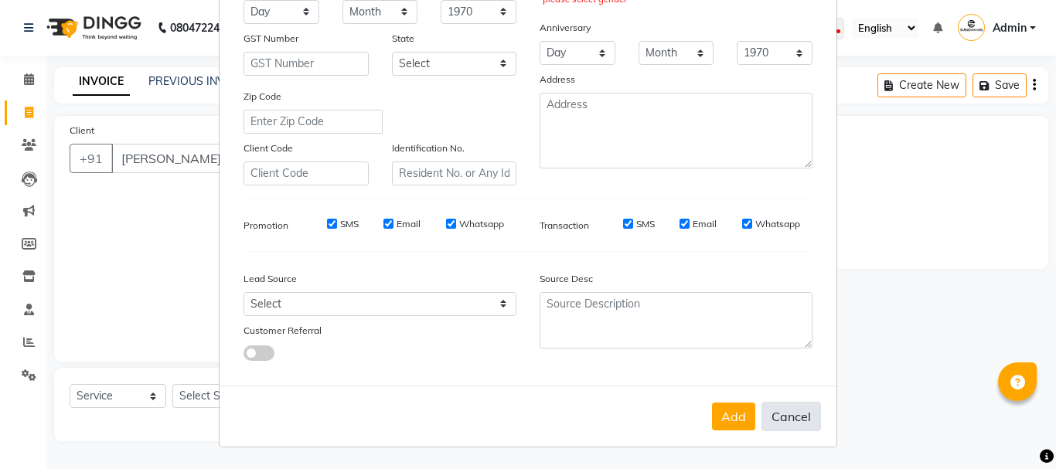
click at [784, 411] on button "Cancel" at bounding box center [792, 416] width 60 height 29
select select
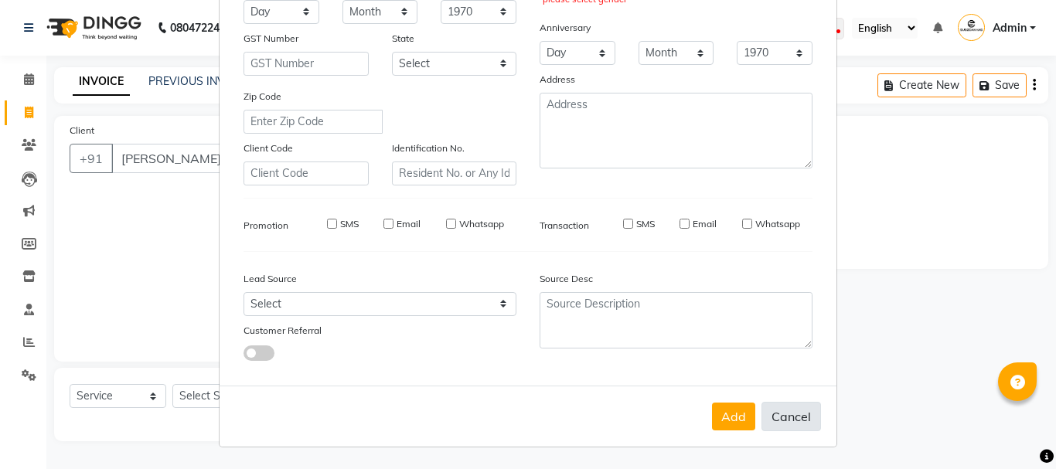
select select
checkbox input "false"
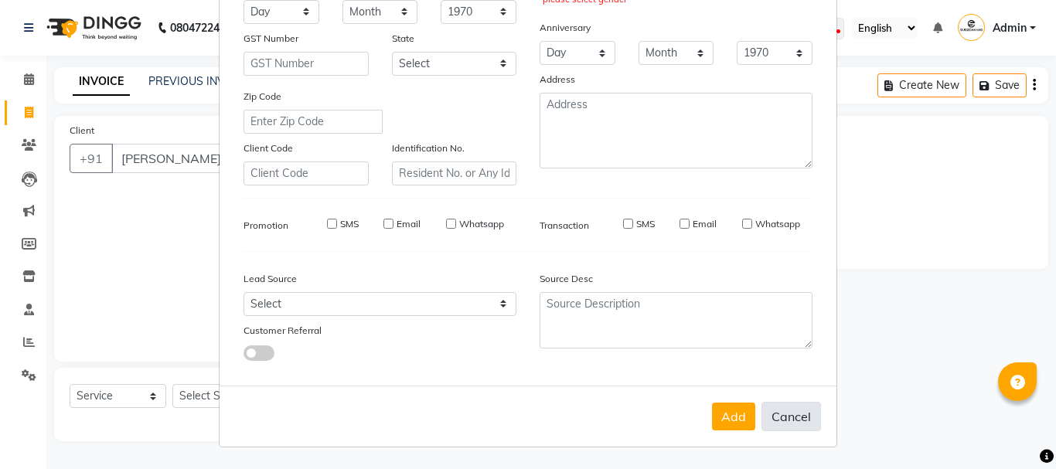
checkbox input "false"
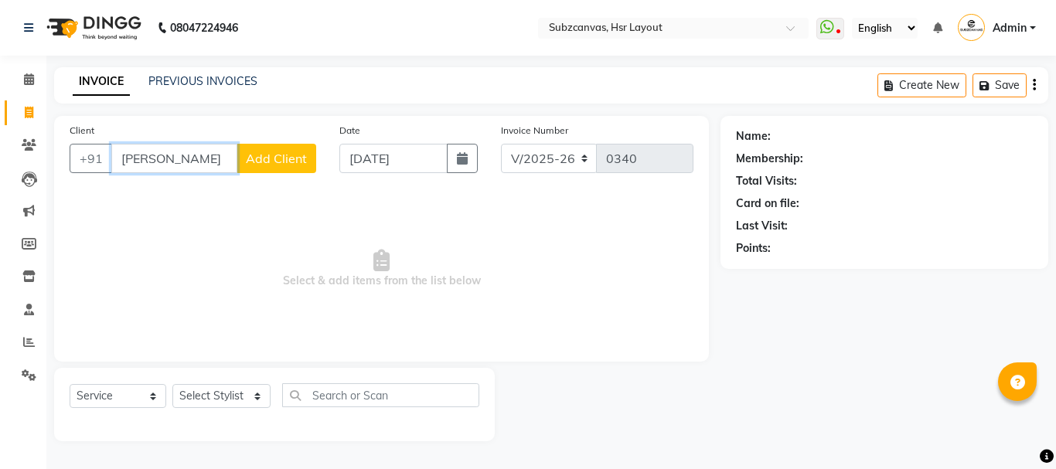
click at [172, 155] on input "[PERSON_NAME]" at bounding box center [174, 158] width 126 height 29
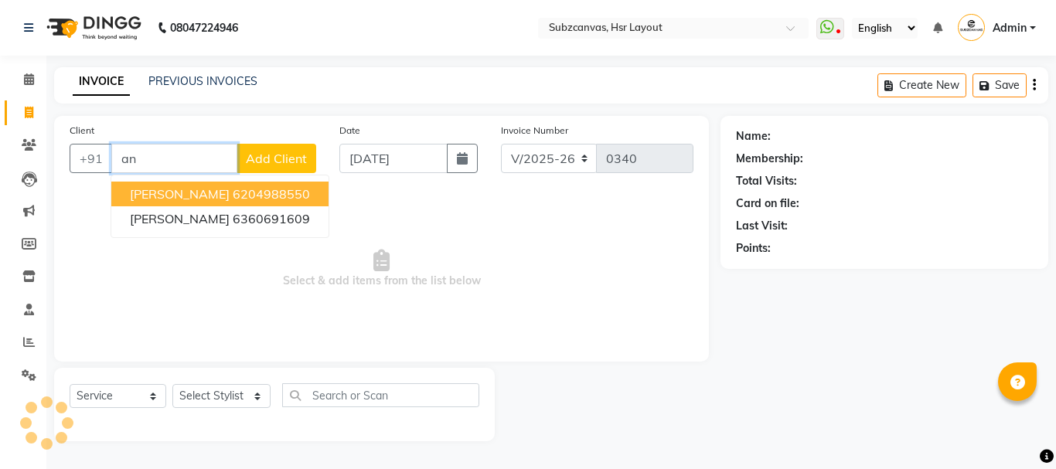
type input "a"
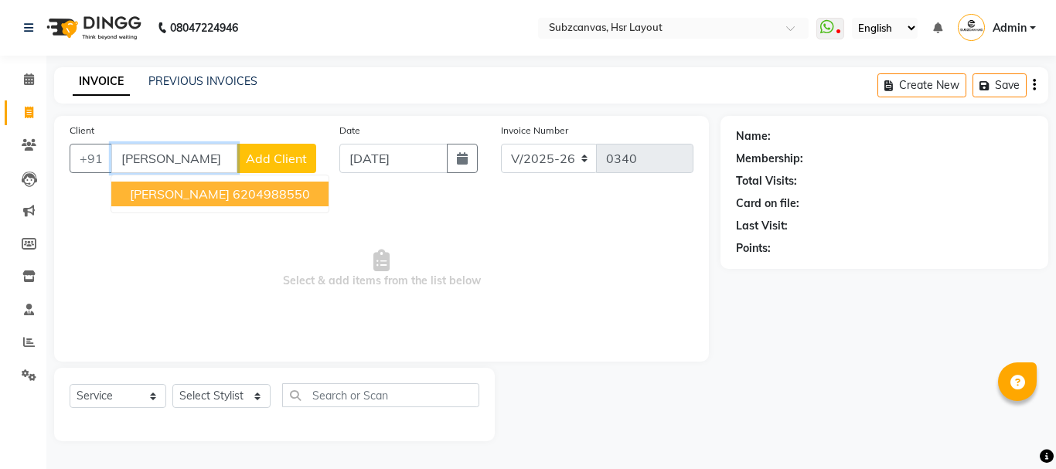
drag, startPoint x: 193, startPoint y: 192, endPoint x: 173, endPoint y: 207, distance: 24.3
click at [193, 194] on span "[PERSON_NAME]" at bounding box center [180, 193] width 100 height 15
type input "6204988550"
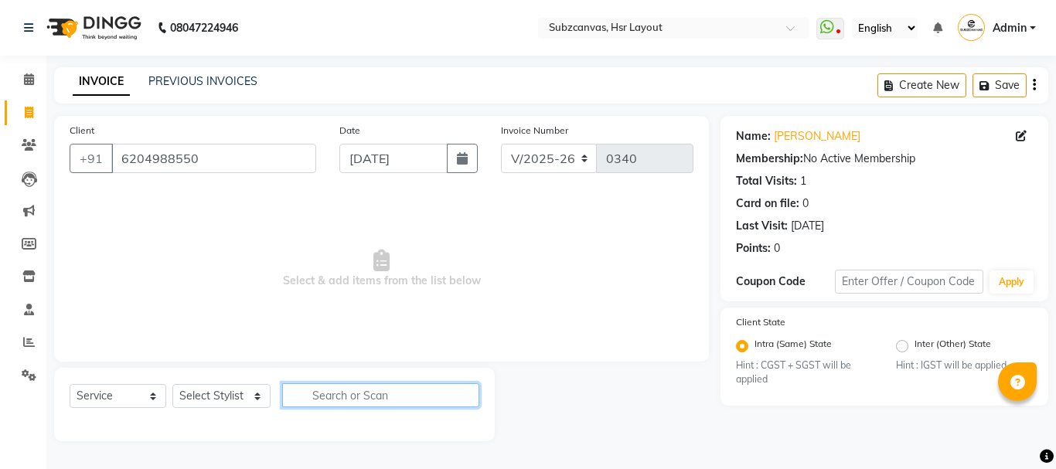
click at [314, 394] on input "text" at bounding box center [380, 396] width 197 height 24
type input "self"
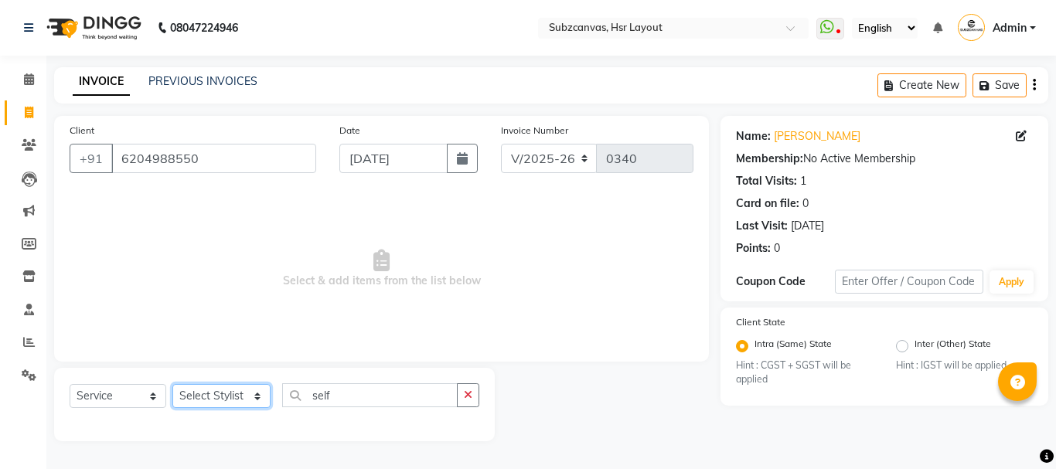
click at [261, 394] on select "Select Stylist [PERSON_NAME] [PERSON_NAME] [PERSON_NAME] [PERSON_NAME] [PERSON_…" at bounding box center [221, 396] width 98 height 24
select select "80341"
click at [172, 384] on select "Select Stylist [PERSON_NAME] [PERSON_NAME] [PERSON_NAME] [PERSON_NAME] [PERSON_…" at bounding box center [221, 396] width 98 height 24
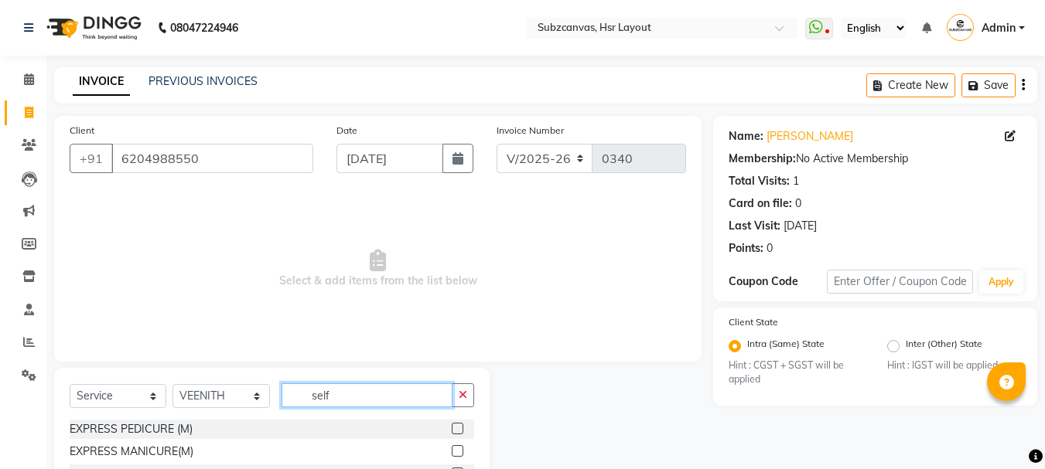
click at [341, 401] on input "self" at bounding box center [367, 396] width 171 height 24
type input "self"
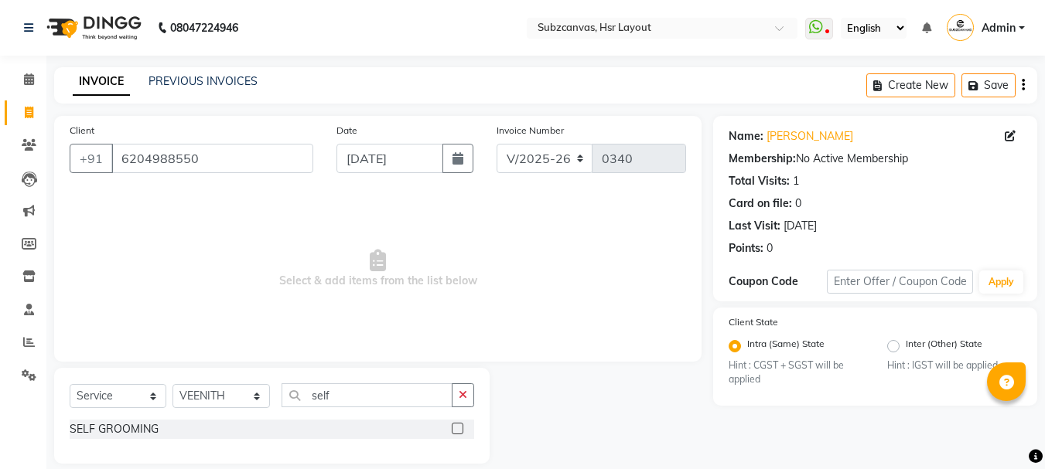
click at [463, 429] on label at bounding box center [458, 429] width 12 height 12
click at [462, 429] on input "checkbox" at bounding box center [457, 430] width 10 height 10
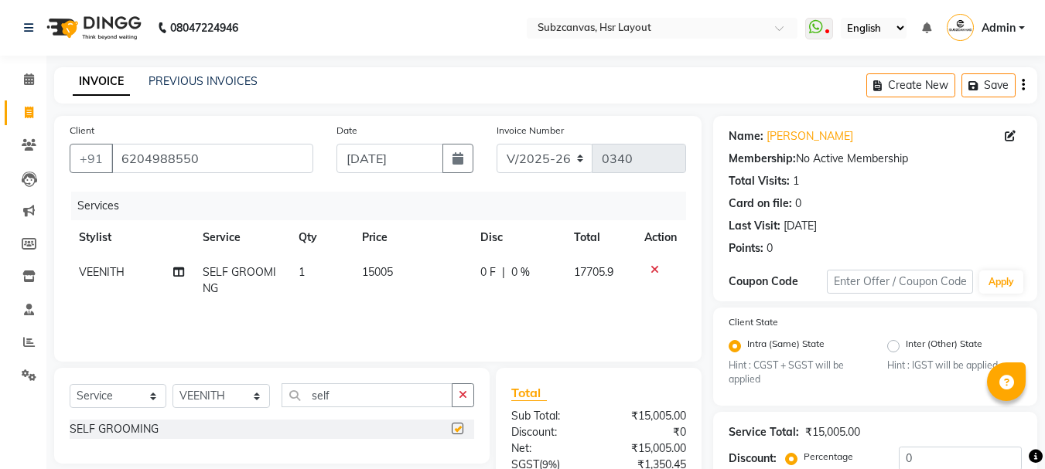
checkbox input "false"
click at [236, 278] on span "SELF GROOMING" at bounding box center [239, 280] width 73 height 30
select select "80341"
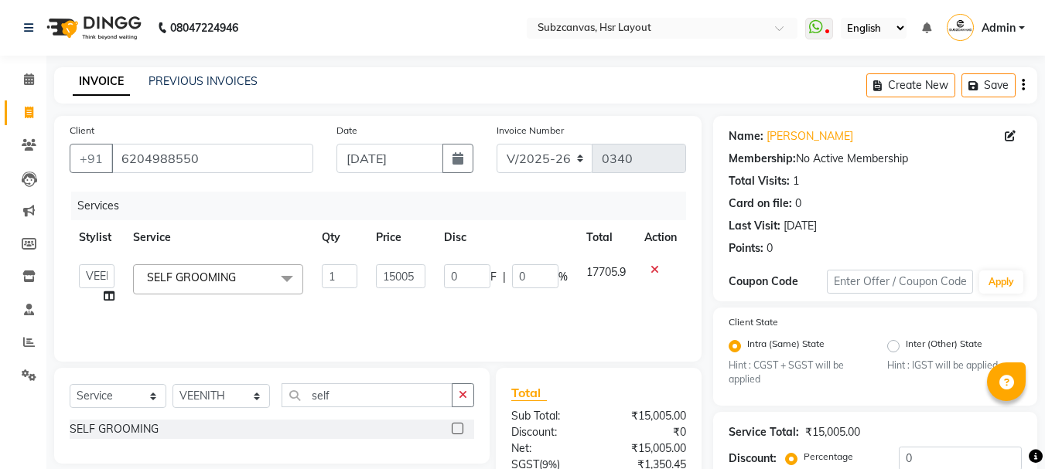
click at [285, 276] on span at bounding box center [286, 279] width 31 height 29
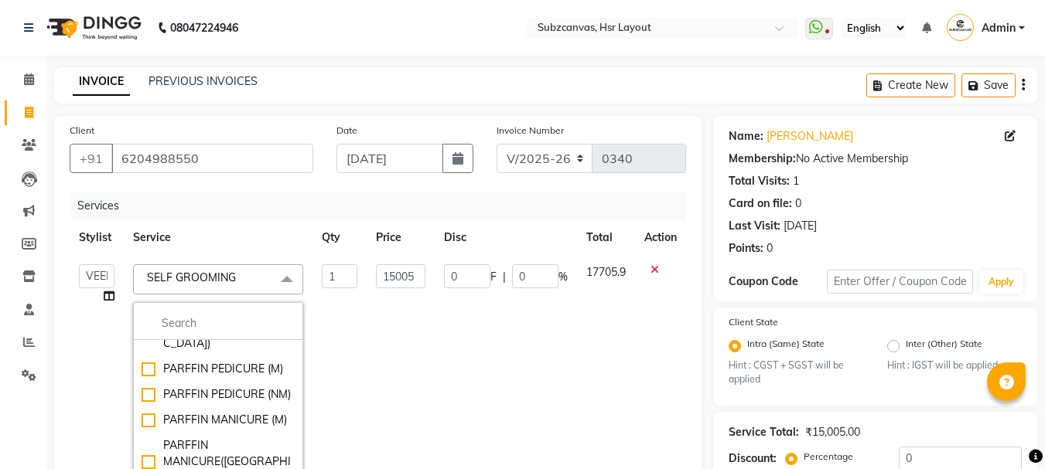
scroll to position [77, 0]
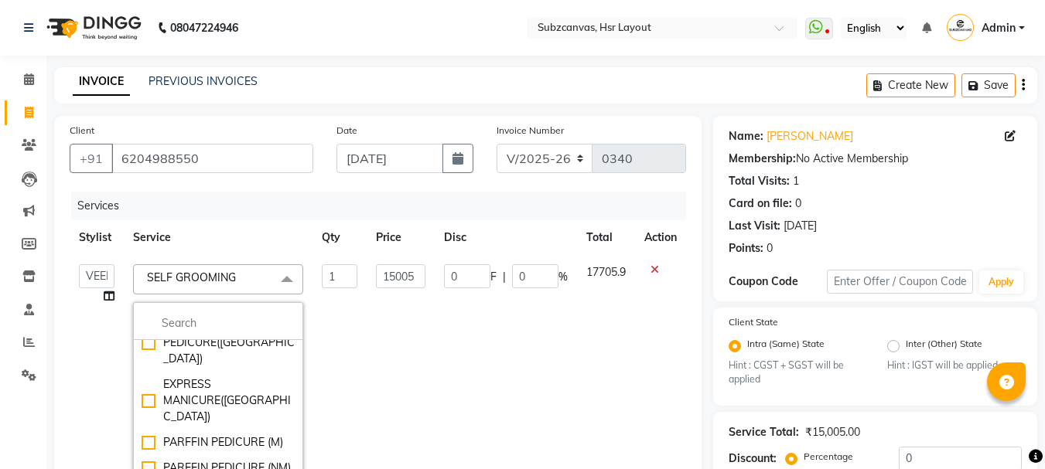
click at [241, 270] on span "SELF GROOMING x" at bounding box center [195, 278] width 104 height 16
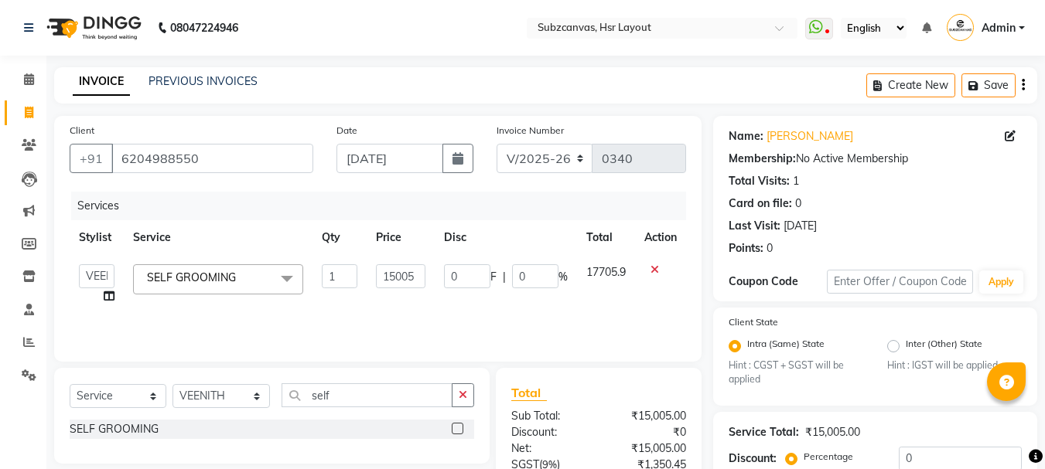
click at [241, 270] on span "SELF GROOMING x" at bounding box center [195, 278] width 104 height 16
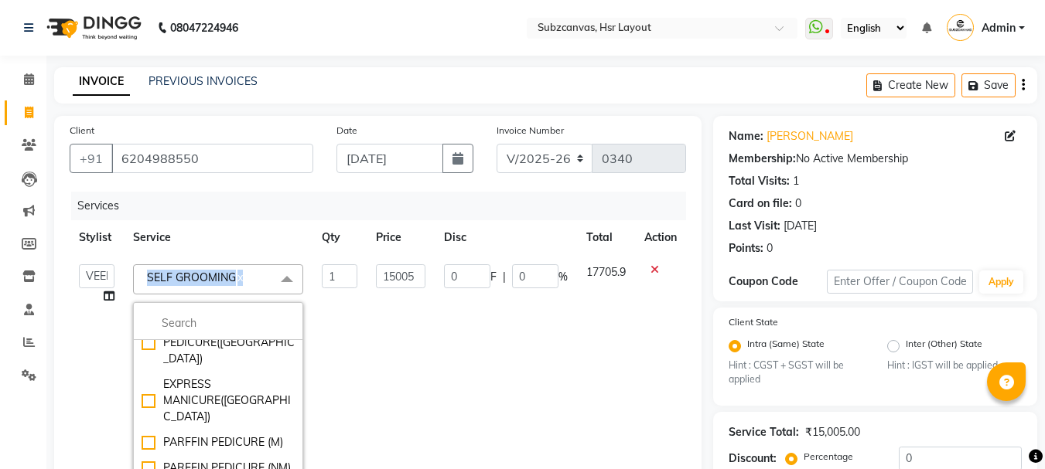
click at [241, 270] on span "SELF GROOMING x" at bounding box center [195, 278] width 104 height 16
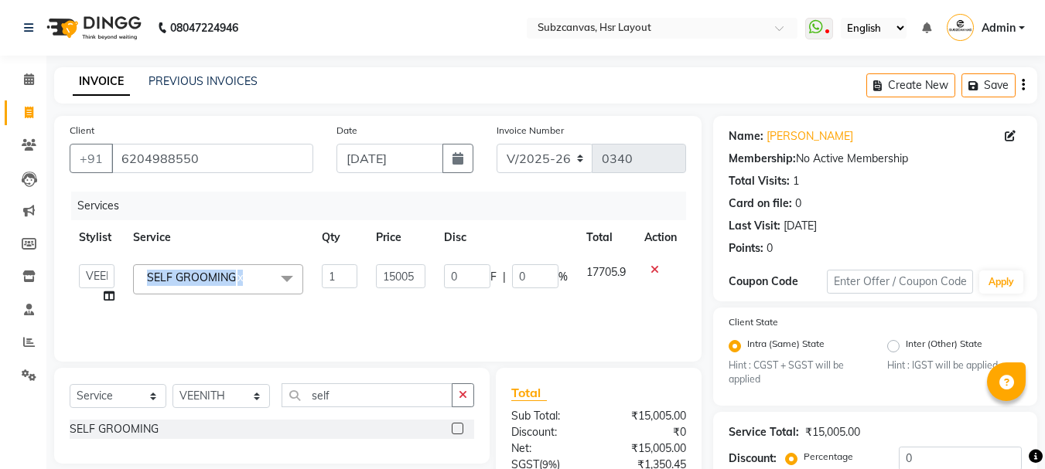
click at [244, 280] on span "SELF GROOMING x" at bounding box center [195, 278] width 104 height 16
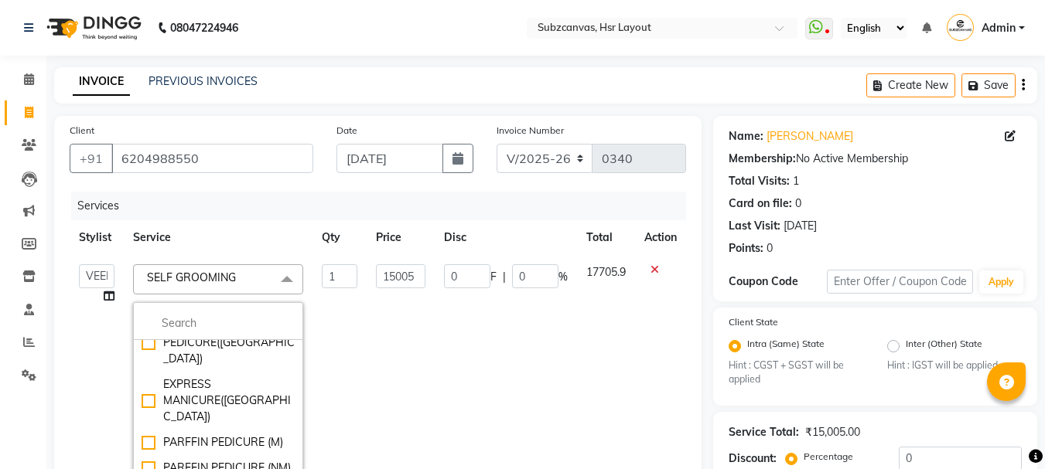
click at [247, 278] on span "SELF GROOMING x" at bounding box center [196, 279] width 107 height 19
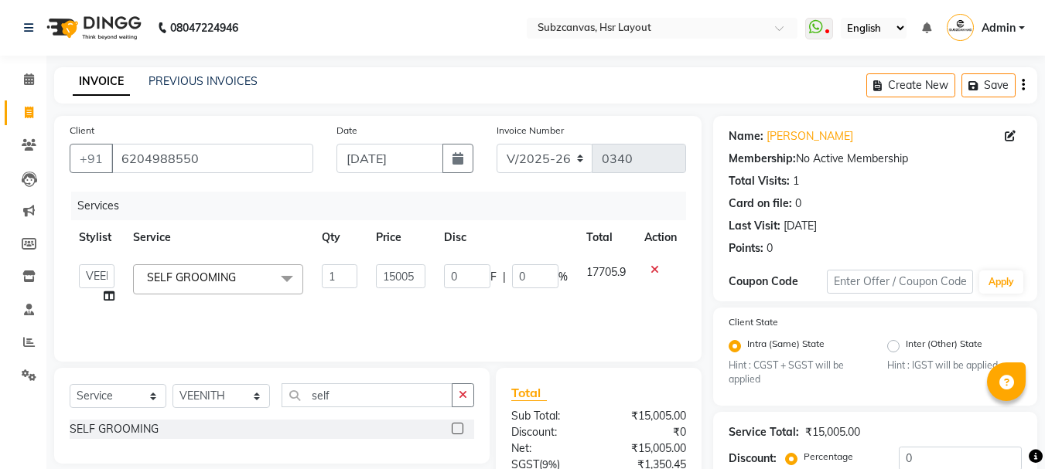
click at [247, 278] on span "SELF GROOMING x" at bounding box center [195, 278] width 104 height 16
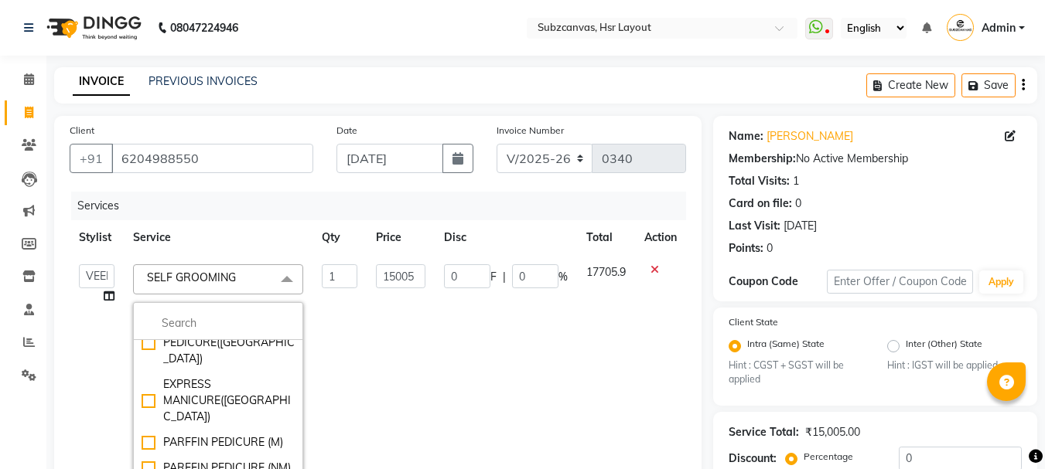
click at [247, 275] on span "SELF GROOMING x" at bounding box center [196, 279] width 107 height 19
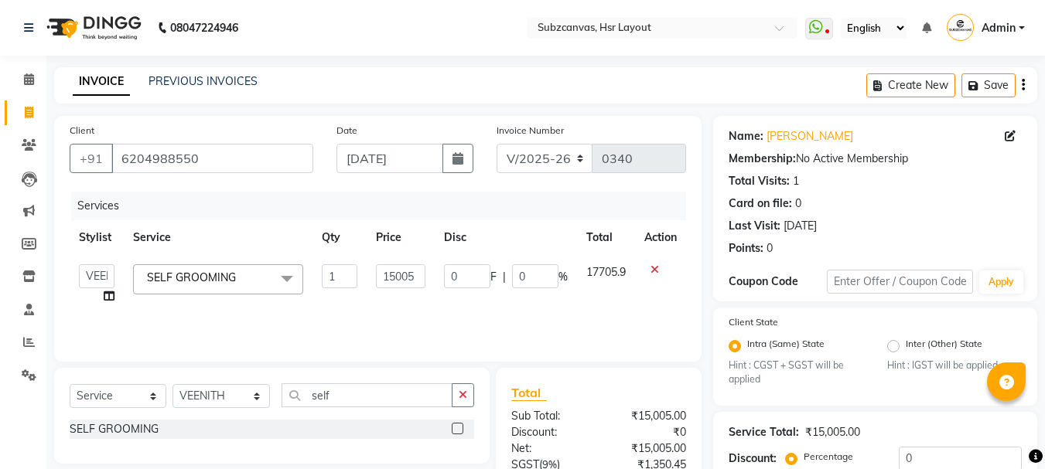
click at [247, 275] on span "SELF GROOMING x" at bounding box center [195, 278] width 104 height 16
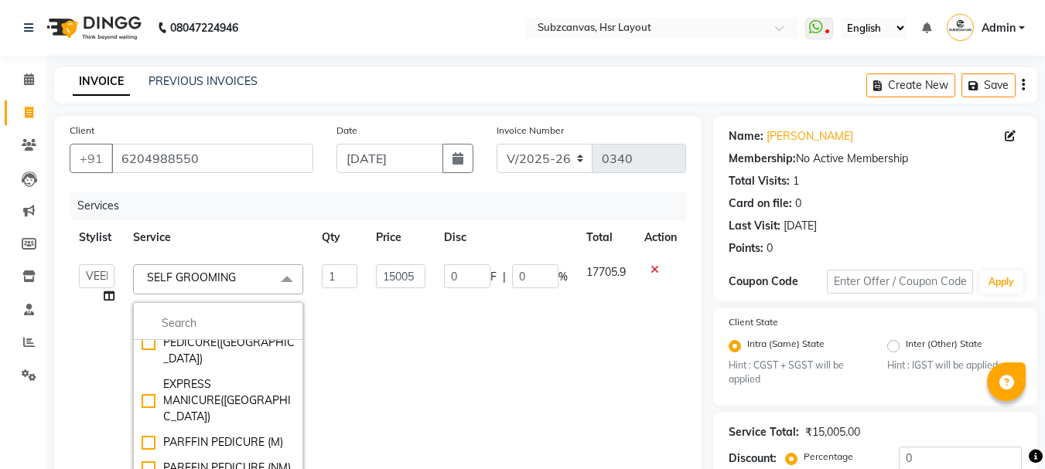
click at [223, 275] on span "SELF GROOMING" at bounding box center [191, 278] width 89 height 14
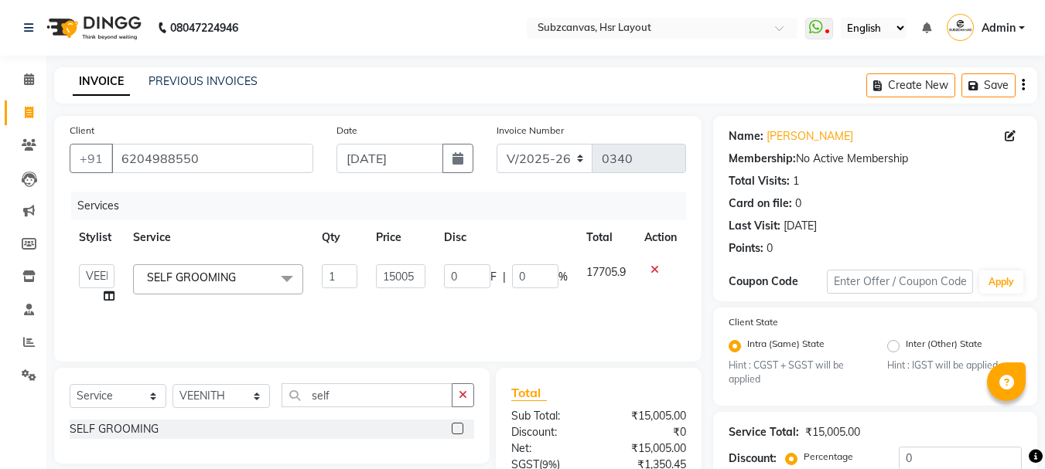
click at [223, 275] on span "SELF GROOMING" at bounding box center [191, 278] width 89 height 14
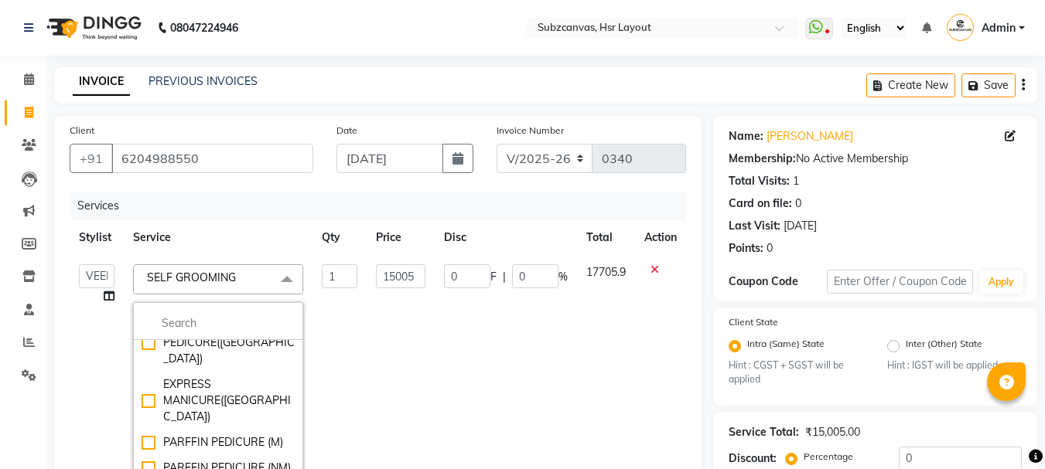
click at [361, 346] on td "1" at bounding box center [339, 378] width 54 height 247
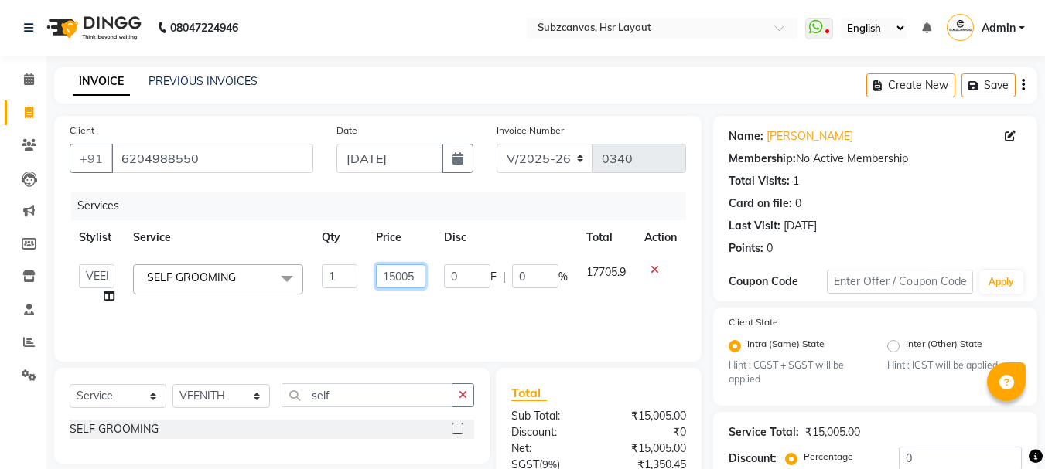
click at [411, 278] on input "15005" at bounding box center [400, 277] width 49 height 24
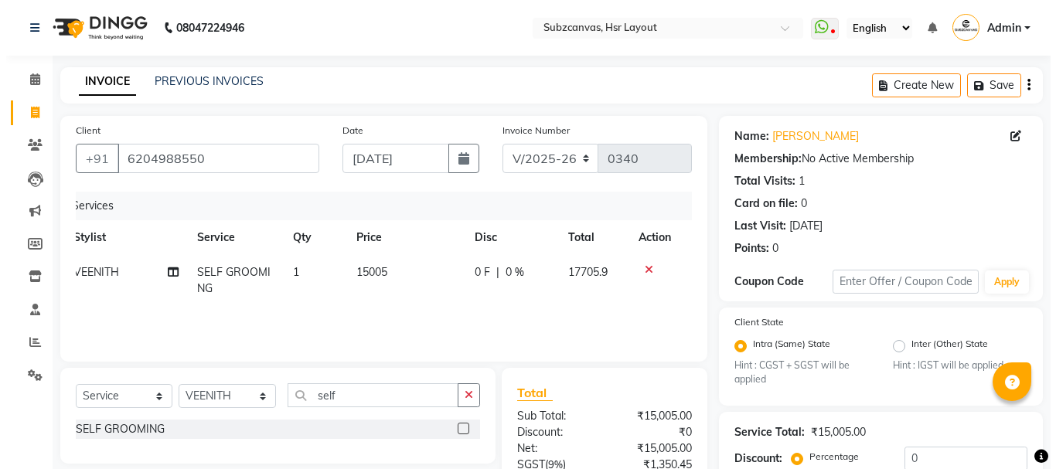
scroll to position [0, 0]
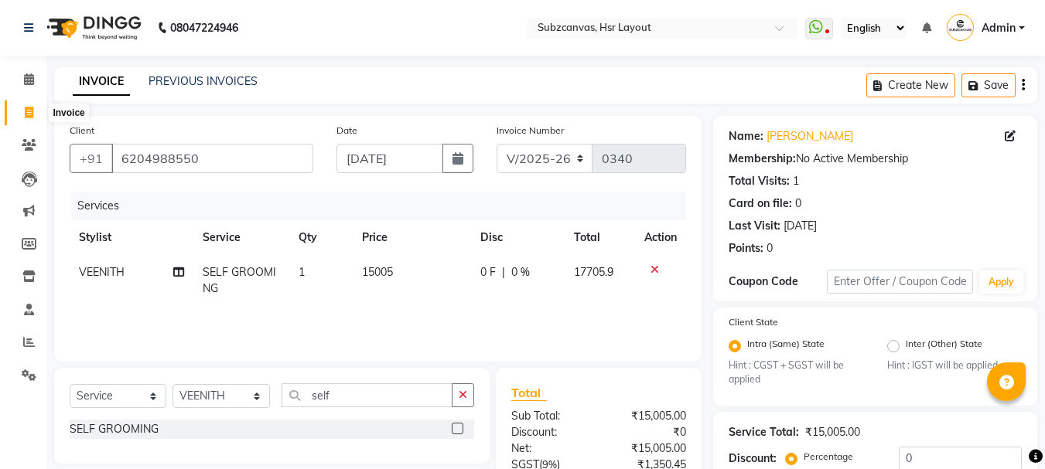
click at [34, 118] on span at bounding box center [28, 113] width 27 height 18
select select "service"
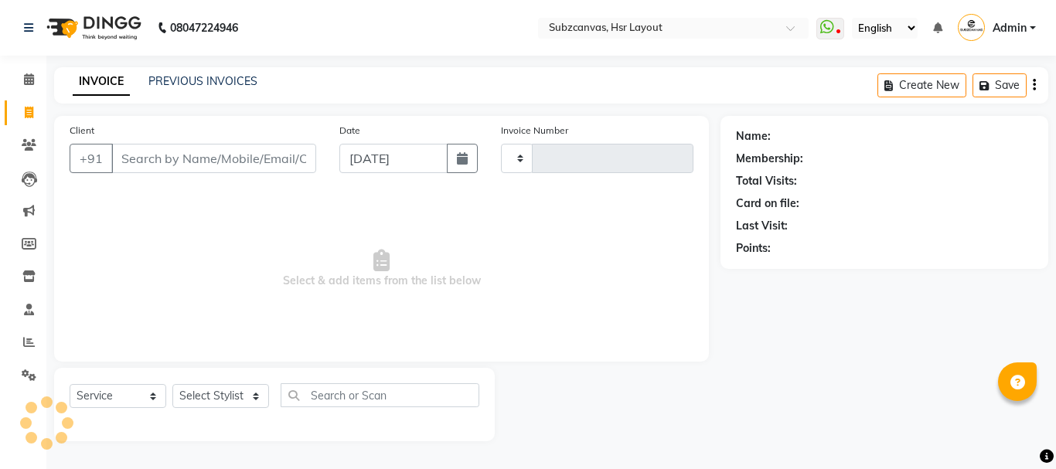
type input "0340"
select select "4894"
